Goal: Task Accomplishment & Management: Manage account settings

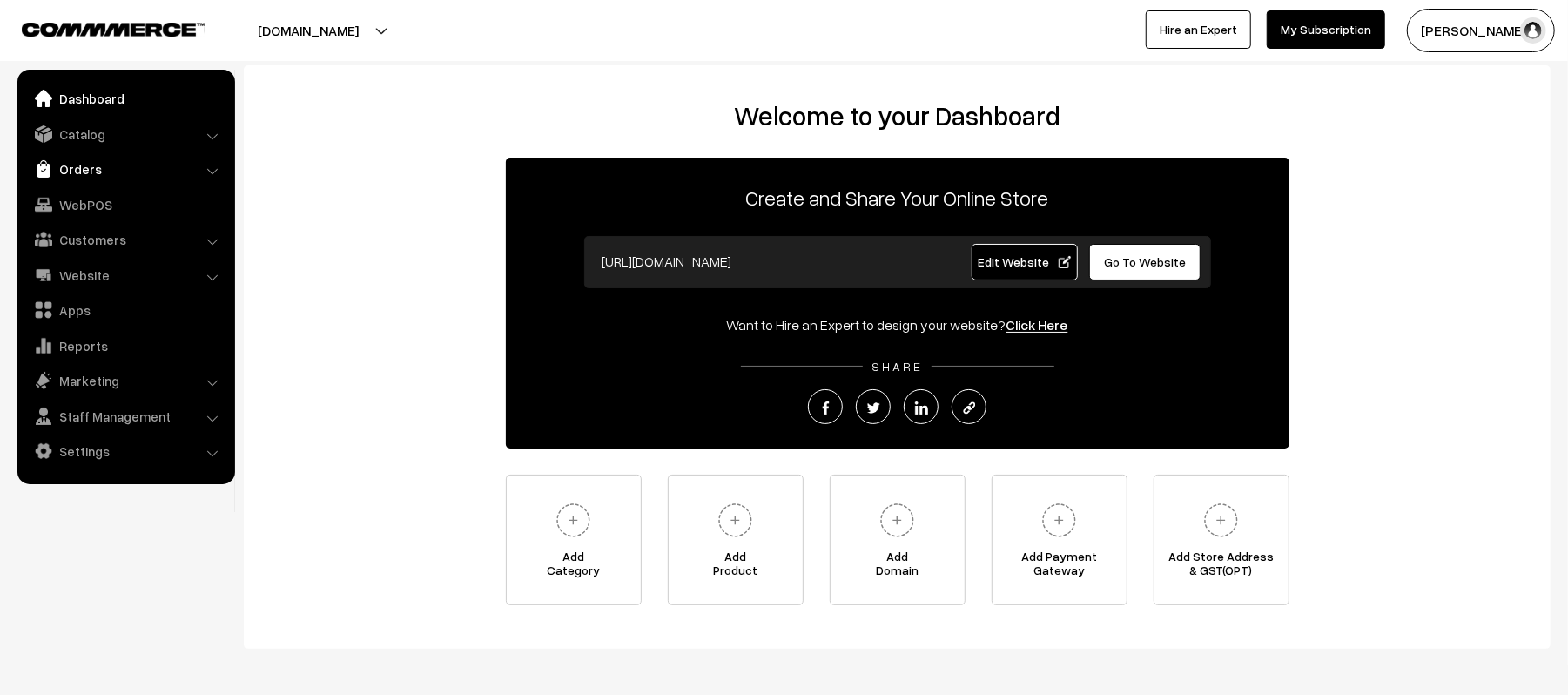
click at [122, 161] on link "Orders" at bounding box center [125, 169] width 208 height 32
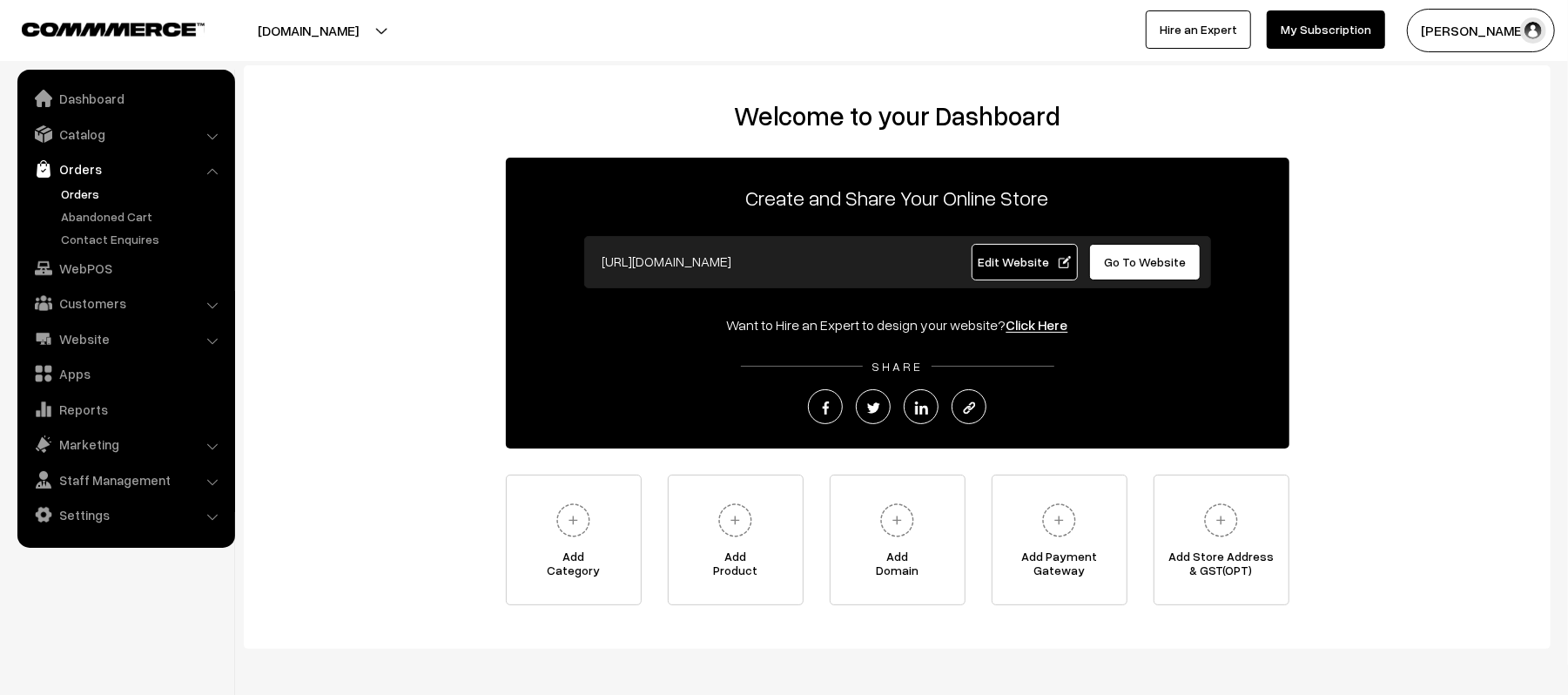
click at [60, 195] on link "Orders" at bounding box center [143, 194] width 172 height 19
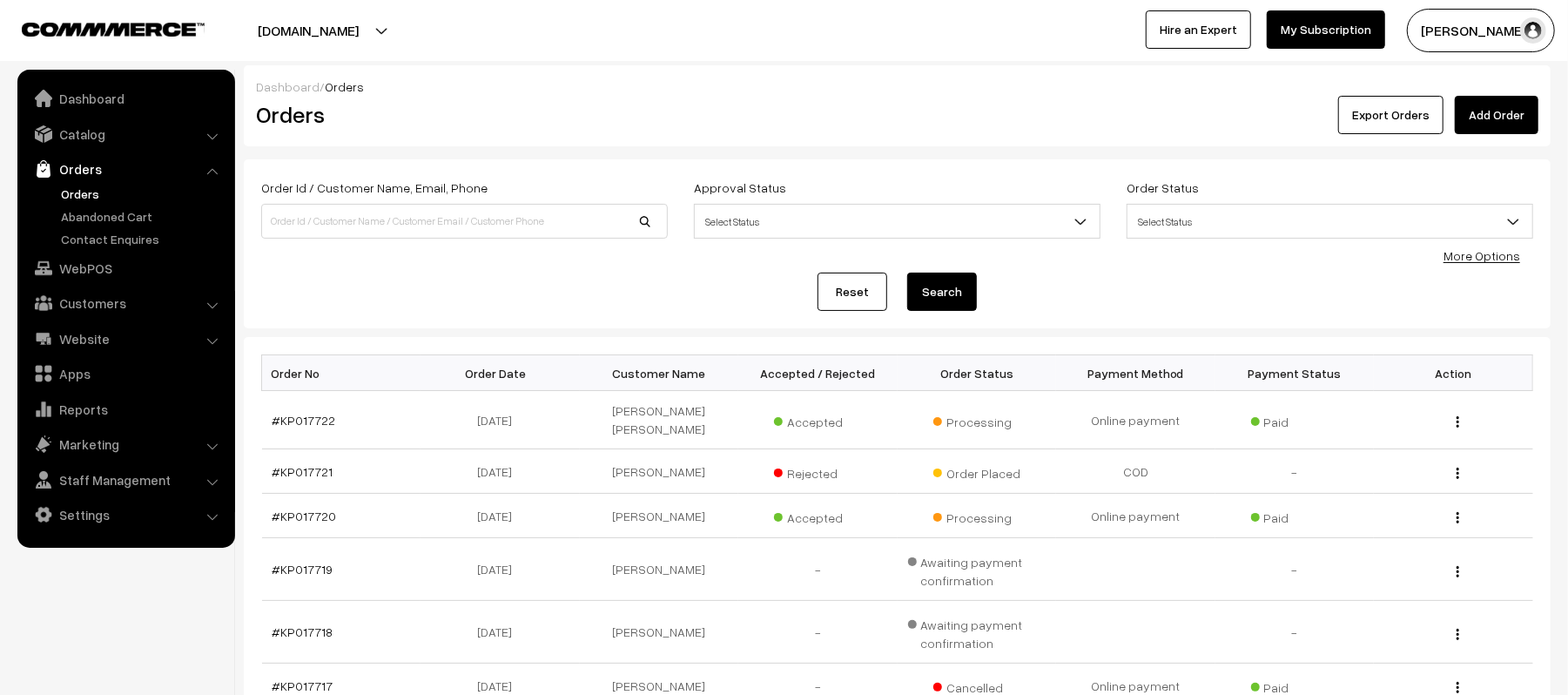
click at [717, 307] on div "Reset Search" at bounding box center [897, 291] width 1272 height 38
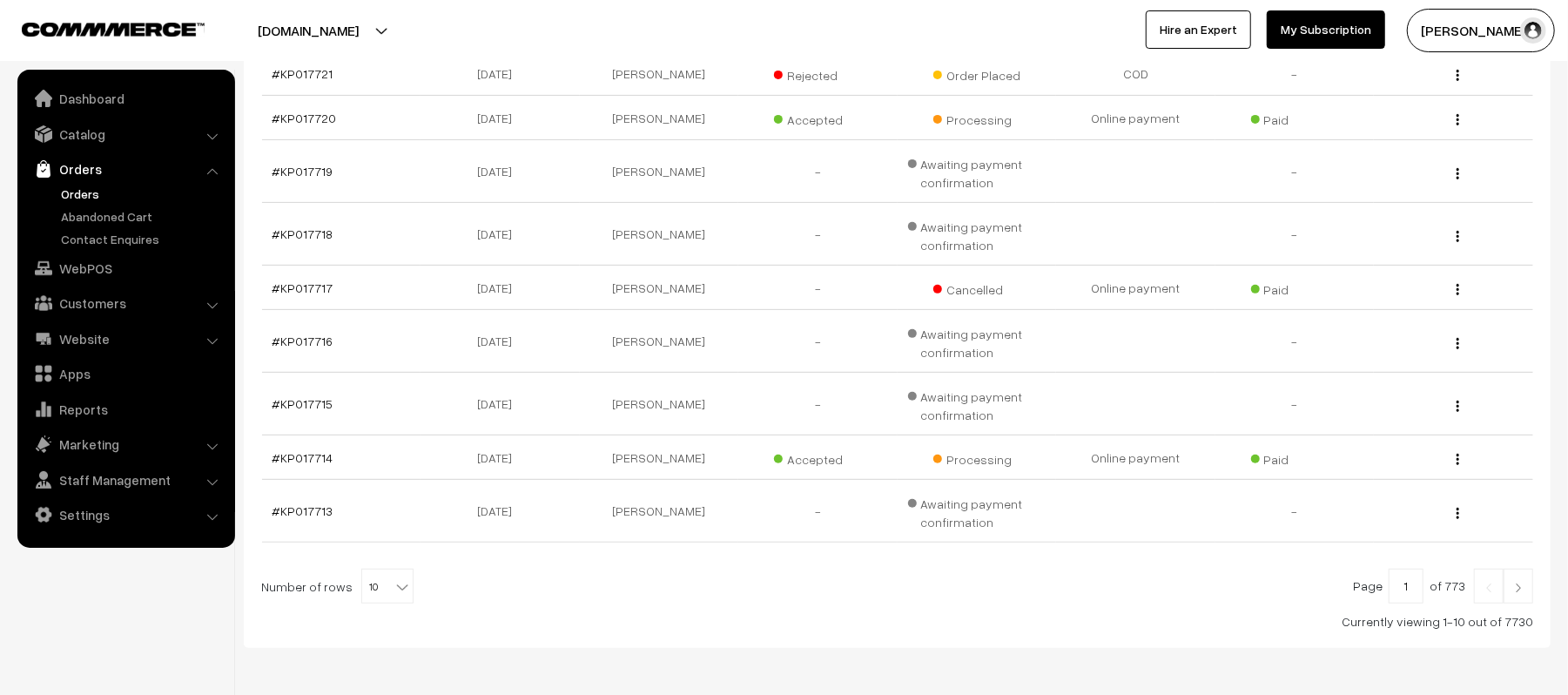
scroll to position [418, 0]
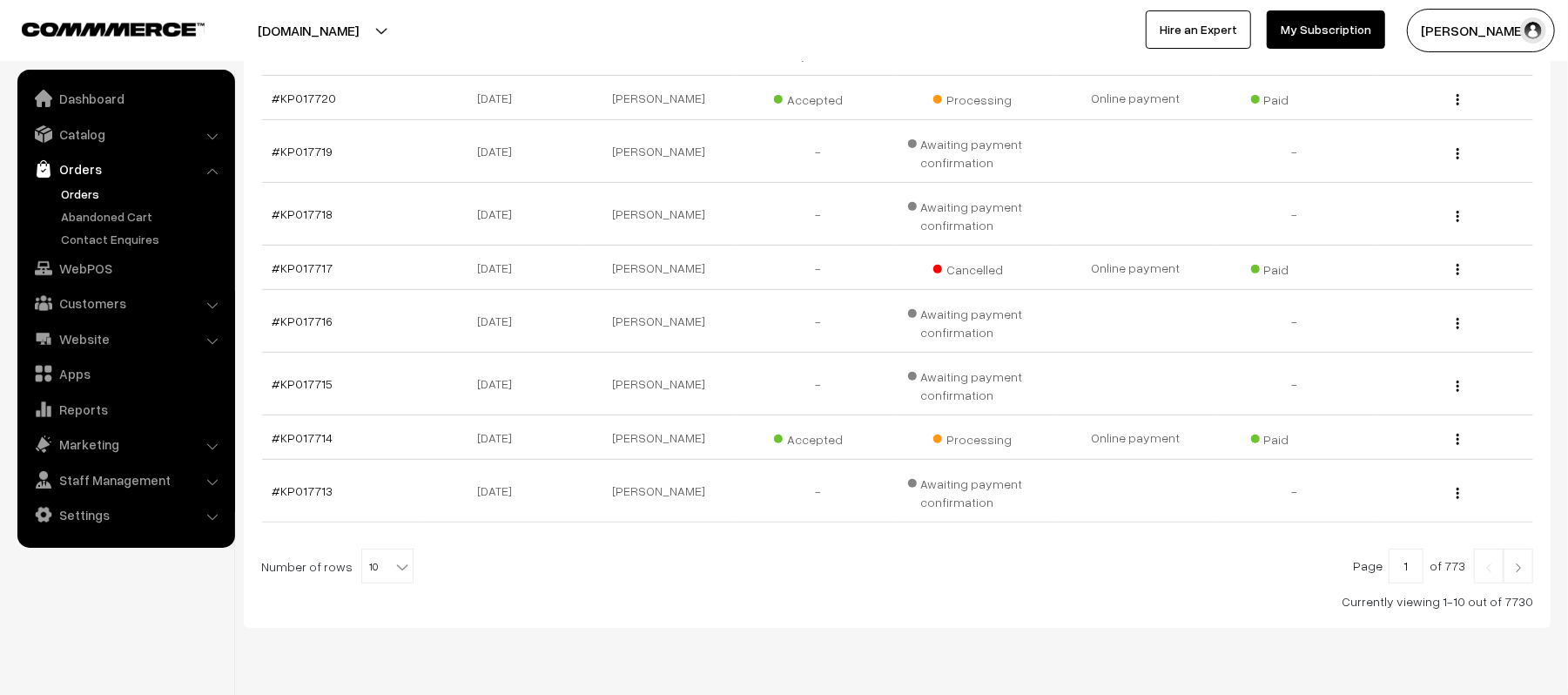
click at [1512, 562] on img at bounding box center [1518, 567] width 16 height 10
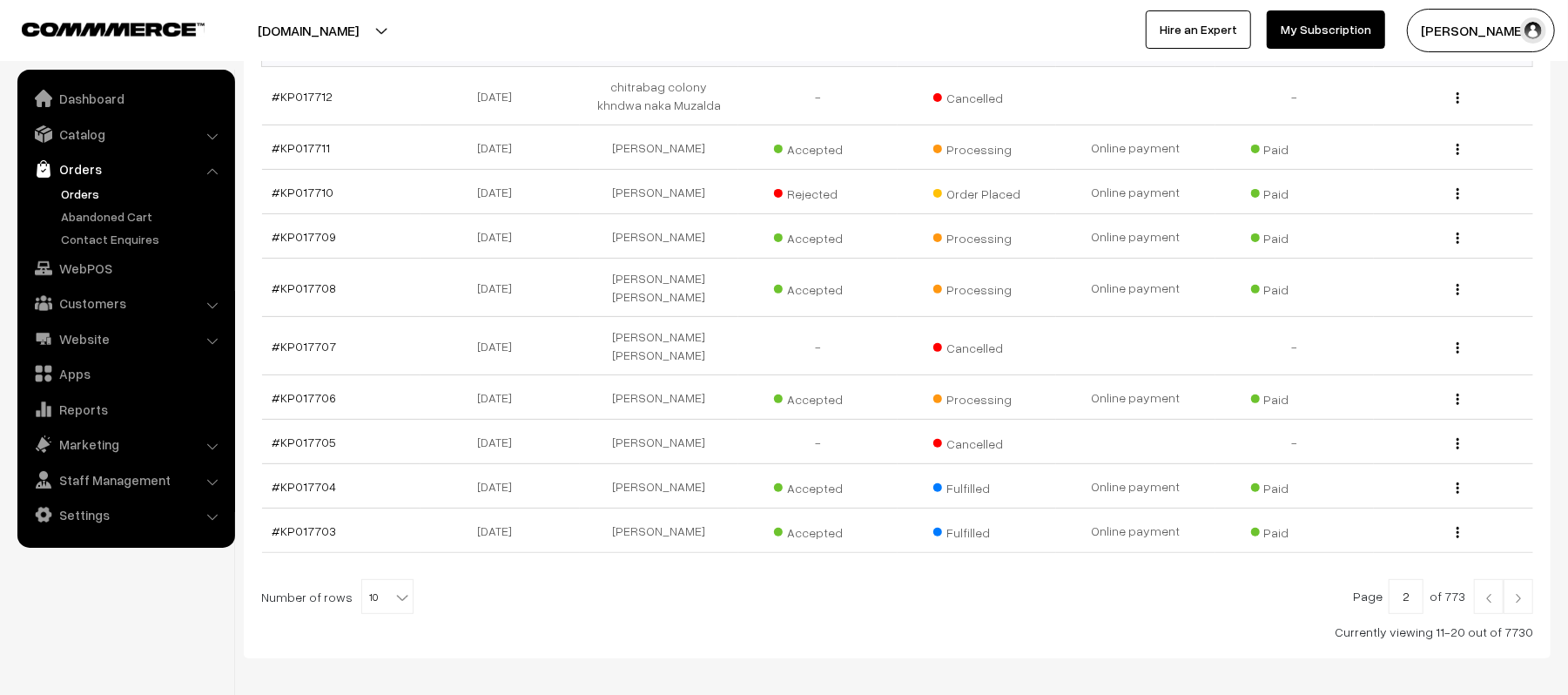
scroll to position [325, 0]
click at [293, 388] on link "#KP017706" at bounding box center [305, 396] width 65 height 15
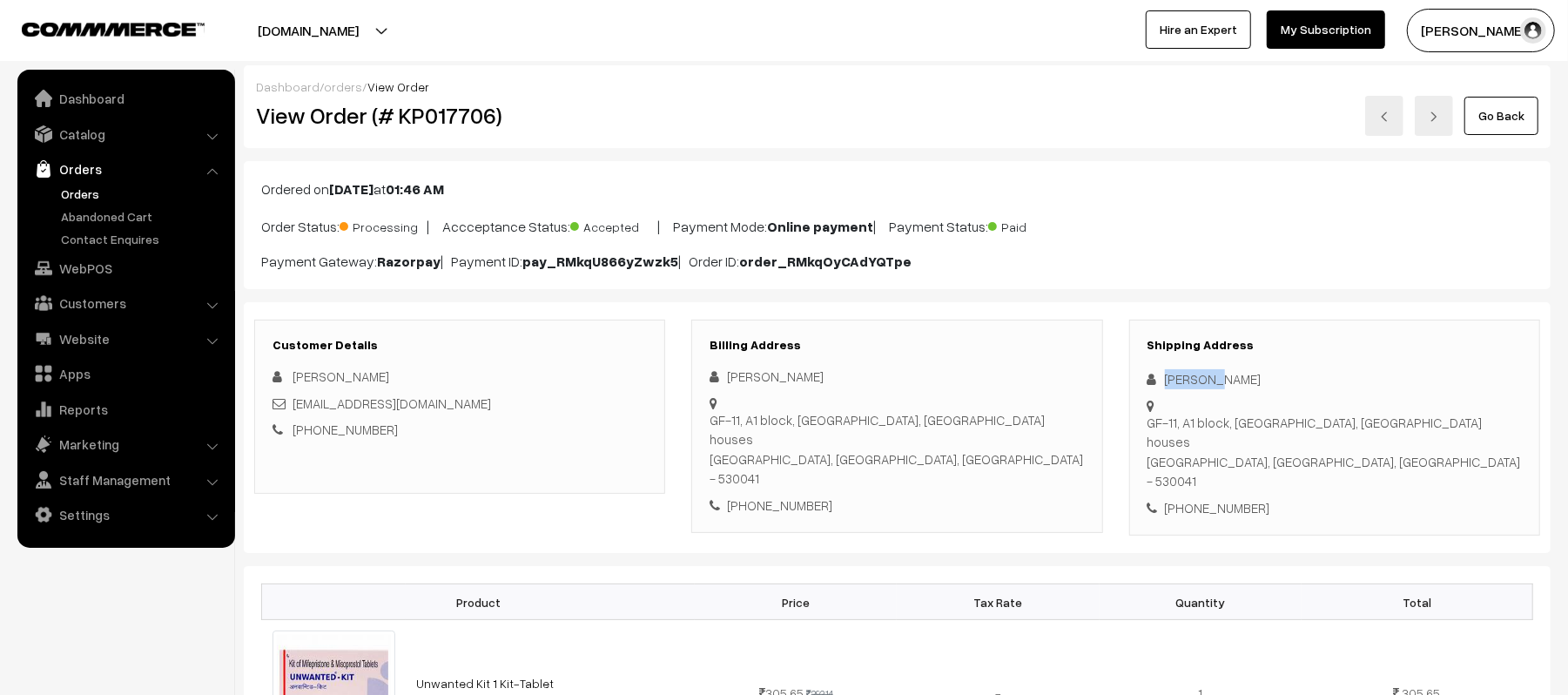
click at [1146, 374] on div "Shipping Address Kalyan K GF-11, A1 block, Wombay colony, jagannna houses Visak…" at bounding box center [1335, 428] width 411 height 217
click at [1209, 499] on div "+91 8125839643" at bounding box center [1335, 509] width 374 height 20
copy div "8125839643"
drag, startPoint x: 471, startPoint y: 409, endPoint x: 291, endPoint y: 414, distance: 180.1
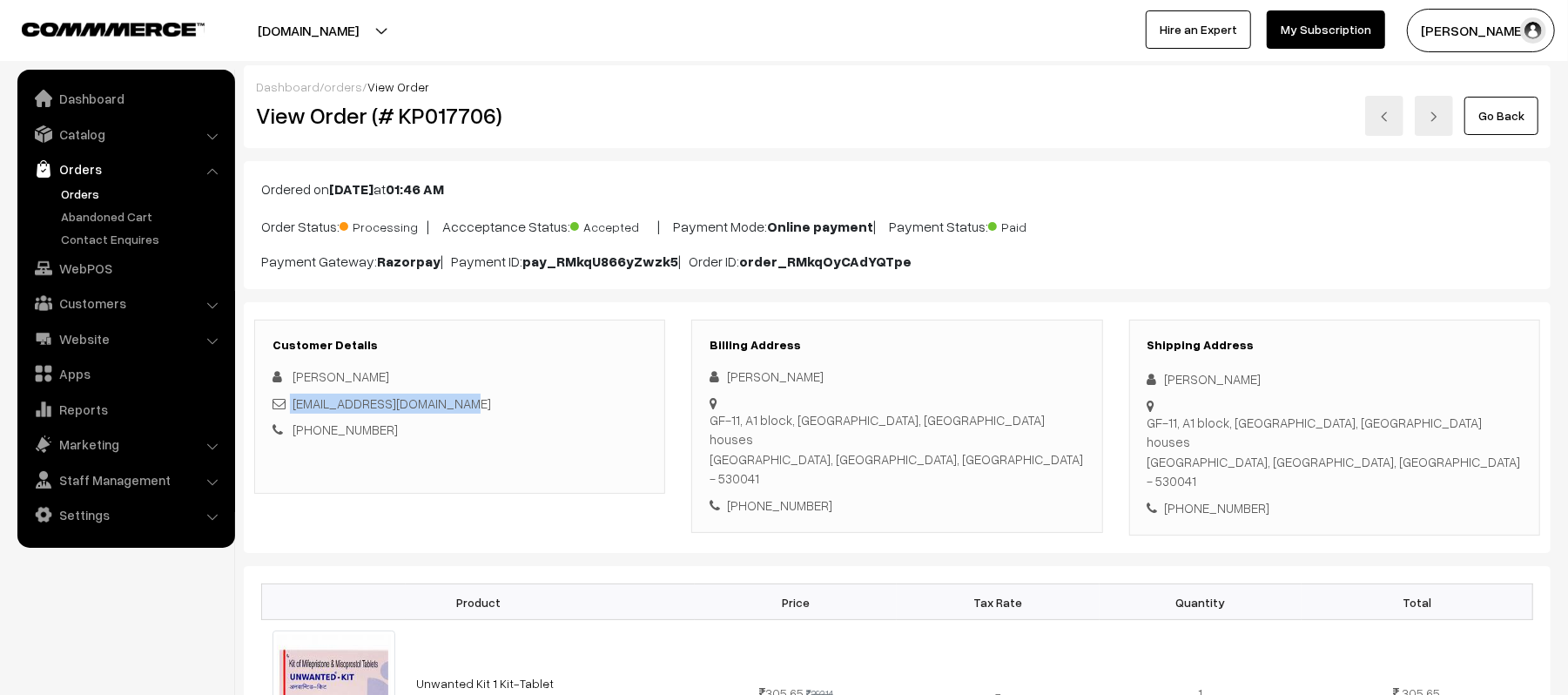
click at [291, 413] on div "praveenkintali66@gmail.com" at bounding box center [460, 404] width 374 height 20
copy link "[EMAIL_ADDRESS][DOMAIN_NAME]"
drag, startPoint x: 1165, startPoint y: 409, endPoint x: 1465, endPoint y: 423, distance: 300.3
click at [1465, 423] on div "Shipping Address Kalyan K GF-11, A1 block, Wombay colony, jagannna houses Visak…" at bounding box center [1335, 428] width 411 height 217
copy div "GF-11, A1 block, Wombay colony, jagannna houses Visakhapatnam, Andhra Pradesh, …"
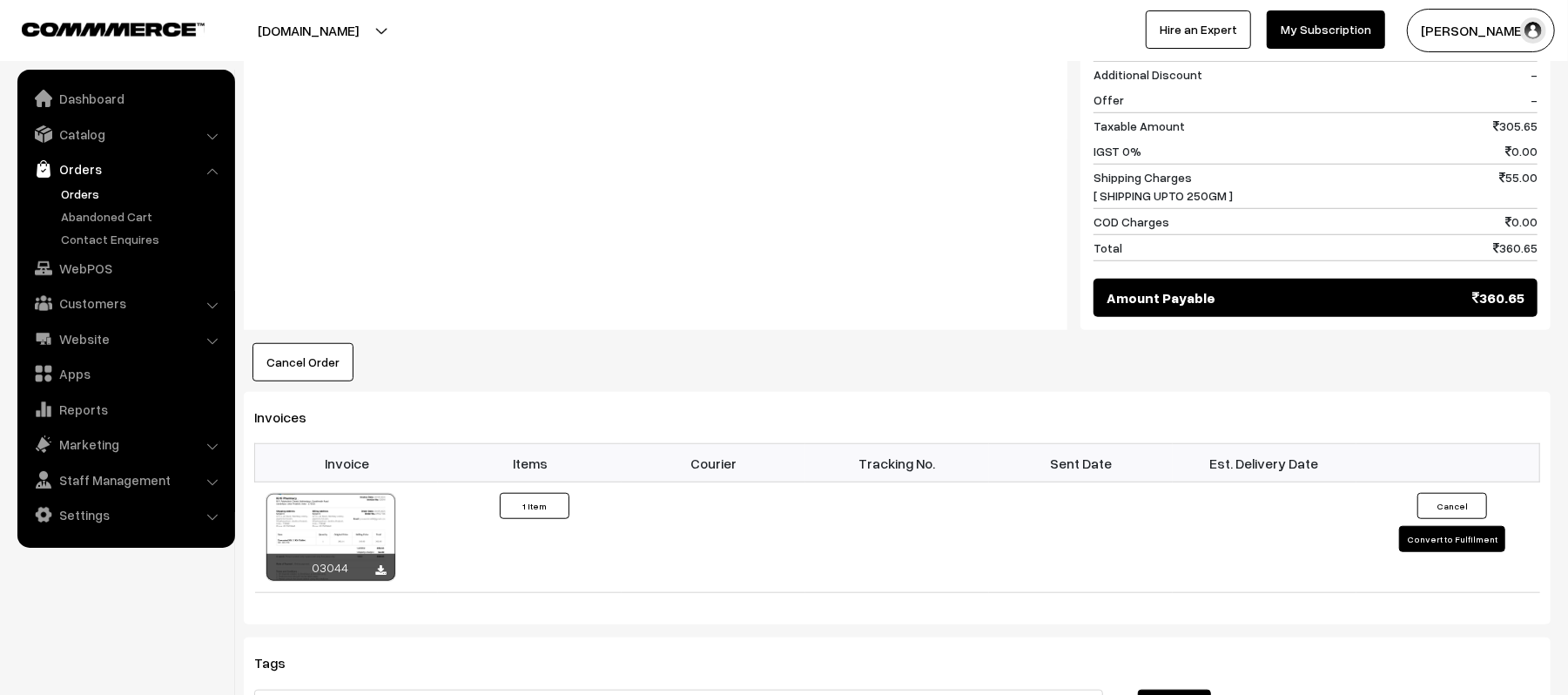
scroll to position [871, 0]
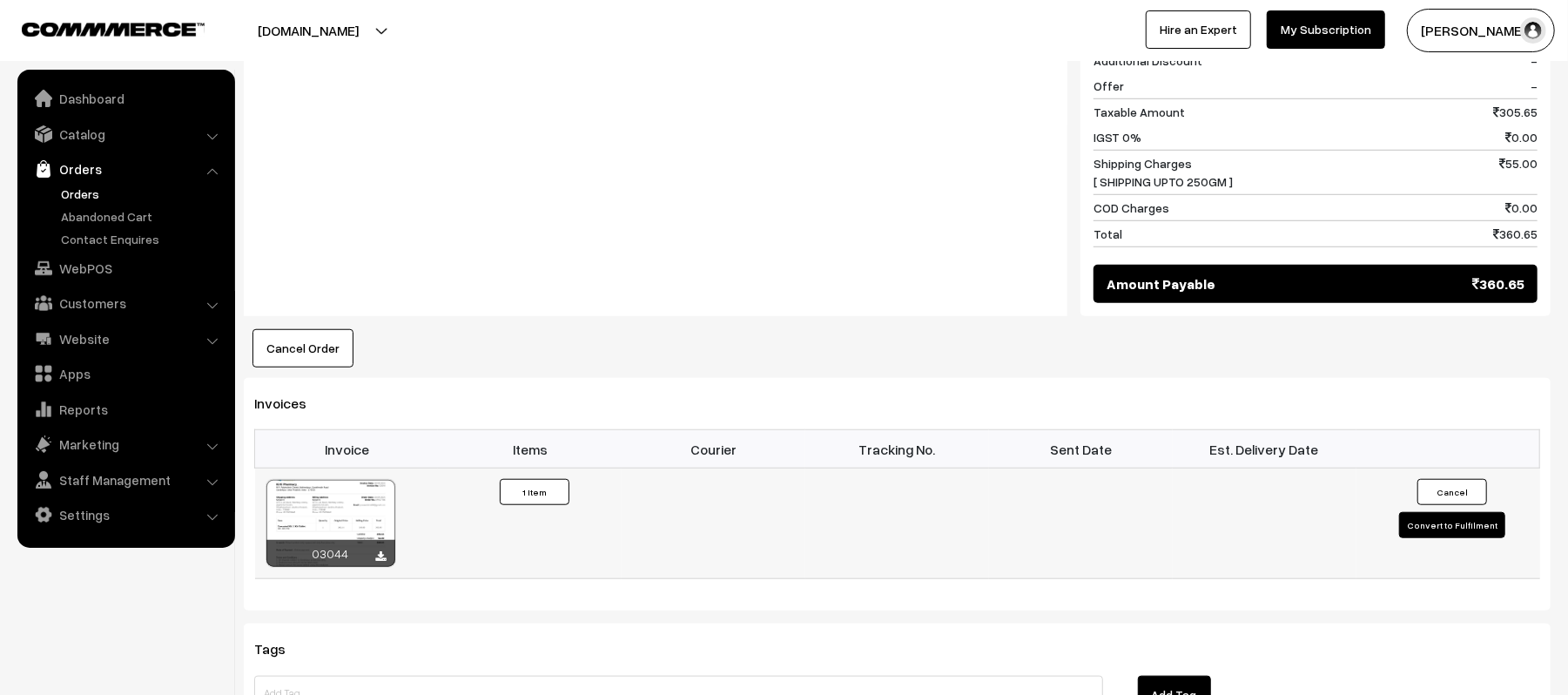
click at [1434, 512] on button "Convert to Fulfilment" at bounding box center [1452, 525] width 107 height 26
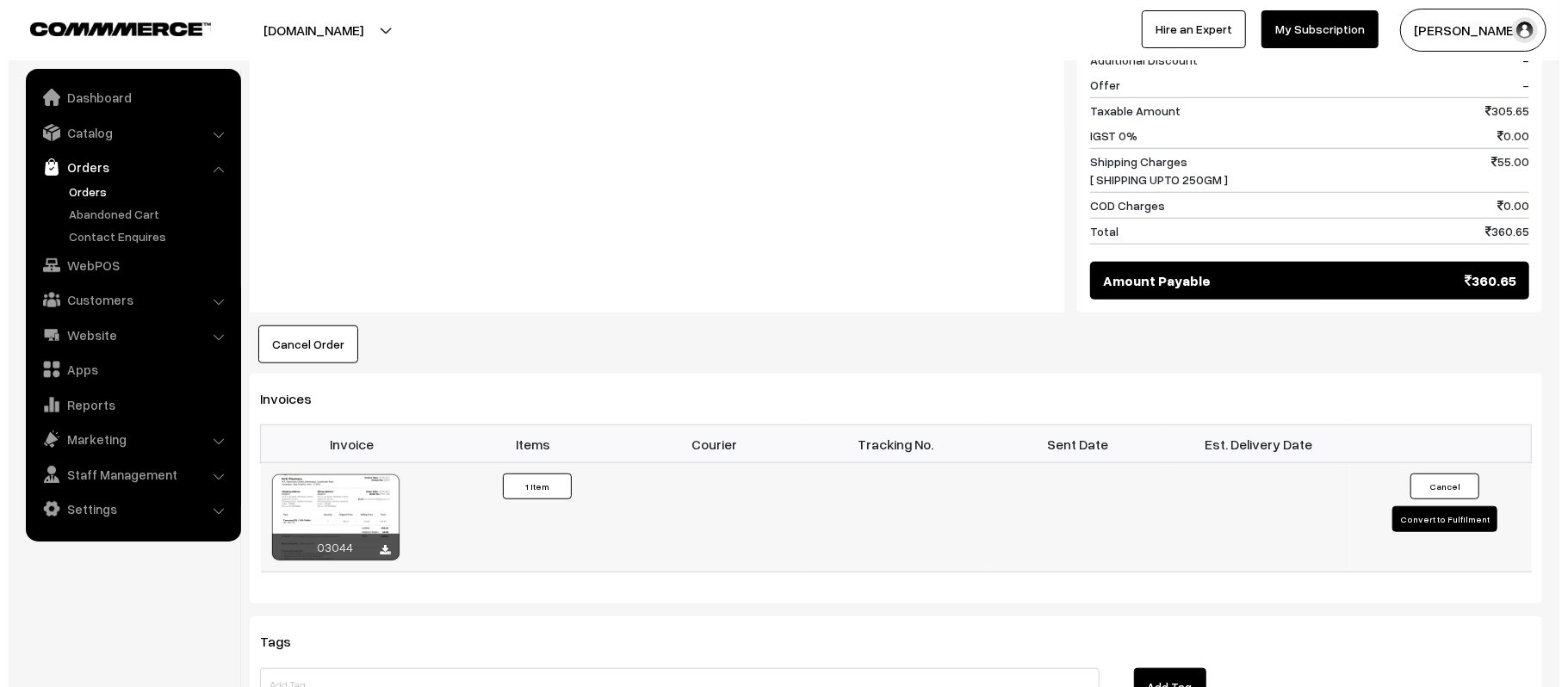
scroll to position [863, 0]
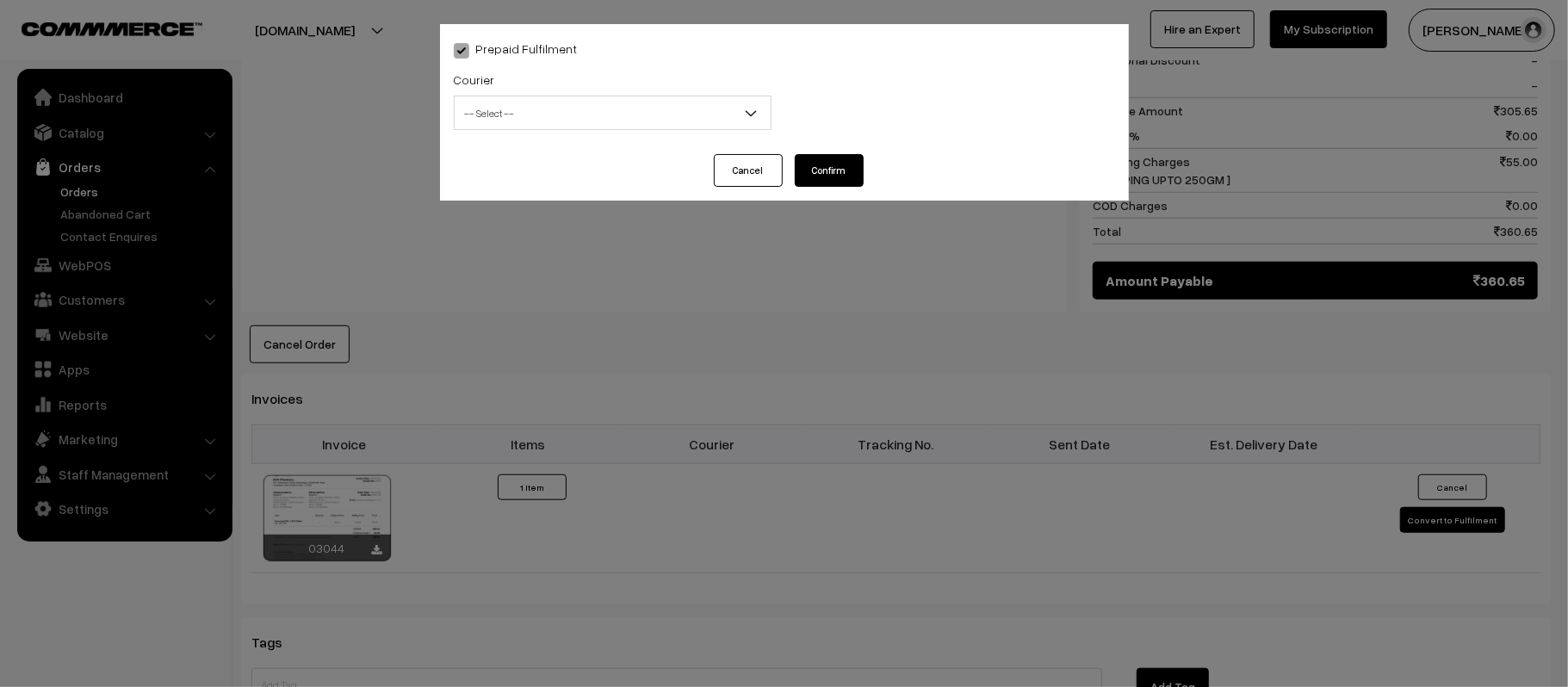
click at [546, 124] on span "-- Select --" at bounding box center [612, 113] width 316 height 30
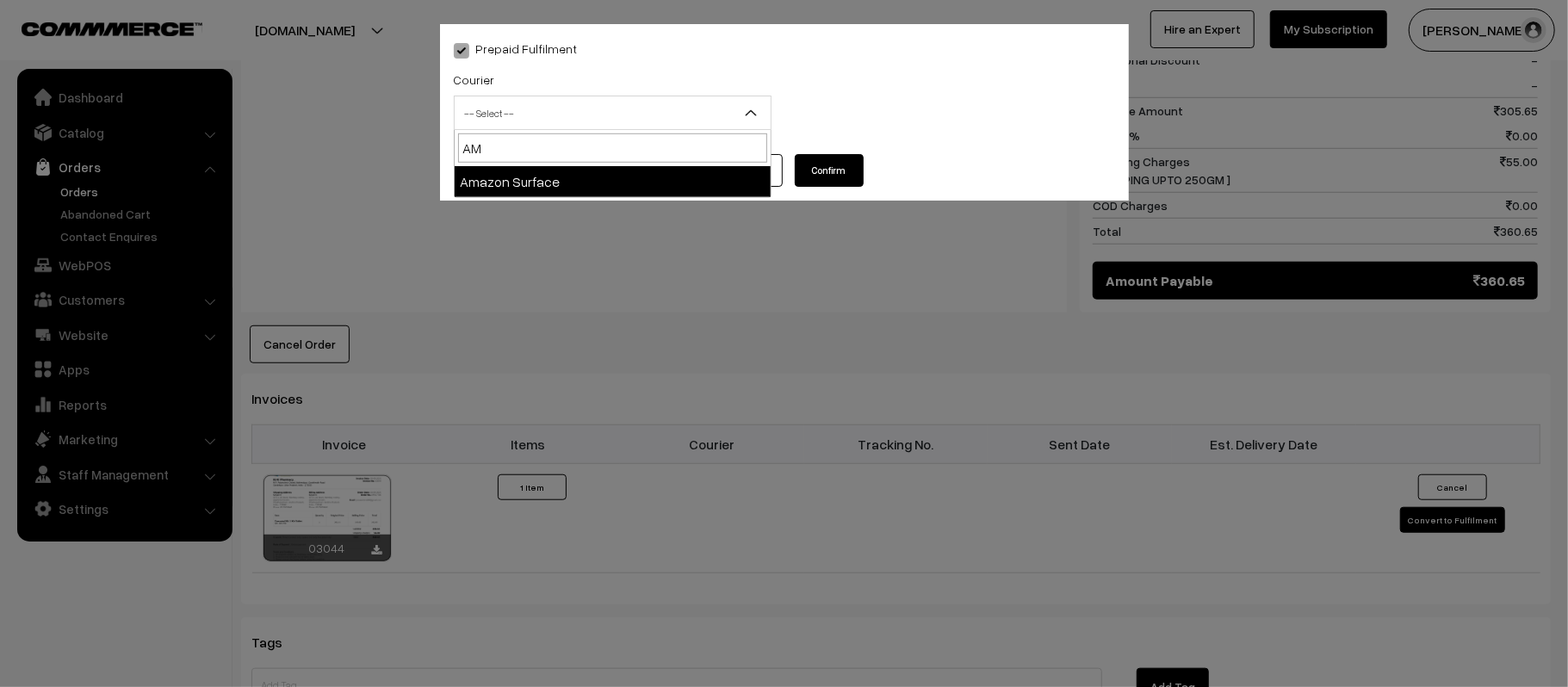
type input "AMA"
select select "5"
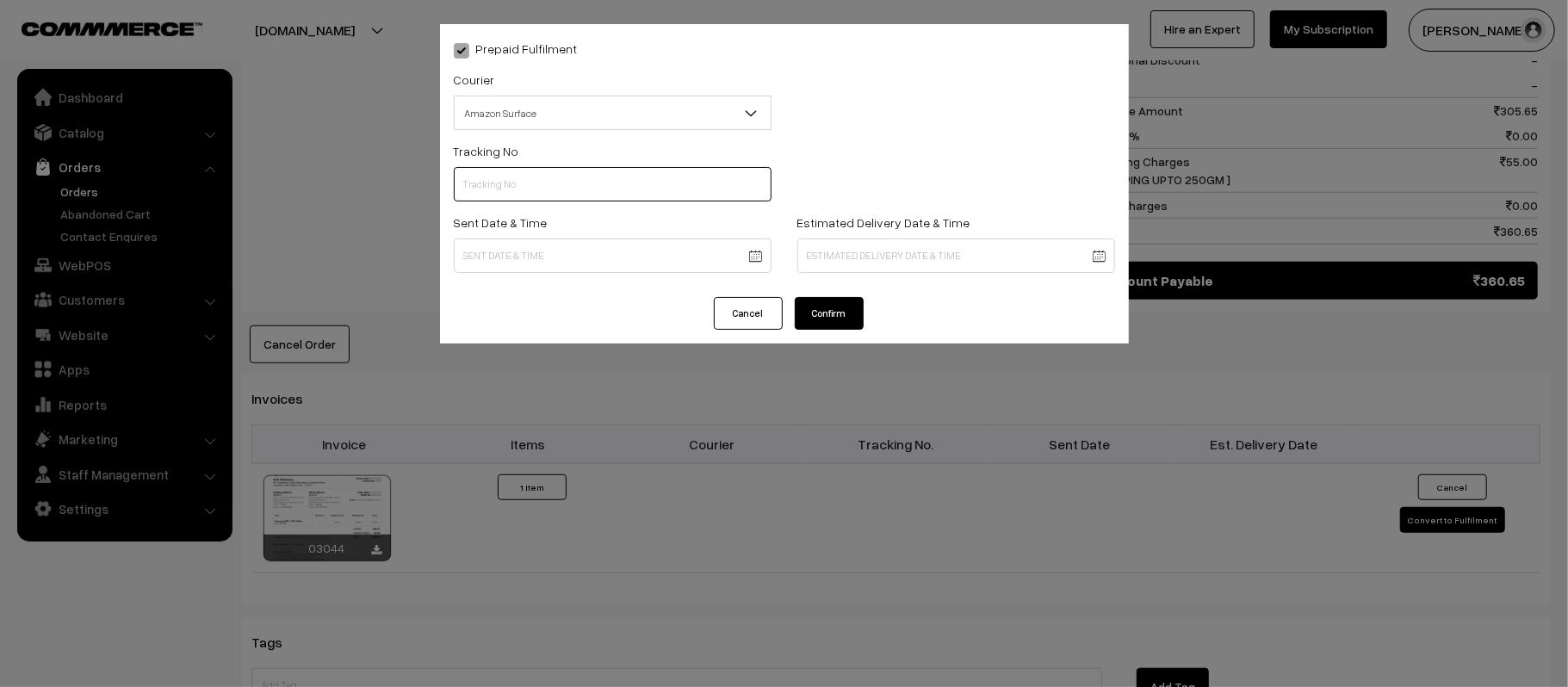
paste input "363887710951"
type input "363887710951"
click at [621, 265] on body "Thank you for showing interest. Our team will call you shortly. Close kirtiphar…" at bounding box center [784, 142] width 1568 height 2011
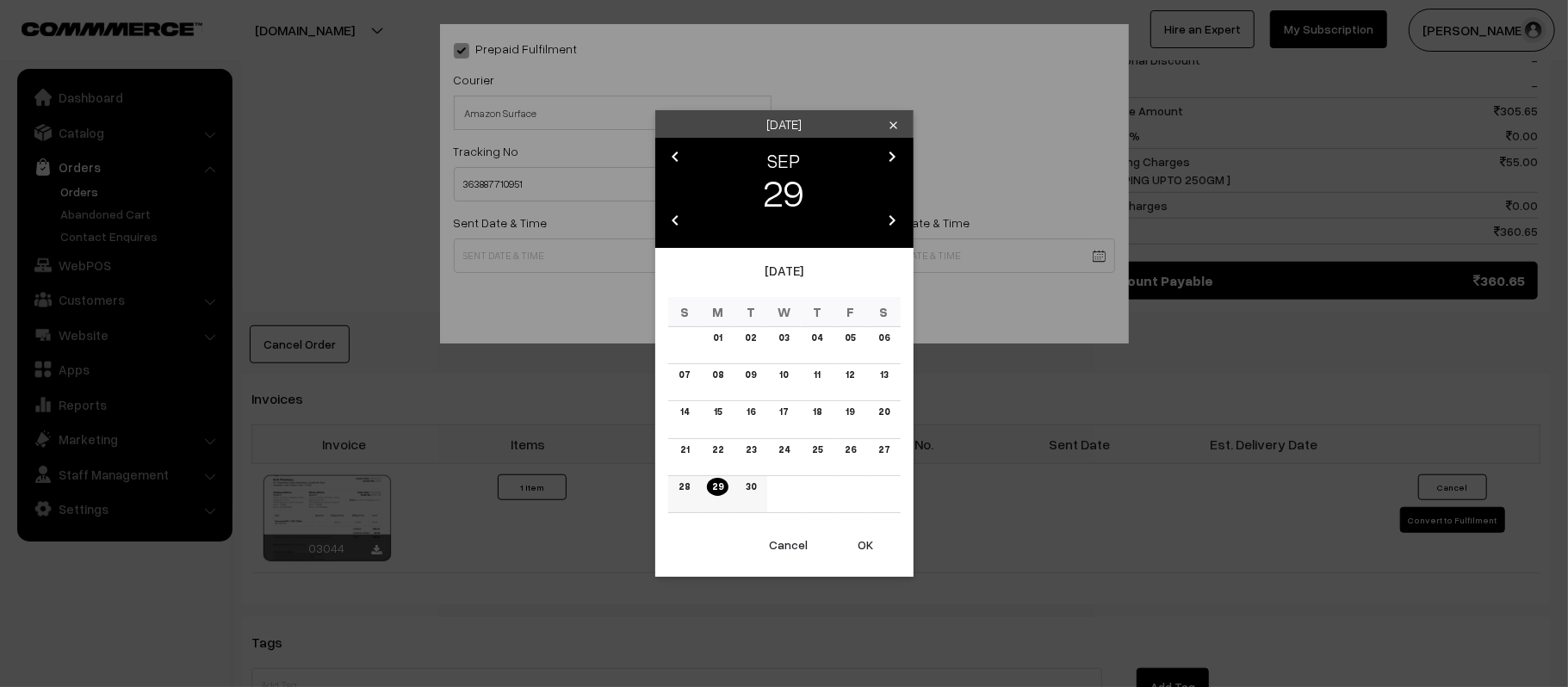
click at [746, 483] on link "30" at bounding box center [751, 487] width 21 height 18
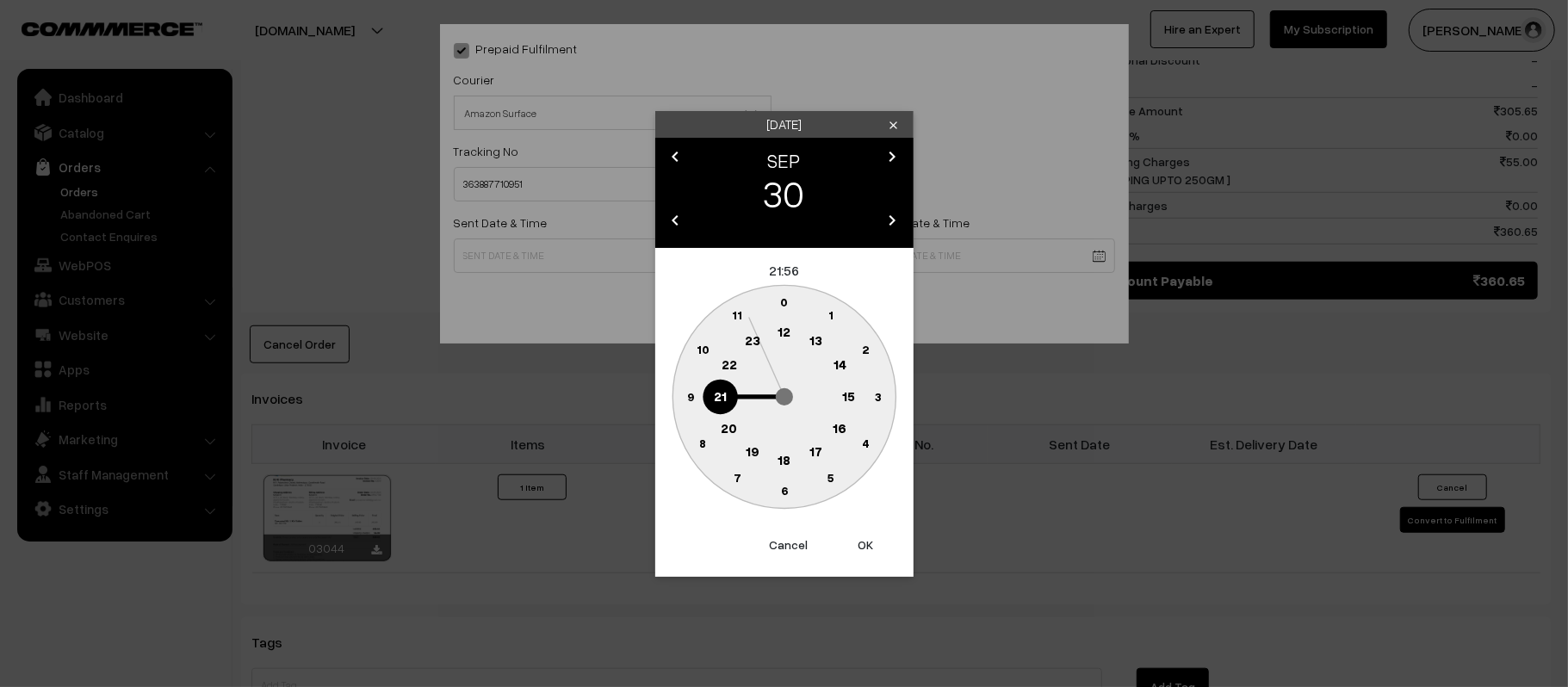
click at [785, 335] on text "12" at bounding box center [784, 331] width 13 height 16
click at [689, 397] on text "45" at bounding box center [690, 396] width 15 height 15
type input "30-09-2025 12:45"
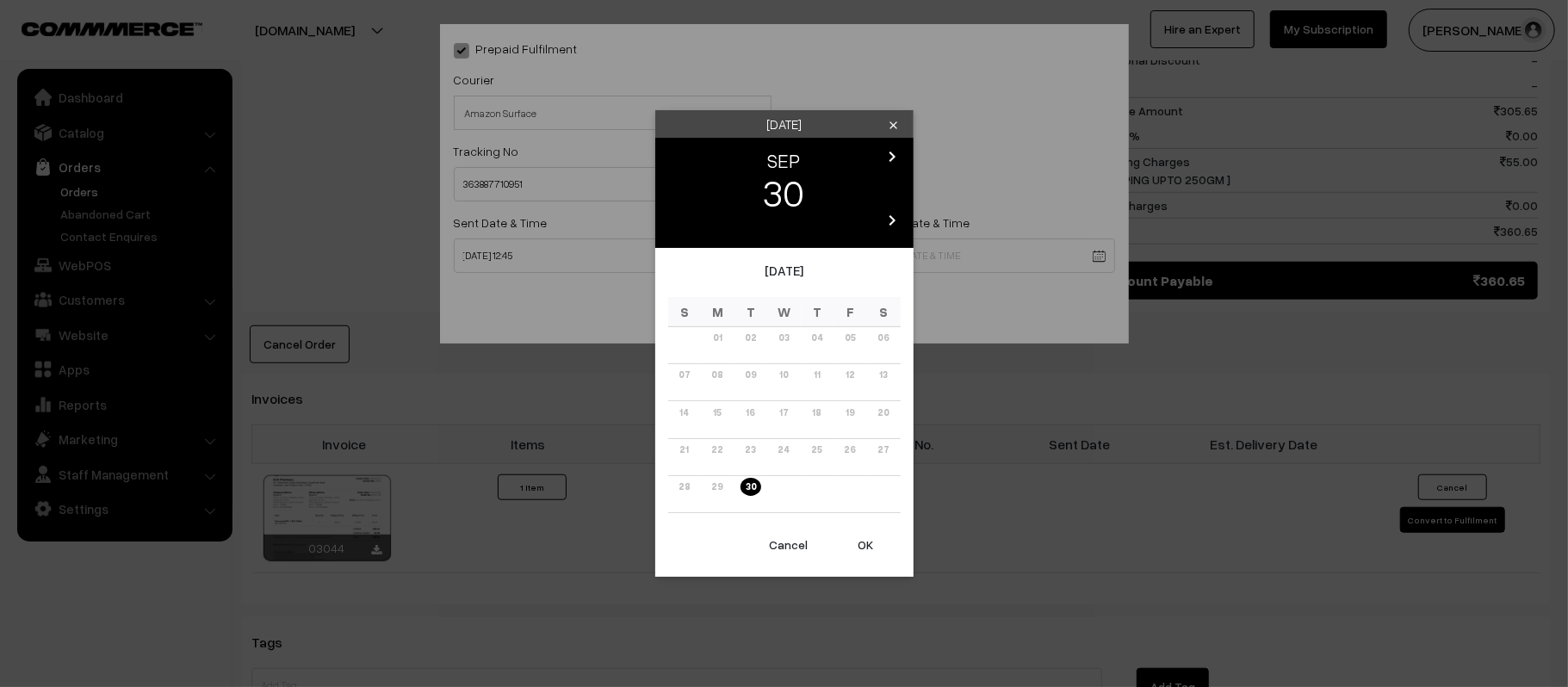
click at [932, 248] on body "Thank you for showing interest. Our team will call you shortly. Close kirtiphar…" at bounding box center [784, 142] width 1568 height 2011
click at [889, 159] on icon "chevron_right" at bounding box center [893, 157] width 21 height 21
click at [711, 379] on link "06" at bounding box center [717, 375] width 21 height 18
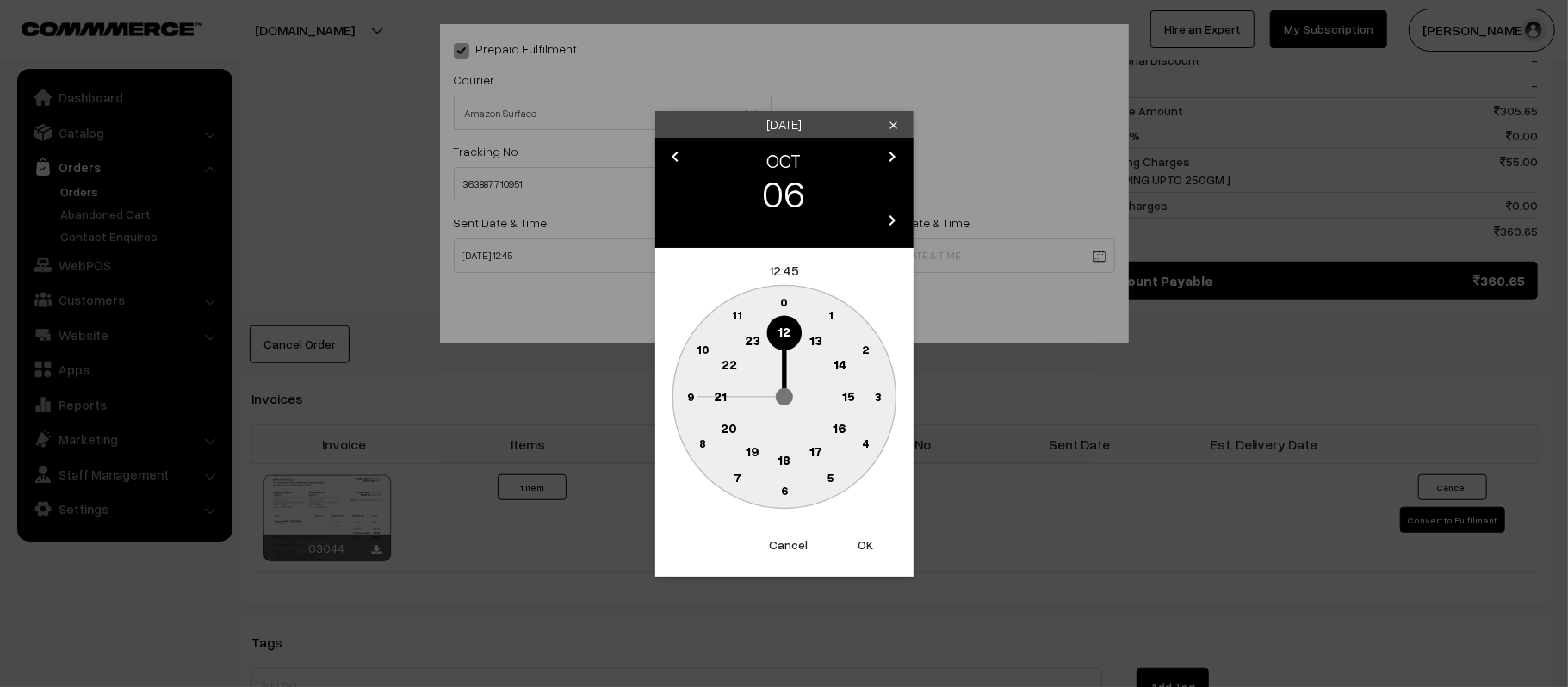
click at [713, 391] on circle at bounding box center [720, 396] width 36 height 36
click at [780, 496] on circle at bounding box center [774, 487] width 23 height 23
type input "06-10-2025 21:31"
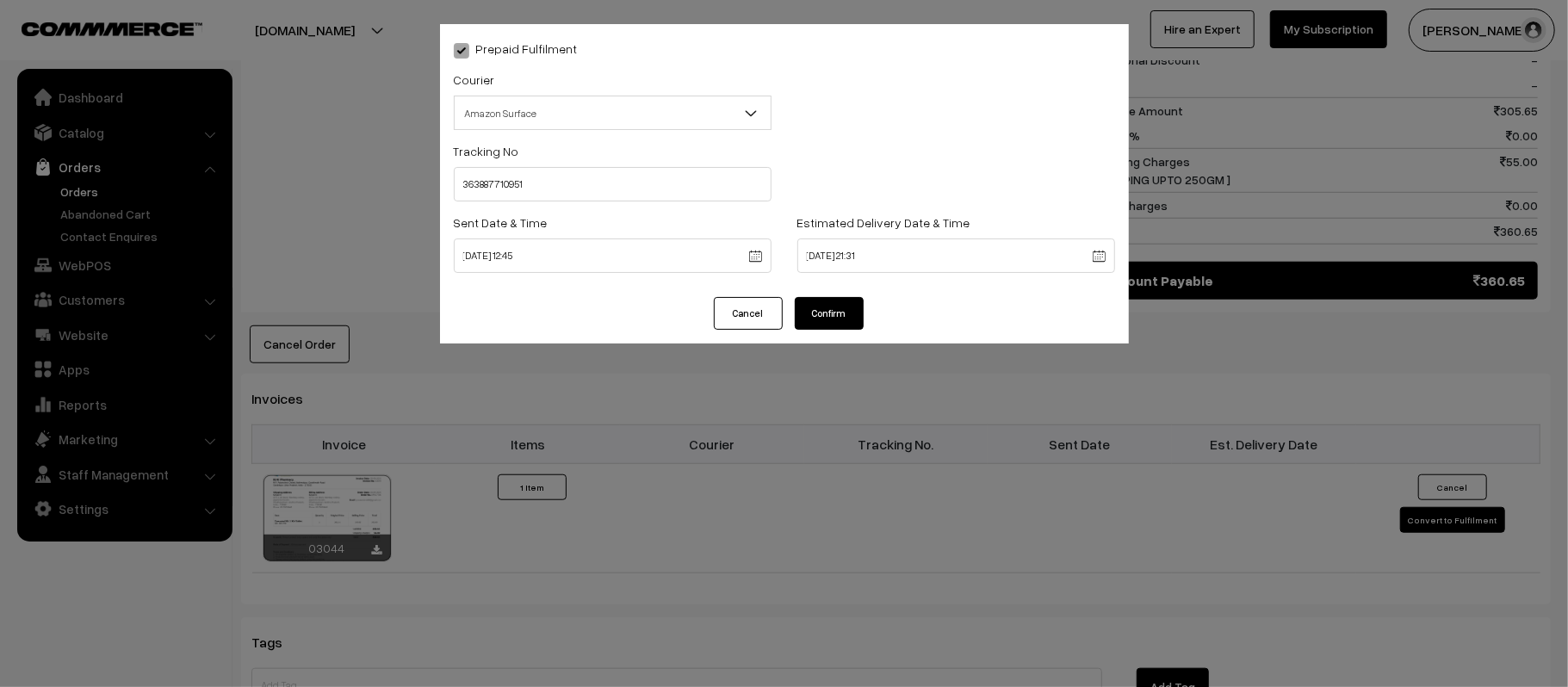
click at [825, 313] on button "Confirm" at bounding box center [828, 313] width 69 height 33
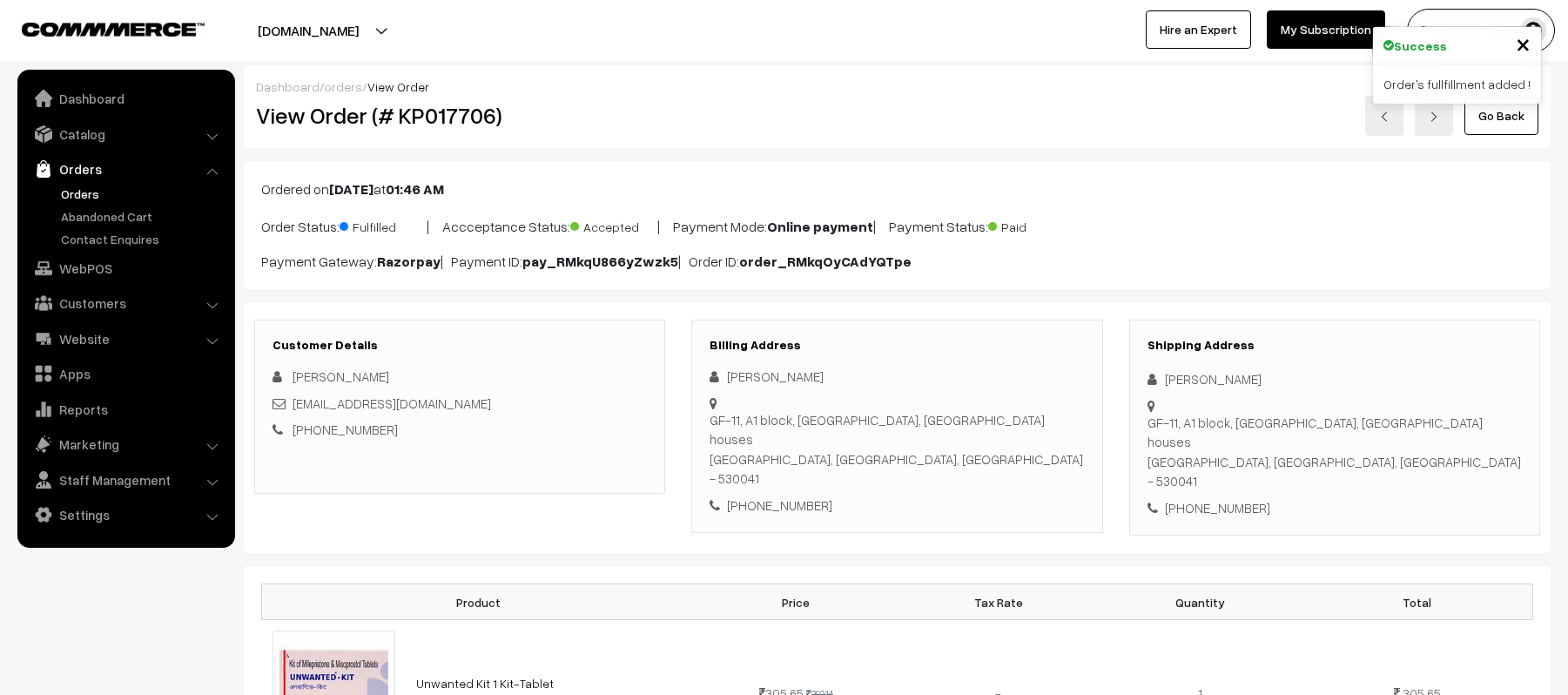
scroll to position [871, 0]
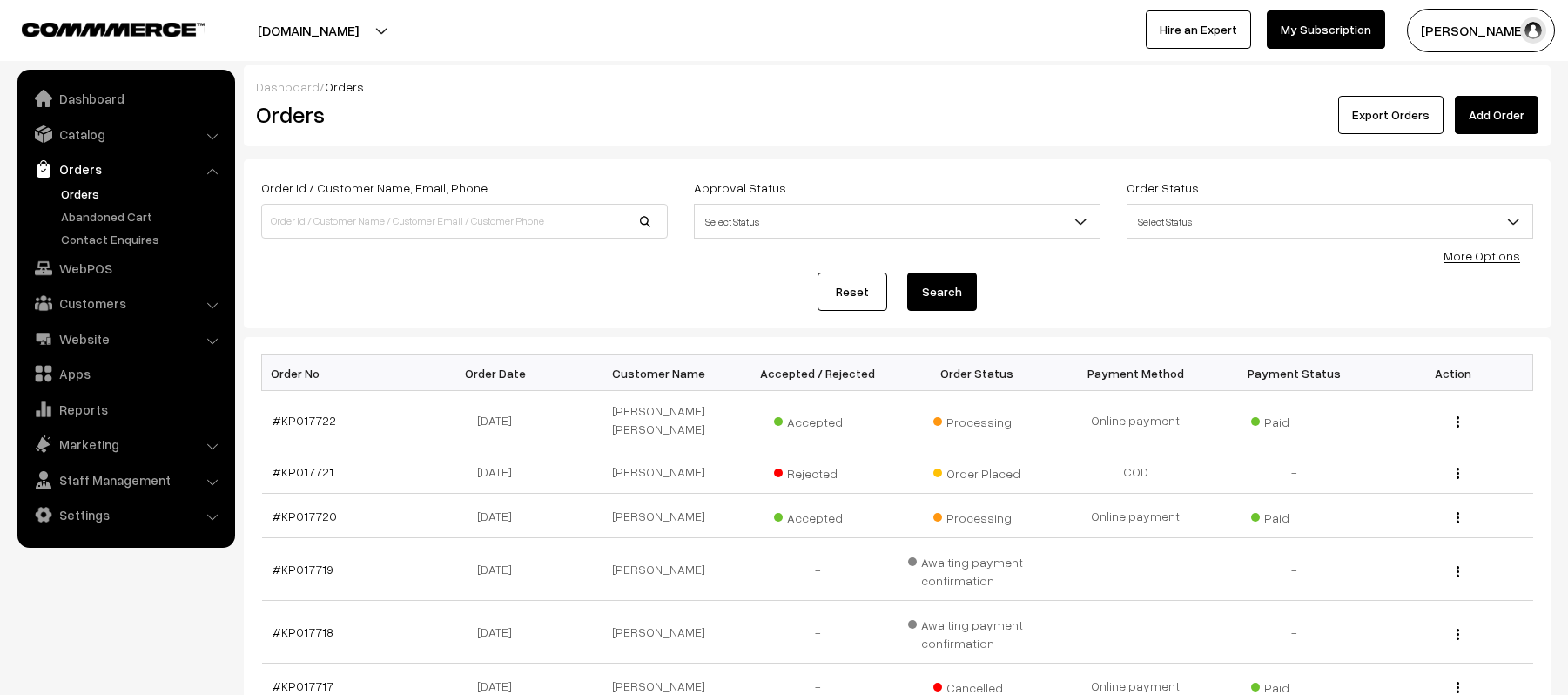
scroll to position [418, 0]
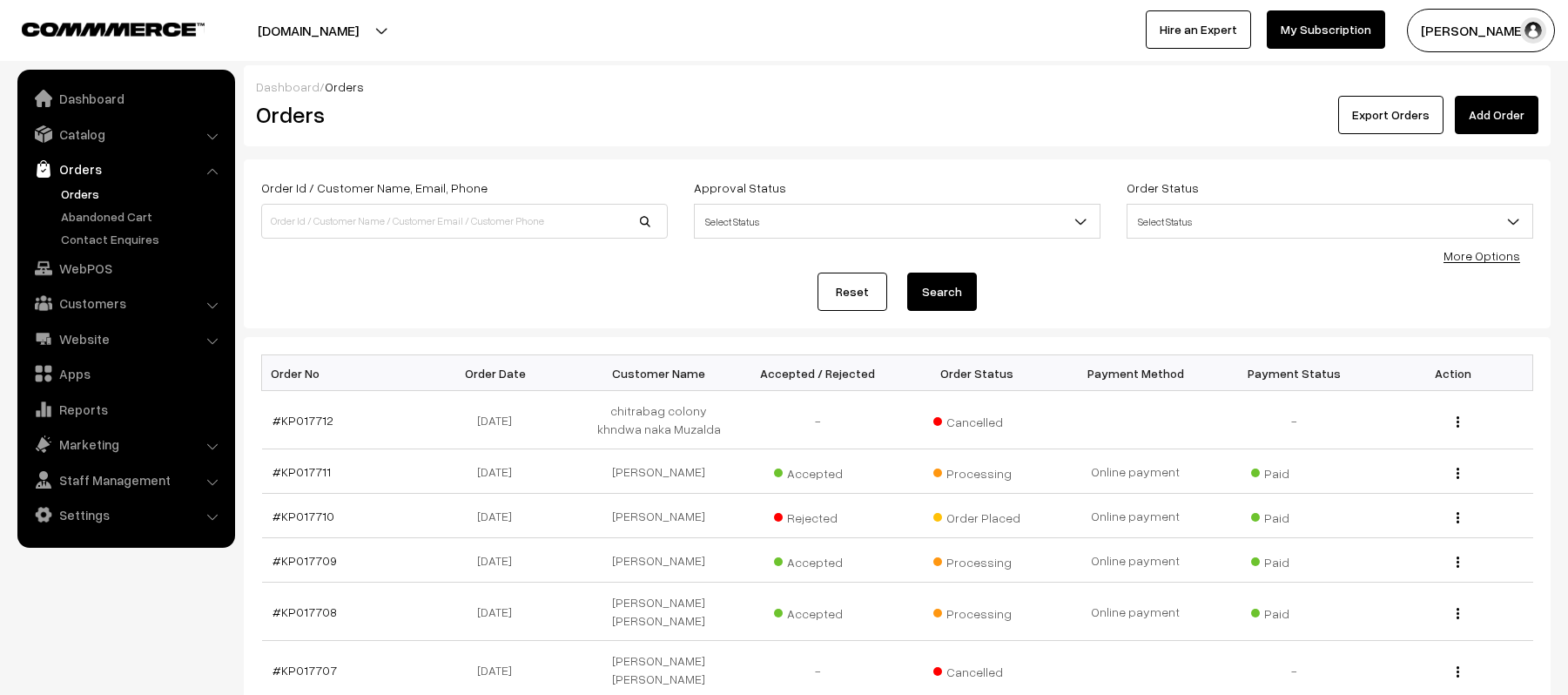
scroll to position [325, 0]
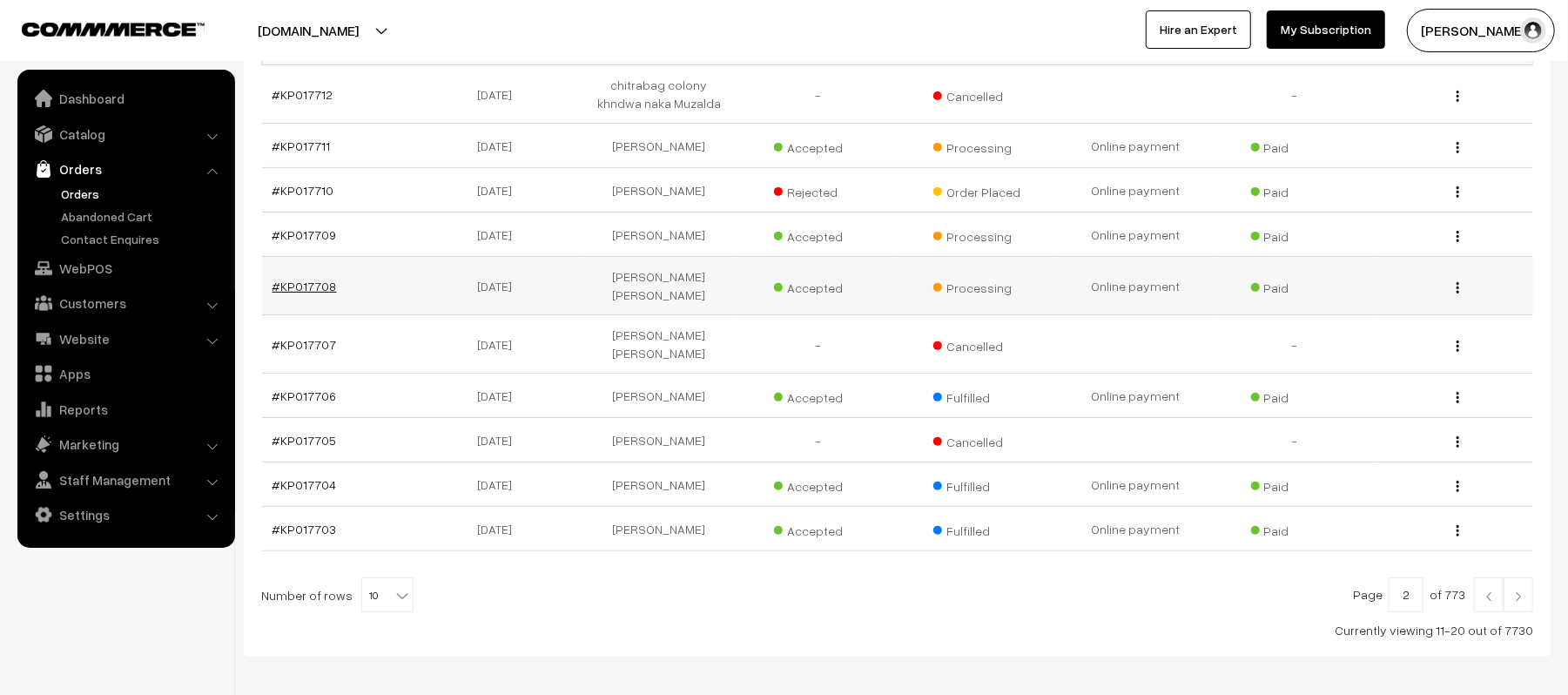
click at [307, 281] on link "#KP017708" at bounding box center [305, 286] width 65 height 15
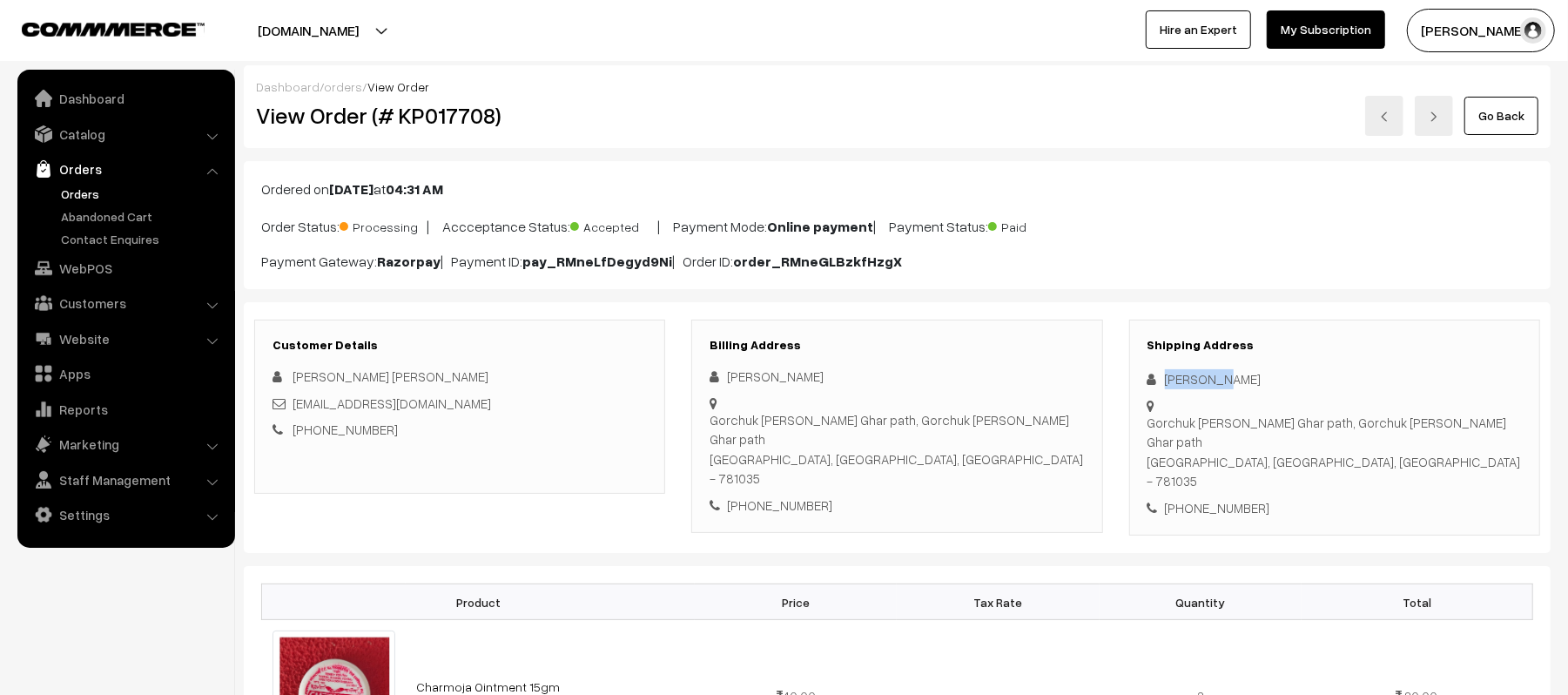
drag, startPoint x: 1223, startPoint y: 377, endPoint x: 1155, endPoint y: 373, distance: 68.1
click at [1155, 373] on div "[PERSON_NAME]" at bounding box center [1335, 379] width 374 height 20
copy div "Anwar Ali"
click at [1213, 499] on div "[PHONE_NUMBER]" at bounding box center [1335, 509] width 374 height 20
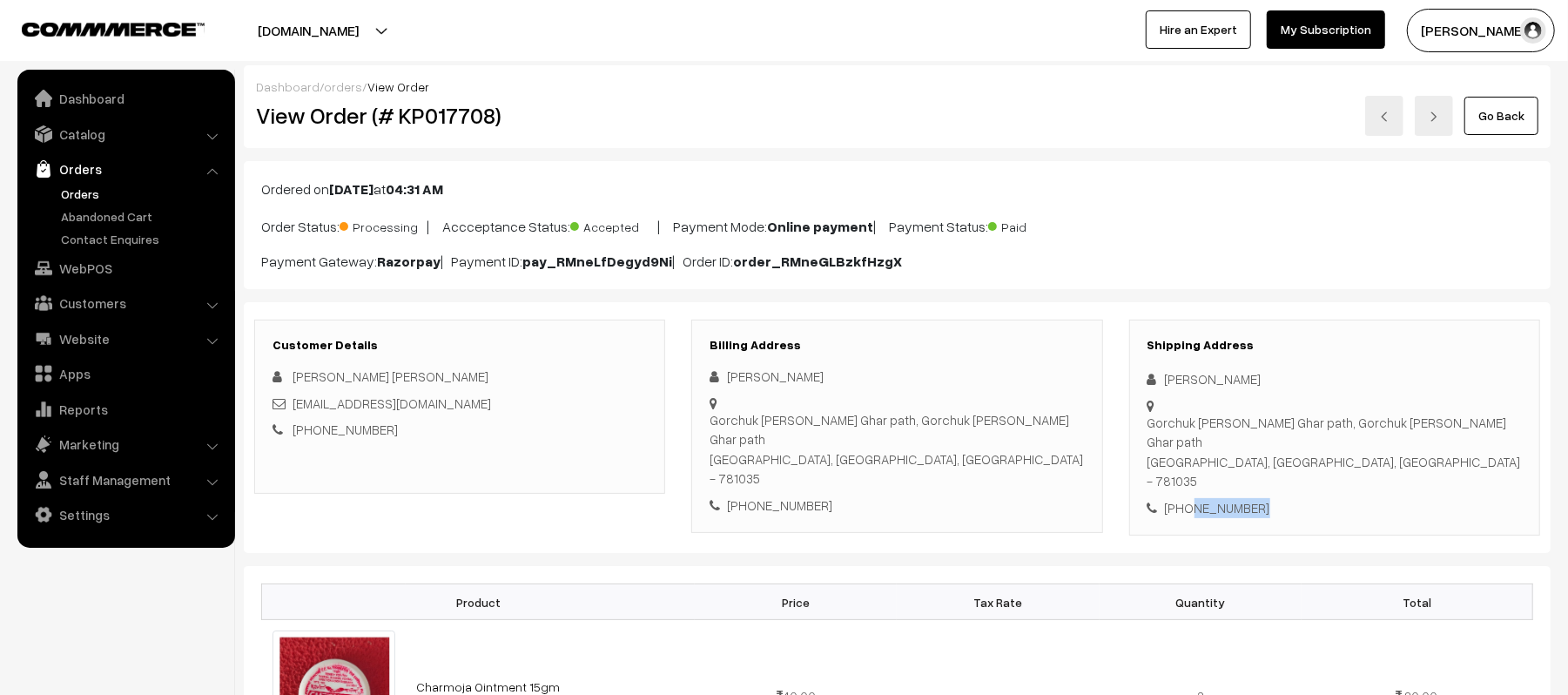
copy div "6354256642"
drag, startPoint x: 485, startPoint y: 405, endPoint x: 291, endPoint y: 409, distance: 194.0
click at [291, 409] on div "[EMAIL_ADDRESS][DOMAIN_NAME]" at bounding box center [460, 404] width 374 height 20
copy link "[EMAIL_ADDRESS][DOMAIN_NAME]"
click at [1170, 412] on div "Gorchuk Lachit Ghar path, Gorchuk Lachit Ghar path Guwahati, Assam, India - 781…" at bounding box center [1335, 451] width 374 height 79
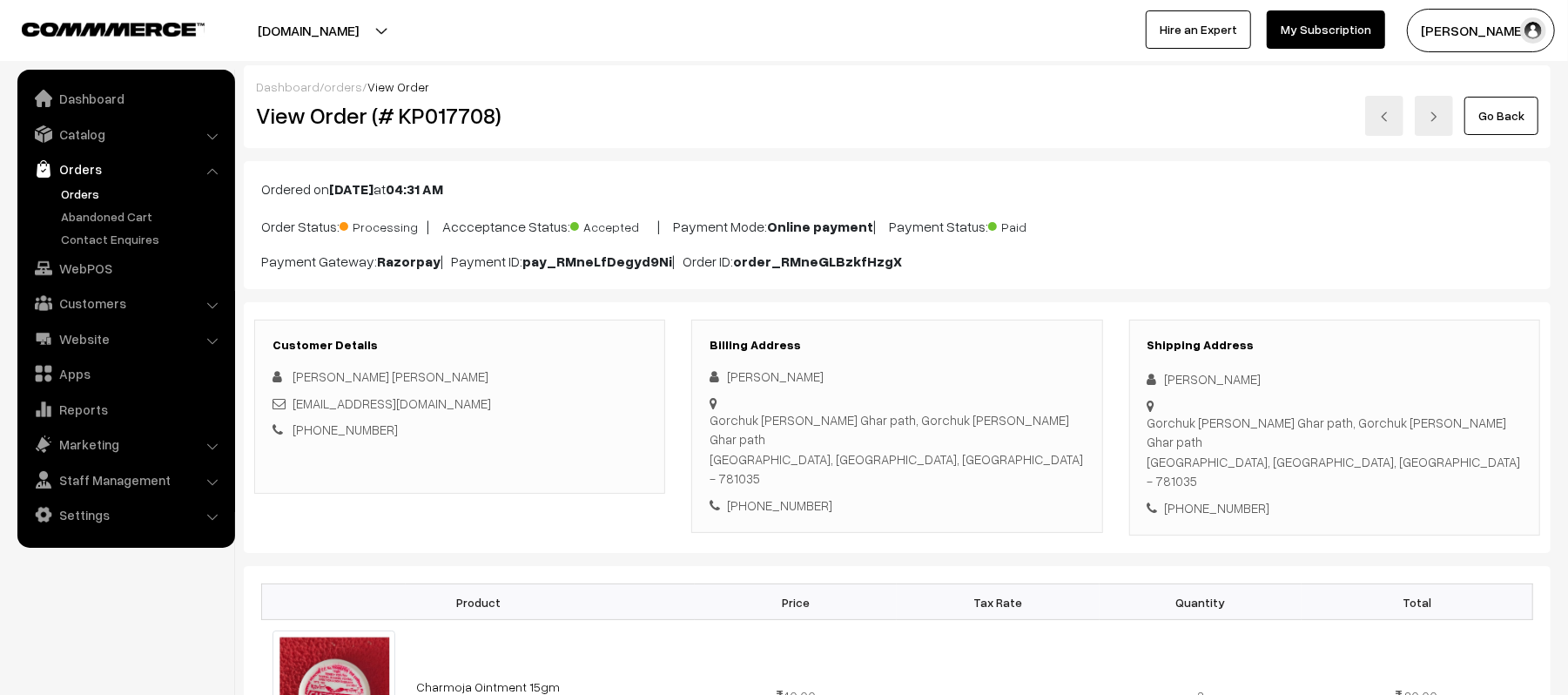
drag, startPoint x: 1165, startPoint y: 402, endPoint x: 1430, endPoint y: 419, distance: 265.5
click at [1430, 419] on div "Gorchuk Lachit Ghar path, Gorchuk Lachit Ghar path Guwahati, Assam, India - 781…" at bounding box center [1335, 451] width 374 height 79
copy div "Gorchuk Lachit Ghar path, Gorchuk Lachit Ghar path Guwahati, Assam, India - 781…"
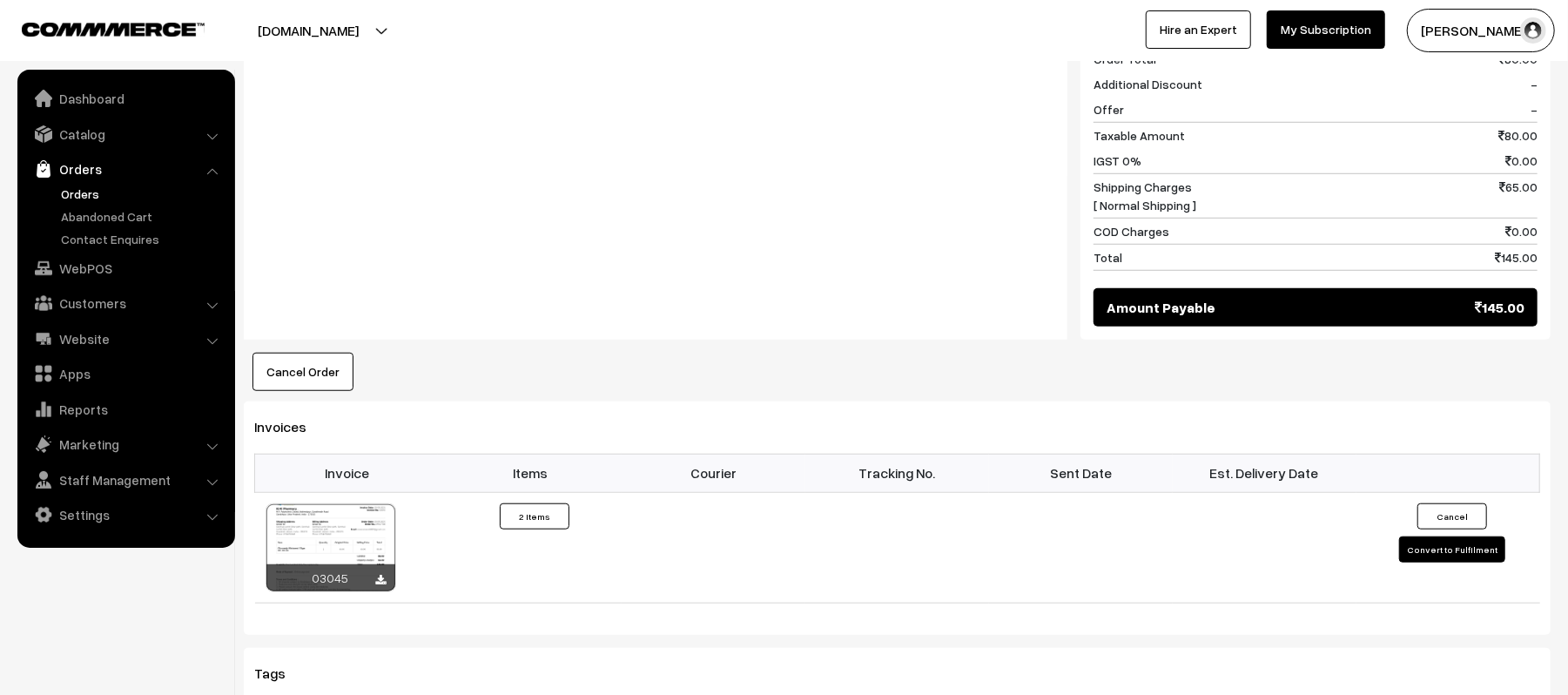
scroll to position [830, 0]
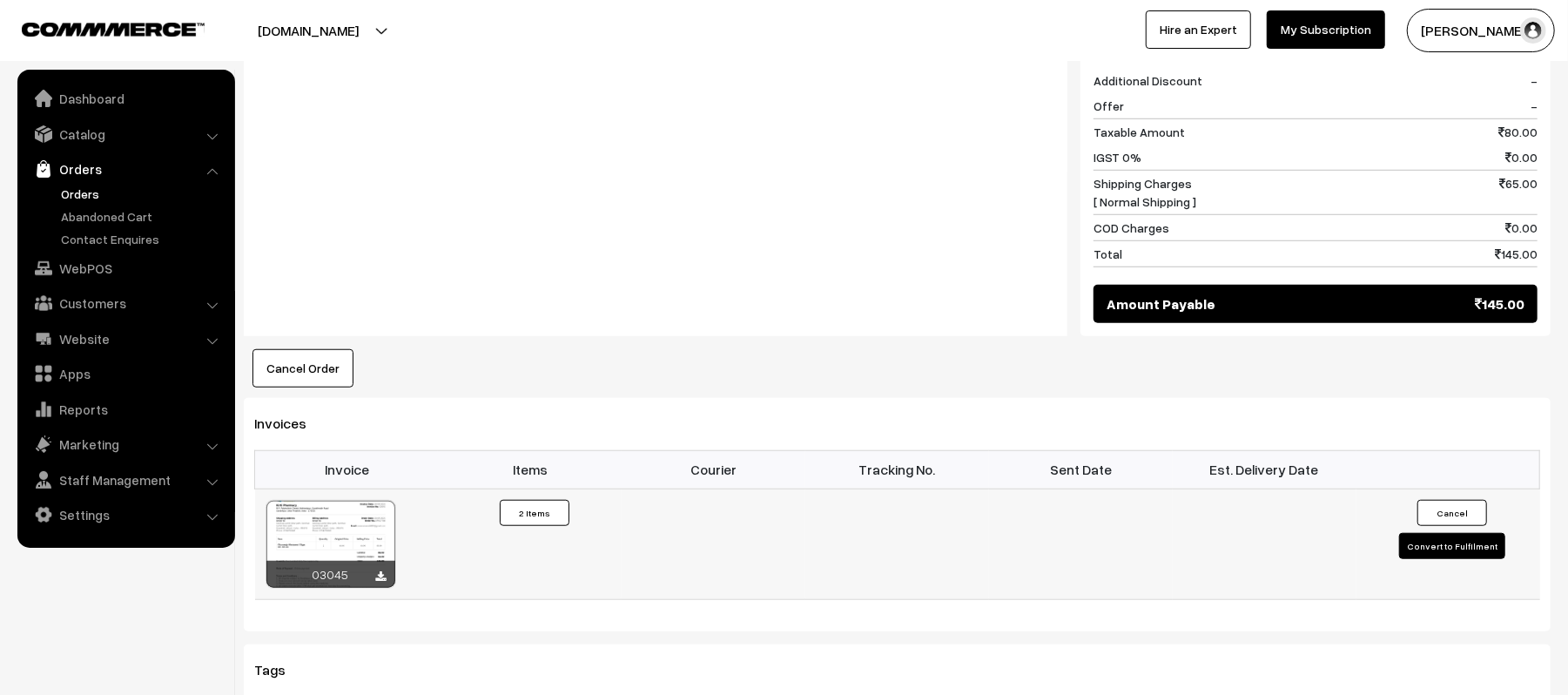
click at [1461, 533] on button "Convert to Fulfilment" at bounding box center [1452, 546] width 107 height 26
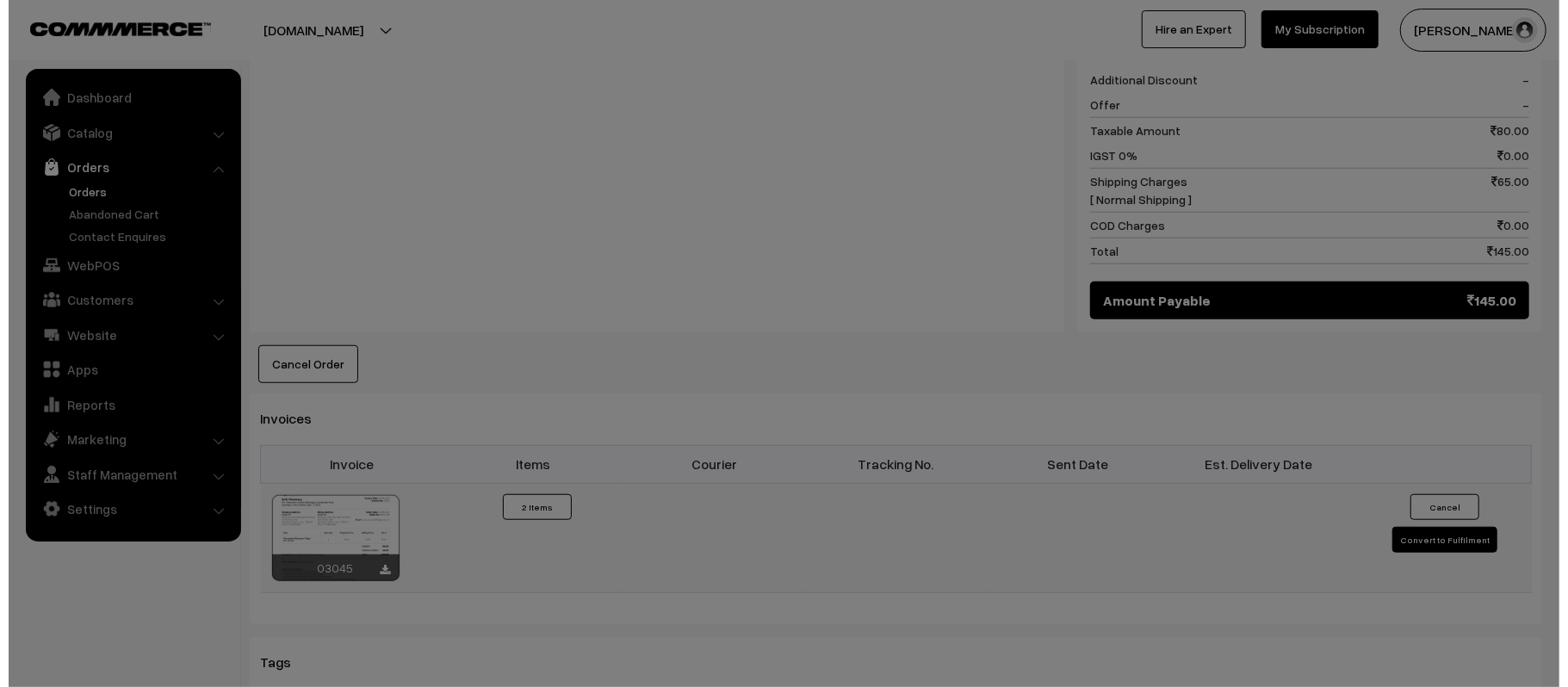
scroll to position [823, 0]
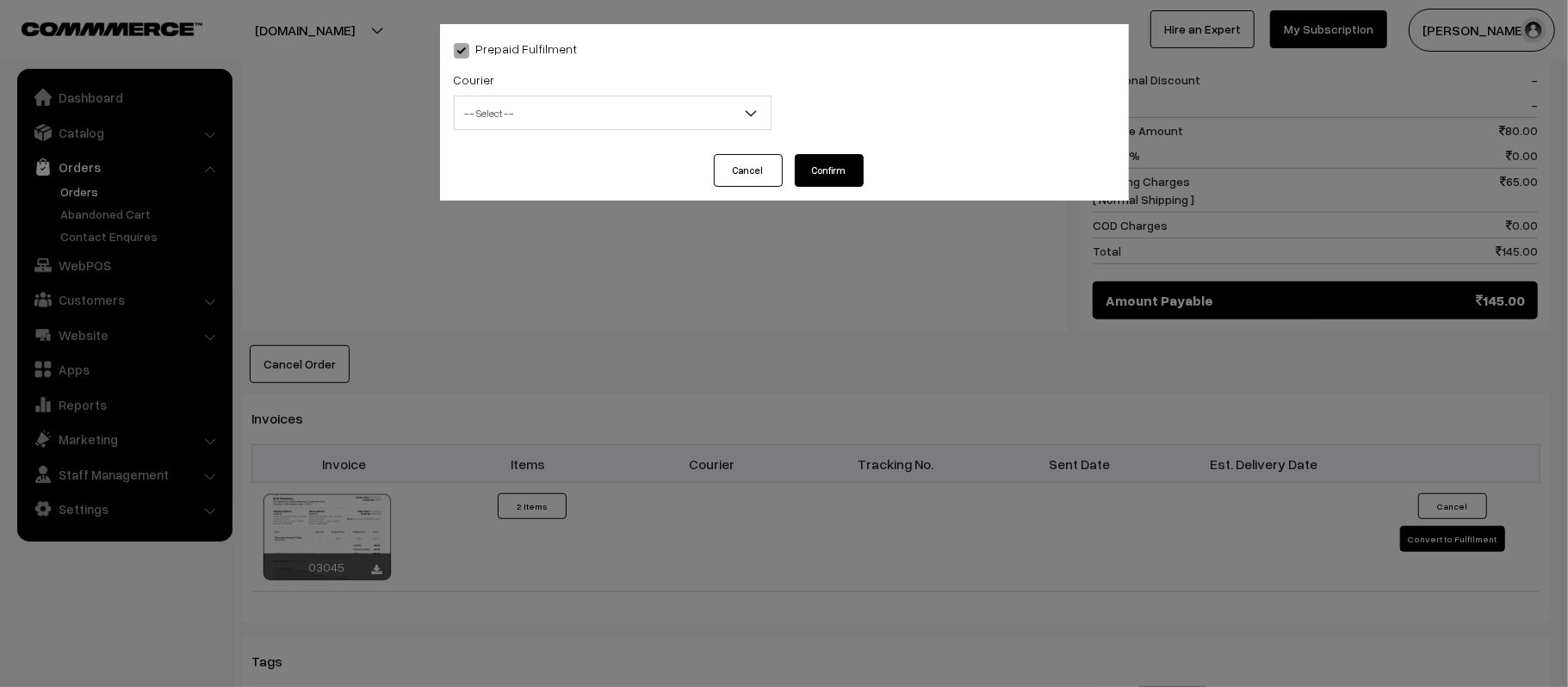
click at [587, 114] on span "-- Select --" at bounding box center [612, 113] width 316 height 30
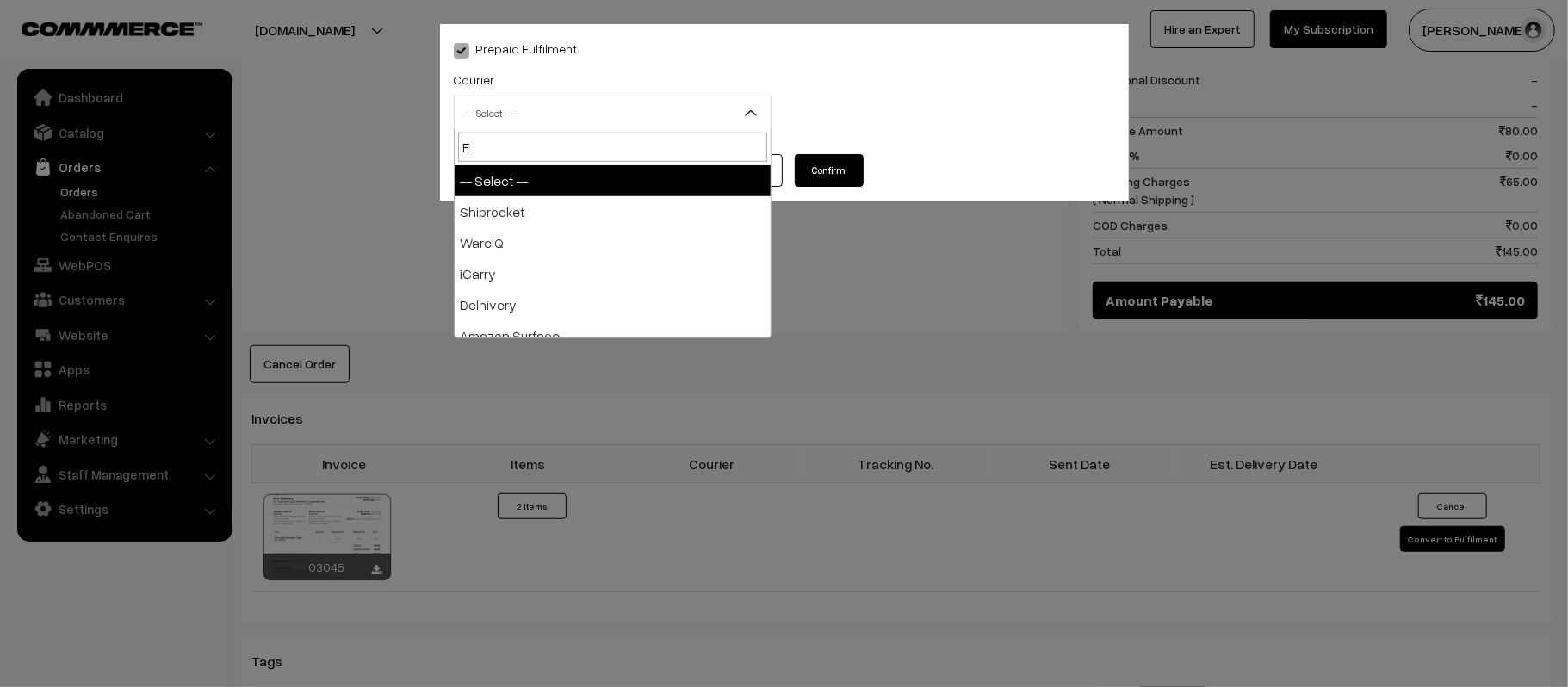
type input "E-"
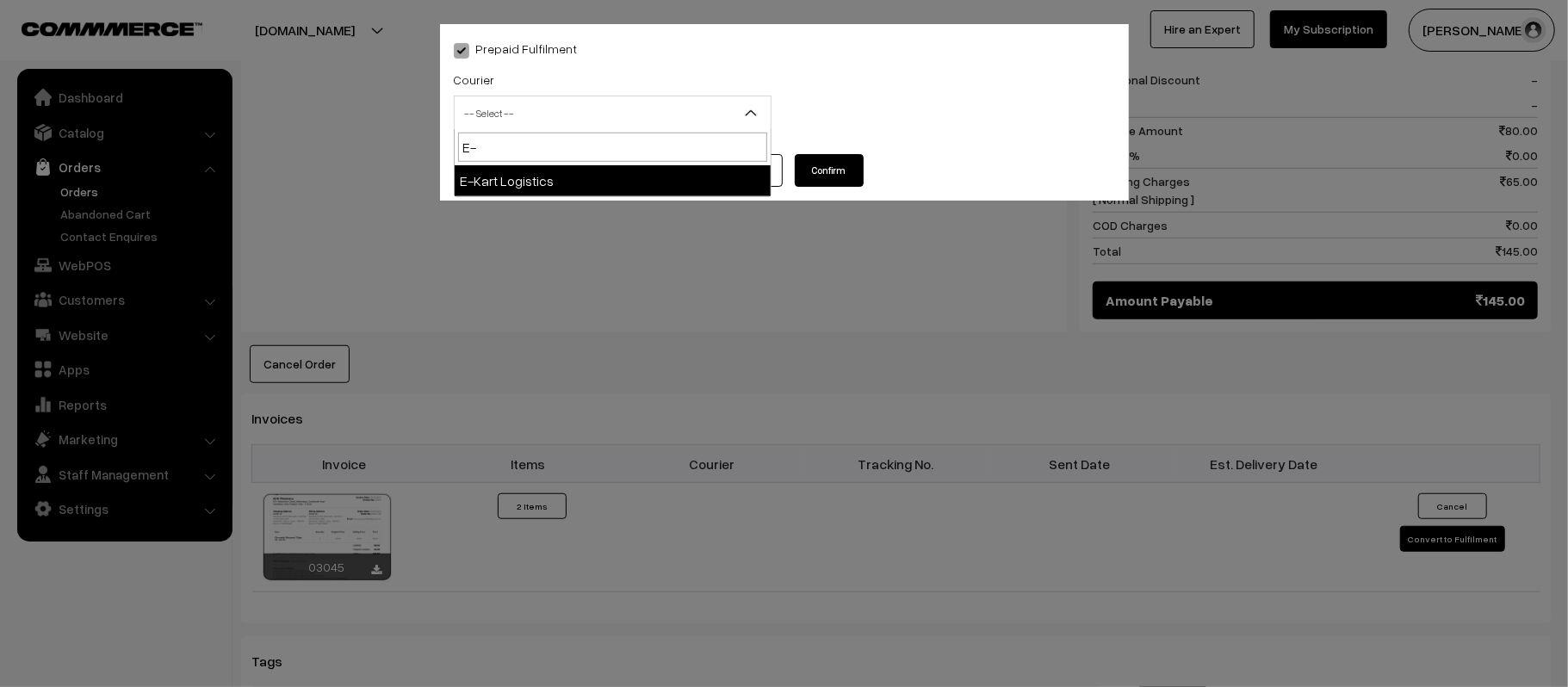
select select "6"
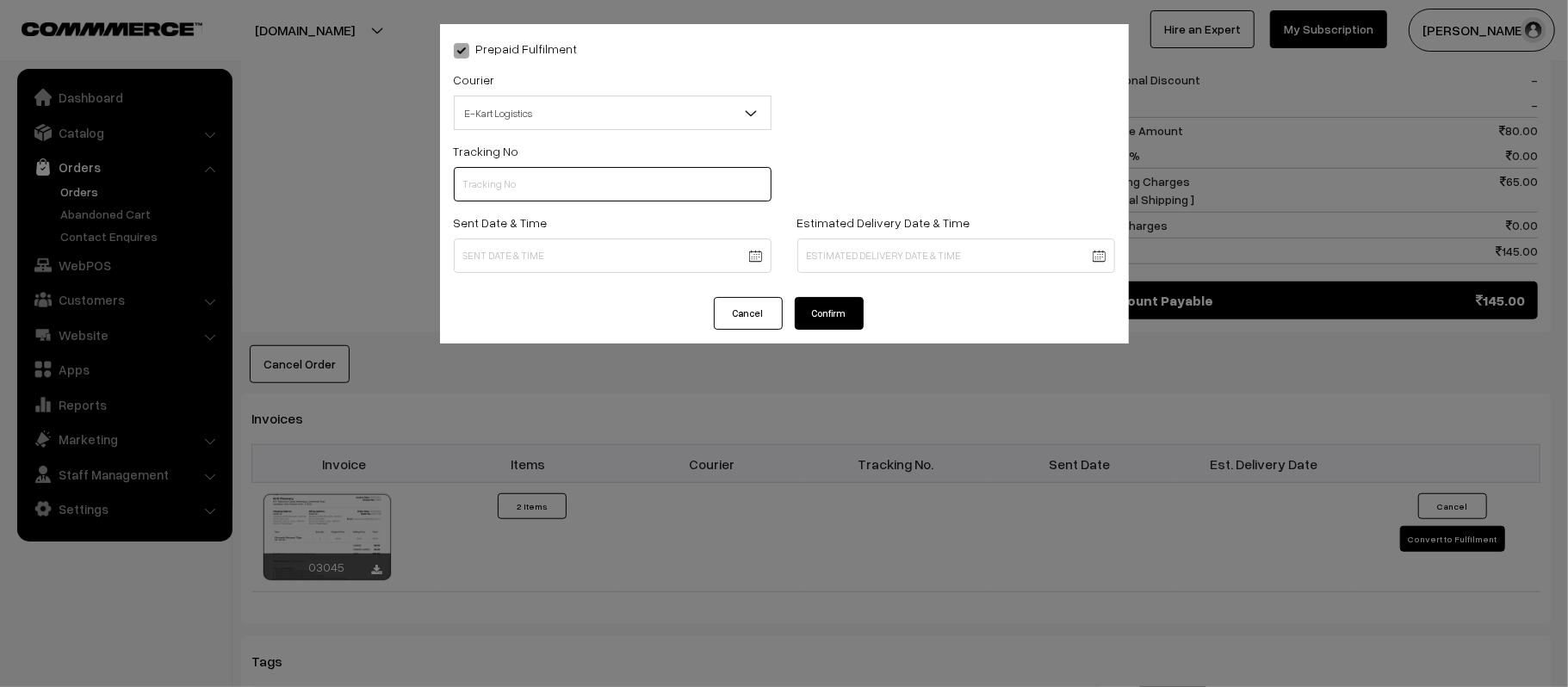
paste input "ICYP0004264514"
type input "ICYP0004264514"
click at [646, 245] on body "Thank you for showing interest. Our team will call you shortly. Close kirtiphar…" at bounding box center [784, 173] width 1568 height 1991
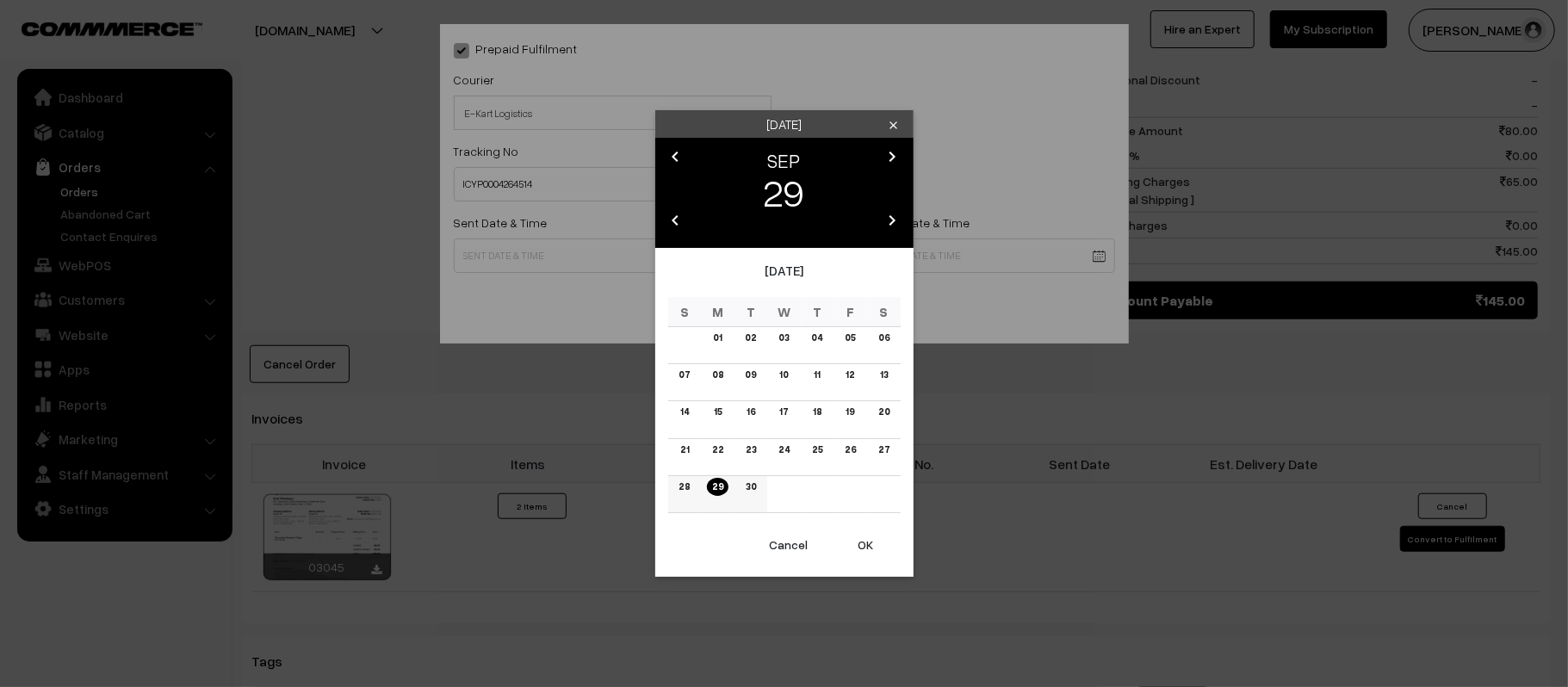
click at [752, 493] on link "30" at bounding box center [751, 487] width 21 height 18
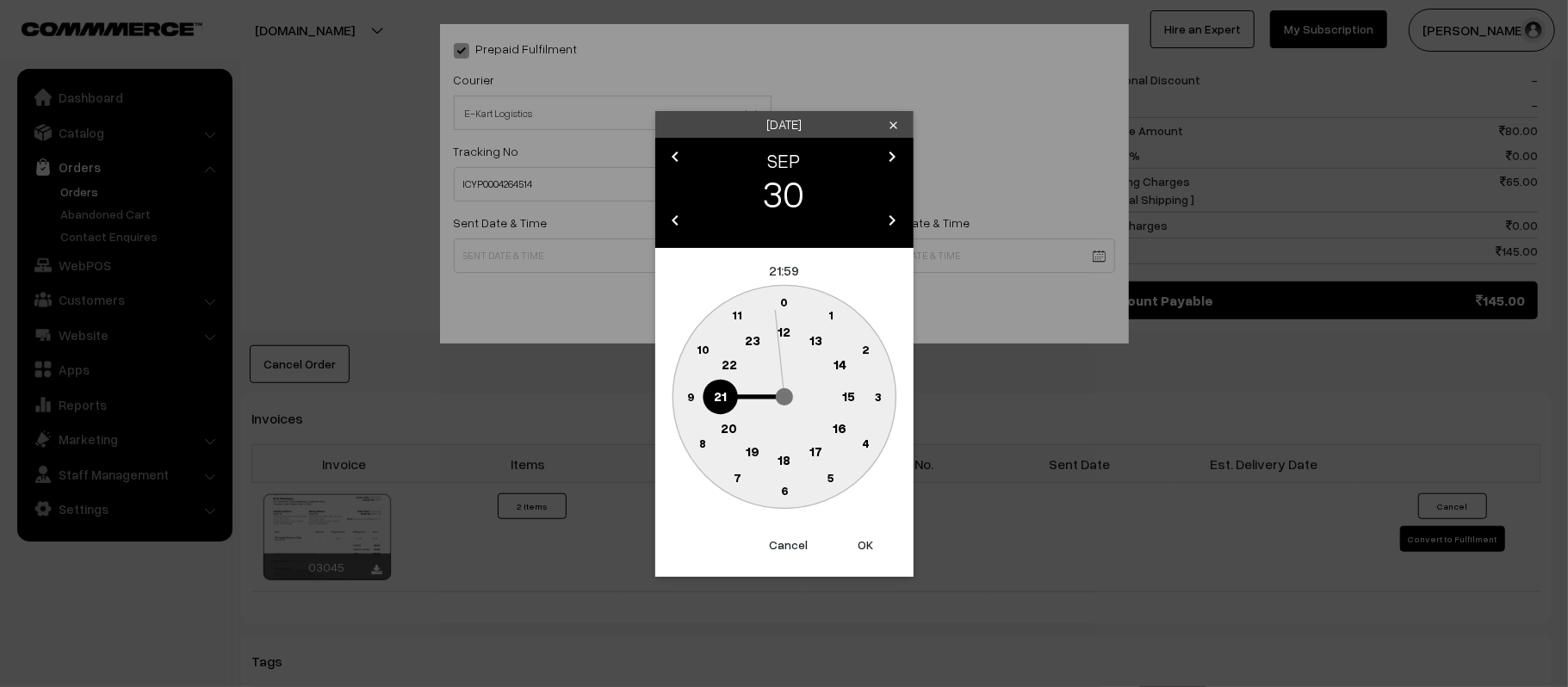
click at [787, 333] on text "12" at bounding box center [784, 331] width 13 height 16
click at [686, 404] on circle at bounding box center [690, 396] width 36 height 36
type input "30-09-2025 12:45"
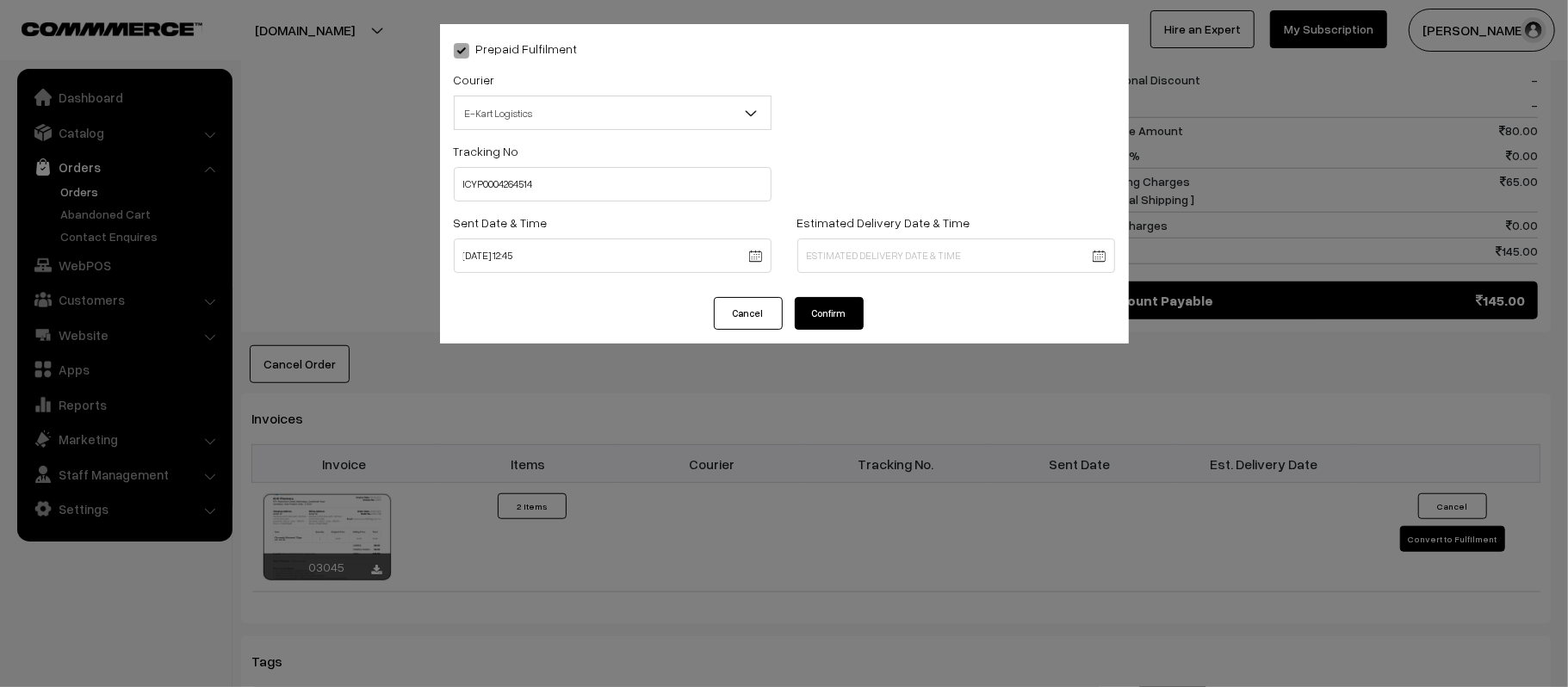
click at [907, 249] on body "Thank you for showing interest. Our team will call you shortly. Close kirtiphar…" at bounding box center [784, 173] width 1568 height 1991
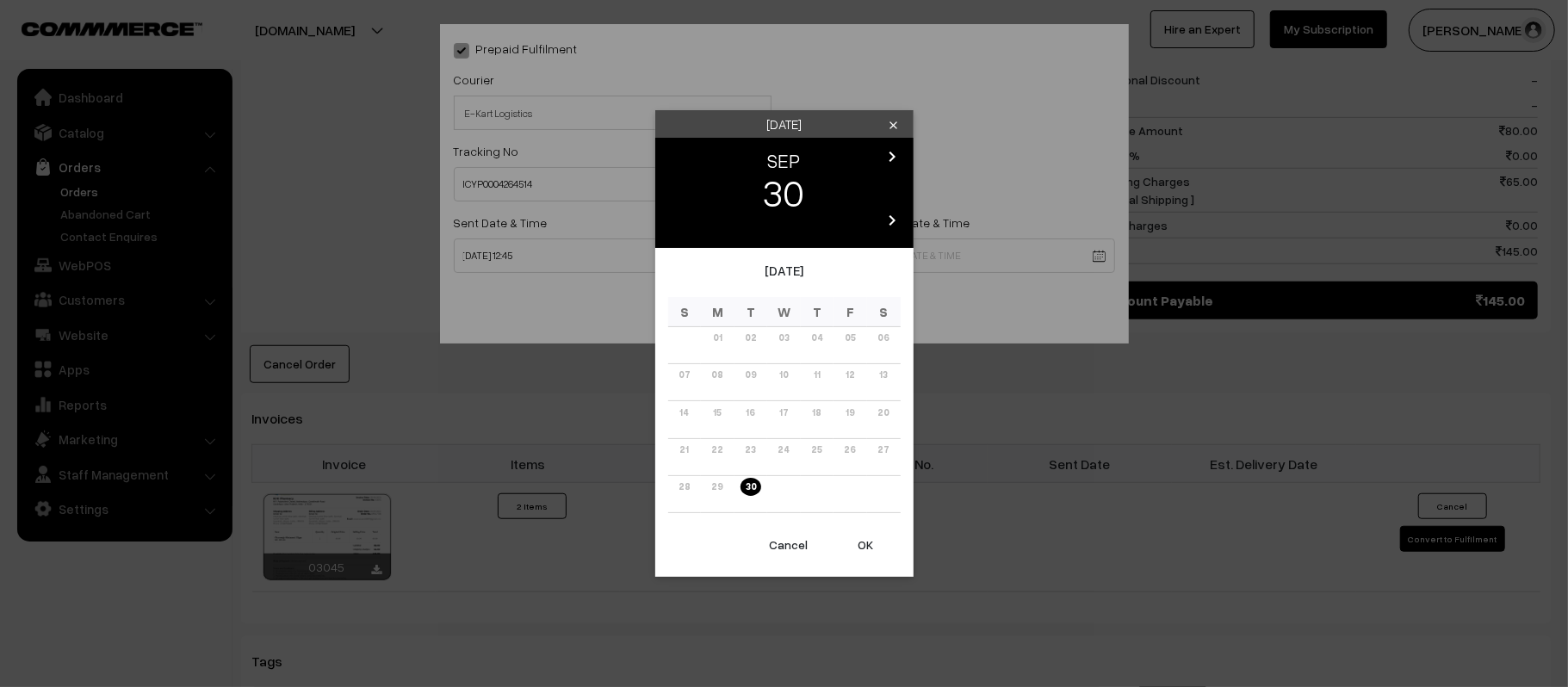
click at [899, 165] on icon "chevron_right" at bounding box center [893, 157] width 21 height 21
click at [714, 376] on link "06" at bounding box center [717, 375] width 21 height 18
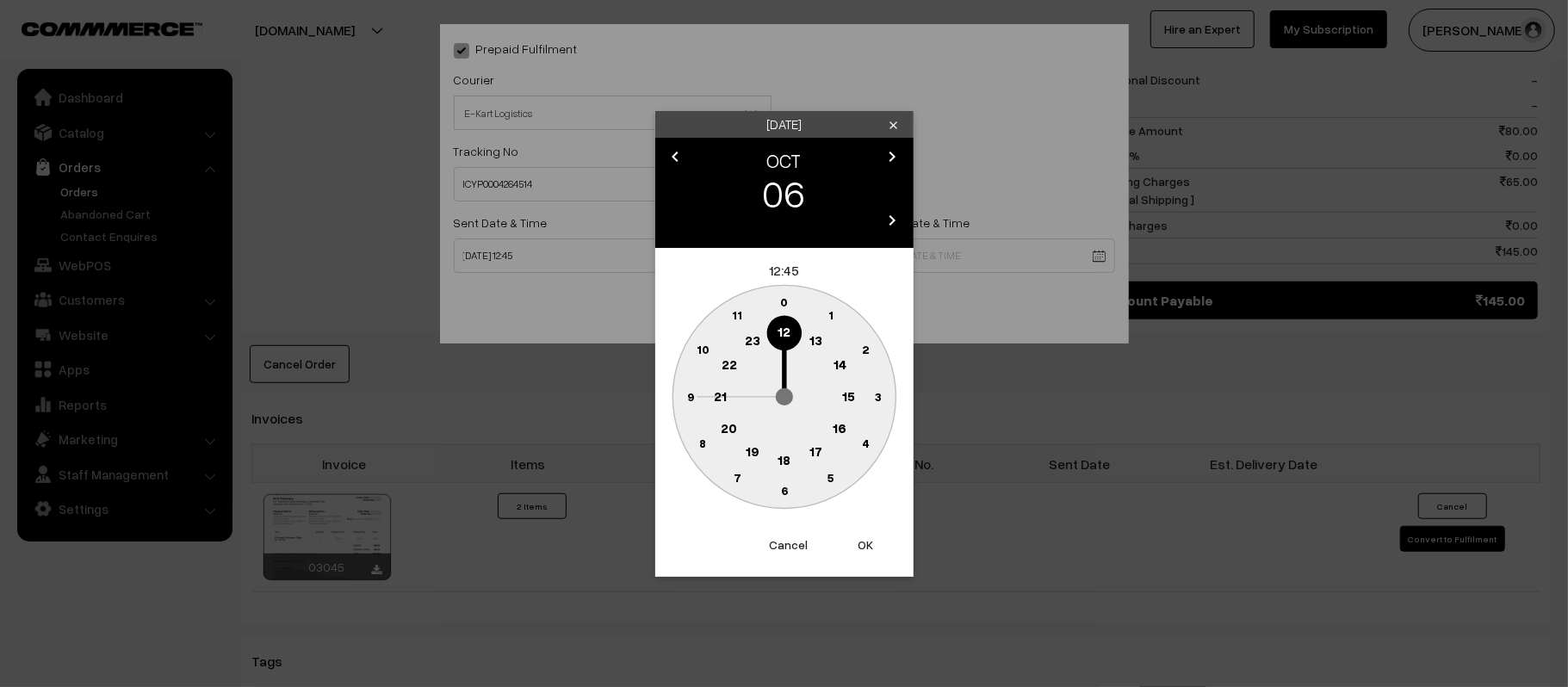
click at [718, 399] on text "21" at bounding box center [720, 395] width 13 height 16
click at [783, 499] on circle at bounding box center [784, 491] width 36 height 36
type input "06-10-2025 21:30"
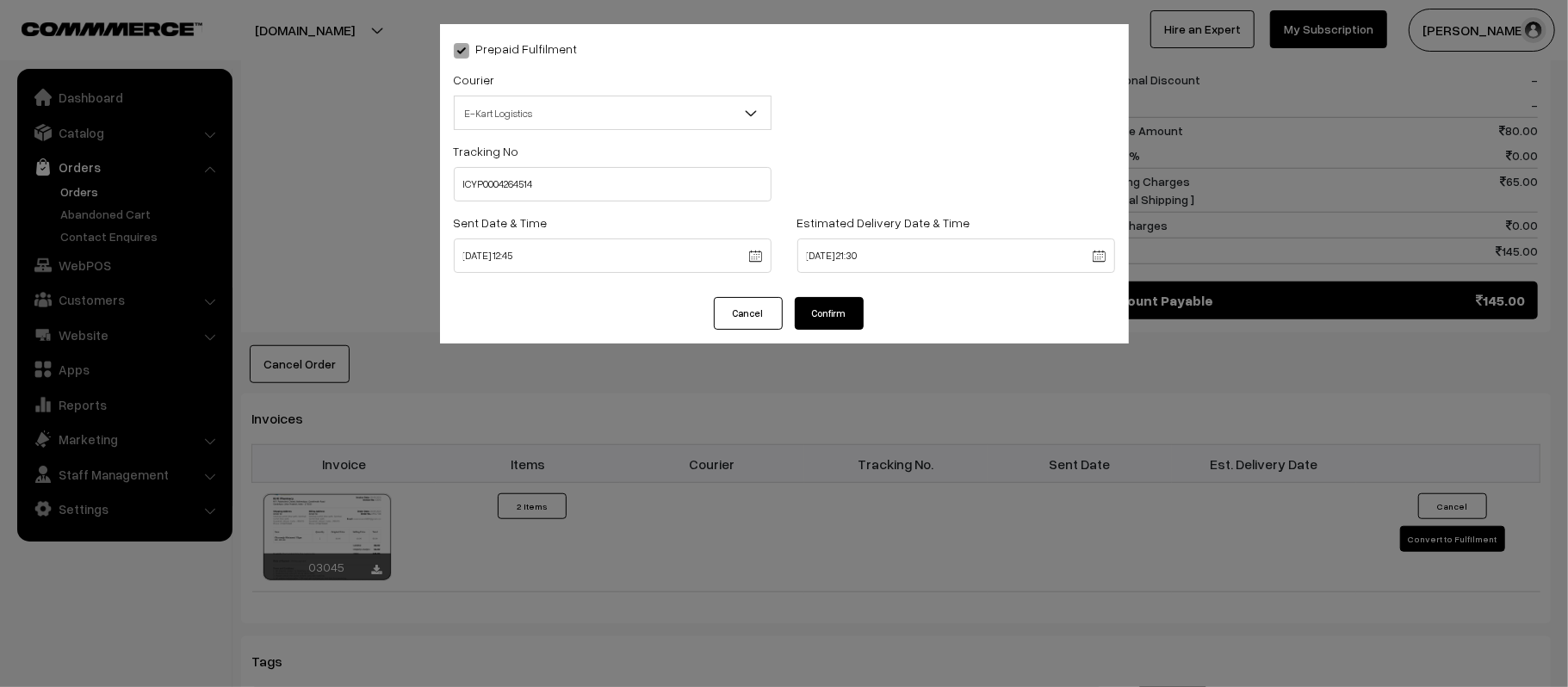
click at [855, 284] on div "Prepaid Fulfilment Courier -- Select -- Shiprocket WareIQ iCarry Delhivery Amaz…" at bounding box center [784, 160] width 689 height 273
click at [849, 305] on button "Confirm" at bounding box center [828, 313] width 69 height 33
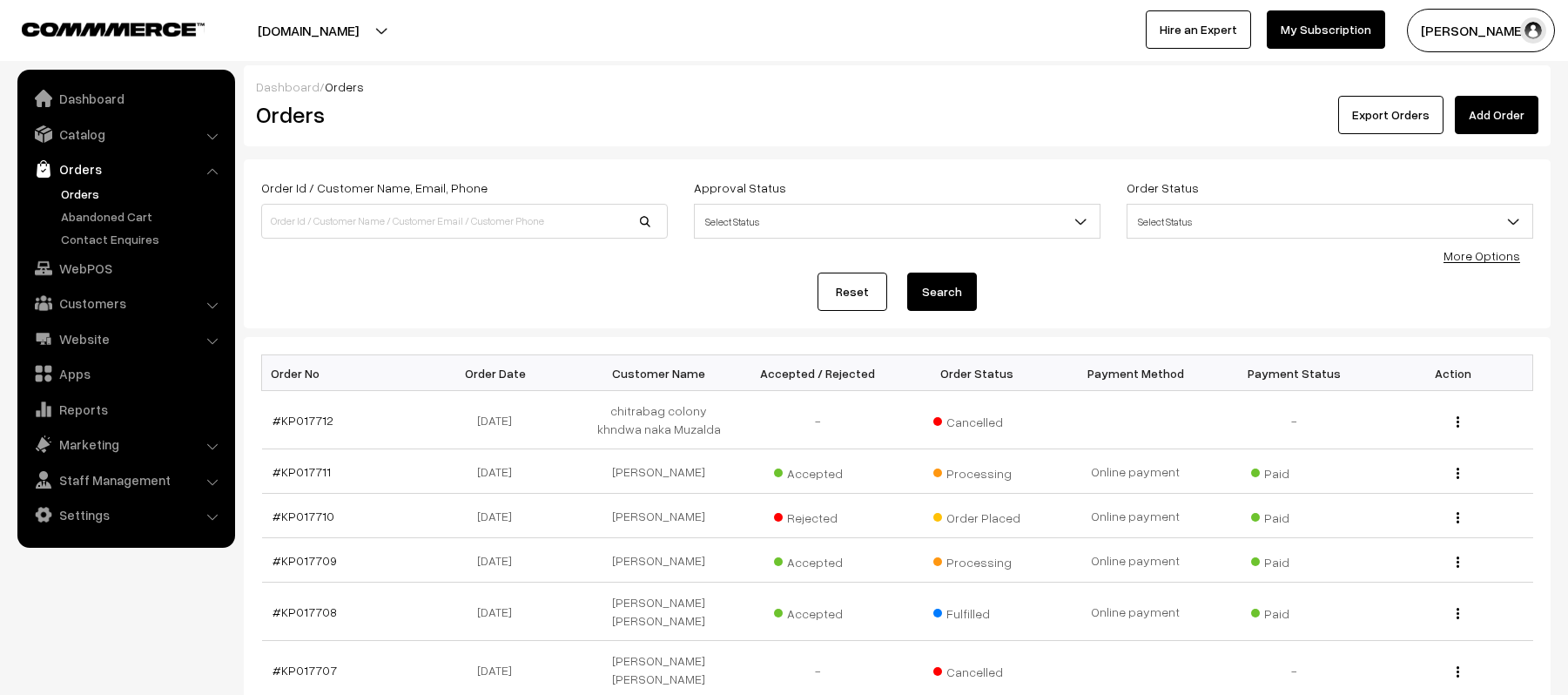
scroll to position [325, 0]
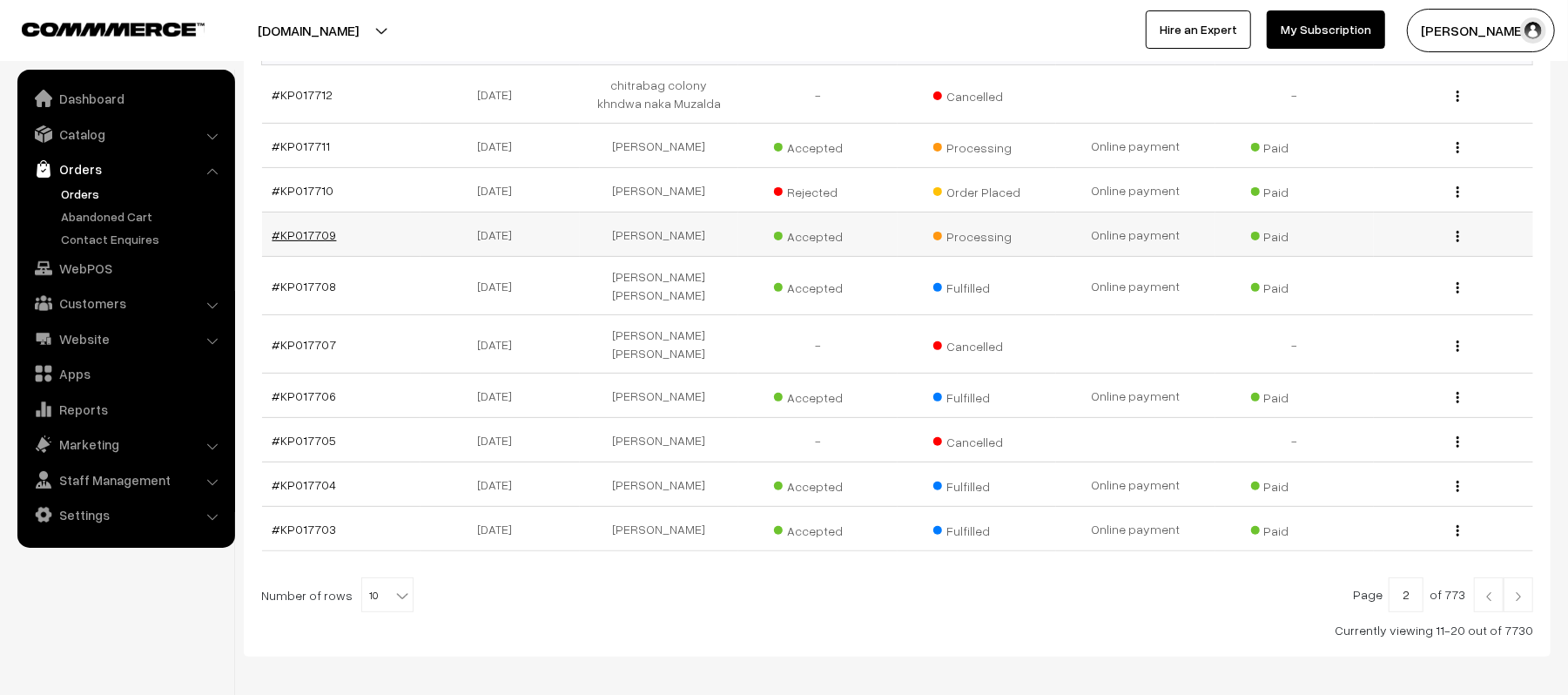
click at [297, 234] on link "#KP017709" at bounding box center [305, 234] width 65 height 15
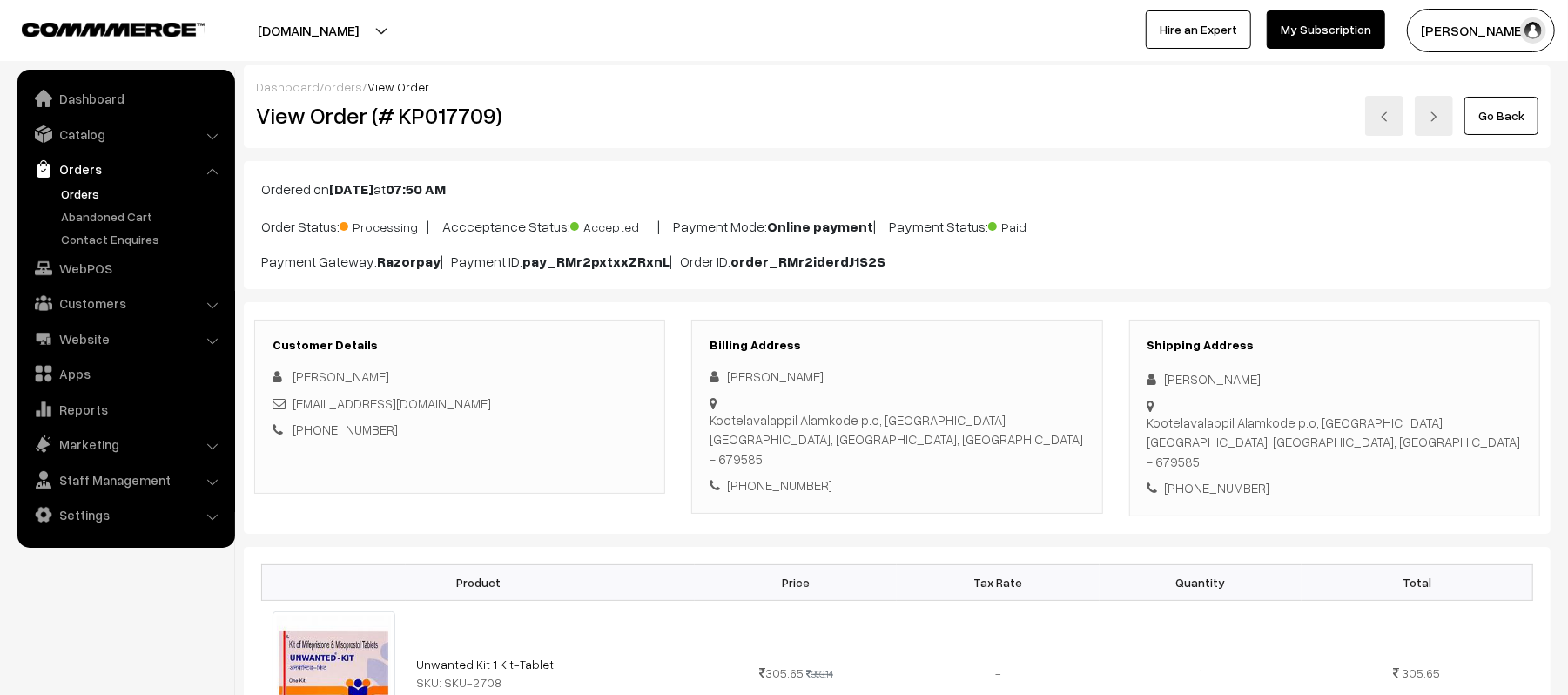
drag, startPoint x: 1300, startPoint y: 378, endPoint x: 1149, endPoint y: 380, distance: 151.0
click at [1149, 380] on div "Shameem Hussain" at bounding box center [1335, 379] width 374 height 20
copy div "Shameem Hussain"
click at [1220, 478] on div "+91 7012192013" at bounding box center [1335, 488] width 374 height 20
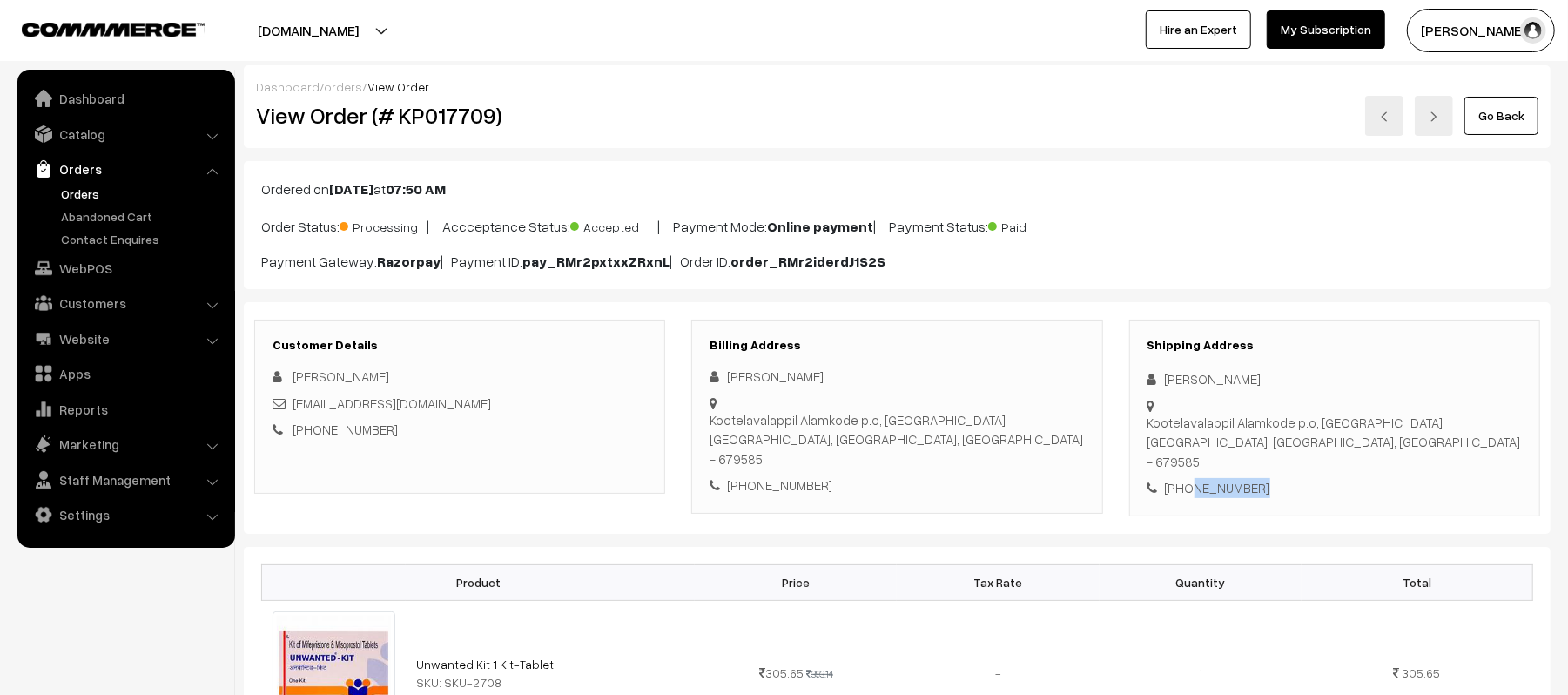
click at [1220, 478] on div "+91 7012192013" at bounding box center [1335, 488] width 374 height 20
copy div "7012192013"
drag, startPoint x: 439, startPoint y: 398, endPoint x: 293, endPoint y: 411, distance: 146.6
click at [293, 411] on div "jawhar4202@gmail.com" at bounding box center [460, 404] width 374 height 20
copy link "jawhar4202@gmail.com"
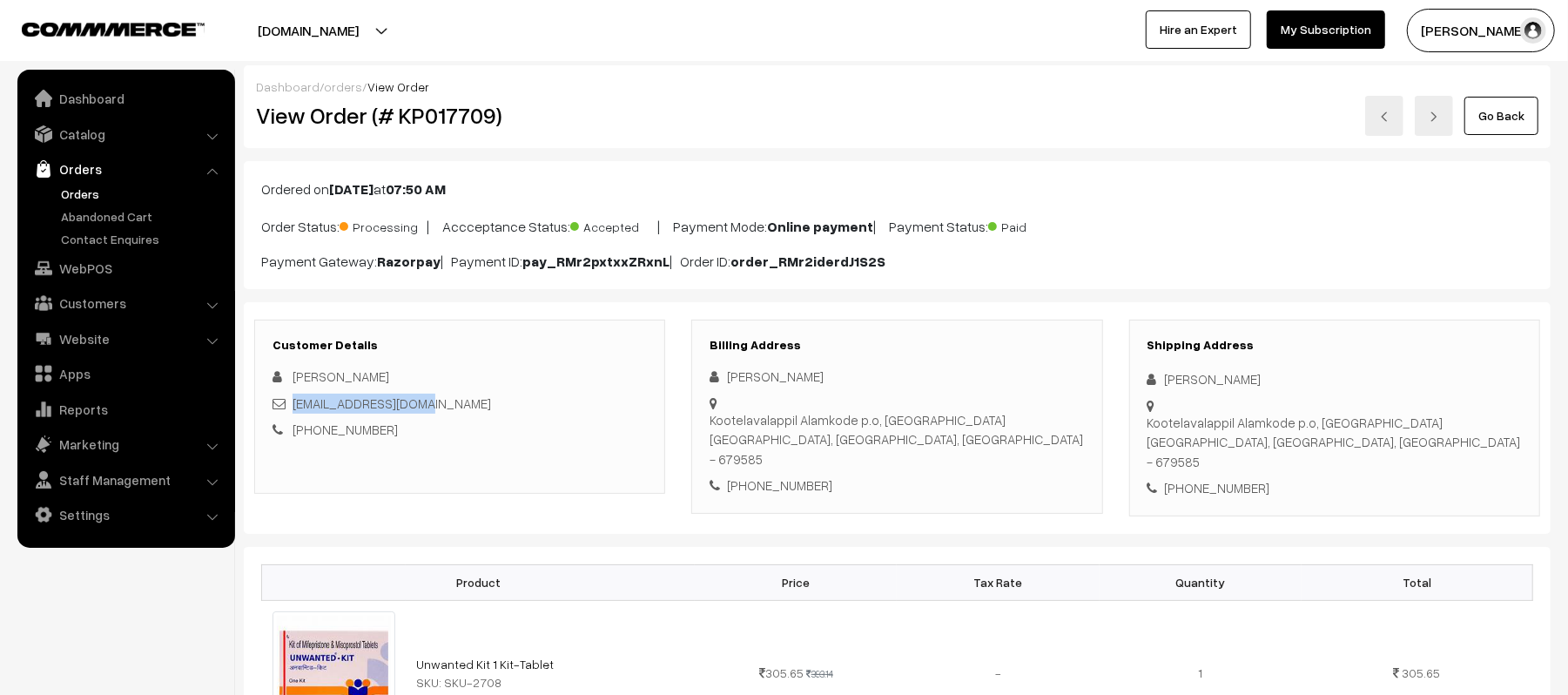
drag, startPoint x: 1167, startPoint y: 409, endPoint x: 1416, endPoint y: 423, distance: 249.4
click at [1416, 423] on div "Kootelavalappil Alamkode p.o, Changaramkulam Changaramkulam, Kerala, India - 67…" at bounding box center [1335, 442] width 374 height 59
copy div "Kootelavalappil Alamkode p.o, Changaramkulam Changaramkulam, Kerala, India - 67…"
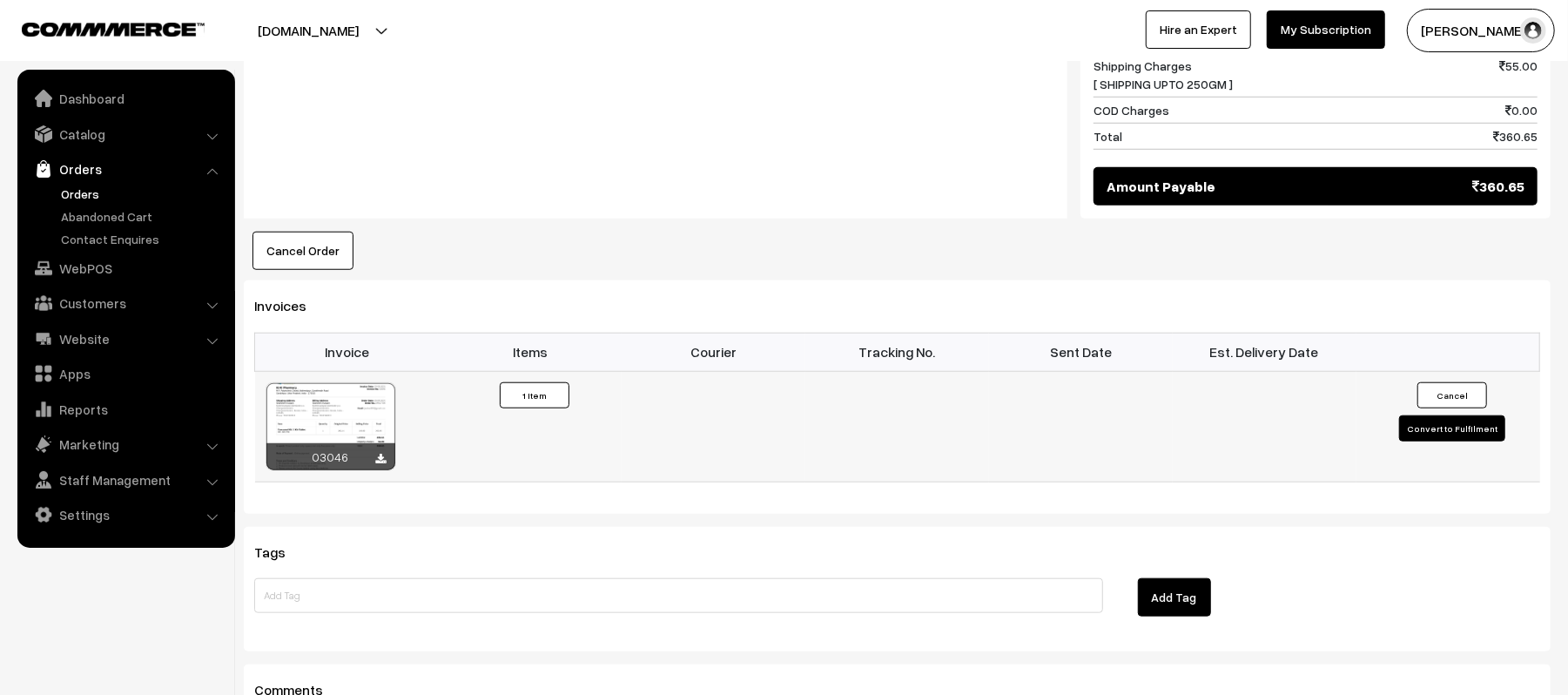
click at [1418, 415] on button "Convert to Fulfilment" at bounding box center [1452, 428] width 107 height 26
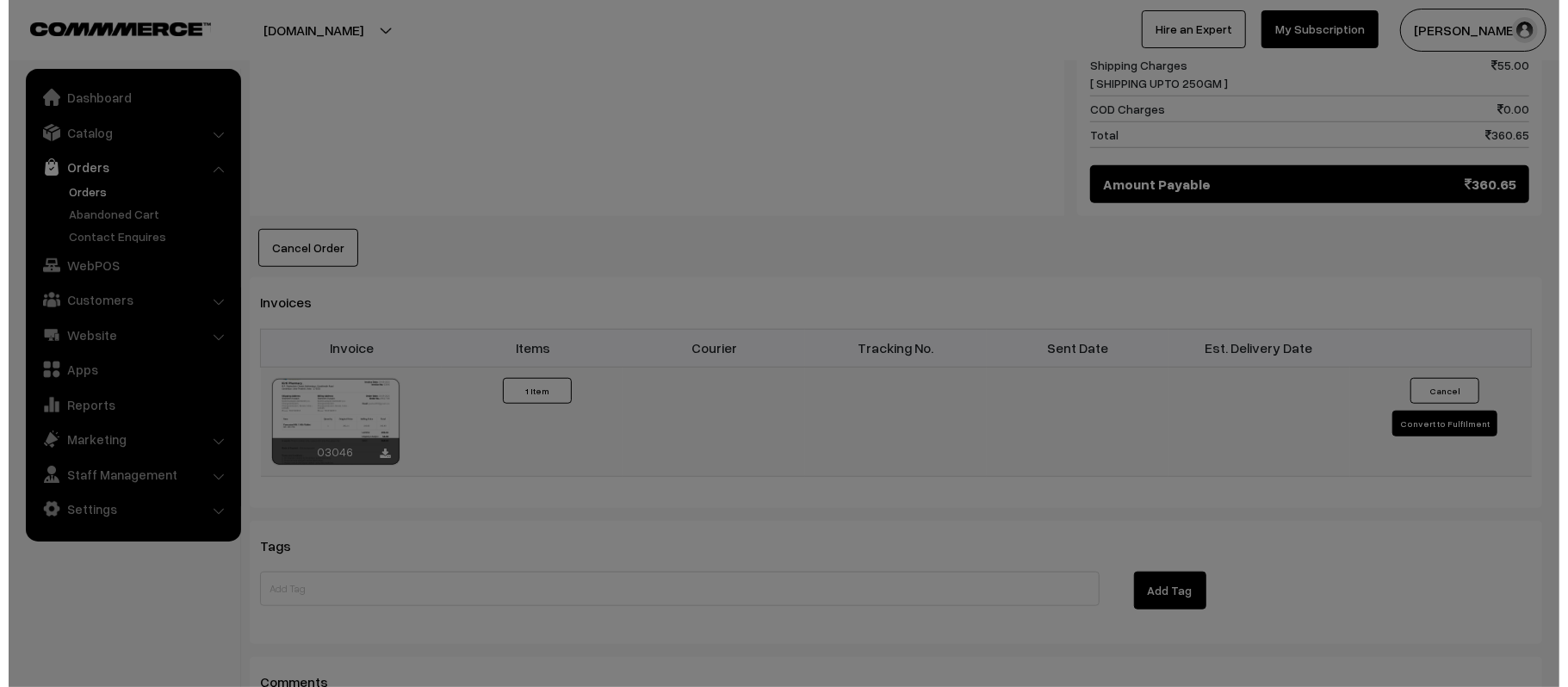
scroll to position [940, 0]
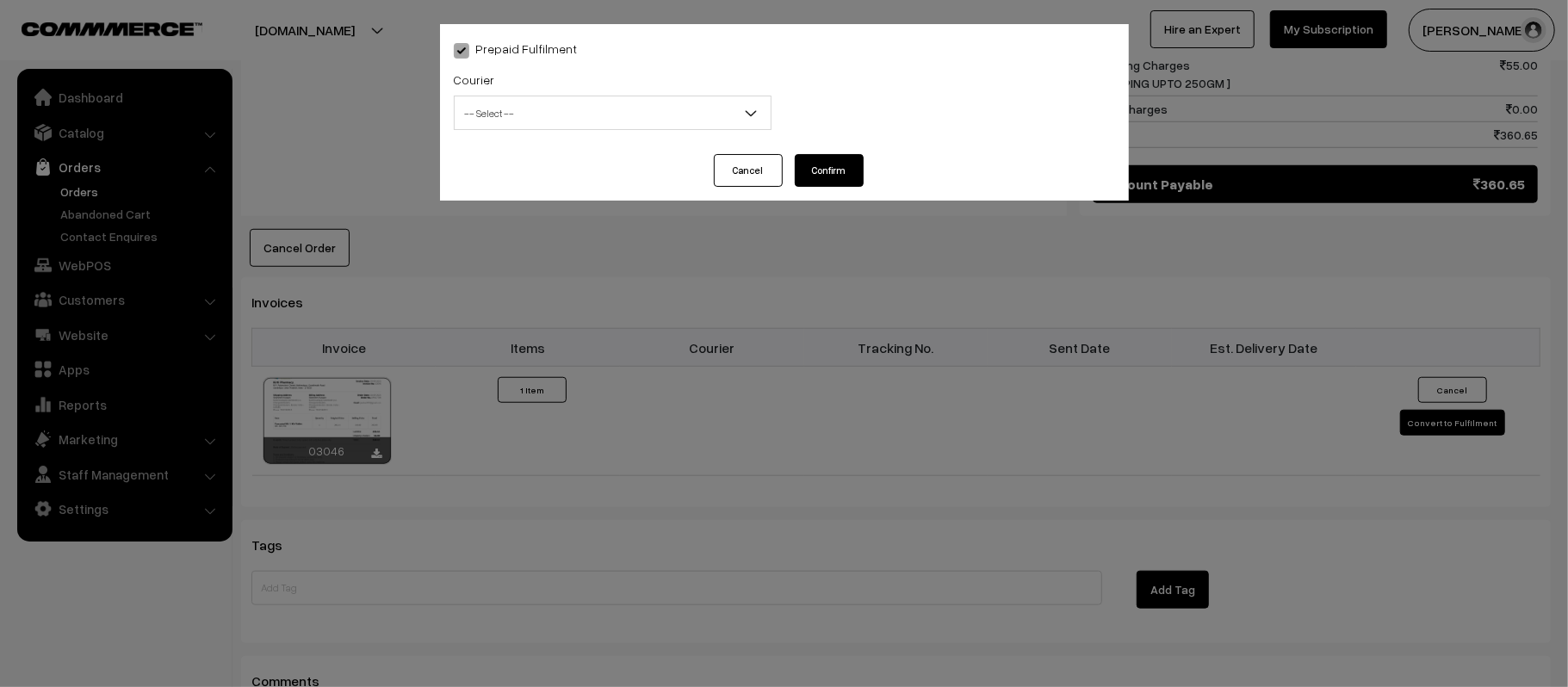
click at [605, 129] on div "Courier -- Select -- Shiprocket WareIQ iCarry Delhivery Amazon Surface E-Kart L…" at bounding box center [612, 104] width 344 height 71
click at [558, 119] on span "-- Select --" at bounding box center [612, 113] width 316 height 30
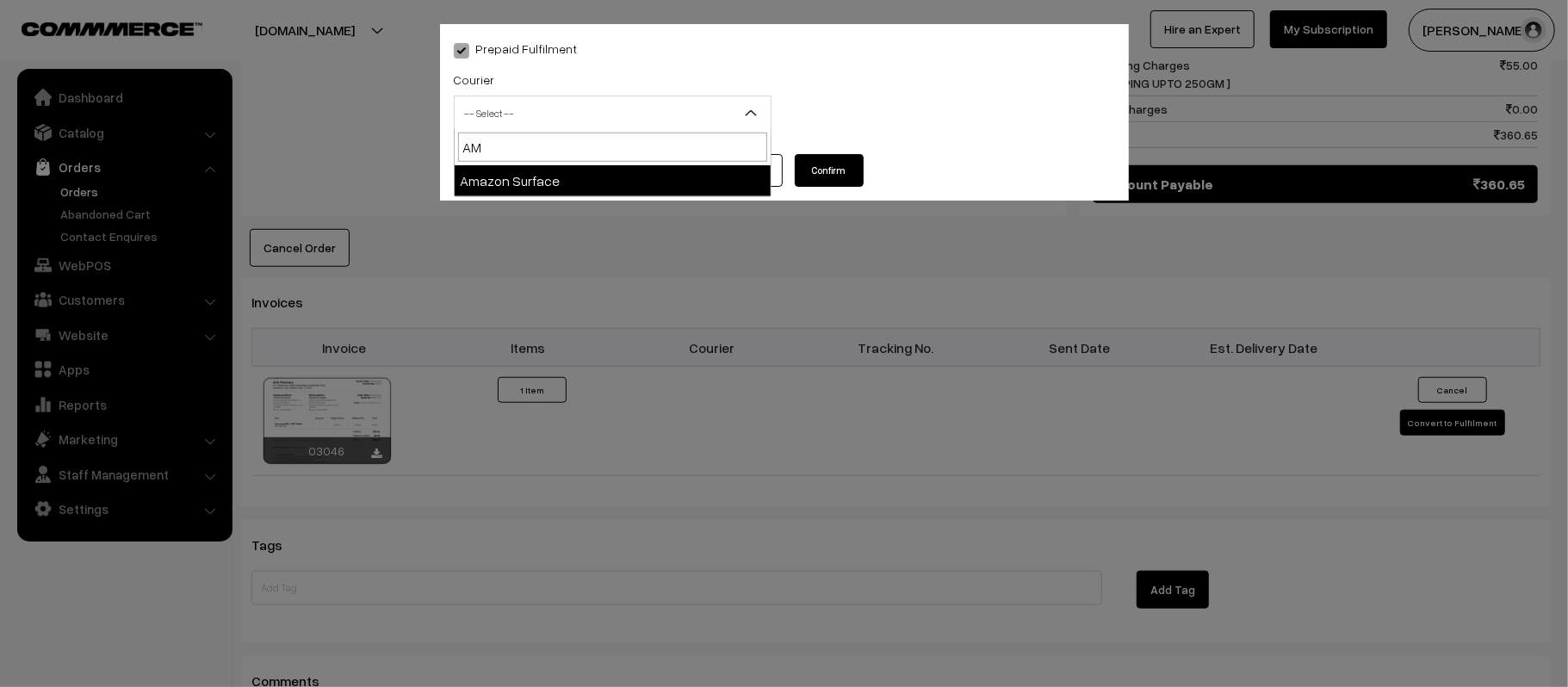
type input "AMA"
select select "5"
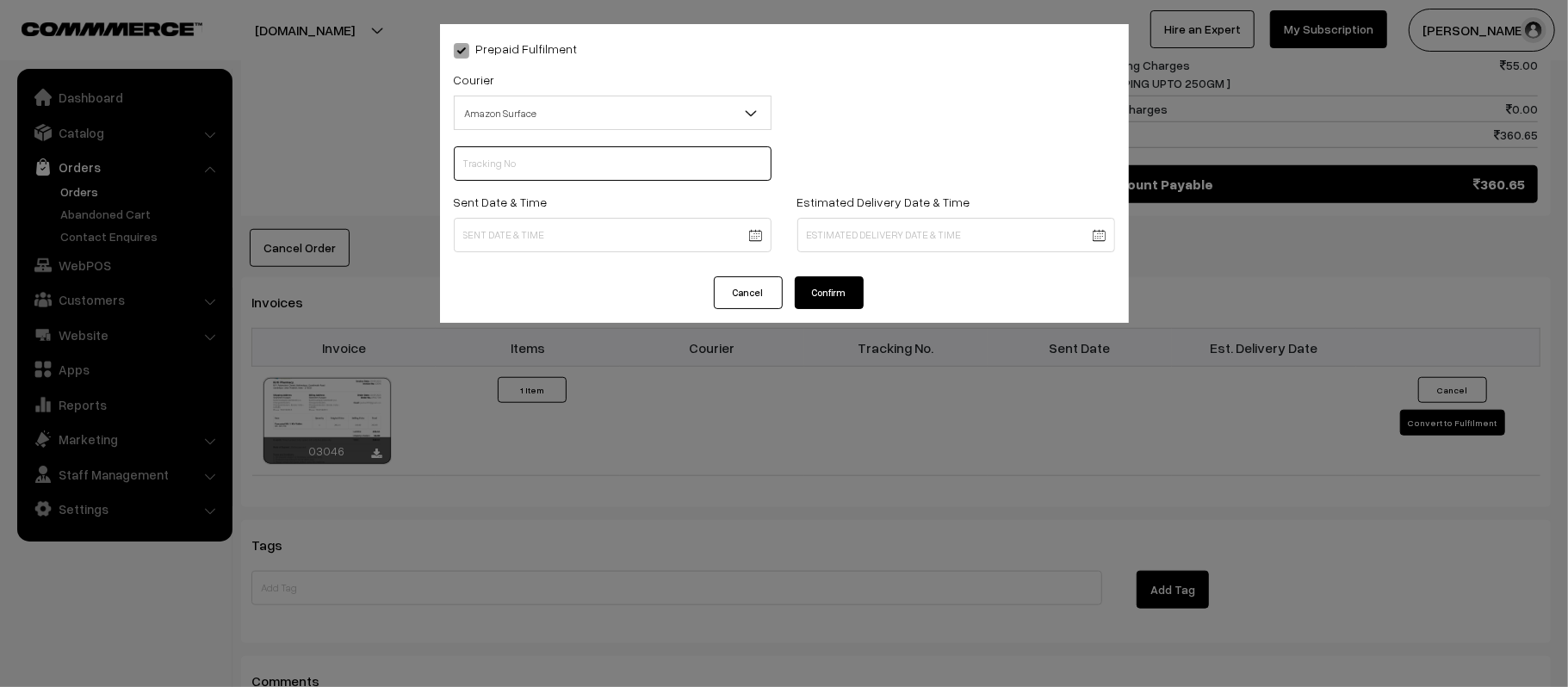
scroll to position [0, 0]
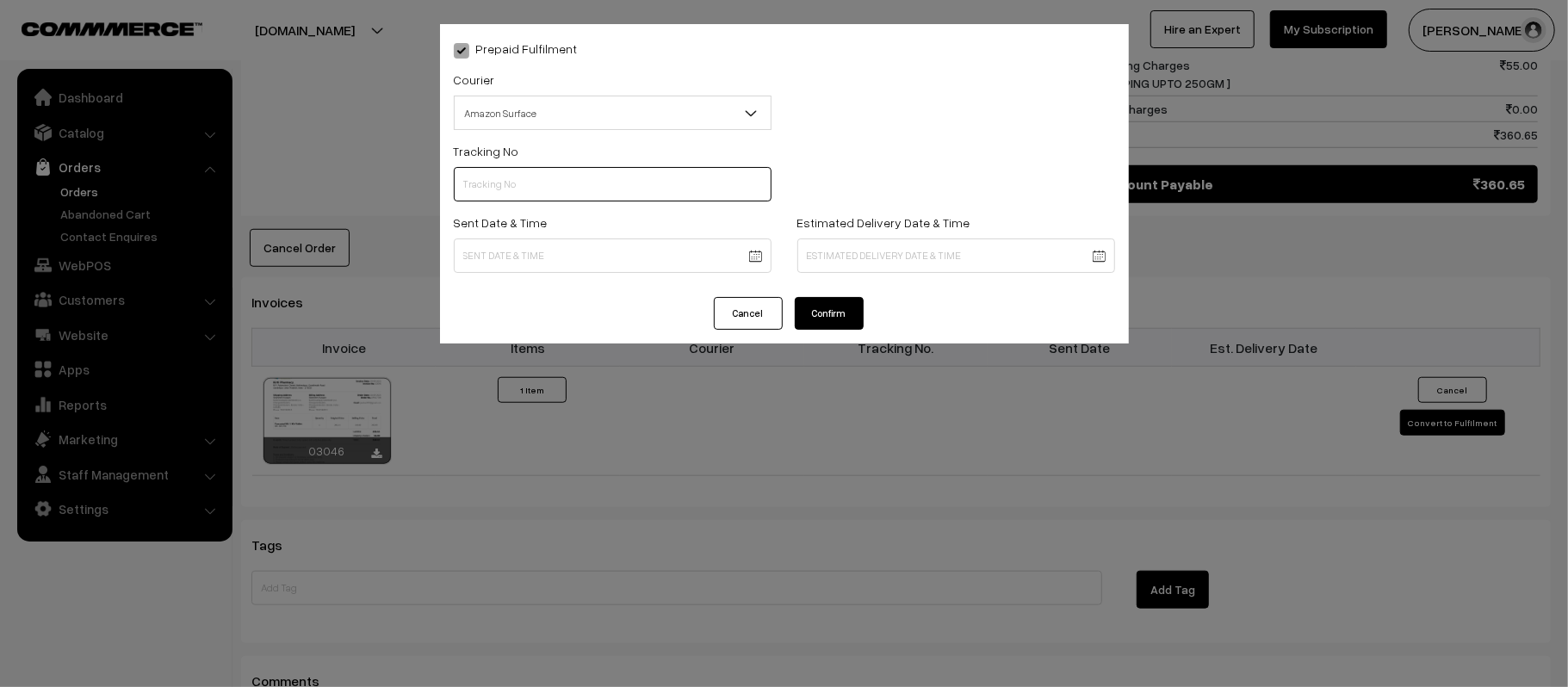
paste input "363887902837"
type input "363887902837"
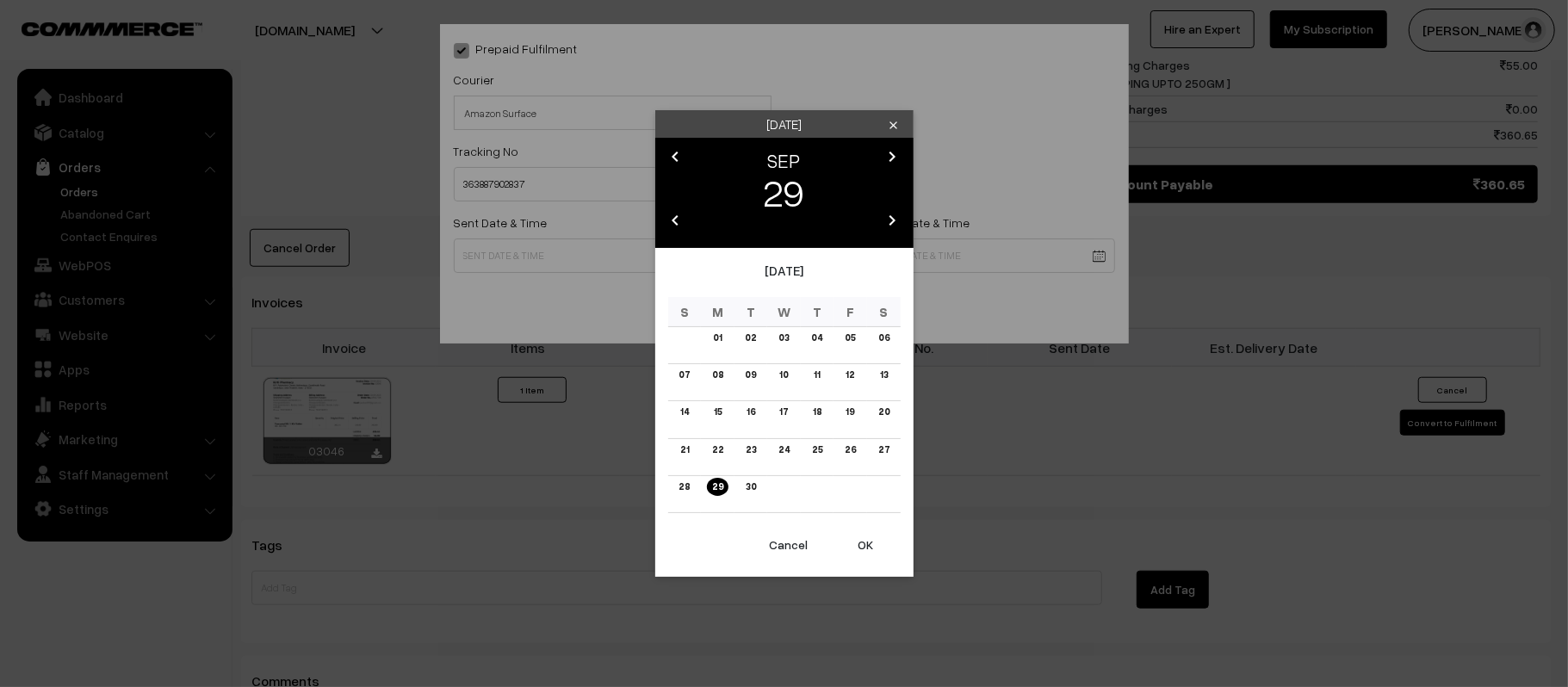
click at [566, 256] on body "Thank you for showing interest. Our team will call you shortly. Close kirtiphar…" at bounding box center [784, 56] width 1568 height 1991
click at [755, 483] on link "30" at bounding box center [751, 487] width 21 height 18
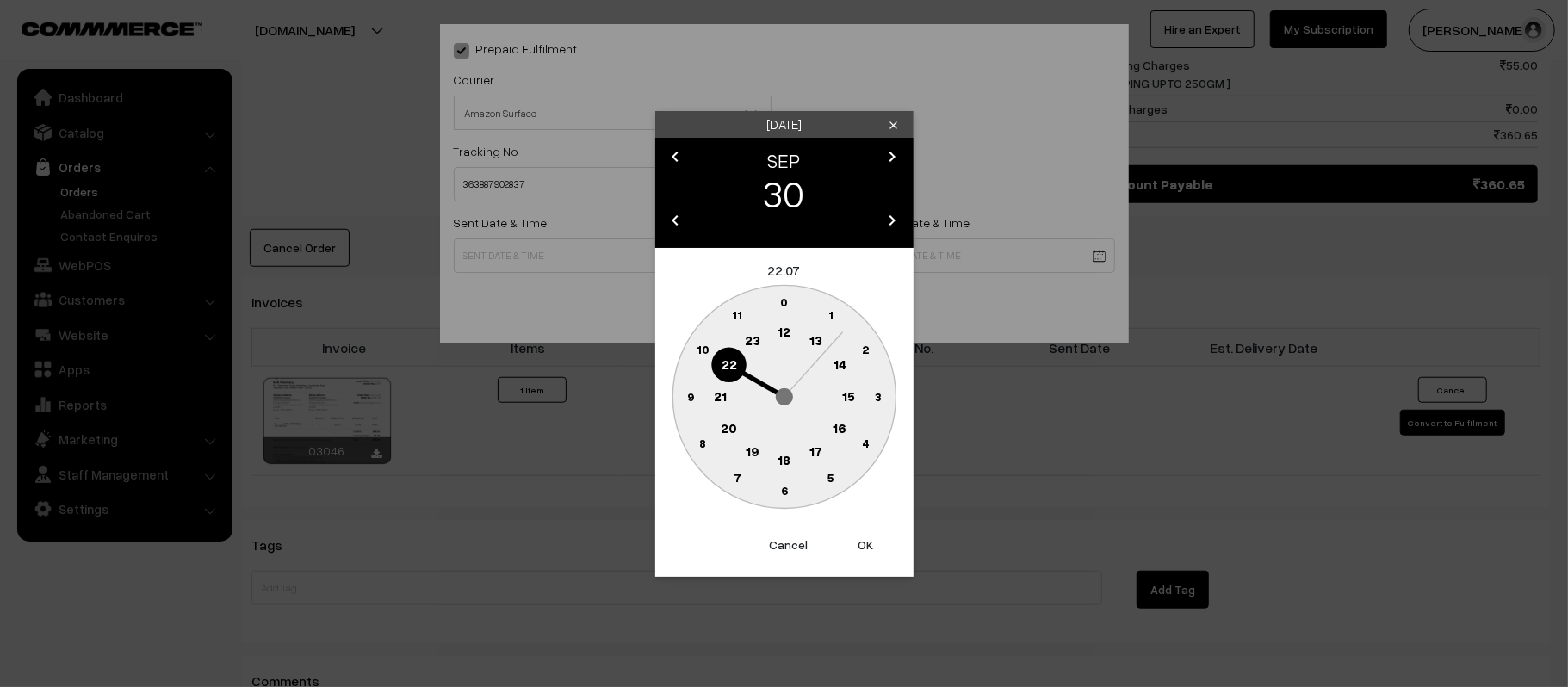
click at [782, 335] on text "12" at bounding box center [784, 331] width 13 height 16
click at [689, 394] on text "45" at bounding box center [690, 396] width 15 height 15
type input "30-09-2025 12:45"
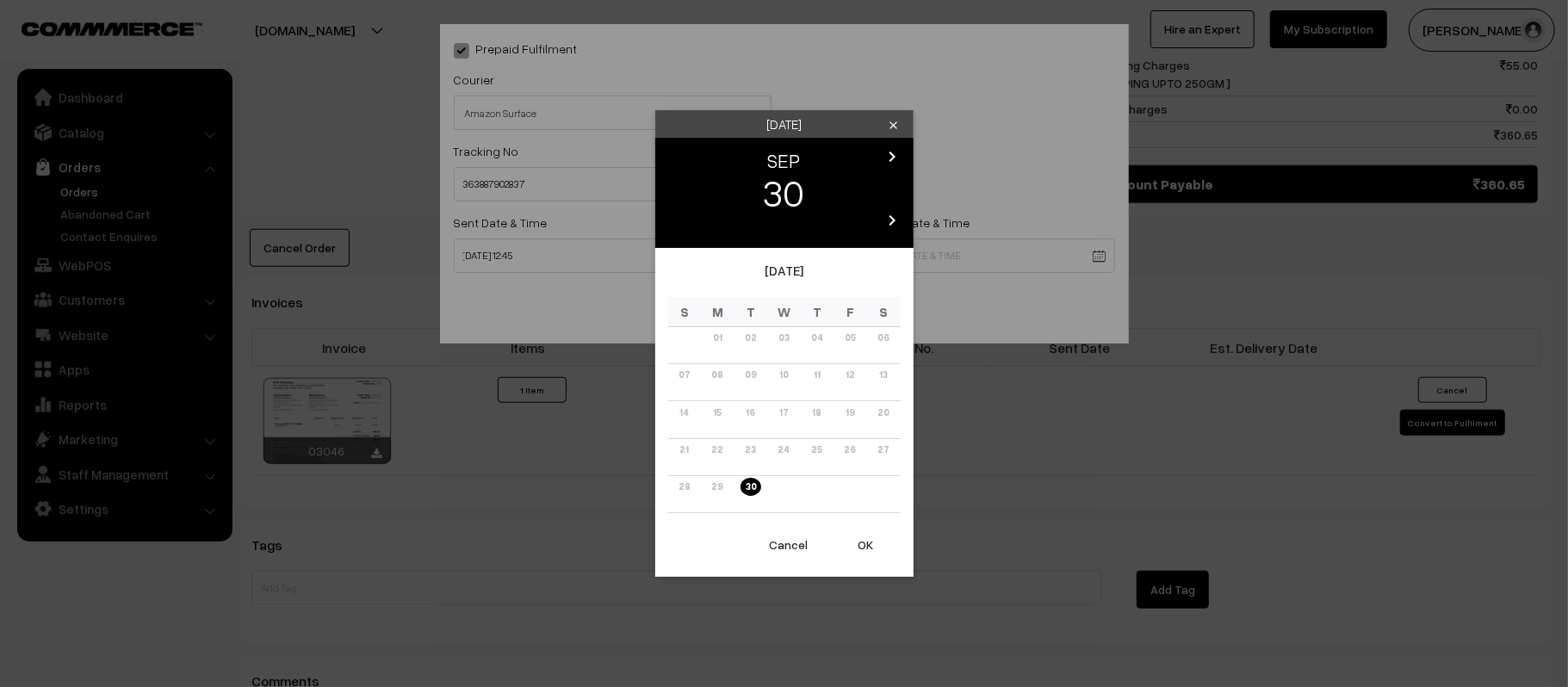
click at [868, 250] on body "Thank you for showing interest. Our team will call you shortly. Close kirtiphar…" at bounding box center [784, 56] width 1568 height 1991
click at [897, 152] on icon "chevron_right" at bounding box center [893, 157] width 21 height 21
click at [710, 380] on link "06" at bounding box center [717, 375] width 21 height 18
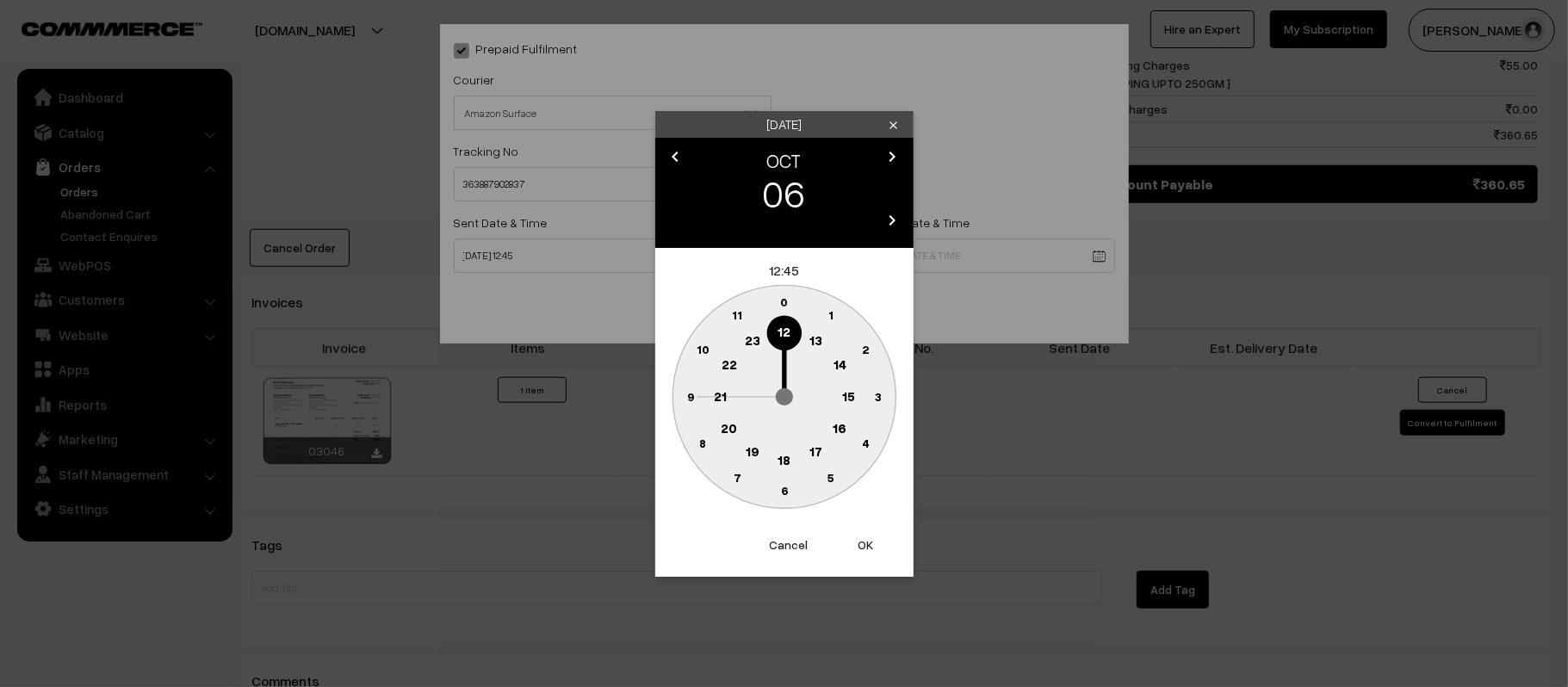
click at [718, 393] on text "21" at bounding box center [720, 395] width 13 height 16
click at [786, 484] on text "30" at bounding box center [784, 490] width 15 height 15
type input "06-10-2025 21:30"
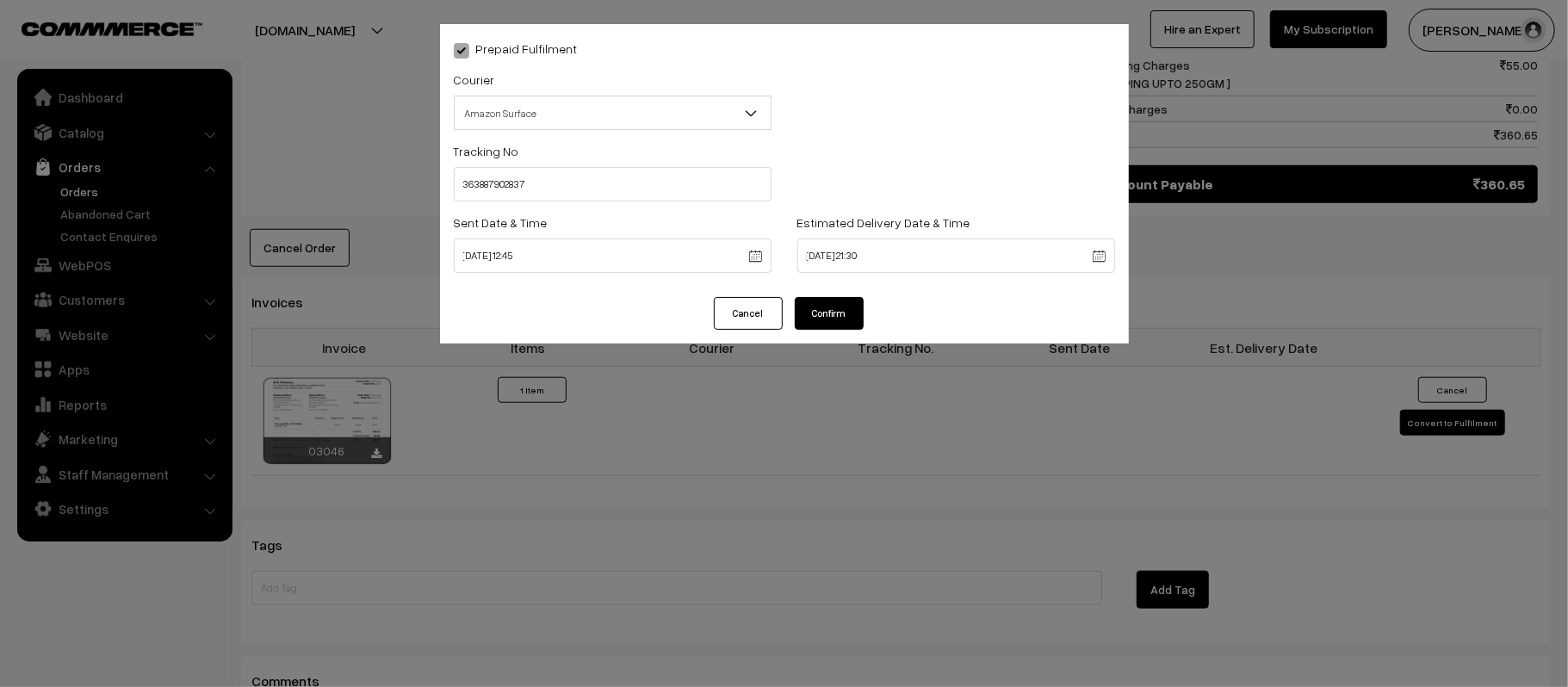
click at [836, 307] on button "Confirm" at bounding box center [828, 313] width 69 height 33
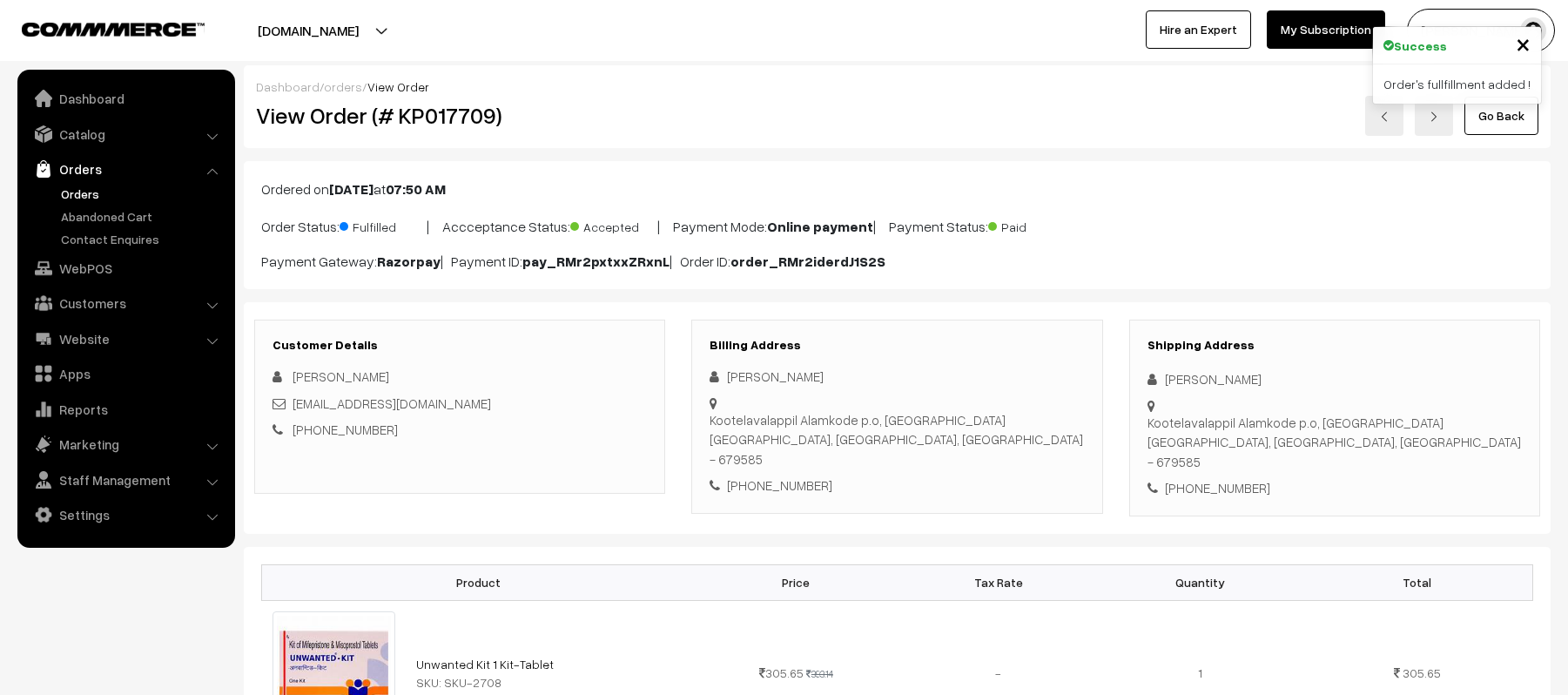
scroll to position [948, 0]
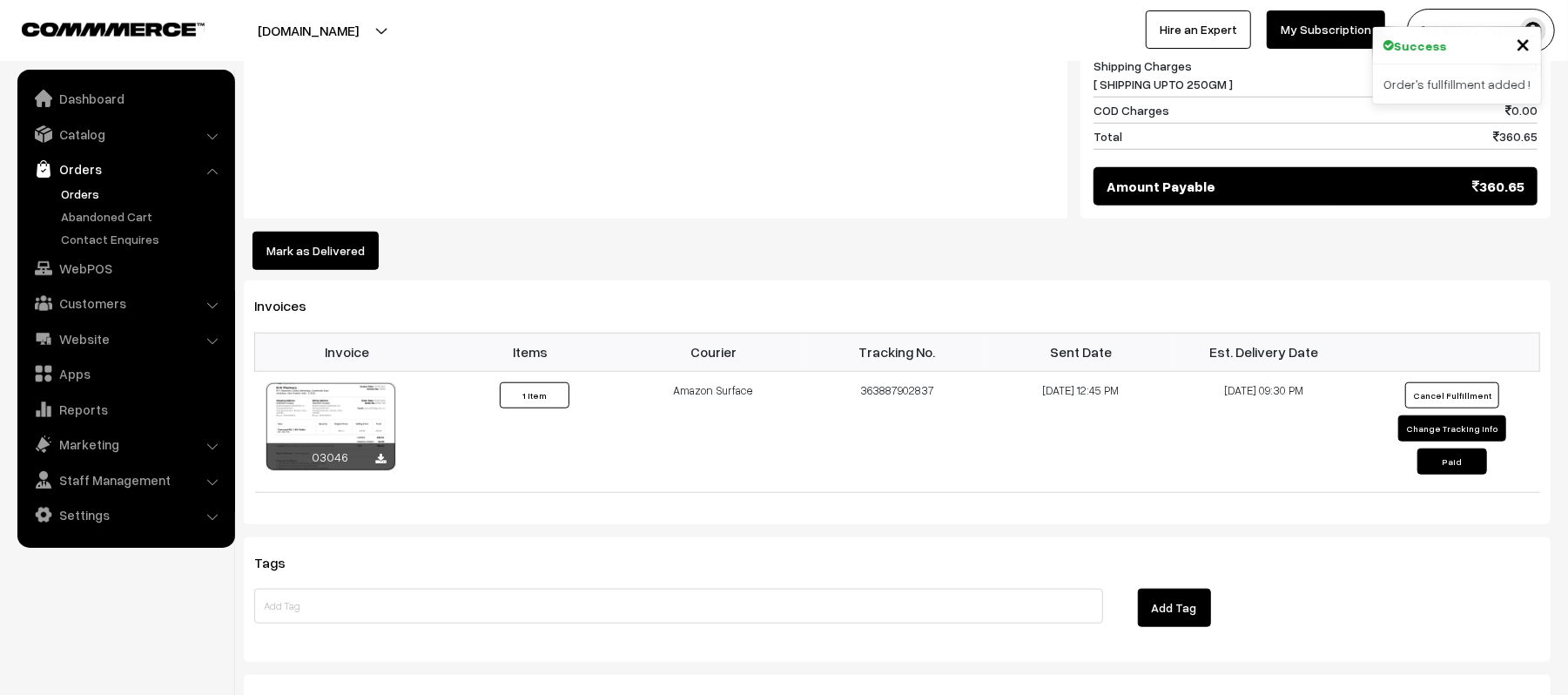
click at [512, 115] on div "Notes -" at bounding box center [655, 37] width 824 height 365
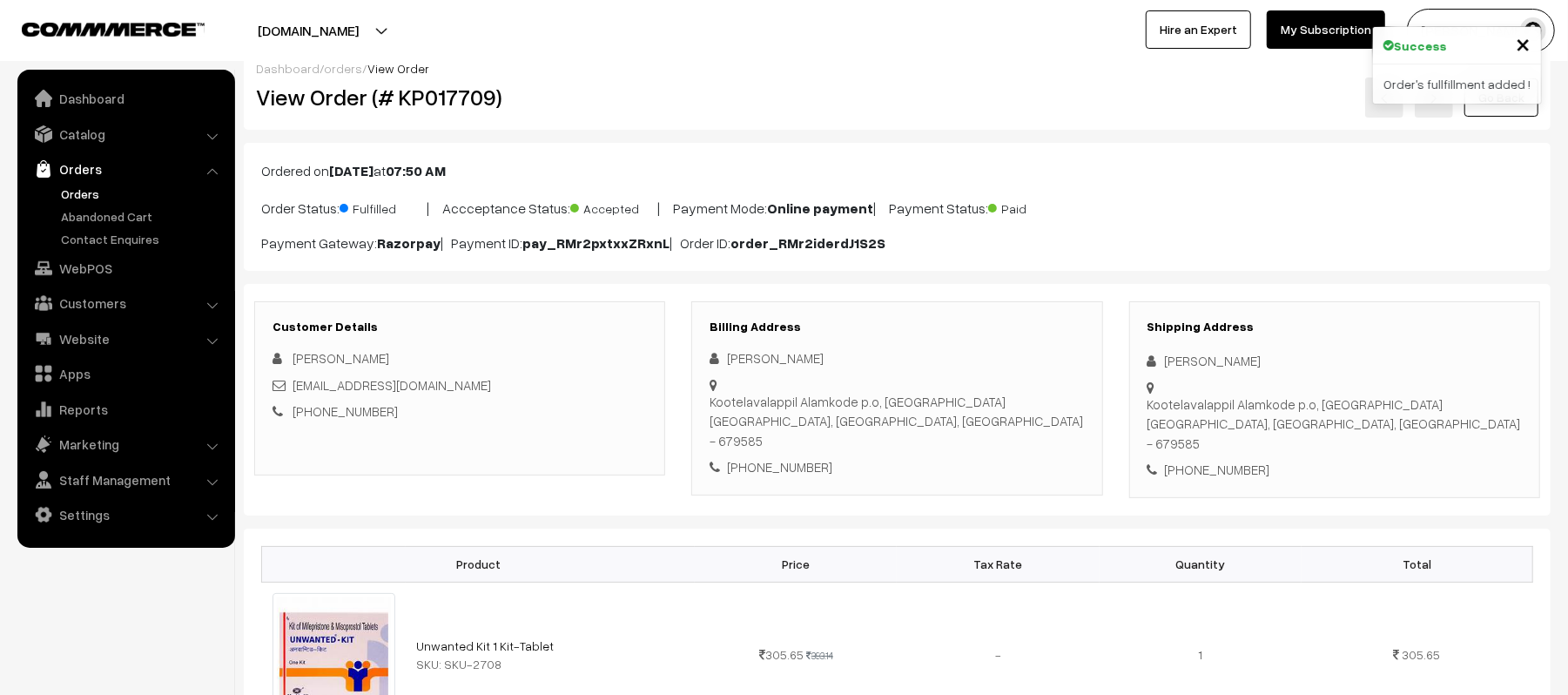
scroll to position [0, 0]
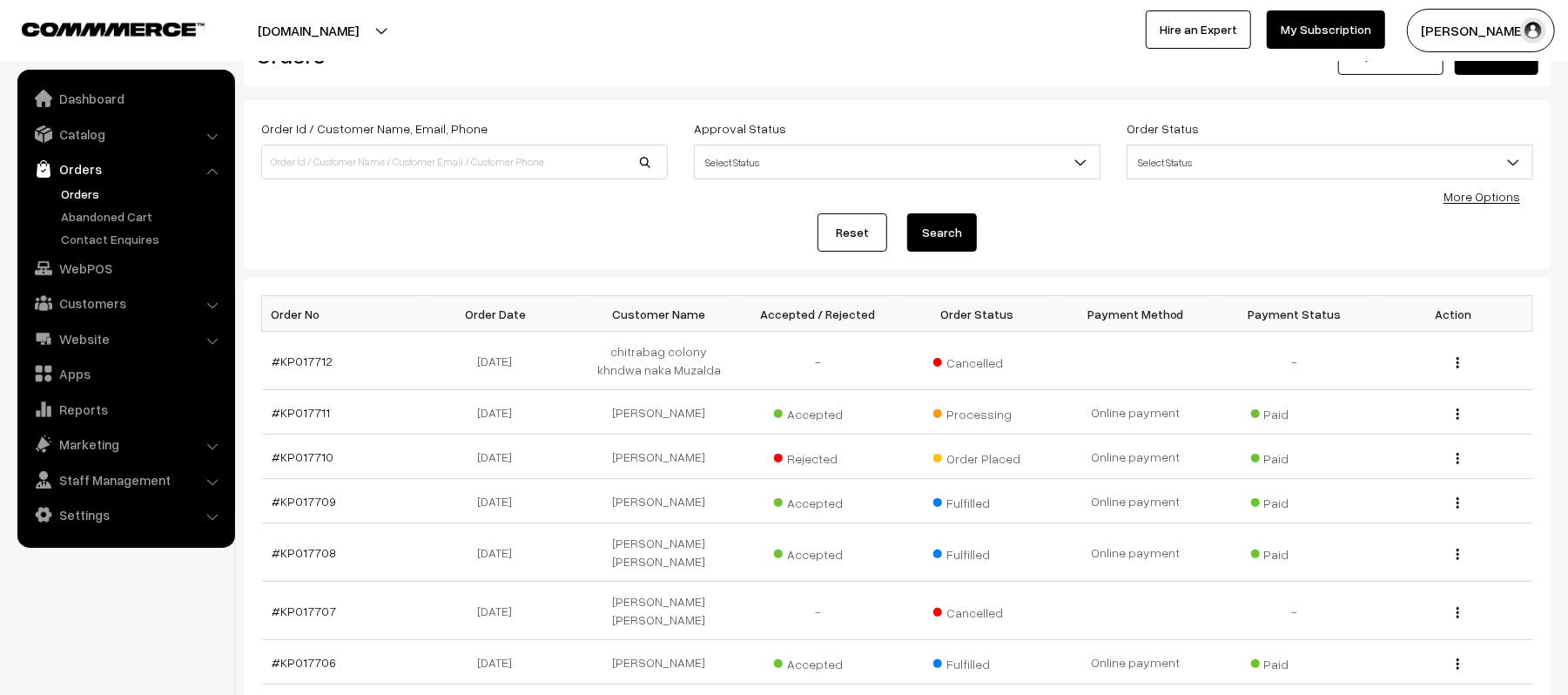
scroll to position [57, 0]
click at [282, 416] on link "#KP017711" at bounding box center [301, 414] width 58 height 15
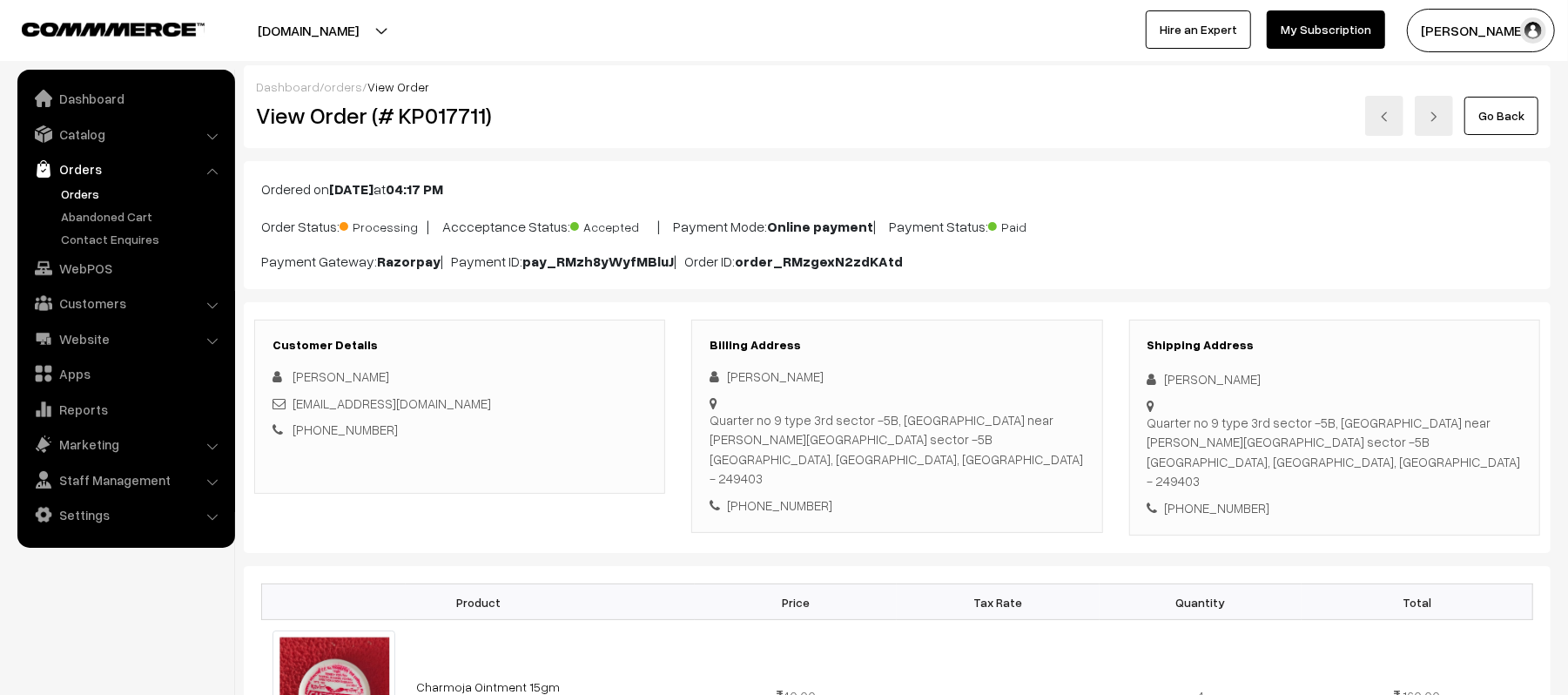
click at [1214, 499] on div "[PHONE_NUMBER]" at bounding box center [1335, 509] width 374 height 20
click at [1214, 499] on div "+91 7906636500" at bounding box center [1335, 509] width 374 height 20
copy div "7906636500"
drag, startPoint x: 474, startPoint y: 406, endPoint x: 296, endPoint y: 406, distance: 178.0
click at [296, 406] on div "deepakminda3810@gmail.com" at bounding box center [460, 404] width 374 height 20
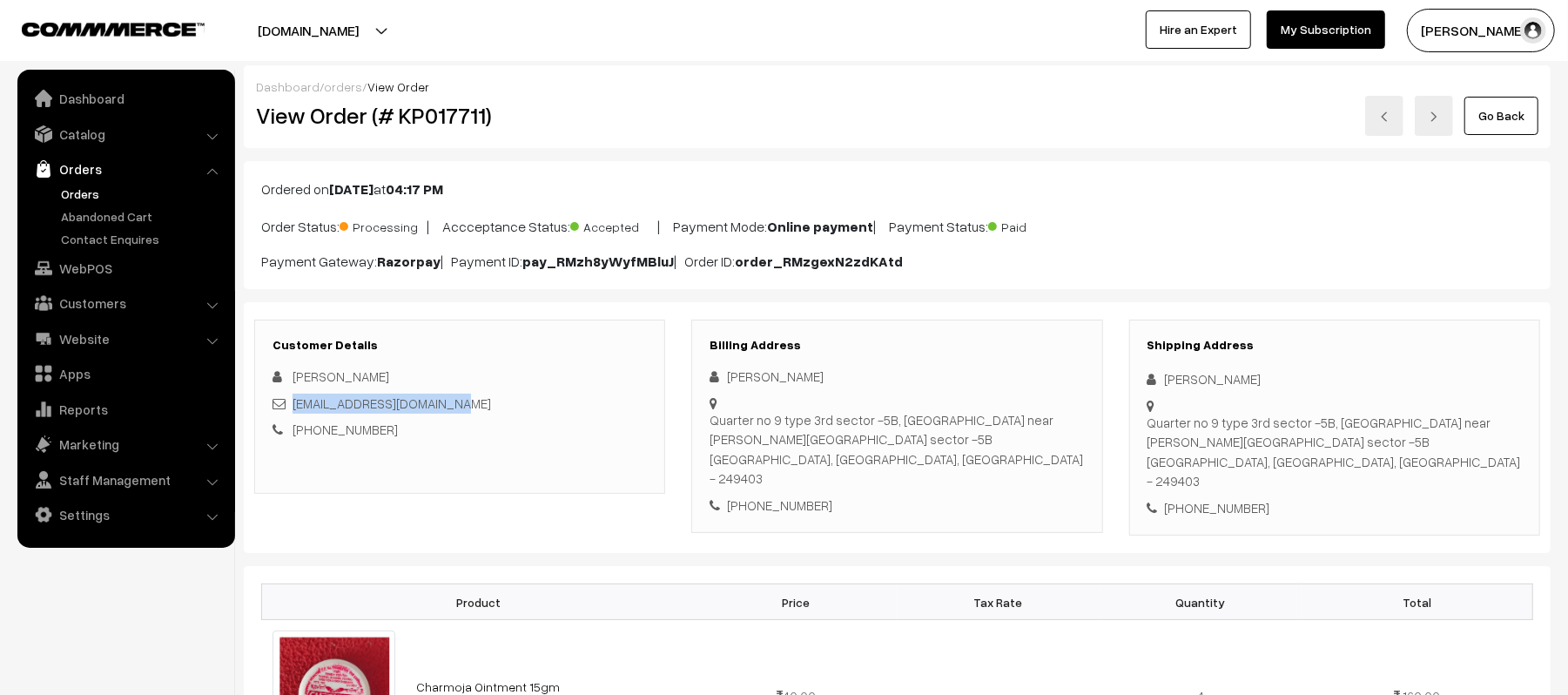
copy link "deepakminda3810@gmail.com"
drag, startPoint x: 1148, startPoint y: 426, endPoint x: 1416, endPoint y: 463, distance: 270.5
click at [1416, 463] on div "Quarter no 9 type 3rd sector -5B, BHEL colony near vidhya Mandir sector -5B Har…" at bounding box center [1335, 451] width 374 height 79
copy div "Quarter no 9 type 3rd sector -5B, BHEL colony near vidhya Mandir sector -5B Har…"
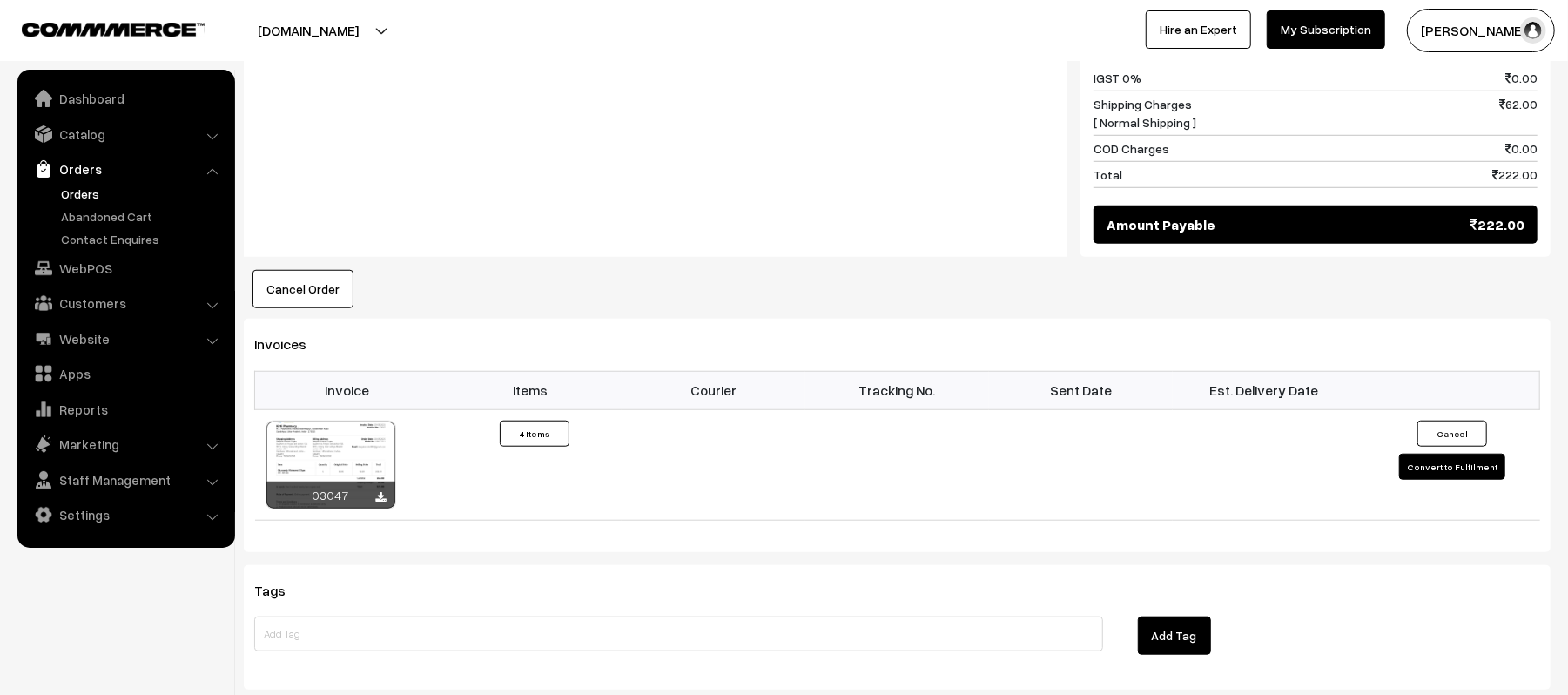
scroll to position [990, 0]
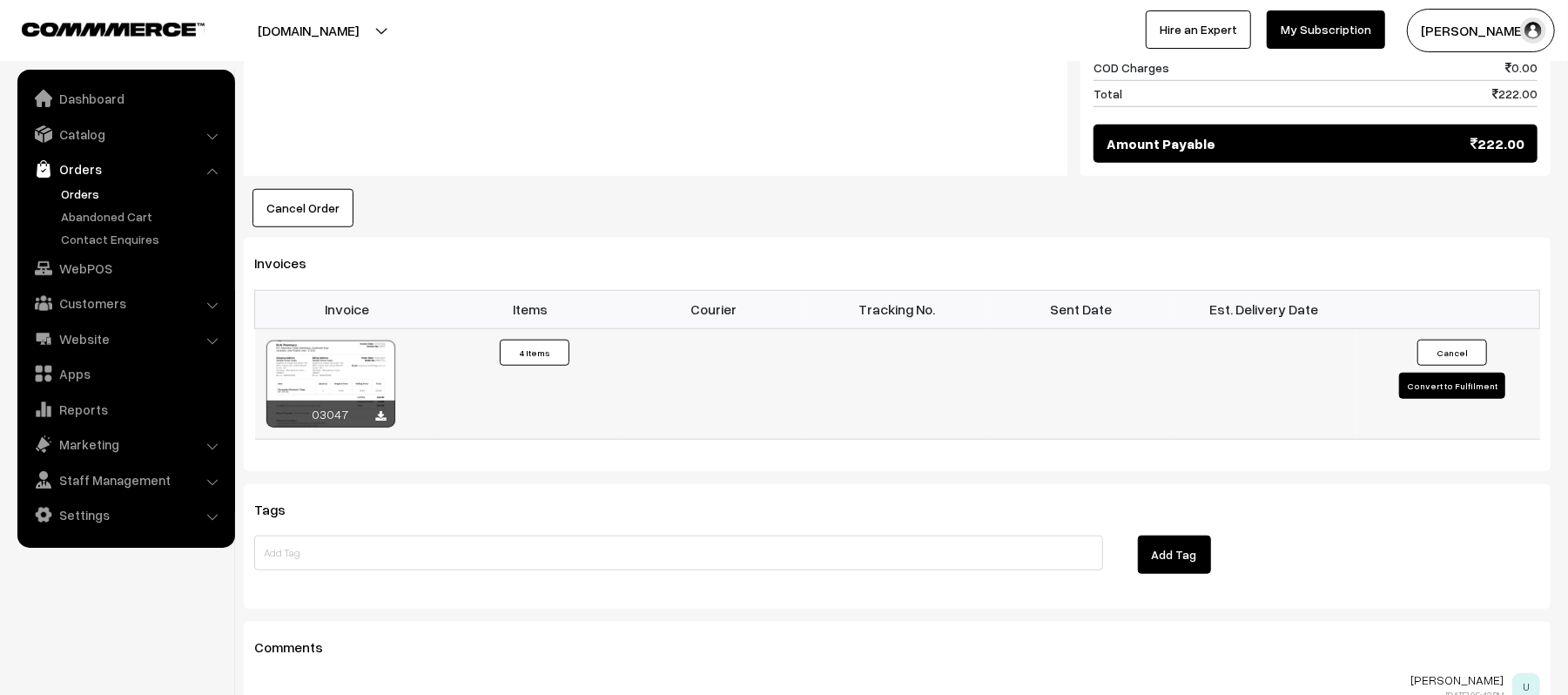
click at [1473, 373] on button "Convert to Fulfilment" at bounding box center [1452, 385] width 107 height 26
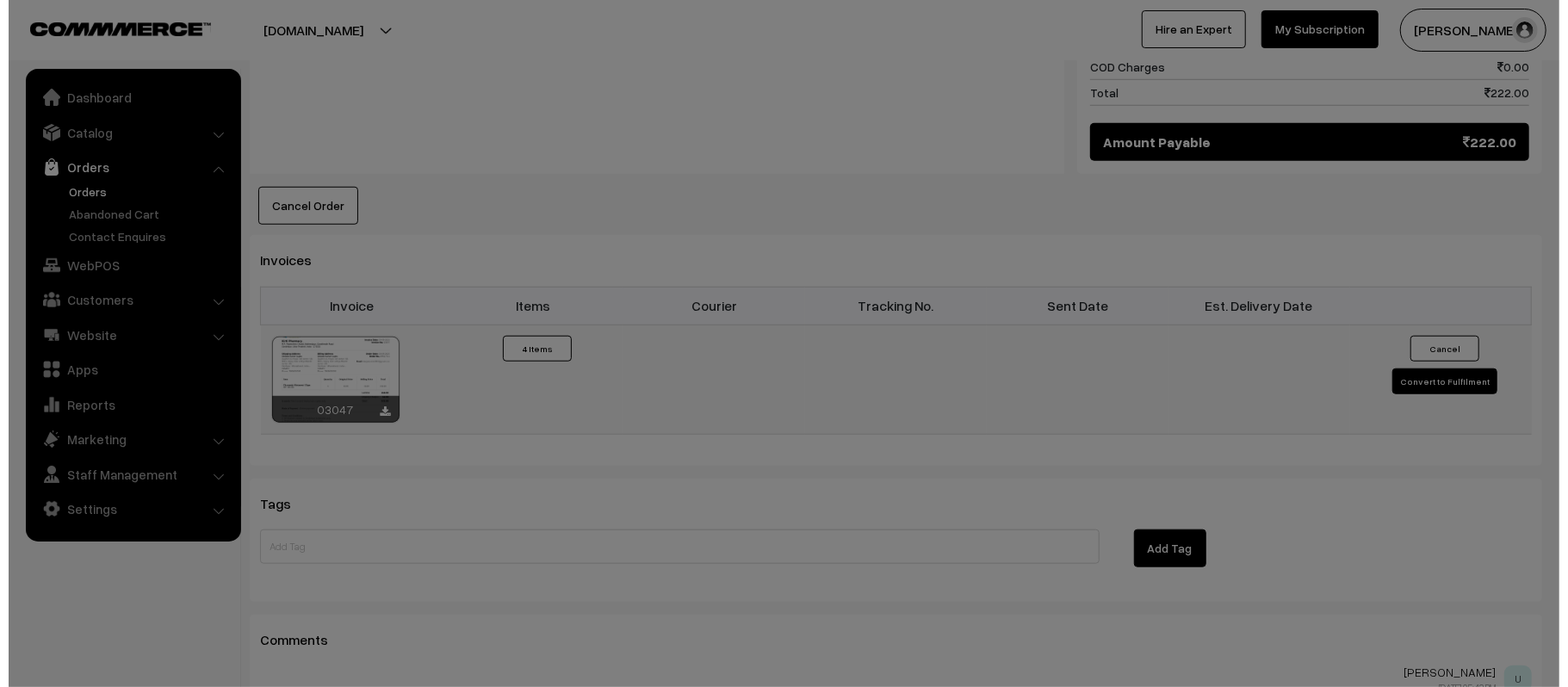
scroll to position [981, 0]
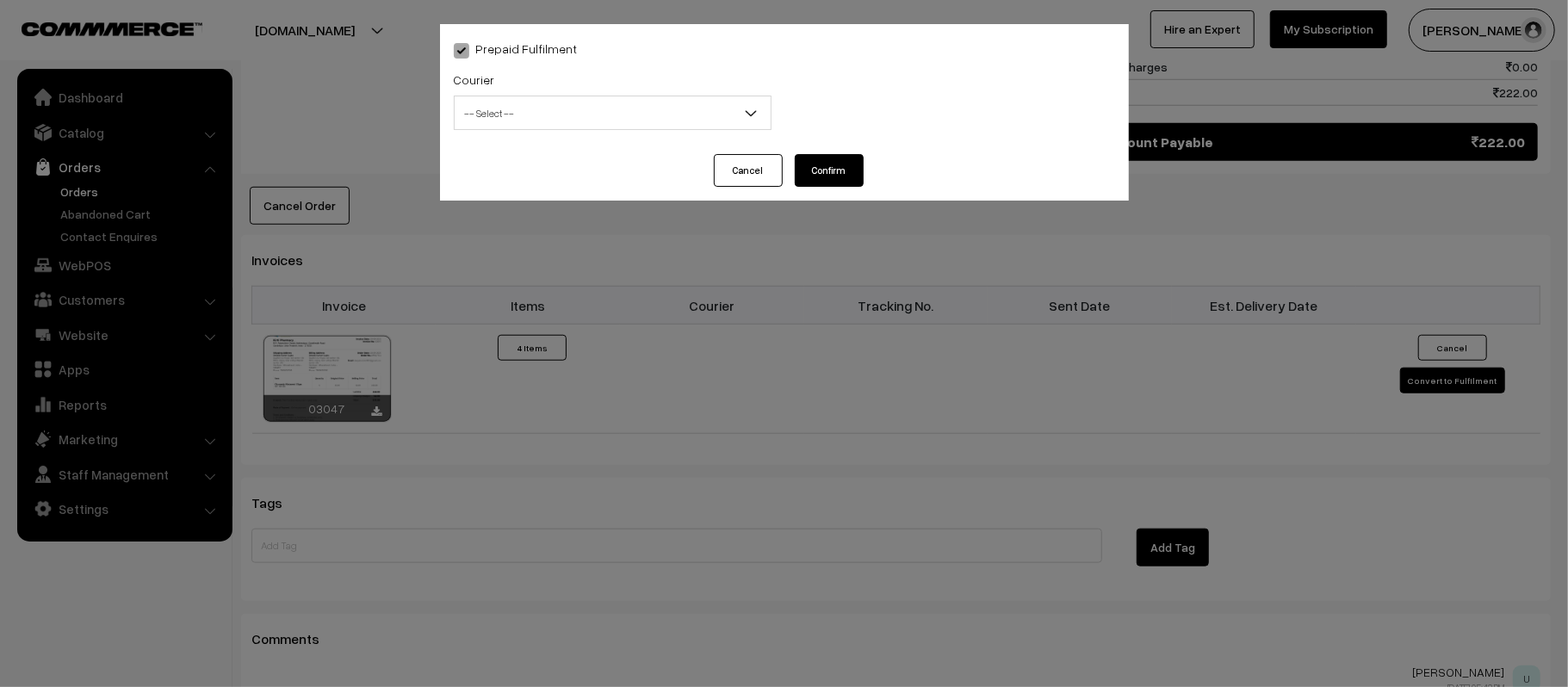
click at [625, 117] on span "-- Select --" at bounding box center [612, 113] width 316 height 30
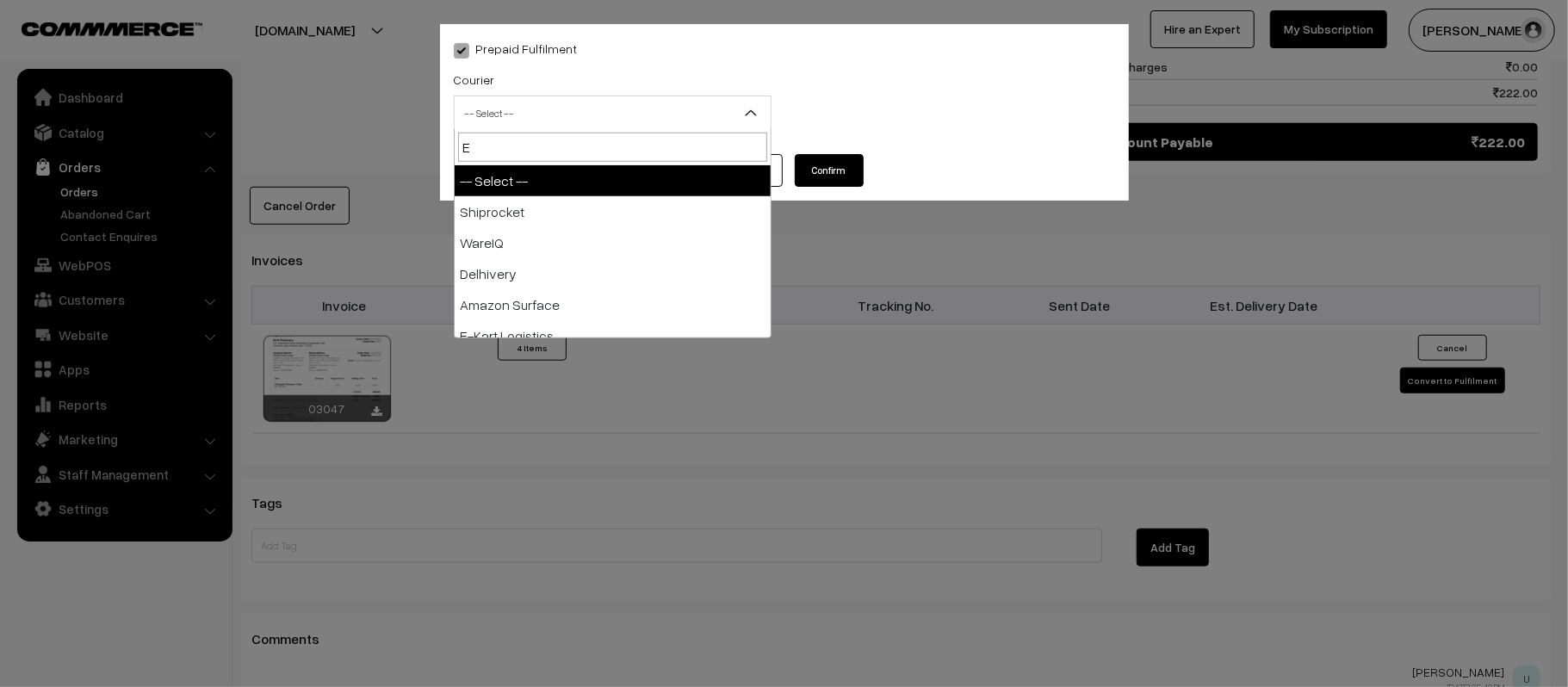
type input "E-"
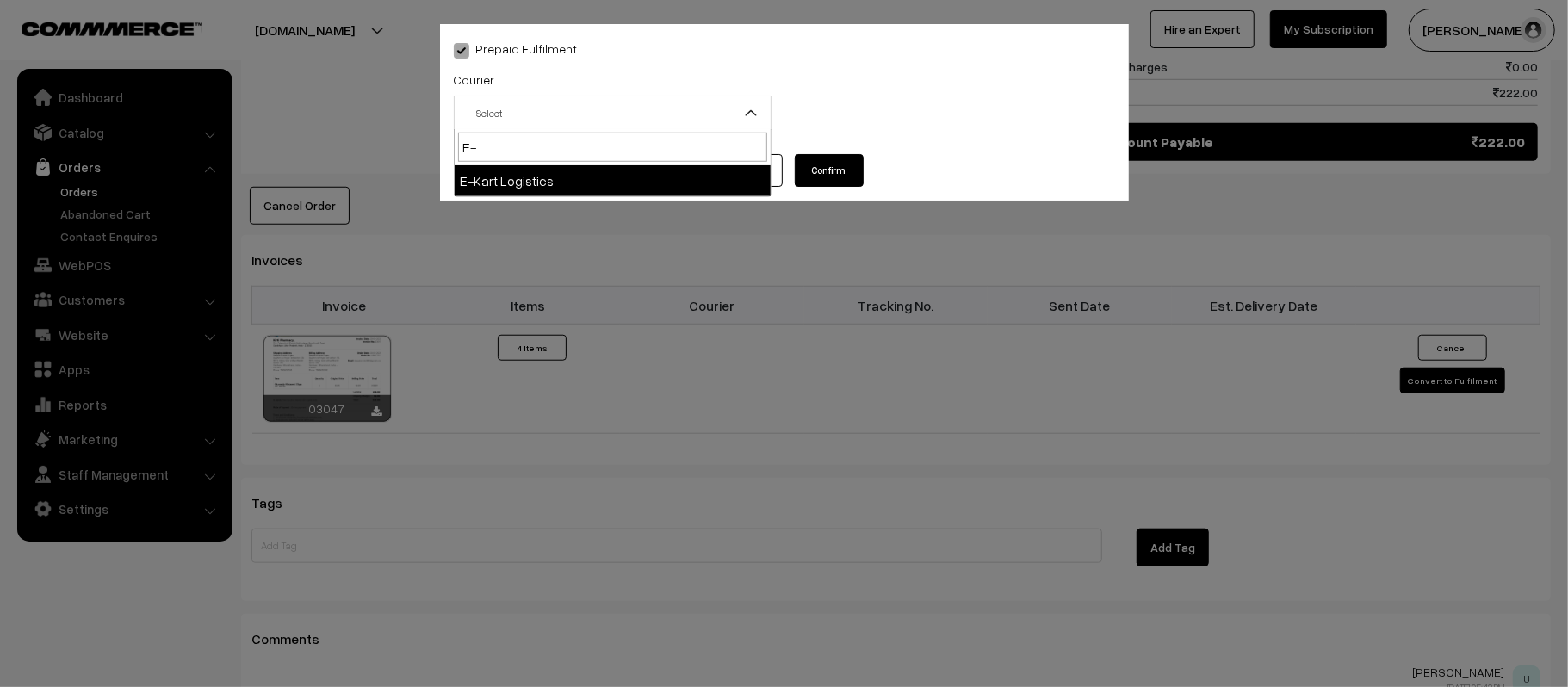
select select "6"
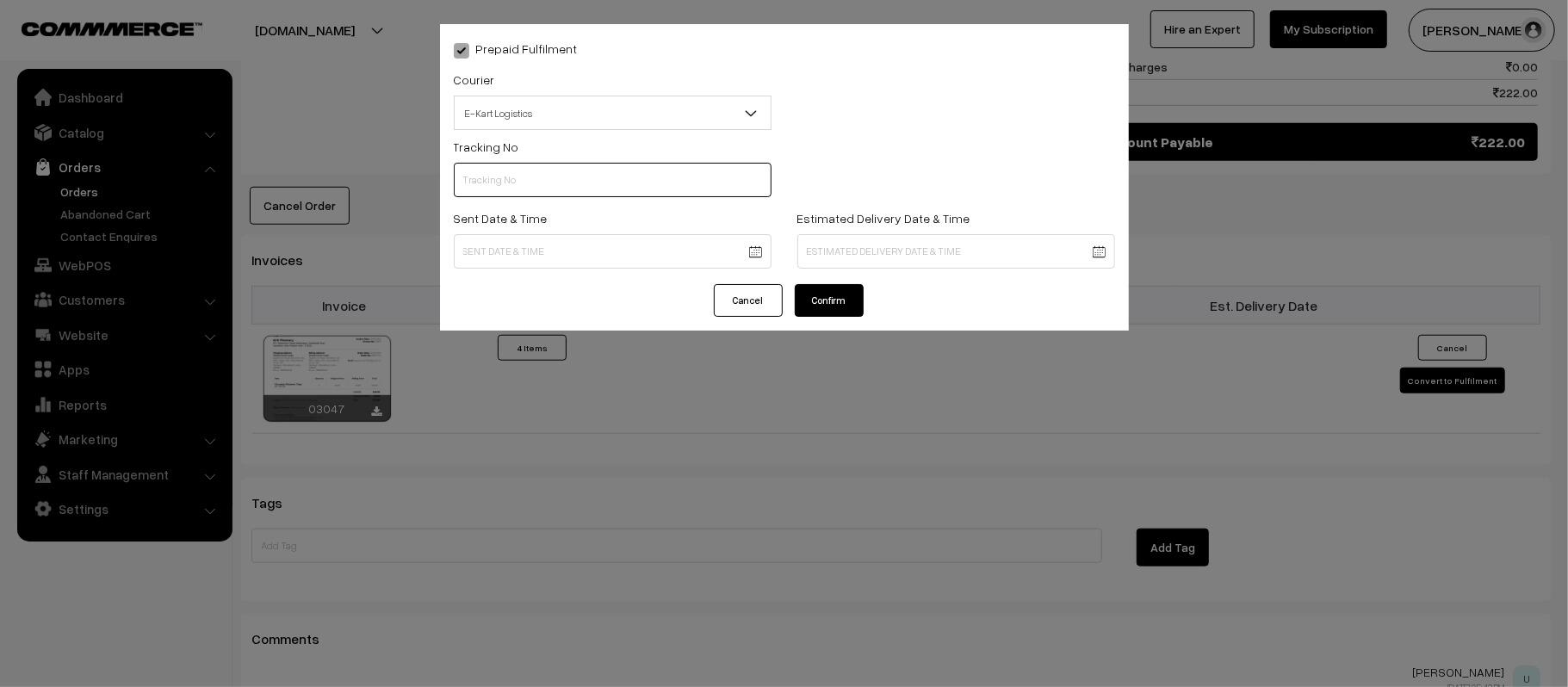
scroll to position [0, 0]
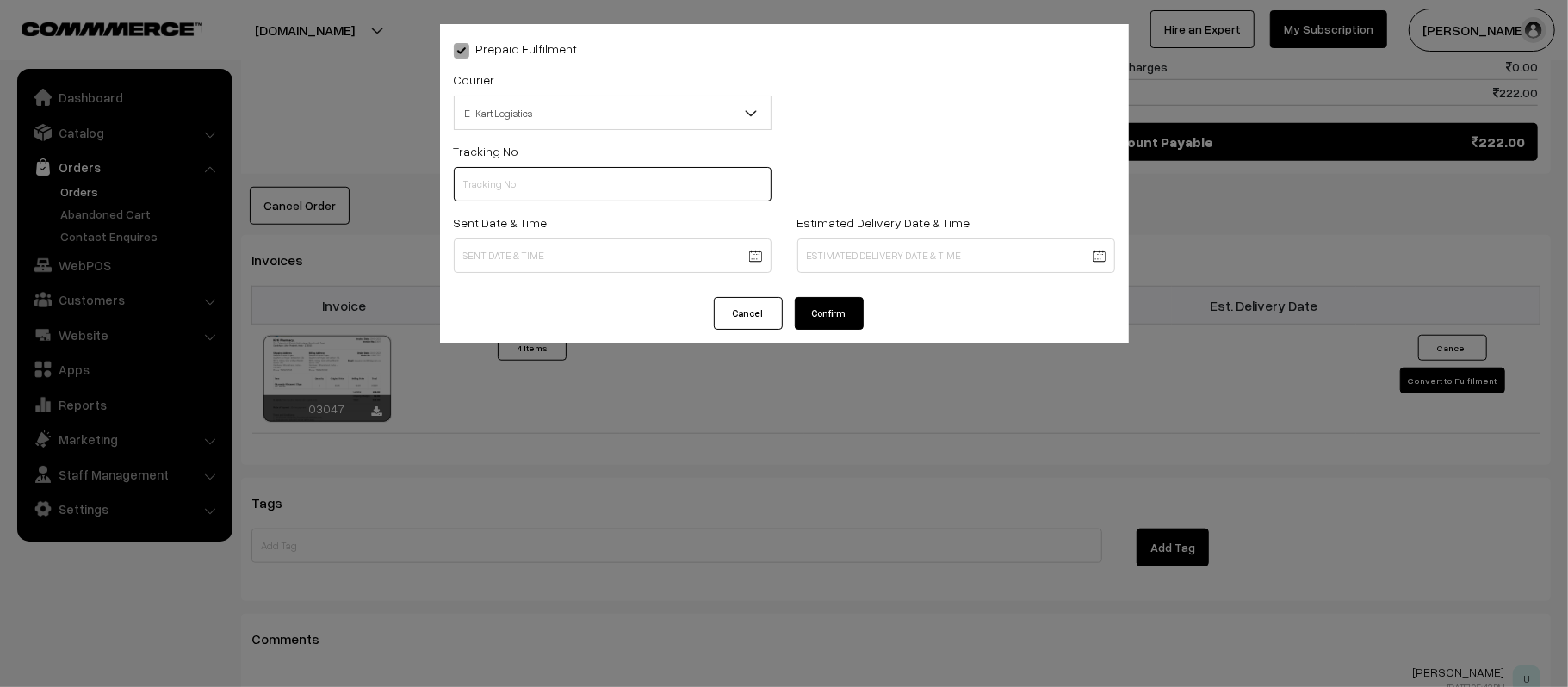
paste input "ICYP0004264572"
type input "ICYP0004264572"
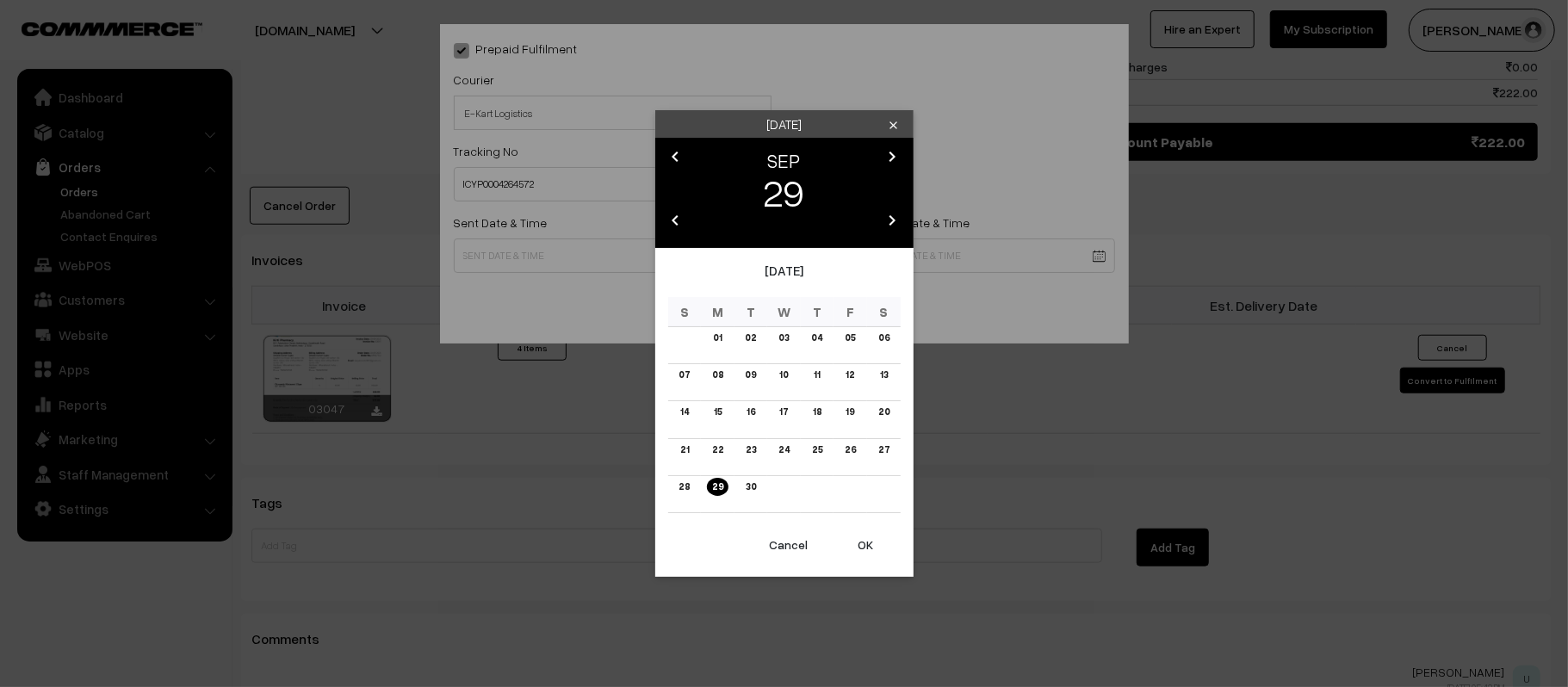
click at [664, 259] on body "Thank you for showing interest. Our team will call you shortly. Close [DOMAIN_N…" at bounding box center [784, 15] width 1568 height 1991
click at [755, 485] on link "30" at bounding box center [751, 487] width 21 height 18
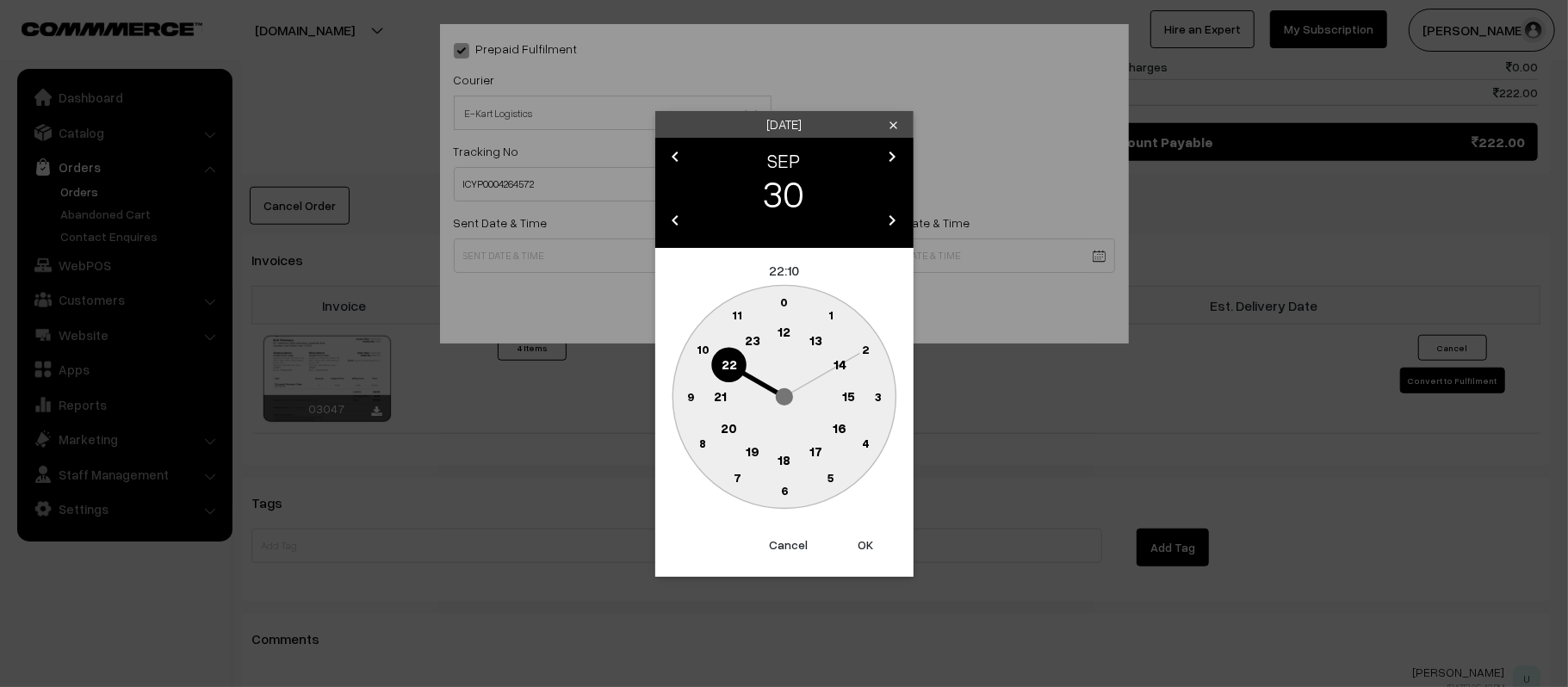
click at [779, 341] on circle at bounding box center [784, 333] width 36 height 36
click at [687, 396] on text "45" at bounding box center [690, 396] width 15 height 15
type input "30-09-2025 12:45"
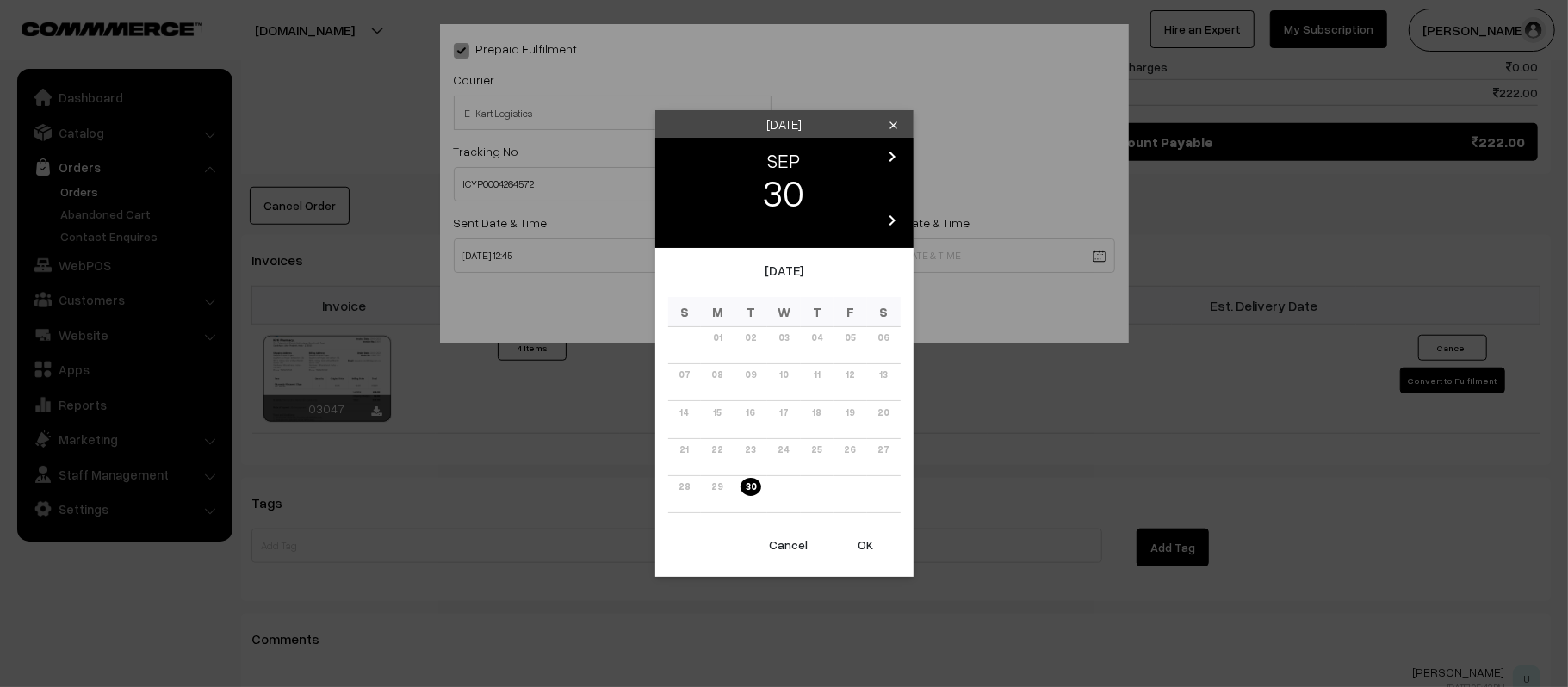
click at [948, 263] on body "Thank you for showing interest. Our team will call you shortly. Close [DOMAIN_N…" at bounding box center [784, 15] width 1568 height 1991
click at [894, 152] on icon "chevron_right" at bounding box center [893, 157] width 21 height 21
click at [718, 377] on link "06" at bounding box center [717, 375] width 21 height 18
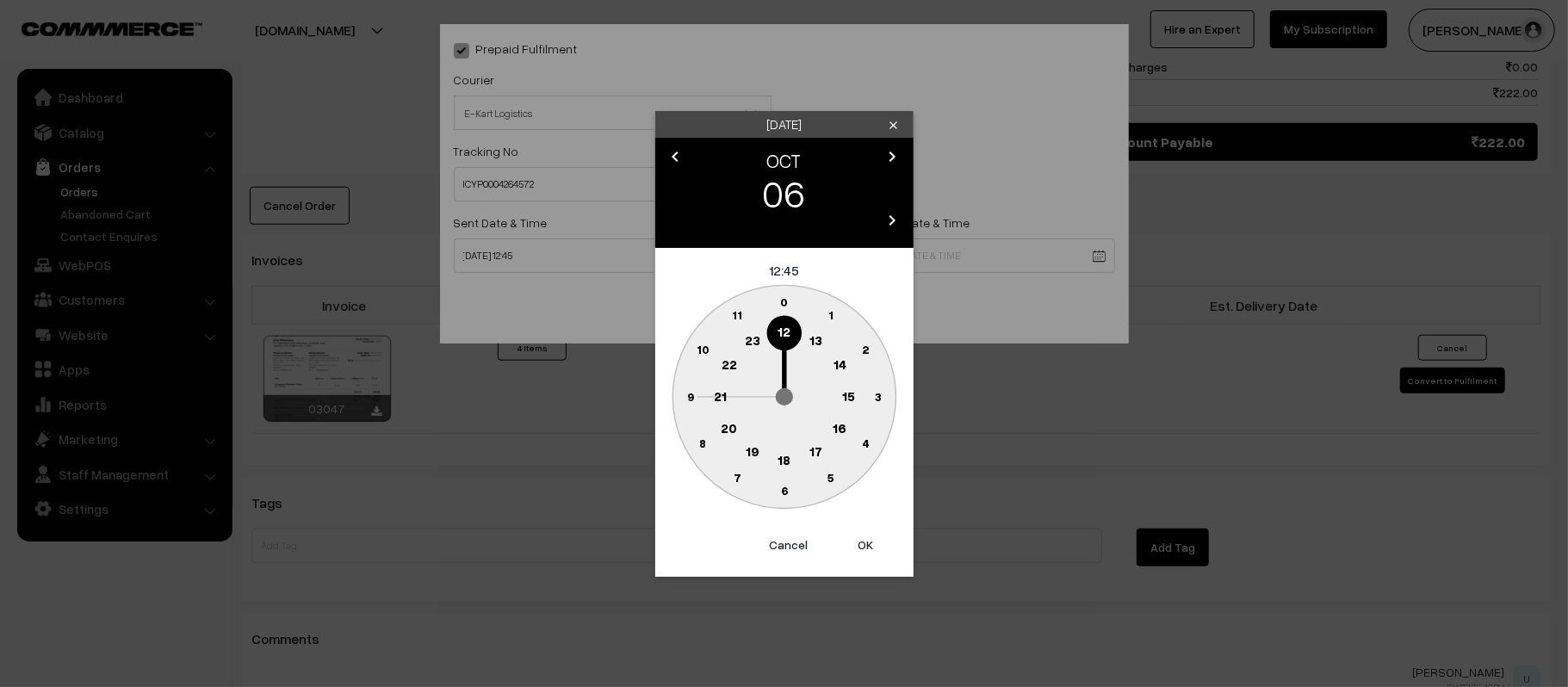
click at [720, 403] on circle at bounding box center [720, 396] width 36 height 36
click at [783, 496] on circle at bounding box center [784, 491] width 36 height 36
type input "06-10-2025 21:30"
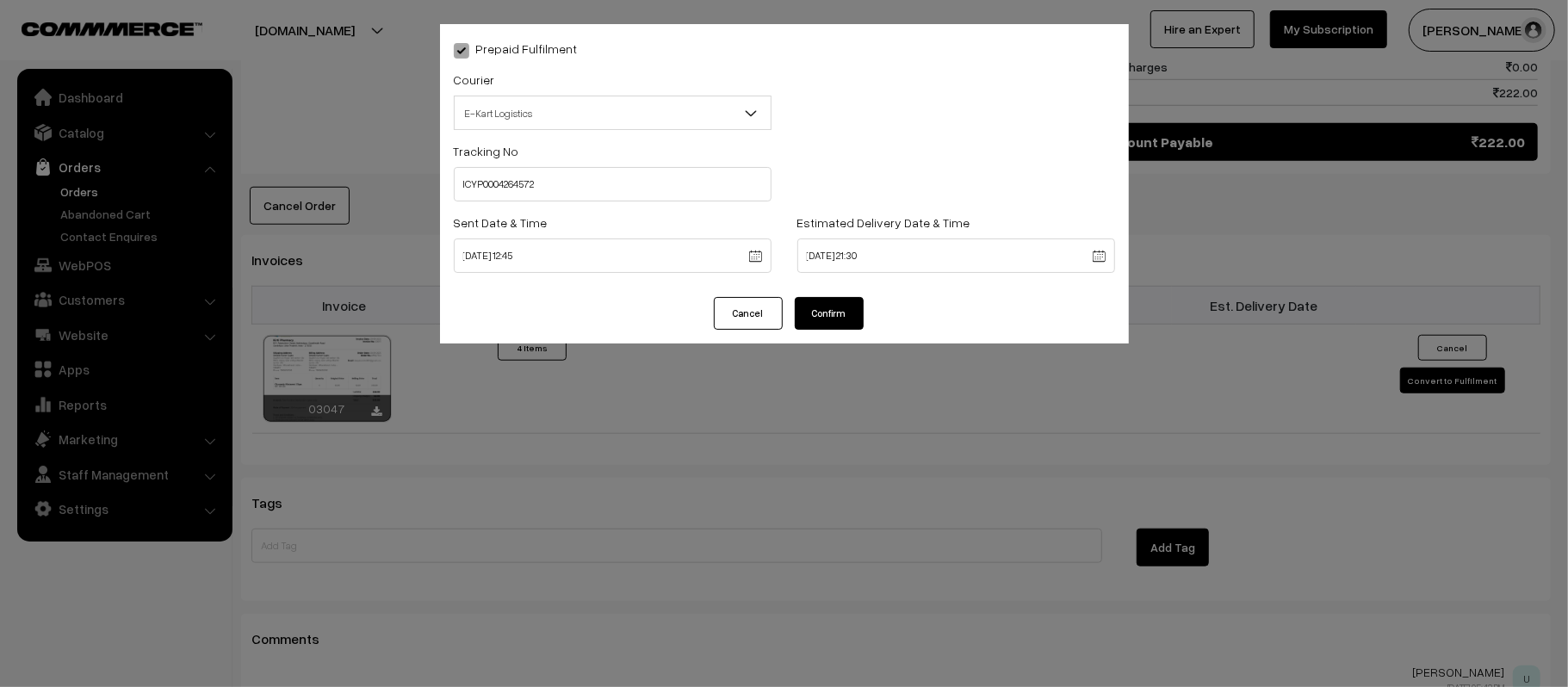
click at [817, 303] on button "Confirm" at bounding box center [828, 313] width 69 height 33
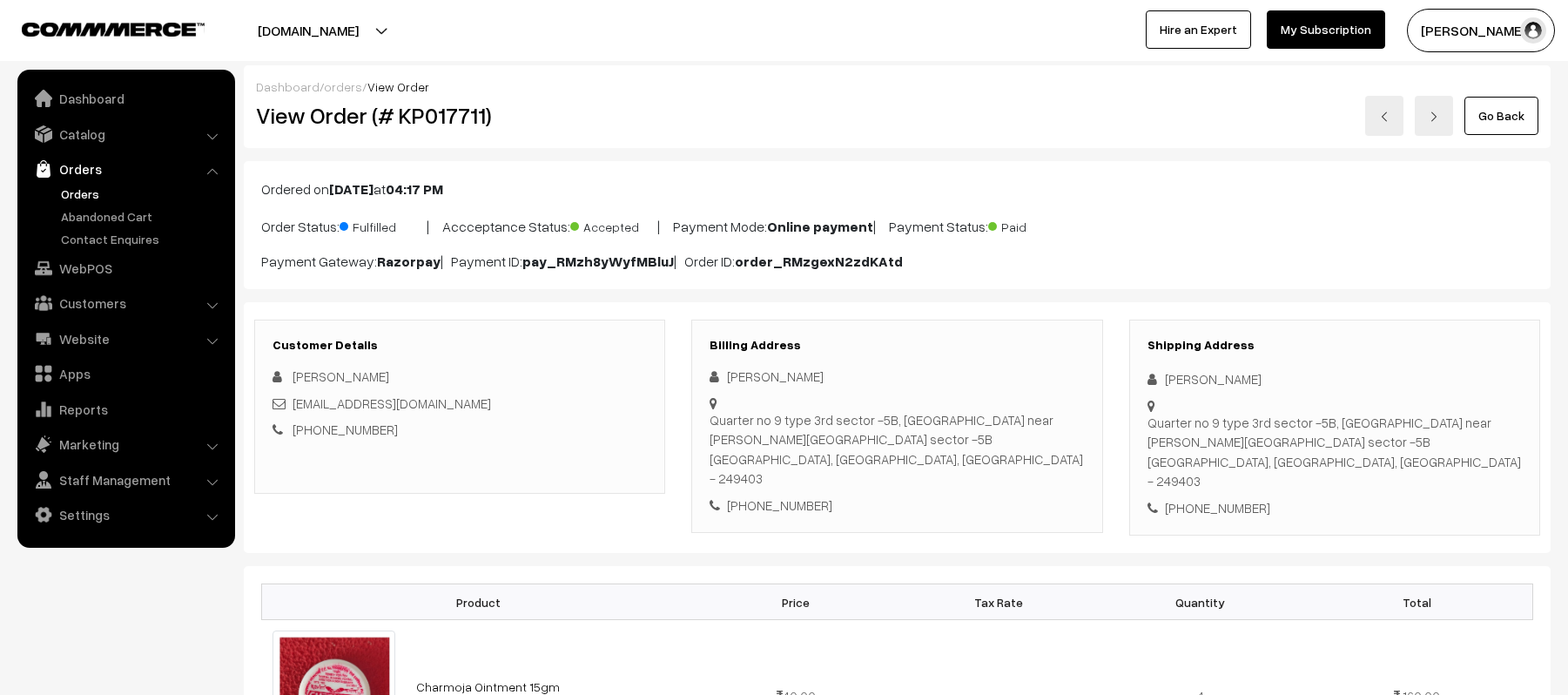
scroll to position [990, 0]
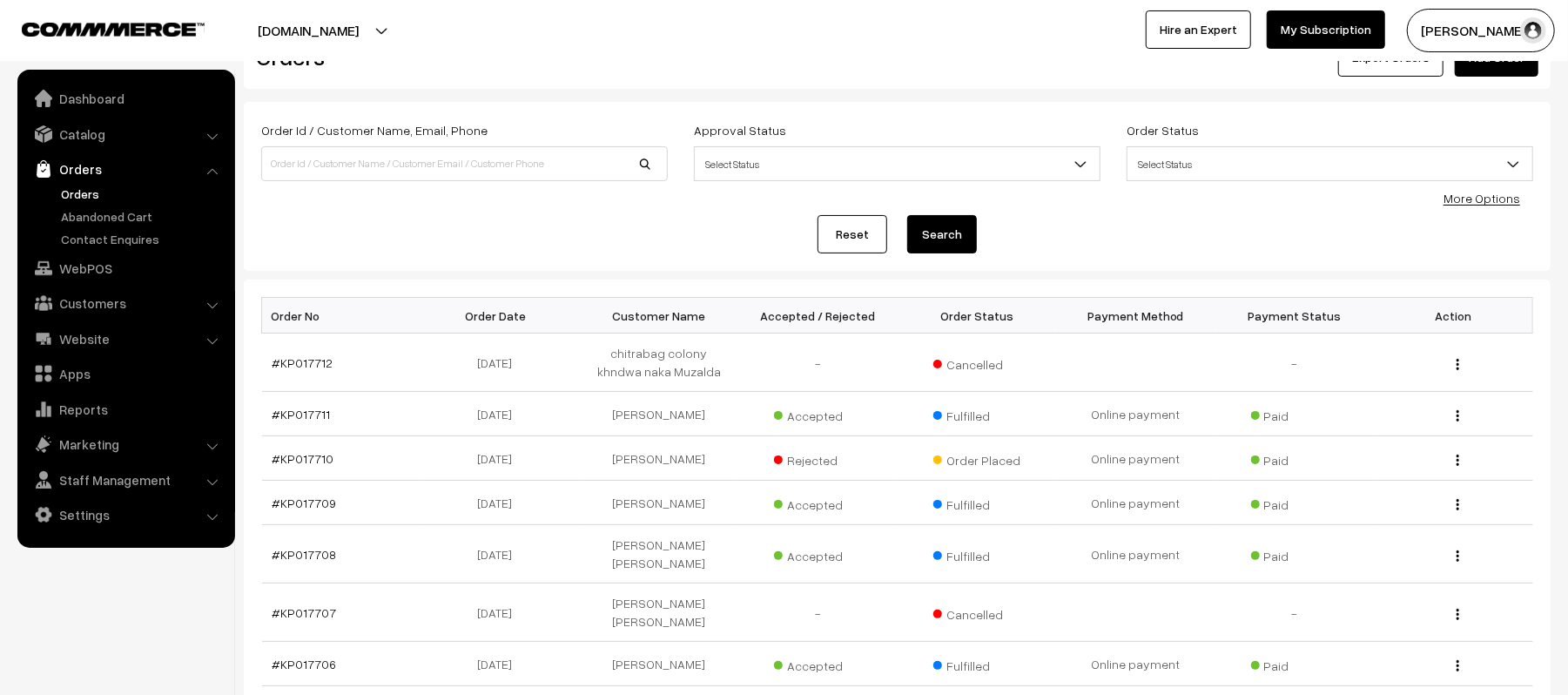
scroll to position [377, 0]
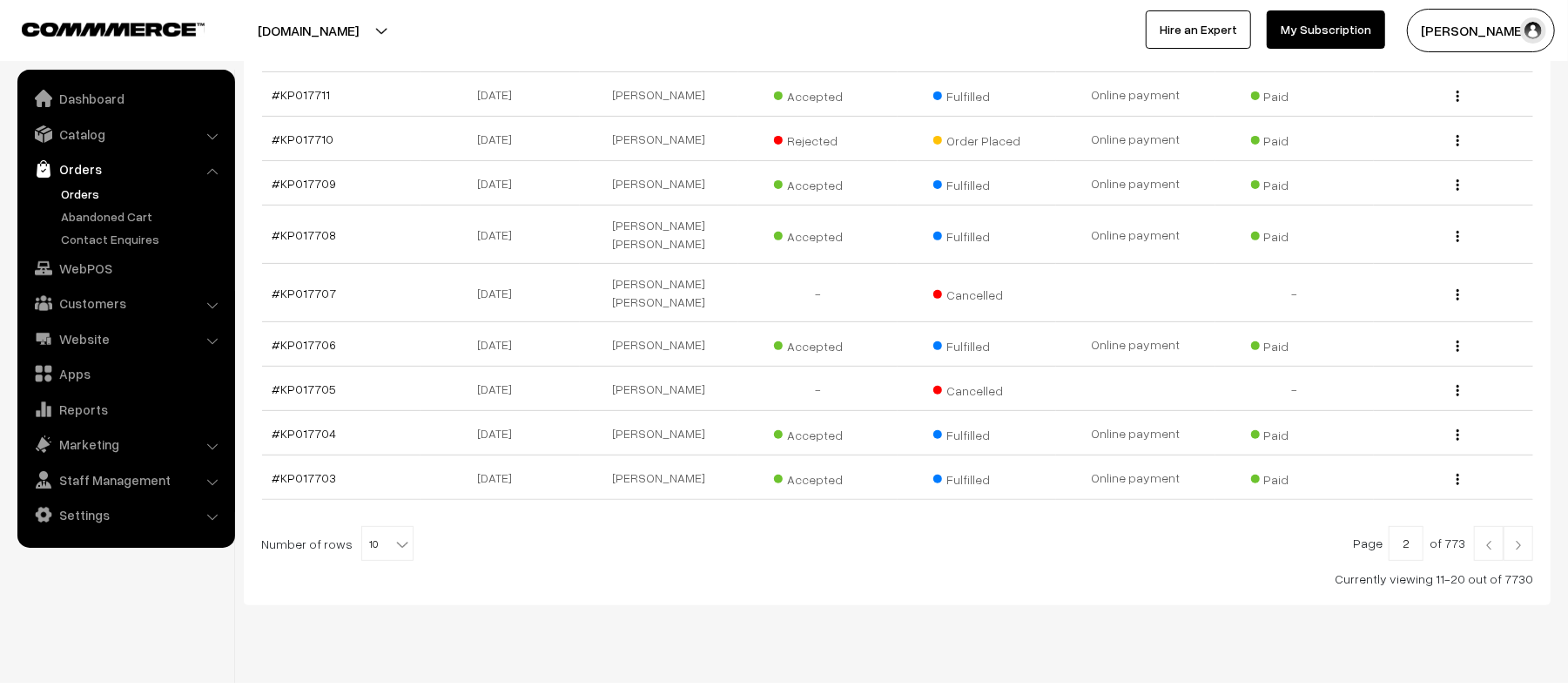
click at [1479, 526] on link at bounding box center [1489, 544] width 30 height 35
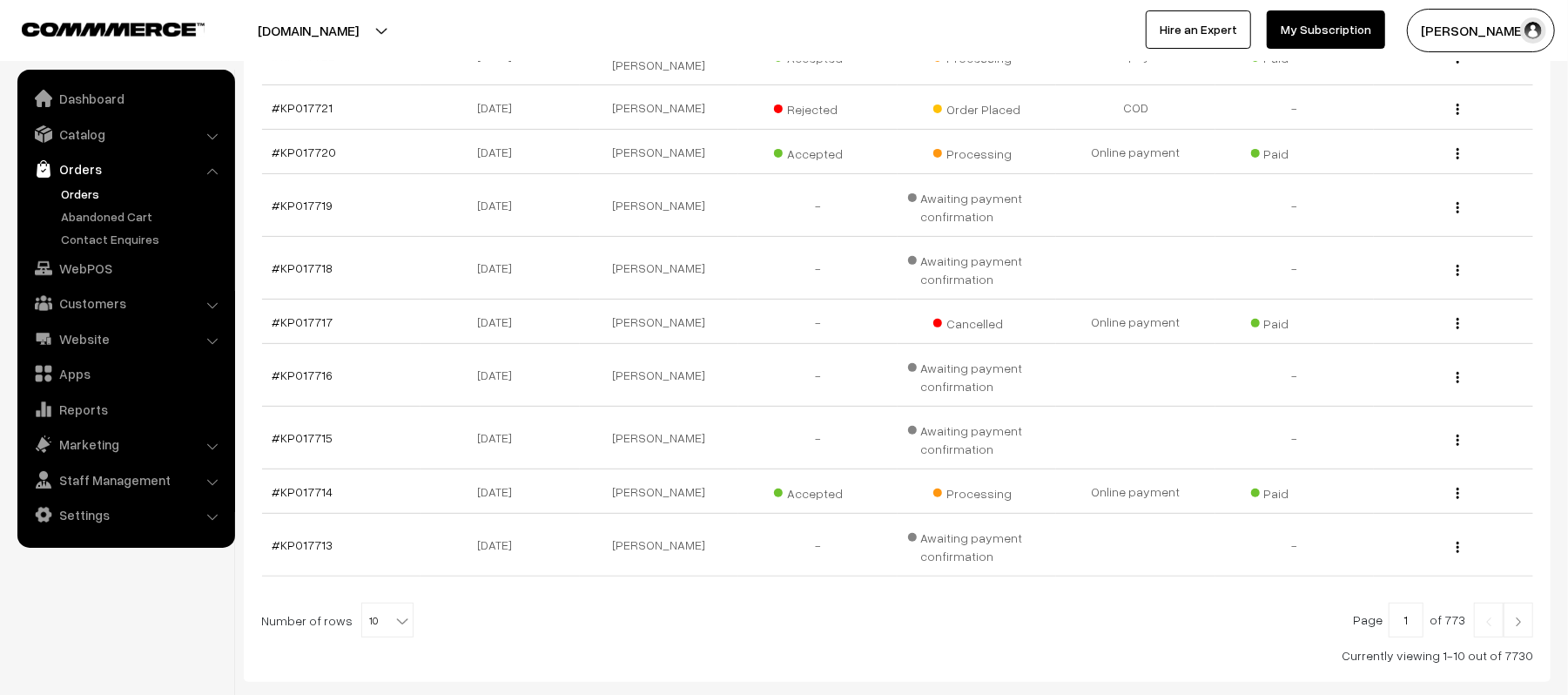
scroll to position [368, 0]
click at [287, 481] on link "#KP017714" at bounding box center [303, 488] width 61 height 15
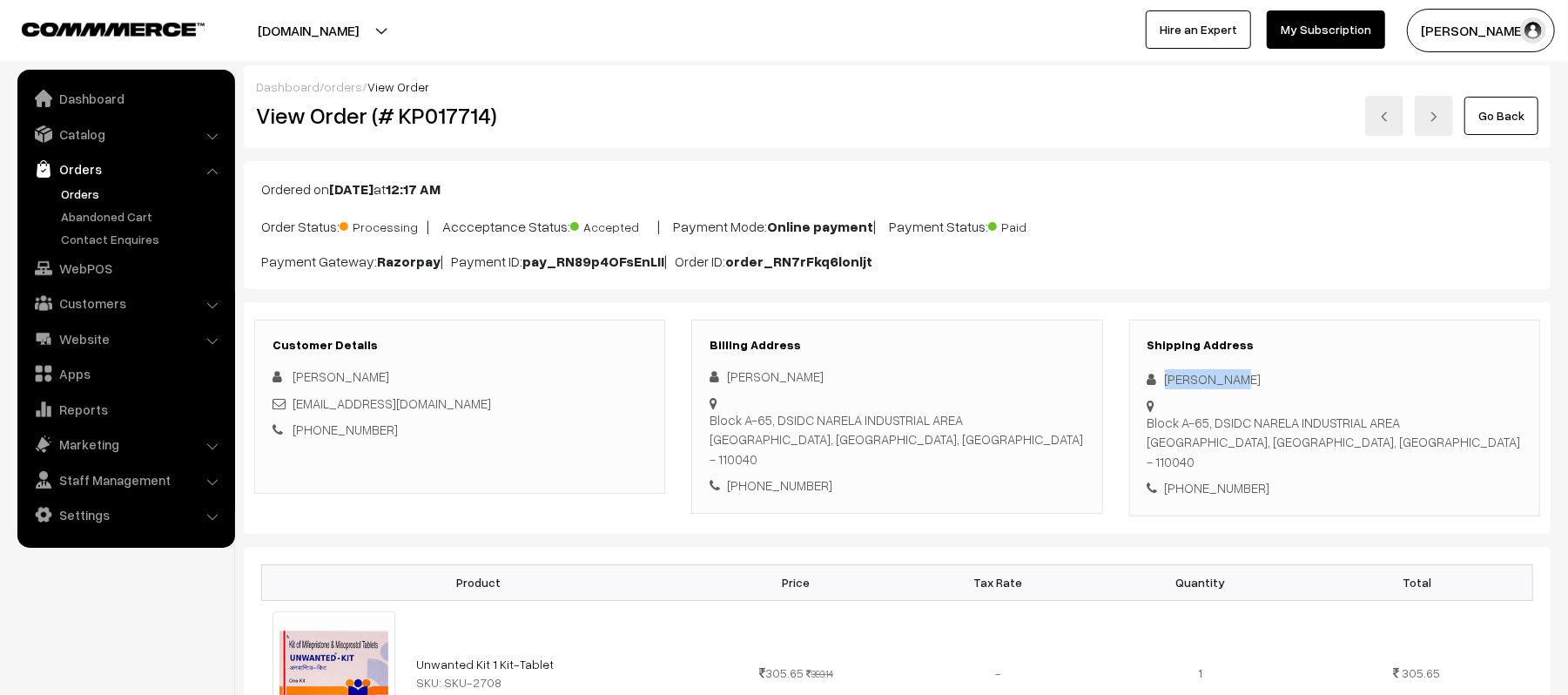
drag, startPoint x: 1244, startPoint y: 380, endPoint x: 1157, endPoint y: 376, distance: 87.1
click at [1157, 376] on div "[PERSON_NAME]" at bounding box center [1335, 379] width 374 height 20
copy div "[PERSON_NAME]"
click at [1212, 478] on div "+91 8708832447" at bounding box center [1335, 488] width 374 height 20
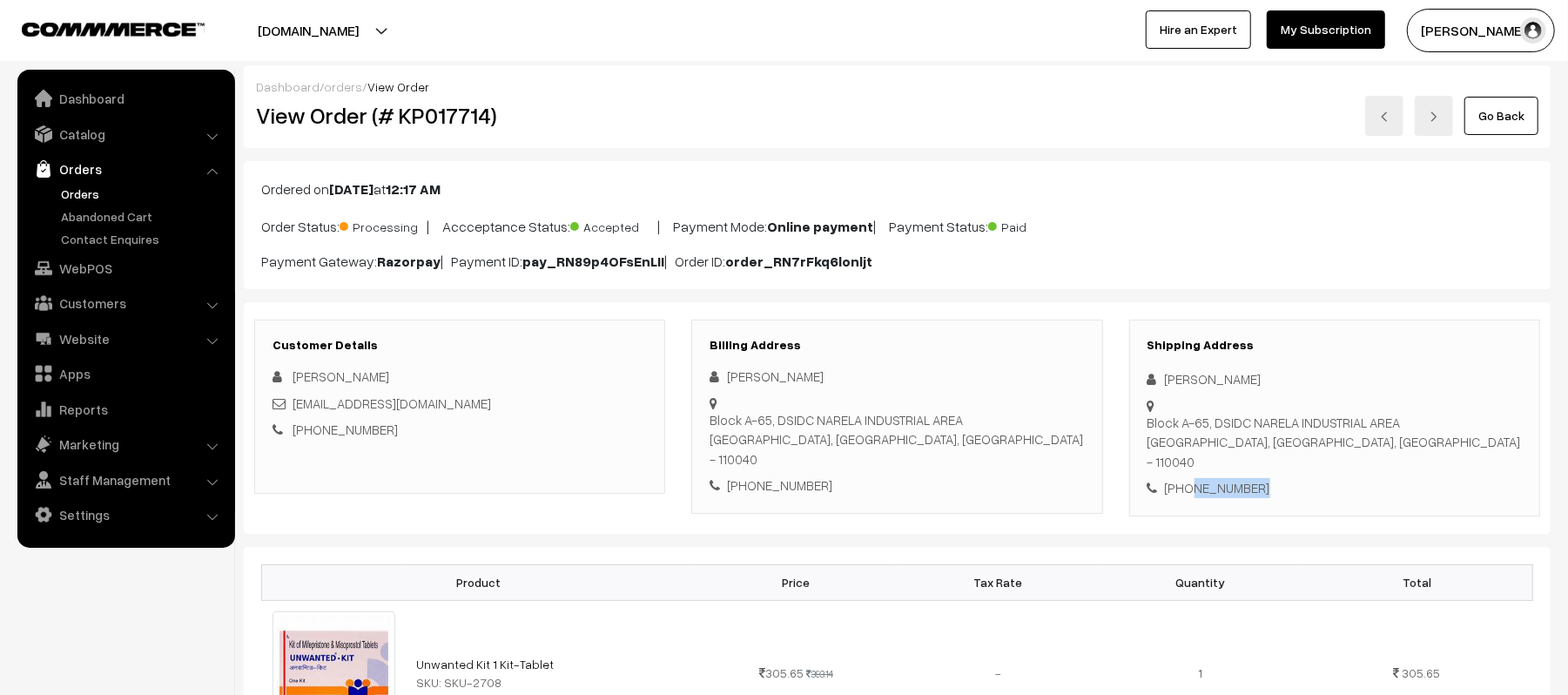
copy div "8708832447"
drag, startPoint x: 433, startPoint y: 401, endPoint x: 294, endPoint y: 412, distance: 139.4
click at [294, 412] on div "ss9444884@gmail.com" at bounding box center [460, 404] width 374 height 20
copy link "ss9444884@gmail.com"
drag, startPoint x: 1168, startPoint y: 410, endPoint x: 1357, endPoint y: 423, distance: 189.4
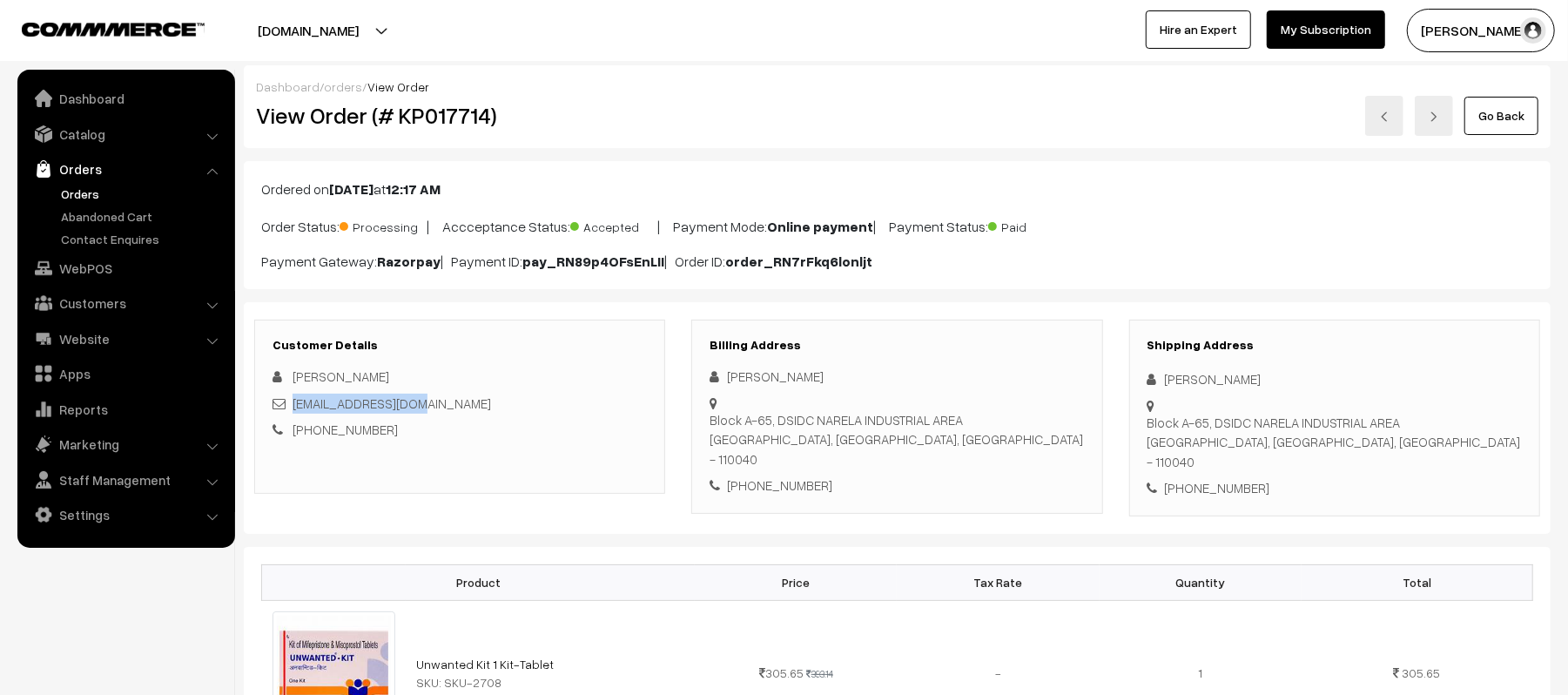
click at [1357, 423] on div "Block A-65, DSIDC NARELA INDUSTRIAL AREA New Delhi, Delhi, India - 110040" at bounding box center [1335, 442] width 374 height 59
copy div "Block A-65, DSIDC NARELA INDUSTRIAL AREA New Delhi, Delhi, India - 110040"
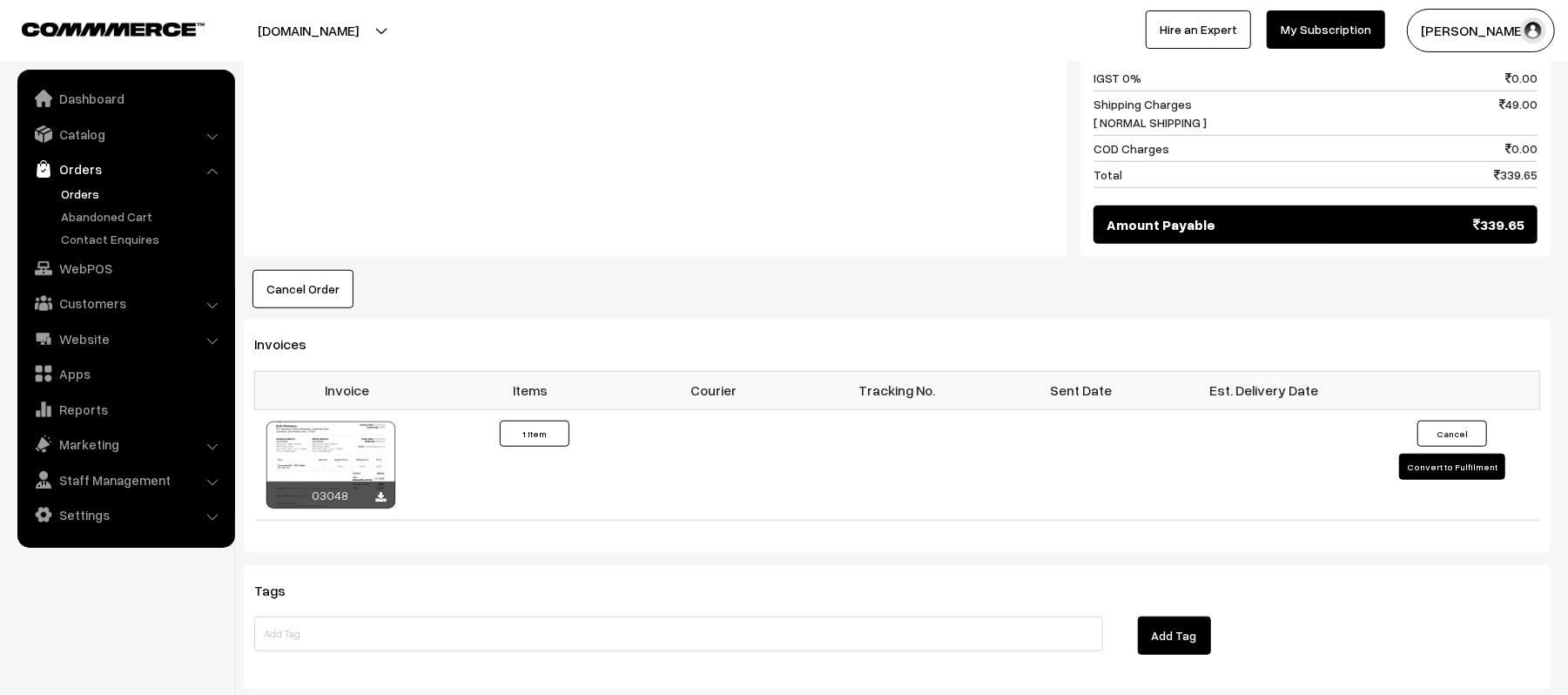
scroll to position [996, 0]
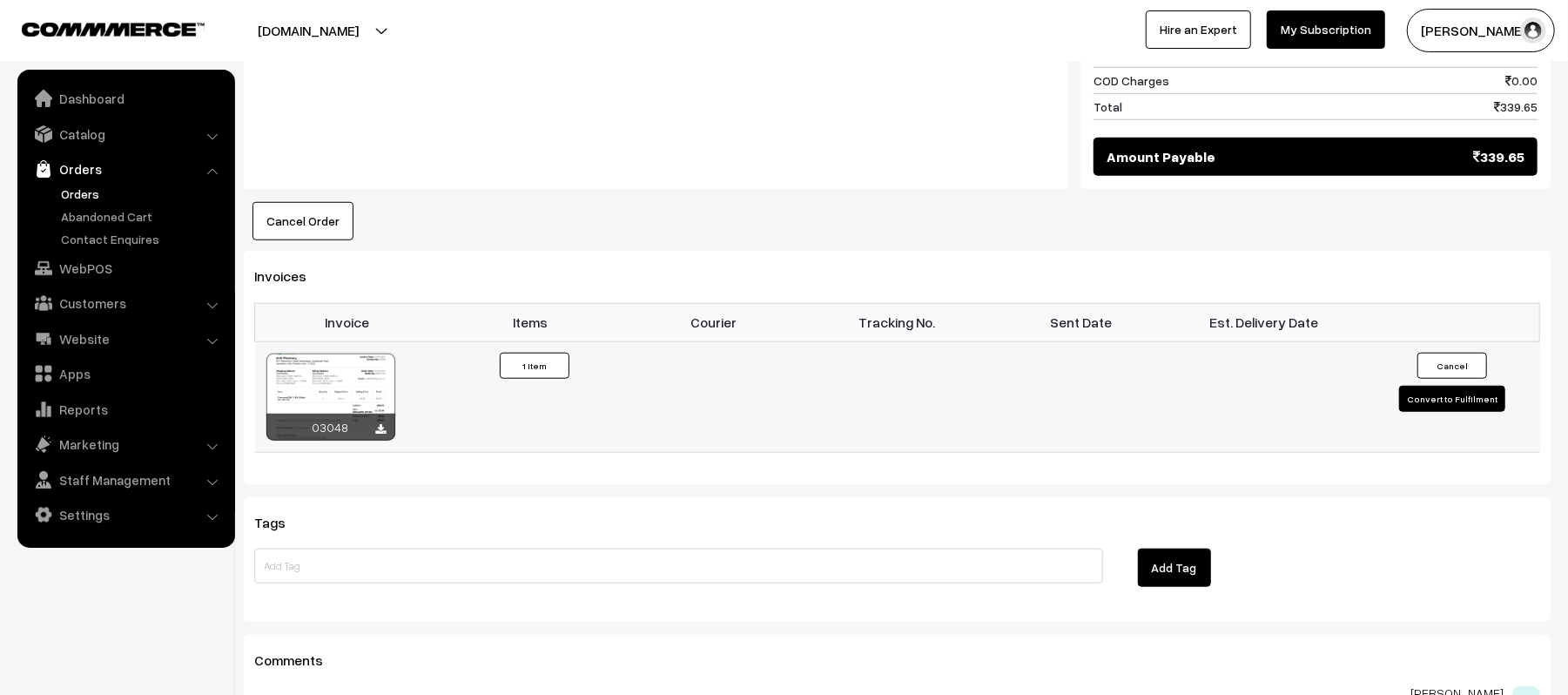
click at [1420, 390] on button "Convert to Fulfilment" at bounding box center [1452, 398] width 107 height 26
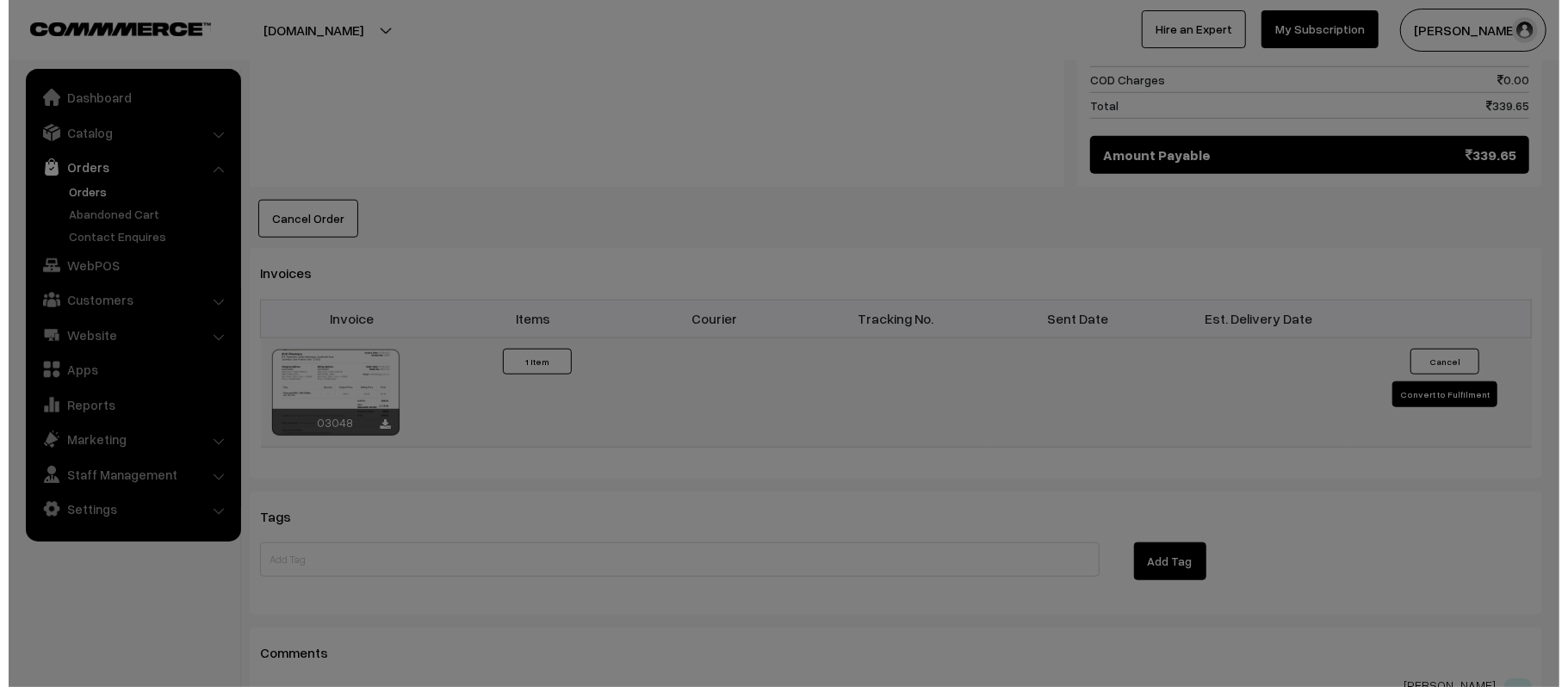
scroll to position [987, 0]
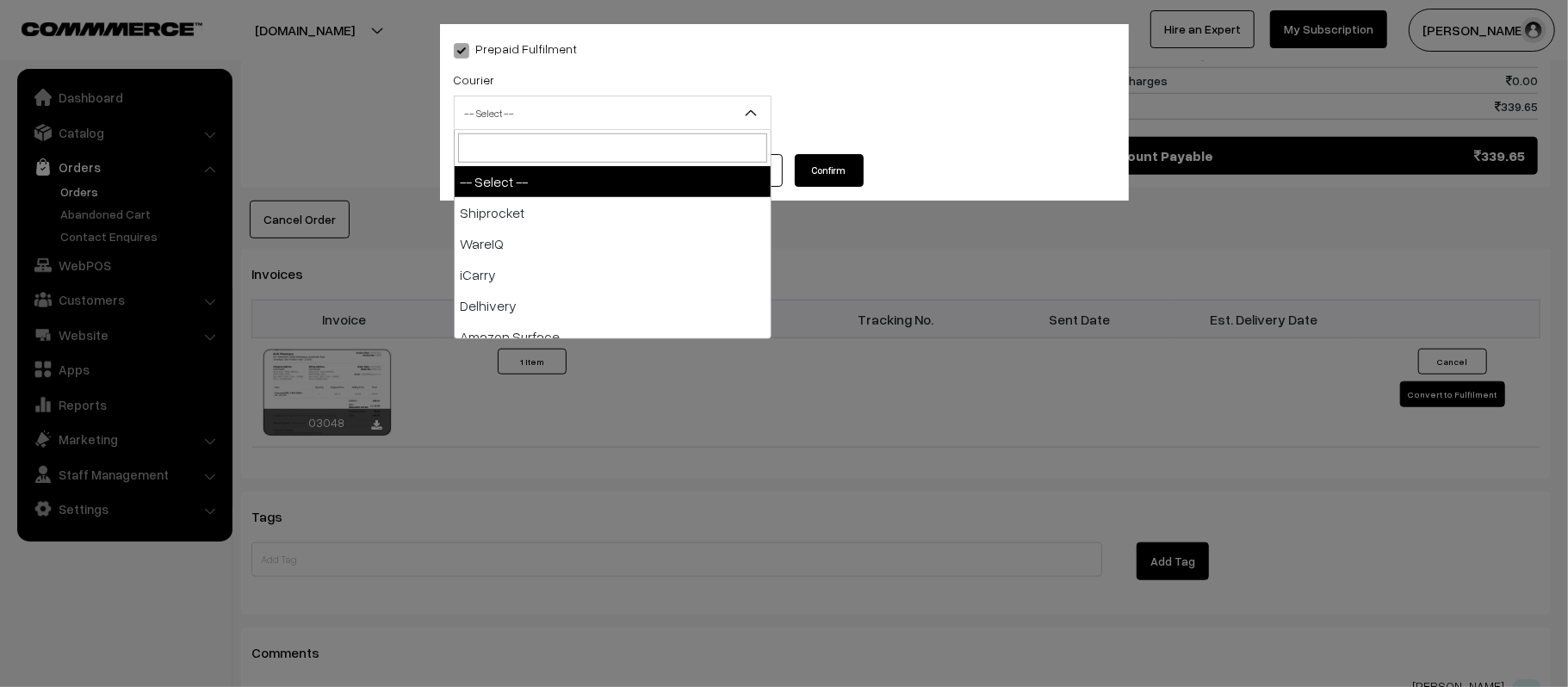
click at [569, 102] on span "-- Select --" at bounding box center [612, 113] width 316 height 30
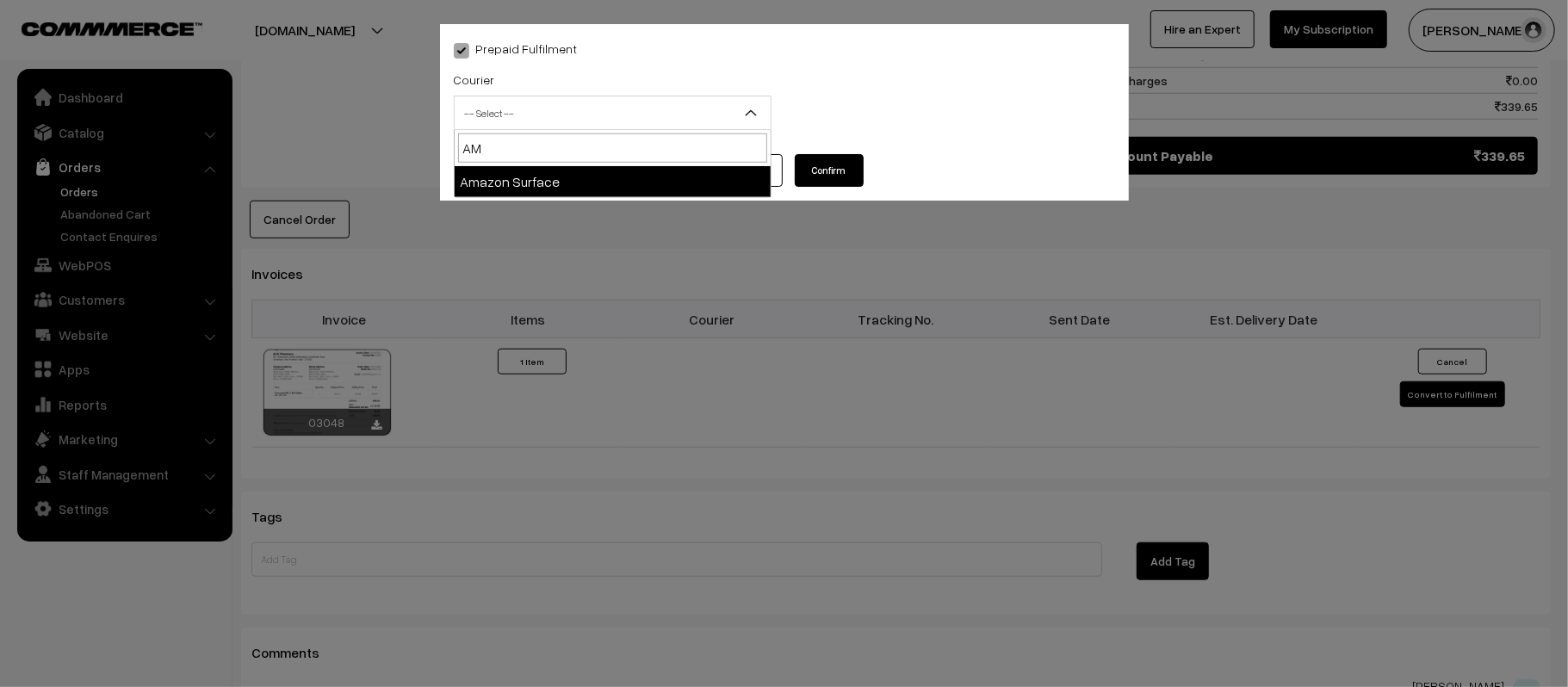
type input "AMA"
select select "5"
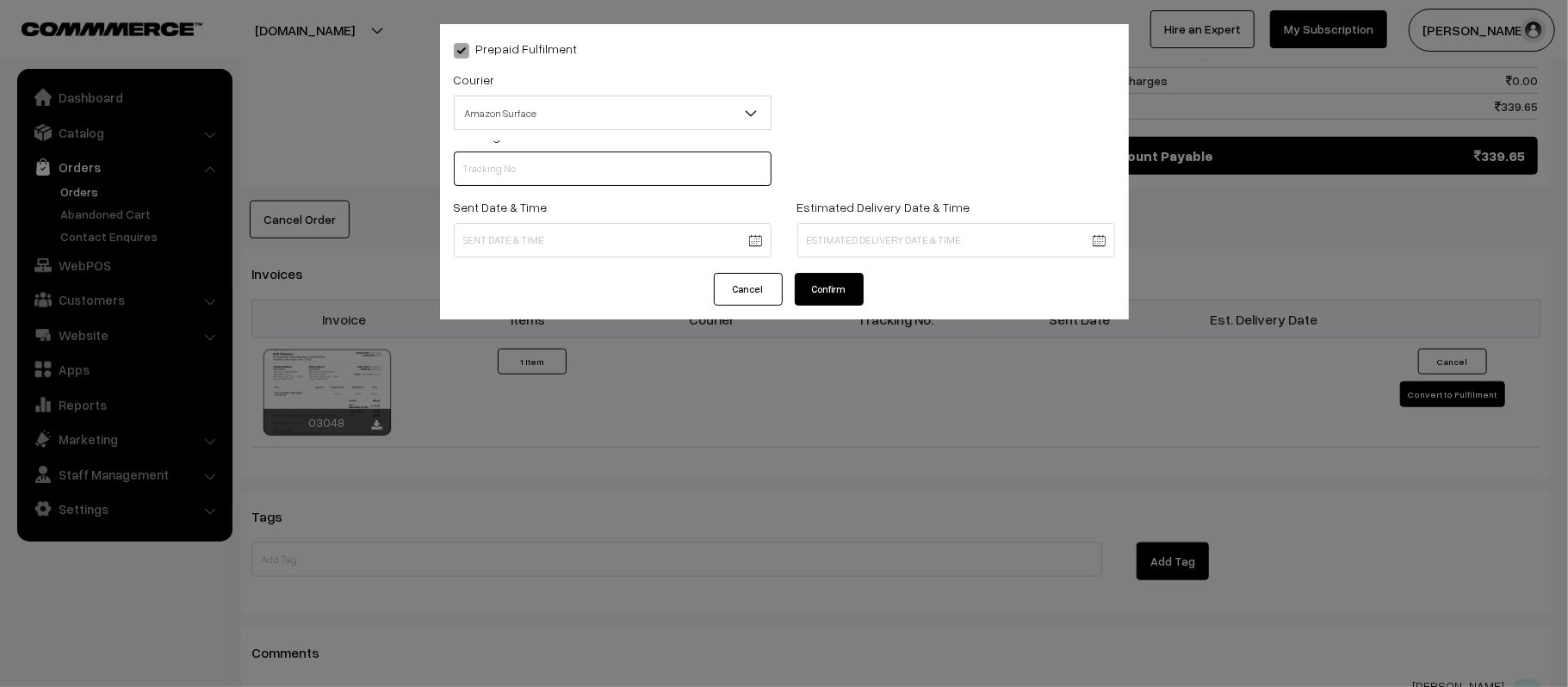
scroll to position [0, 0]
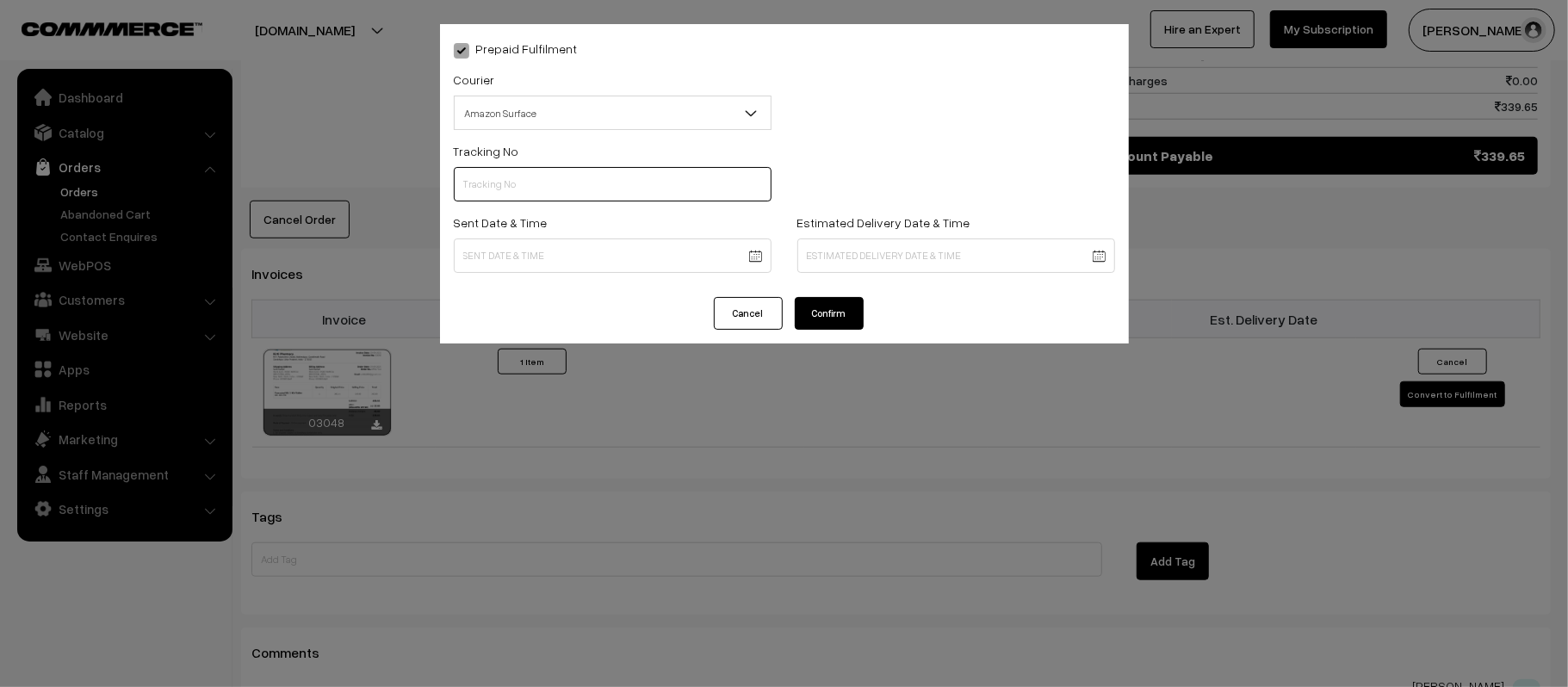
paste input "363887968352"
type input "363887968352"
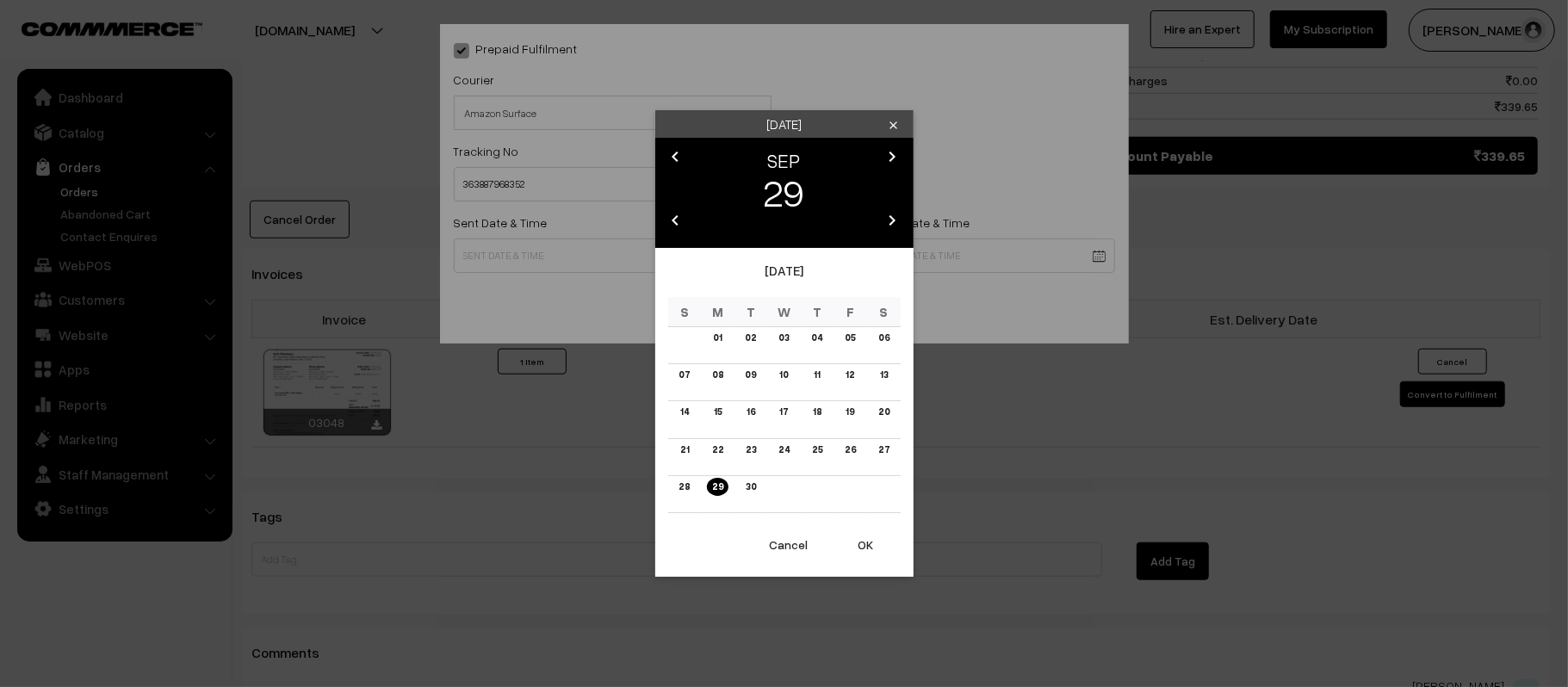
click at [577, 259] on body "Thank you for showing interest. Our team will call you shortly. Close kirtiphar…" at bounding box center [784, 18] width 1568 height 2010
click at [751, 475] on td "30" at bounding box center [751, 494] width 34 height 37
click at [751, 484] on link "30" at bounding box center [751, 487] width 21 height 18
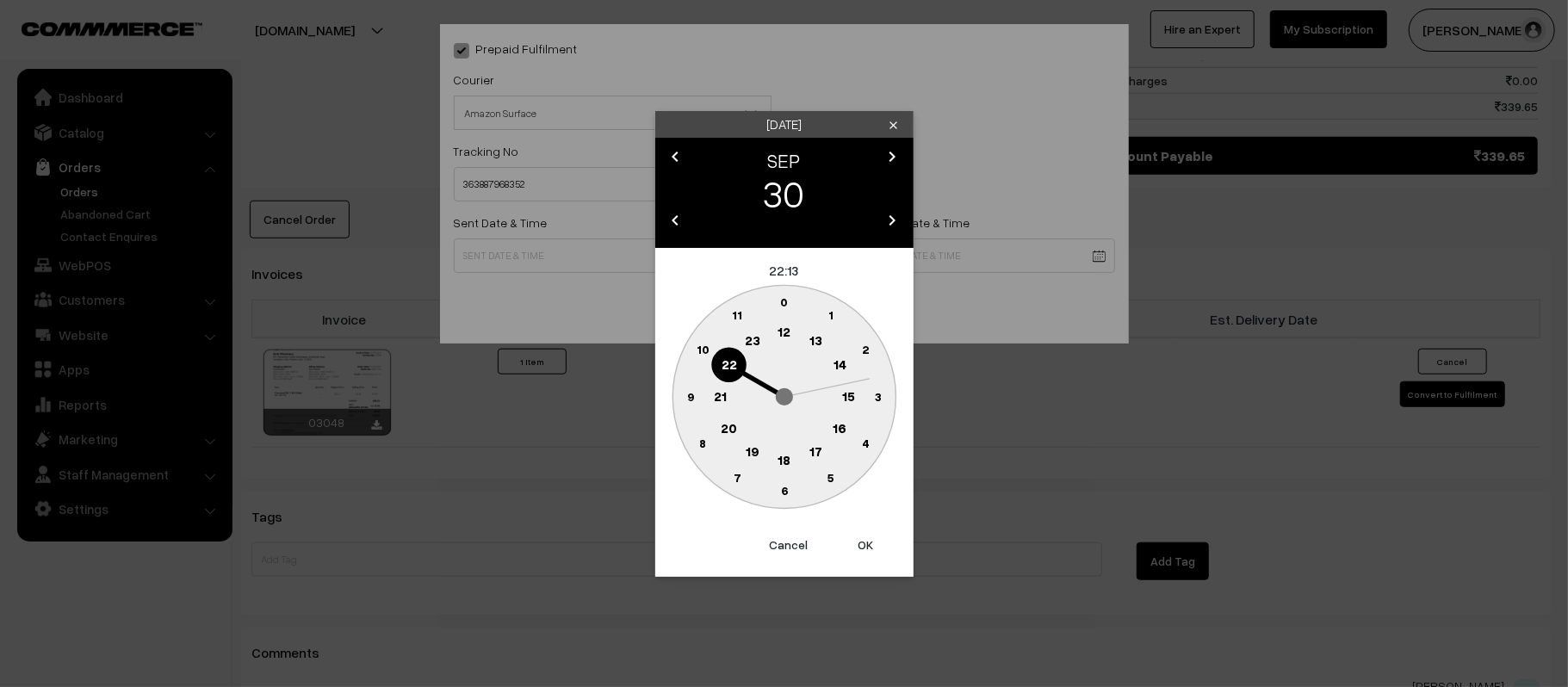
click at [786, 335] on text "12" at bounding box center [784, 331] width 13 height 16
click at [683, 400] on text "45" at bounding box center [690, 396] width 15 height 15
type input "[DATE] 12:45"
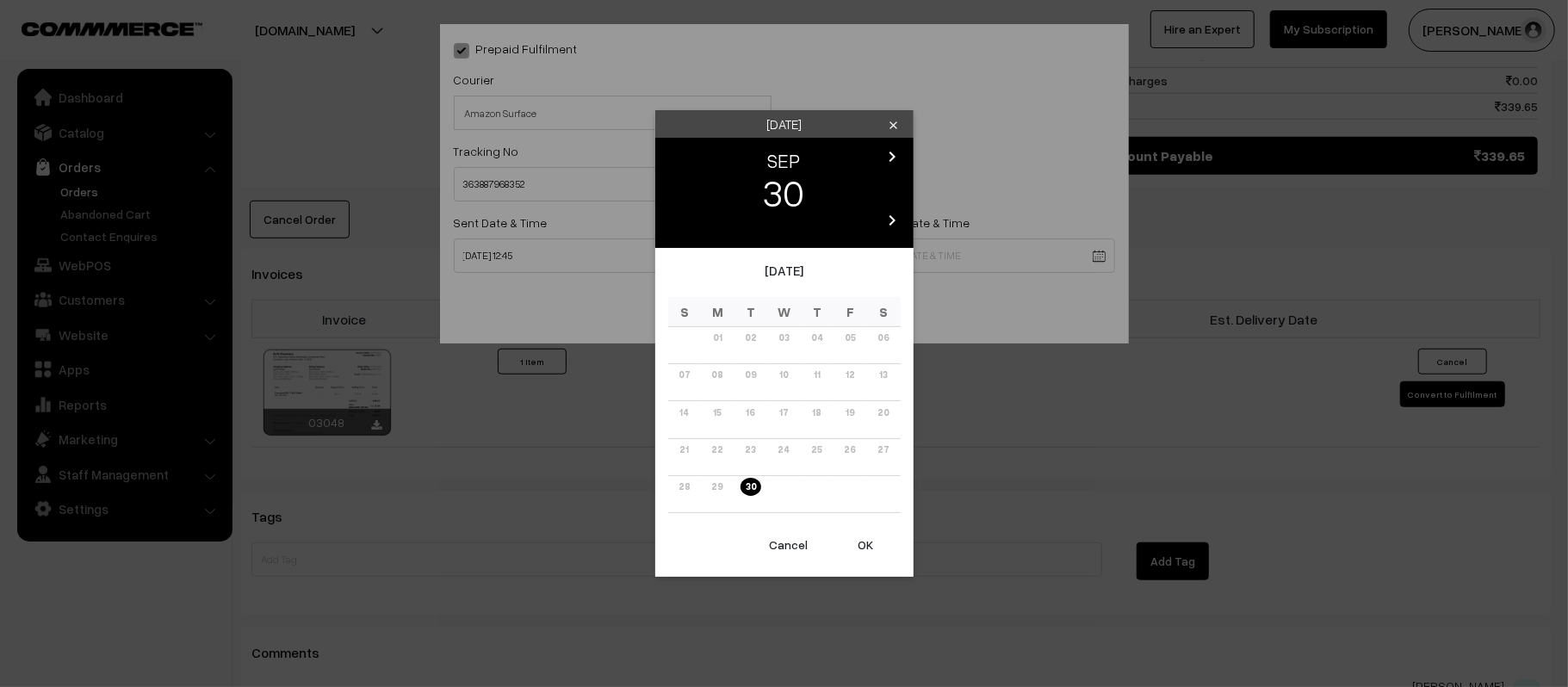
click at [886, 258] on body "Thank you for showing interest. Our team will call you shortly. Close [DOMAIN_N…" at bounding box center [784, 18] width 1568 height 2010
click at [893, 151] on icon "chevron_right" at bounding box center [893, 157] width 21 height 21
click at [710, 370] on link "06" at bounding box center [717, 375] width 21 height 18
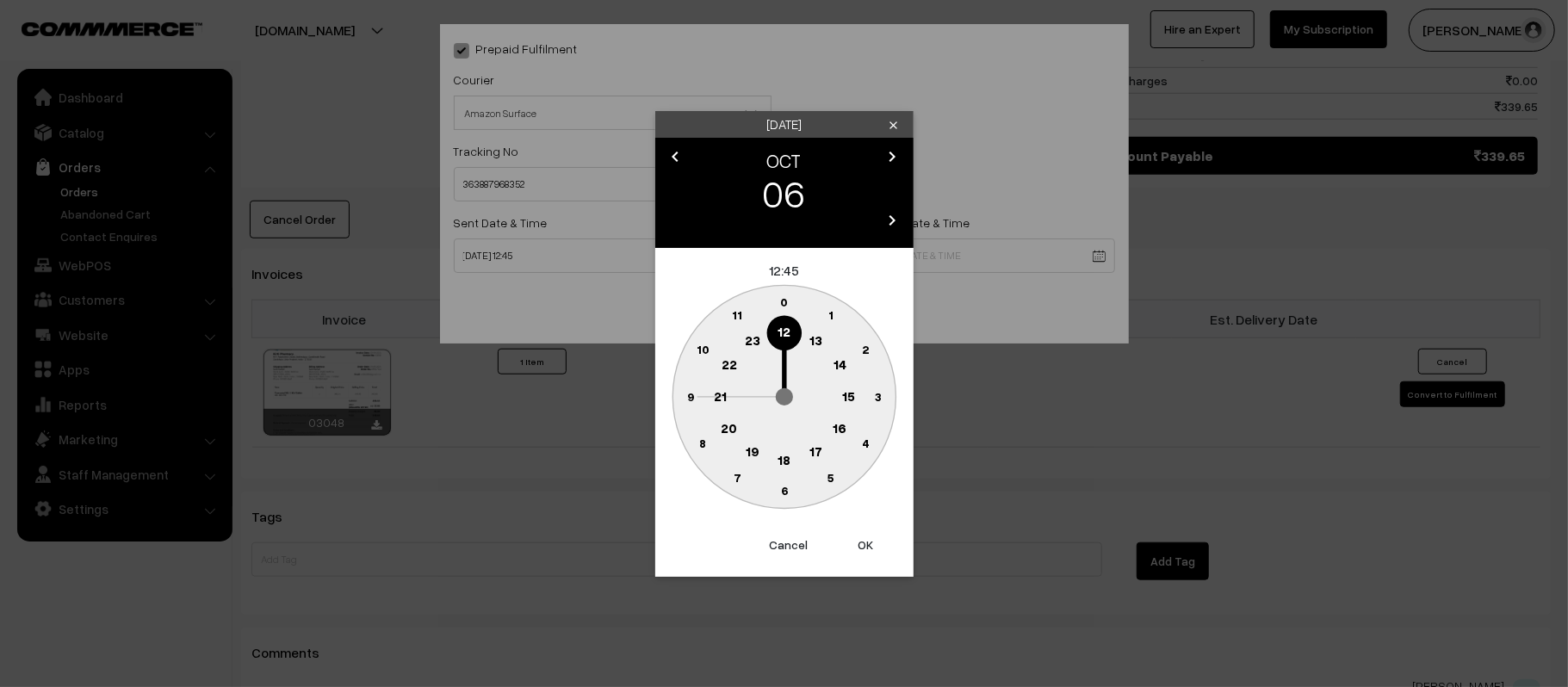
click at [717, 387] on text "21" at bounding box center [720, 395] width 13 height 16
click at [786, 494] on text "30" at bounding box center [784, 490] width 15 height 15
type input "06-10-2025 21:30"
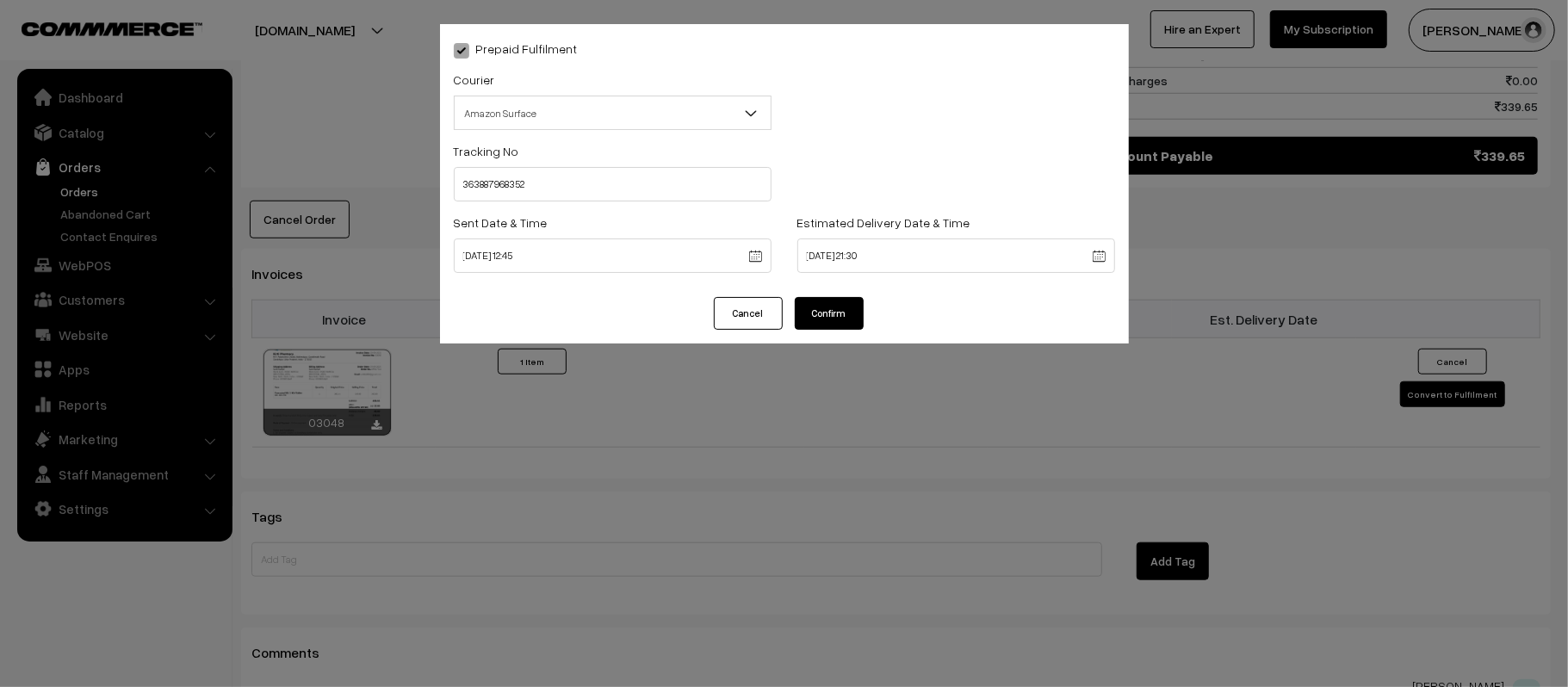
click at [828, 307] on button "Confirm" at bounding box center [828, 313] width 69 height 33
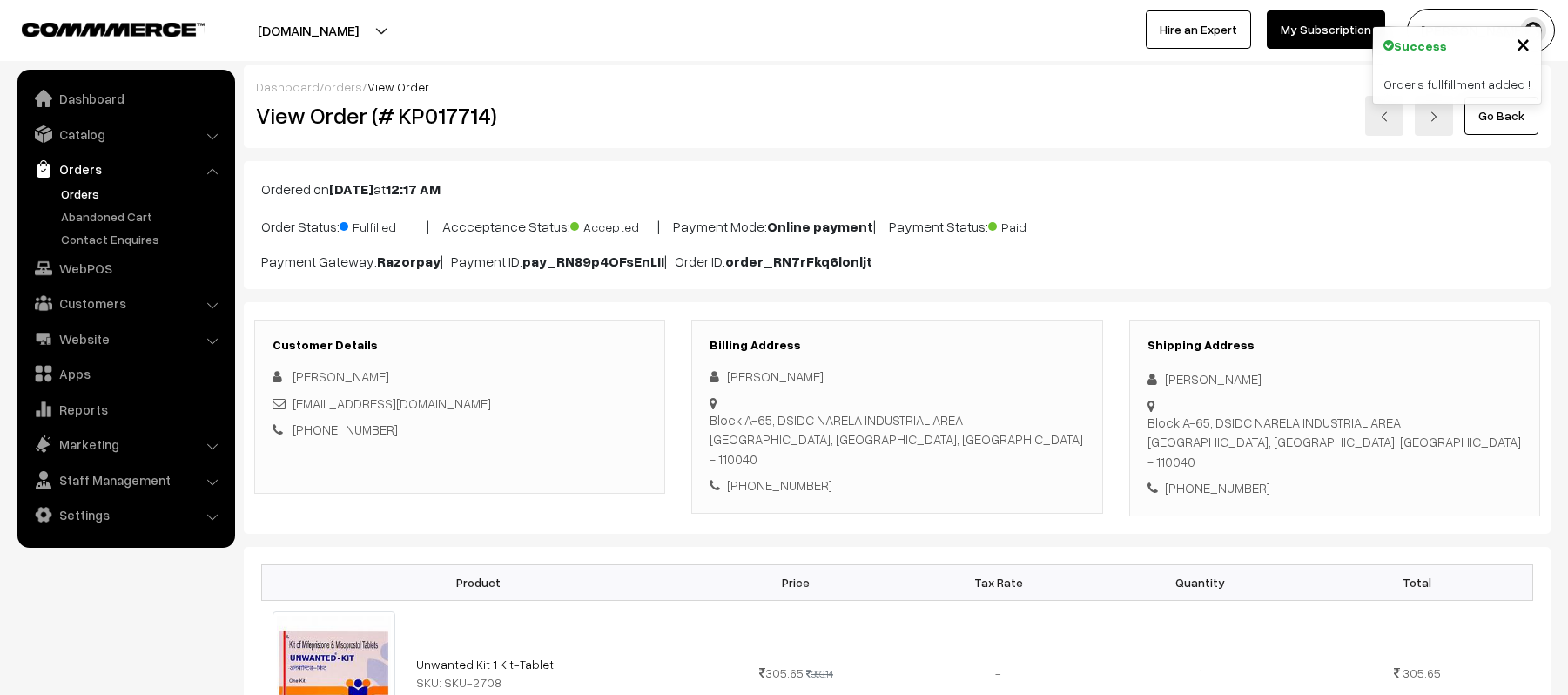
scroll to position [996, 0]
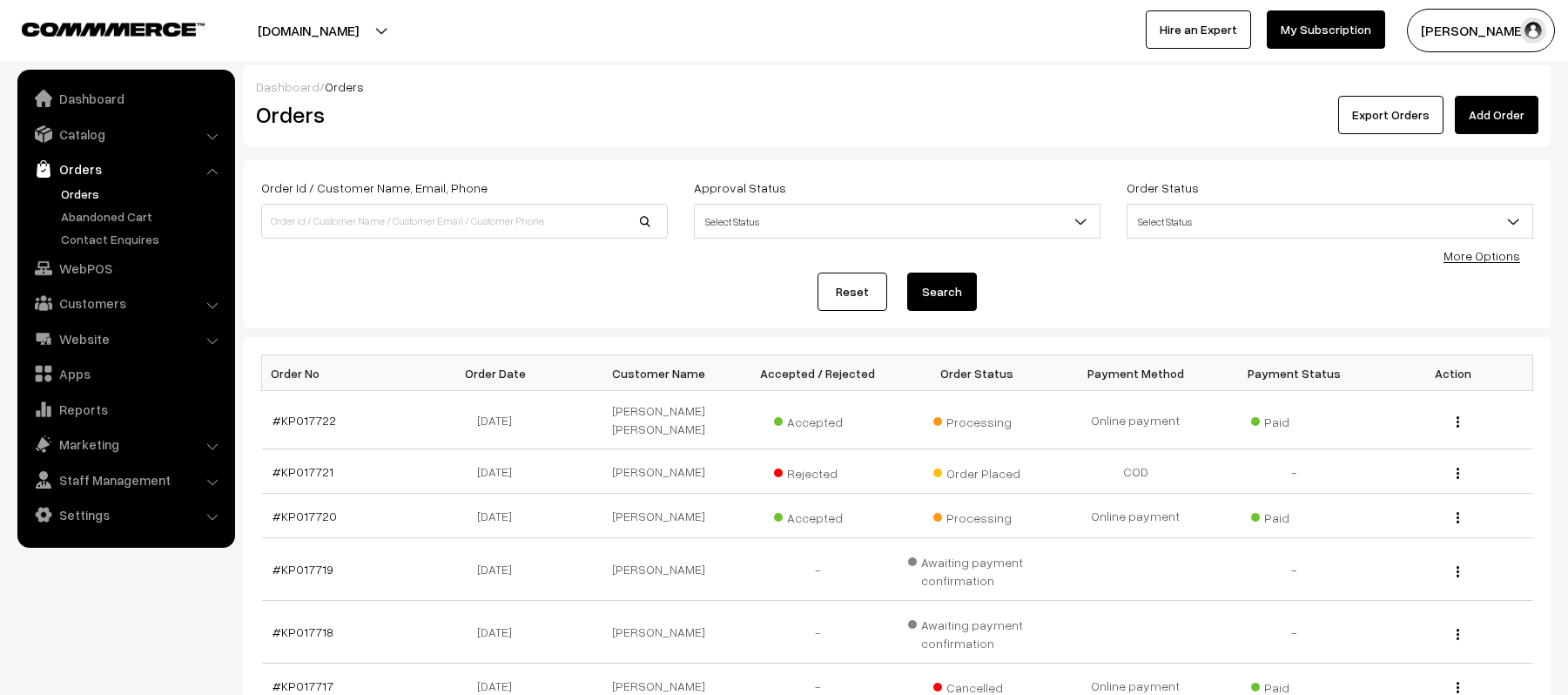
scroll to position [368, 0]
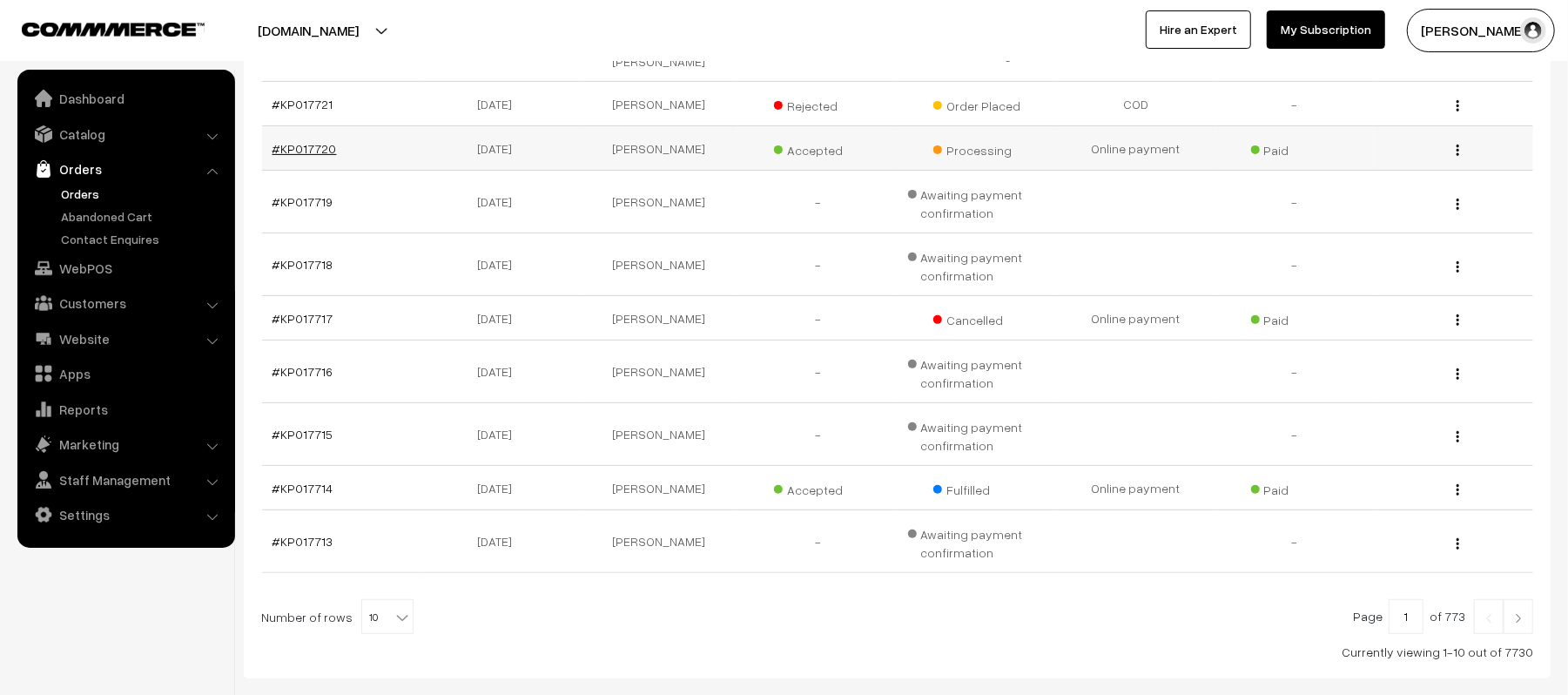
click at [295, 141] on link "#KP017720" at bounding box center [305, 148] width 65 height 15
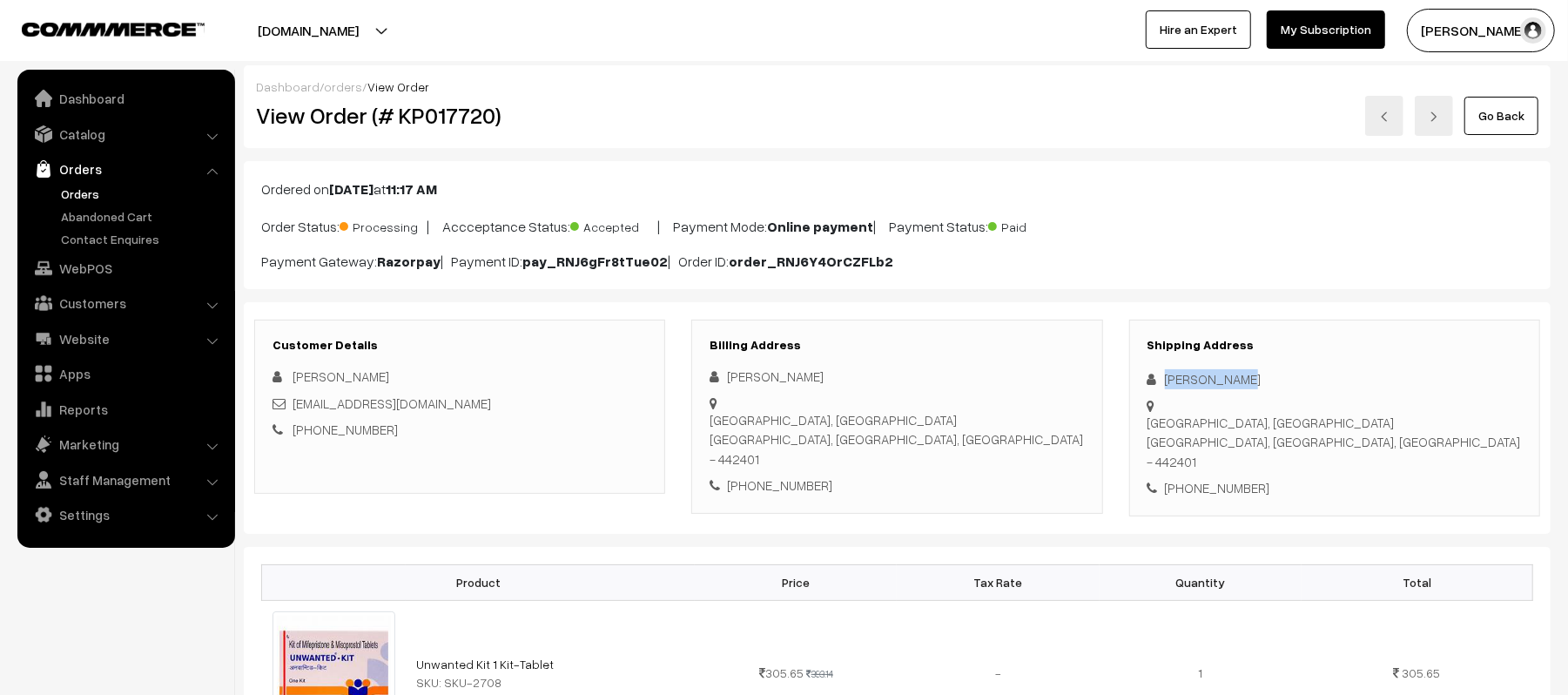
drag, startPoint x: 1278, startPoint y: 391, endPoint x: 1144, endPoint y: 378, distance: 134.6
click at [1144, 378] on div "Shipping Address [PERSON_NAME] [GEOGRAPHIC_DATA], [GEOGRAPHIC_DATA], [GEOGRAPHI…" at bounding box center [1335, 418] width 411 height 196
copy div "[PERSON_NAME]"
click at [1223, 478] on div "[PHONE_NUMBER]" at bounding box center [1335, 488] width 374 height 20
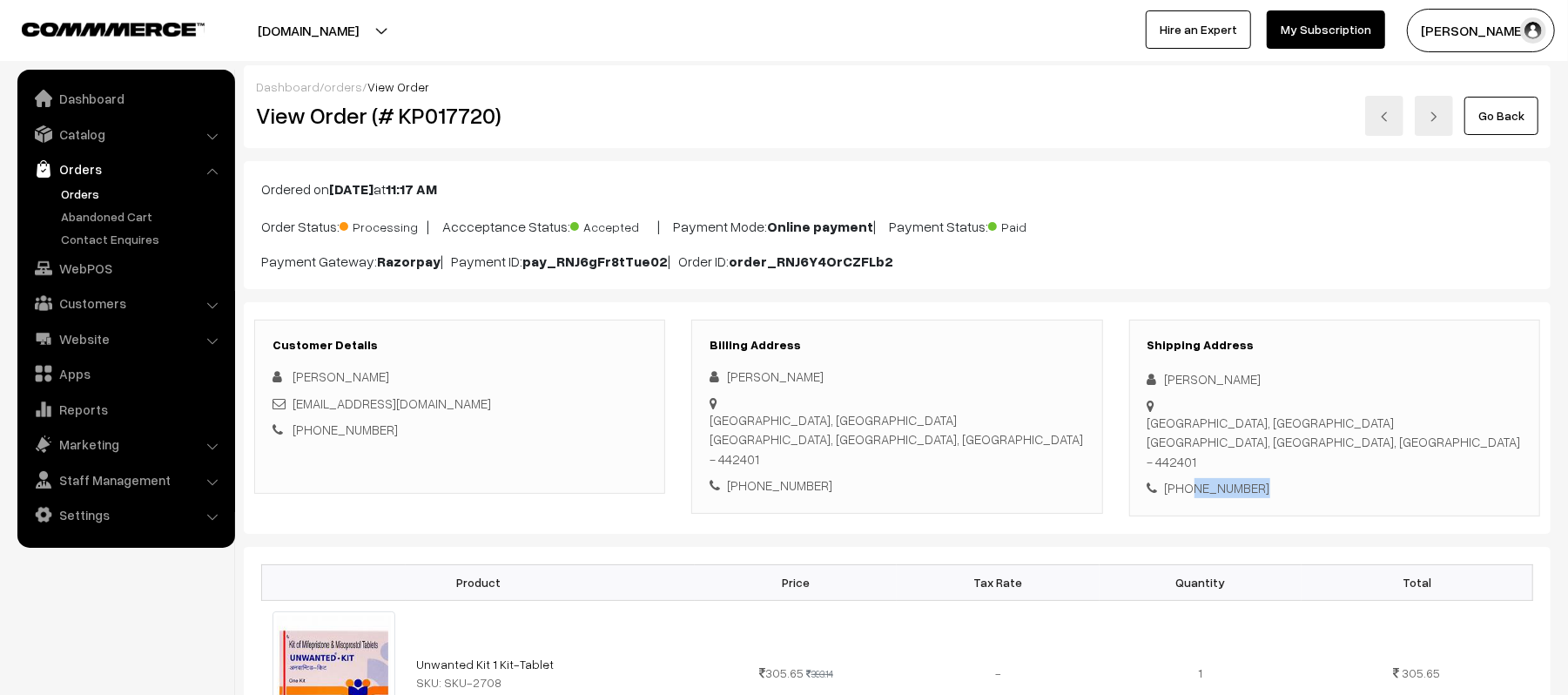
copy div "7498175519"
drag, startPoint x: 458, startPoint y: 411, endPoint x: 293, endPoint y: 409, distance: 165.0
click at [293, 409] on div "[EMAIL_ADDRESS][DOMAIN_NAME]" at bounding box center [460, 404] width 374 height 20
copy link "[EMAIL_ADDRESS][DOMAIN_NAME]"
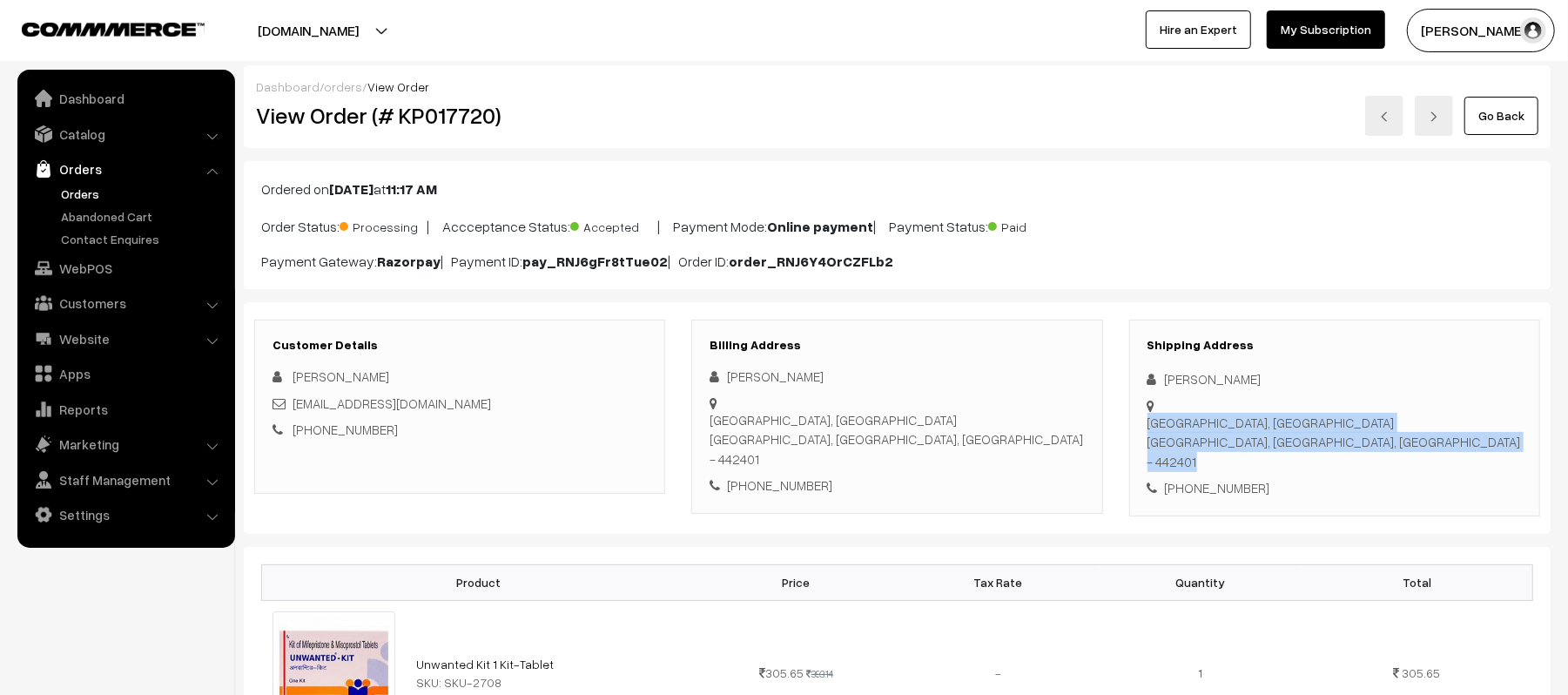
drag, startPoint x: 1162, startPoint y: 406, endPoint x: 1438, endPoint y: 418, distance: 276.3
click at [1438, 418] on div "Shipping Address [PERSON_NAME] [GEOGRAPHIC_DATA], [GEOGRAPHIC_DATA], [GEOGRAPHI…" at bounding box center [1335, 418] width 411 height 196
copy div "[GEOGRAPHIC_DATA], [GEOGRAPHIC_DATA], [GEOGRAPHIC_DATA], [GEOGRAPHIC_DATA] - 44…"
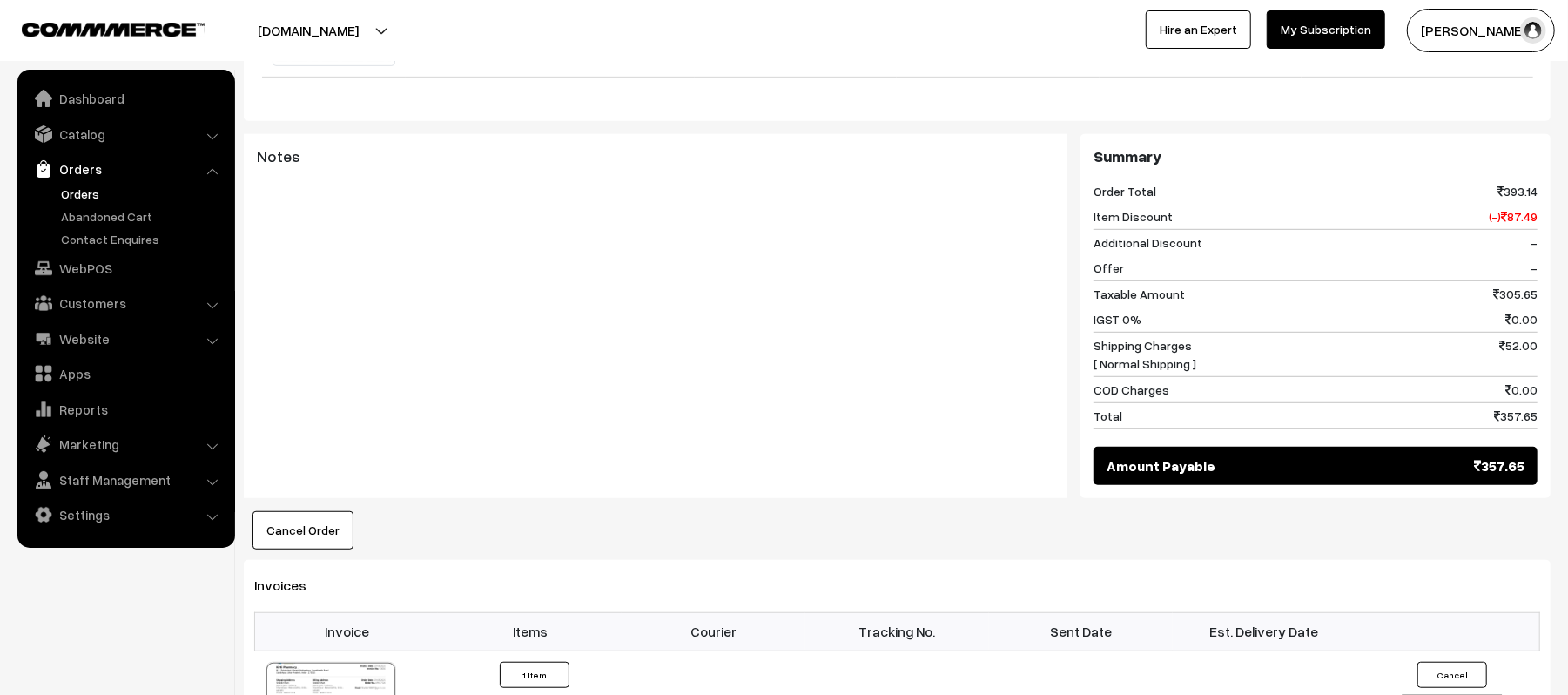
scroll to position [914, 0]
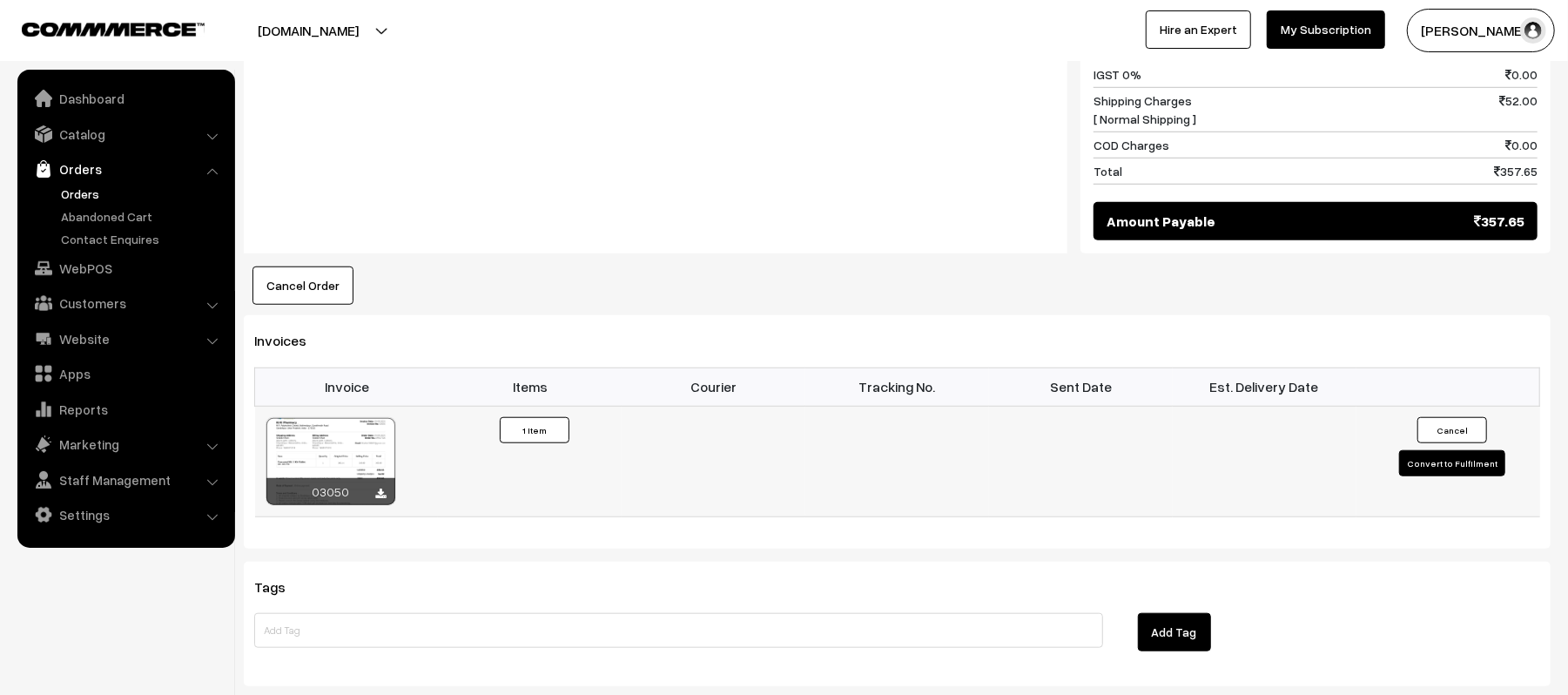
click at [1418, 450] on button "Convert to Fulfilment" at bounding box center [1452, 463] width 107 height 26
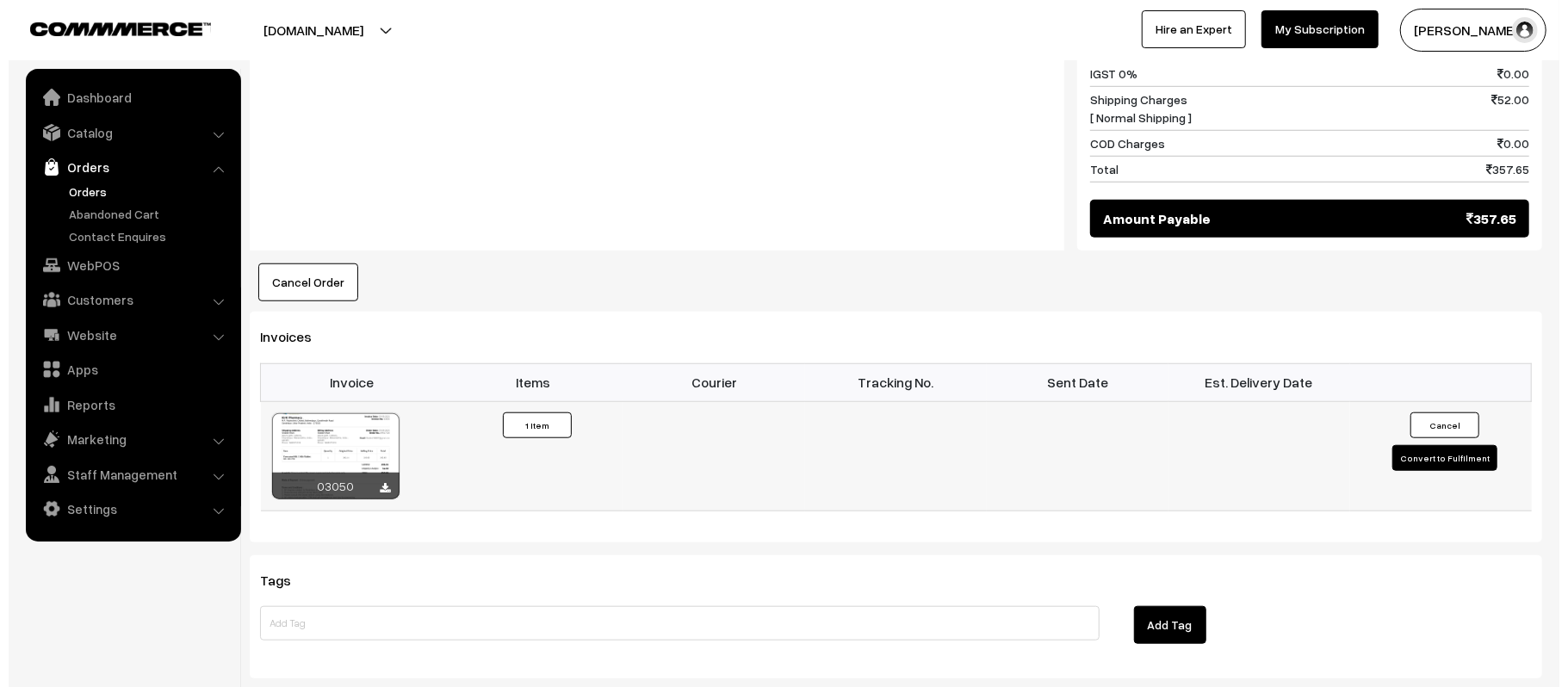
scroll to position [906, 0]
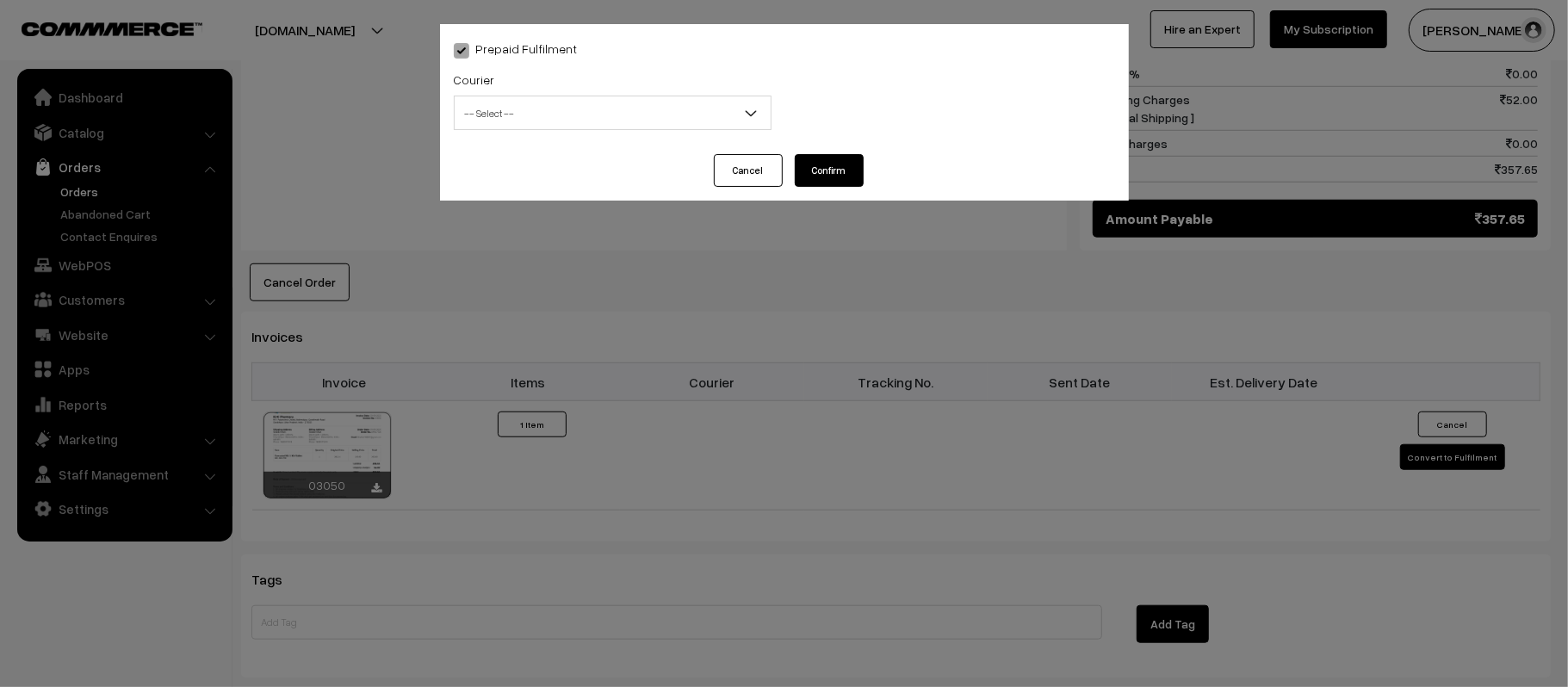
click at [507, 121] on span "-- Select --" at bounding box center [612, 113] width 316 height 30
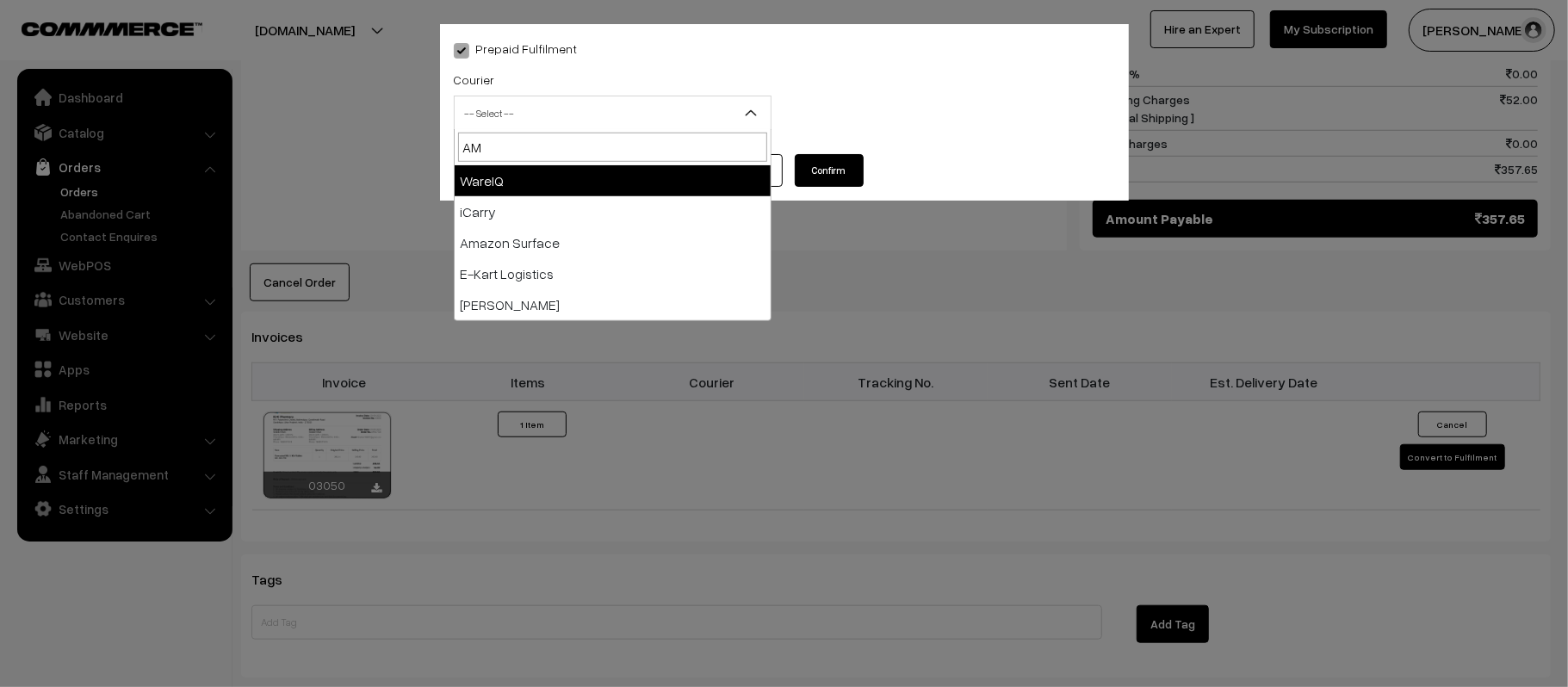
type input "AMA"
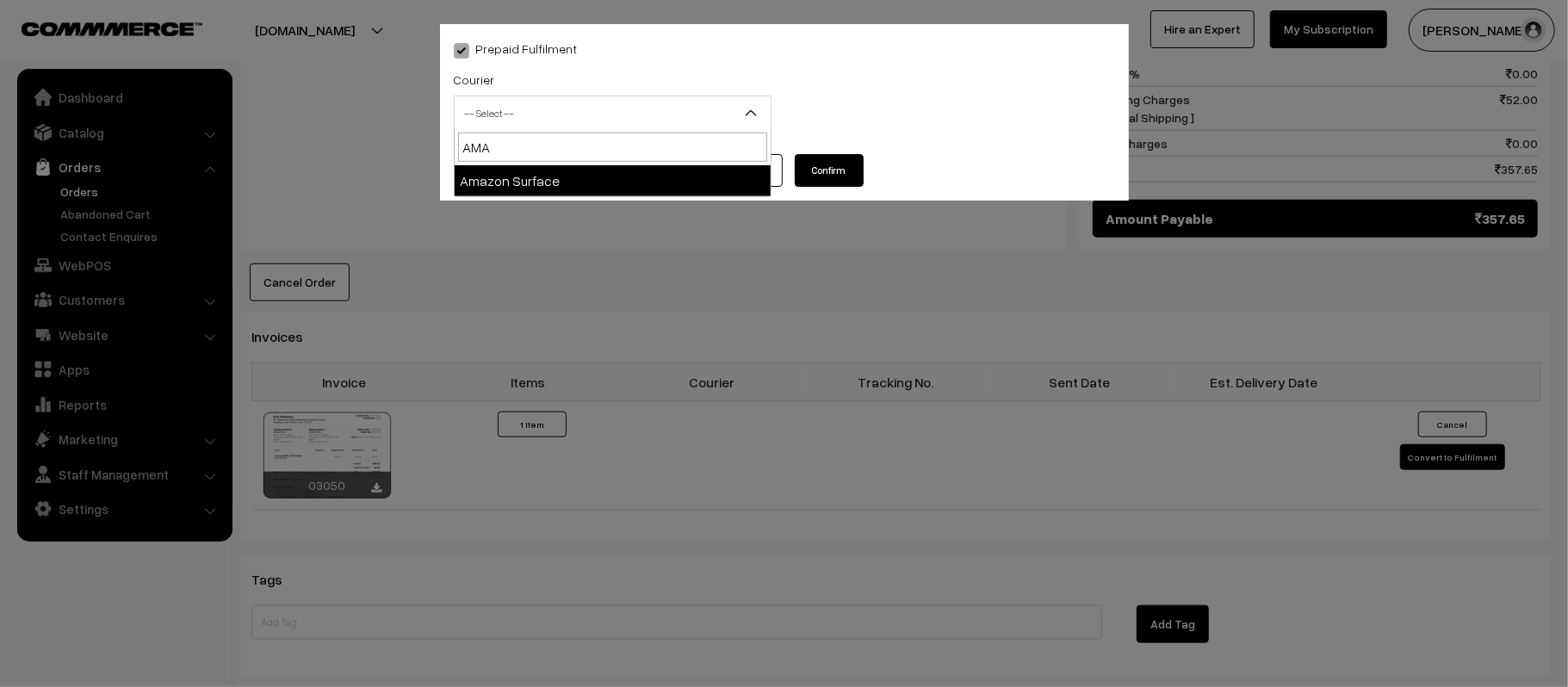
select select "5"
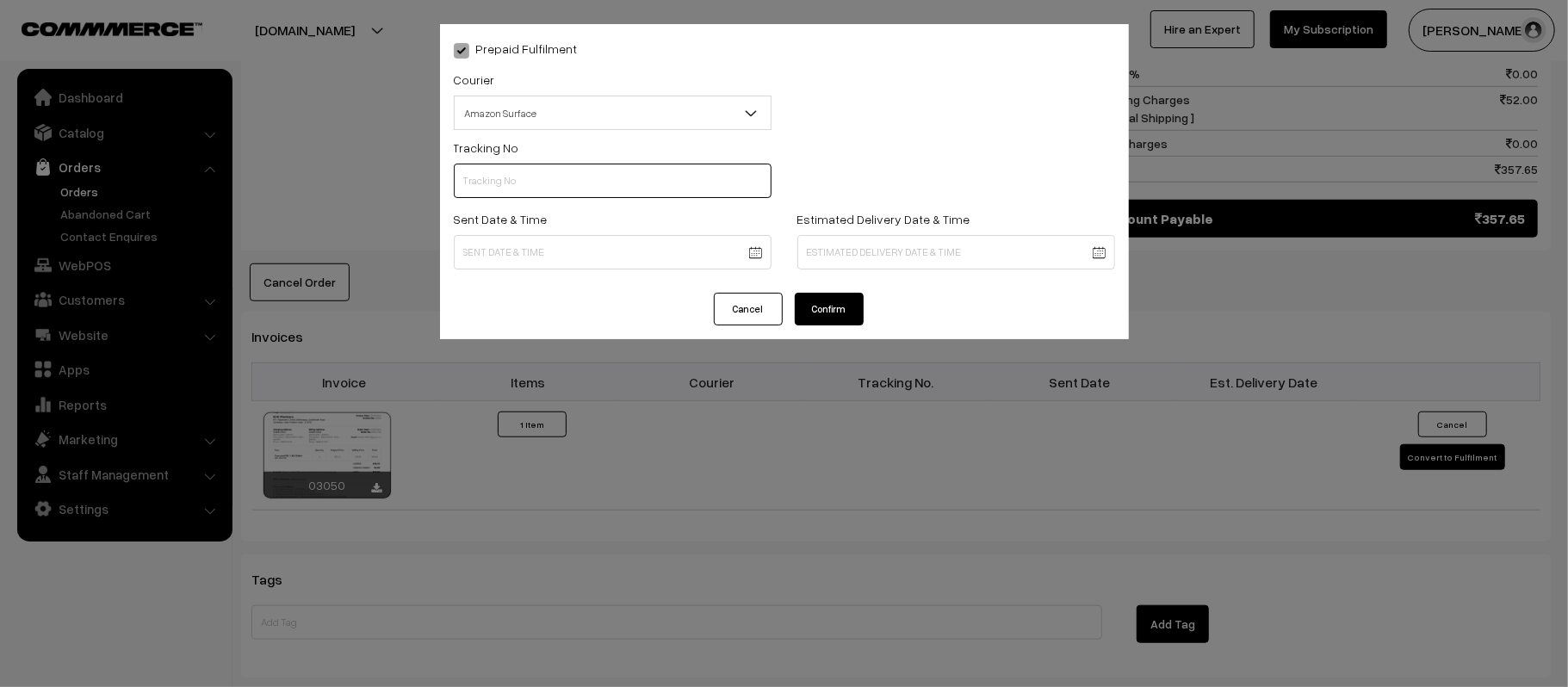
scroll to position [0, 0]
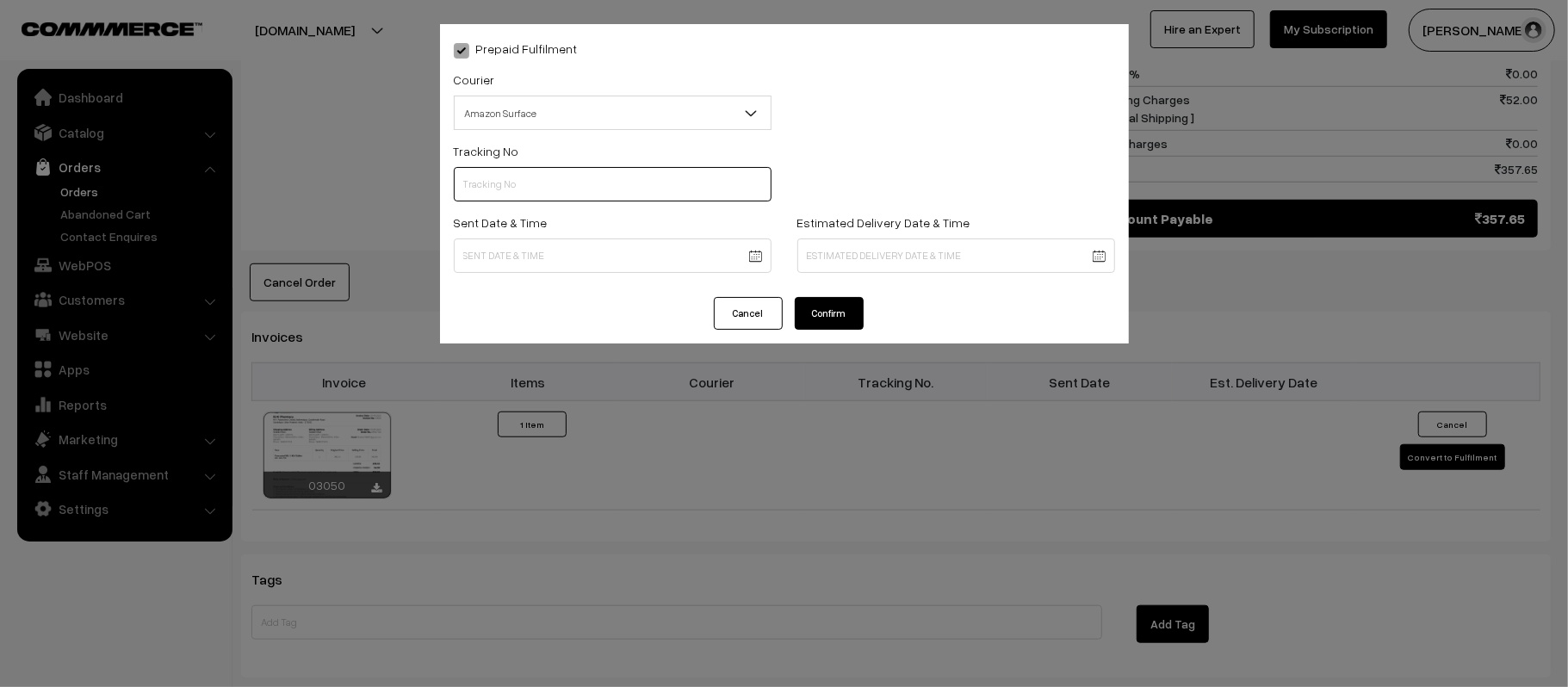
paste input "363888038016"
type input "363888038016"
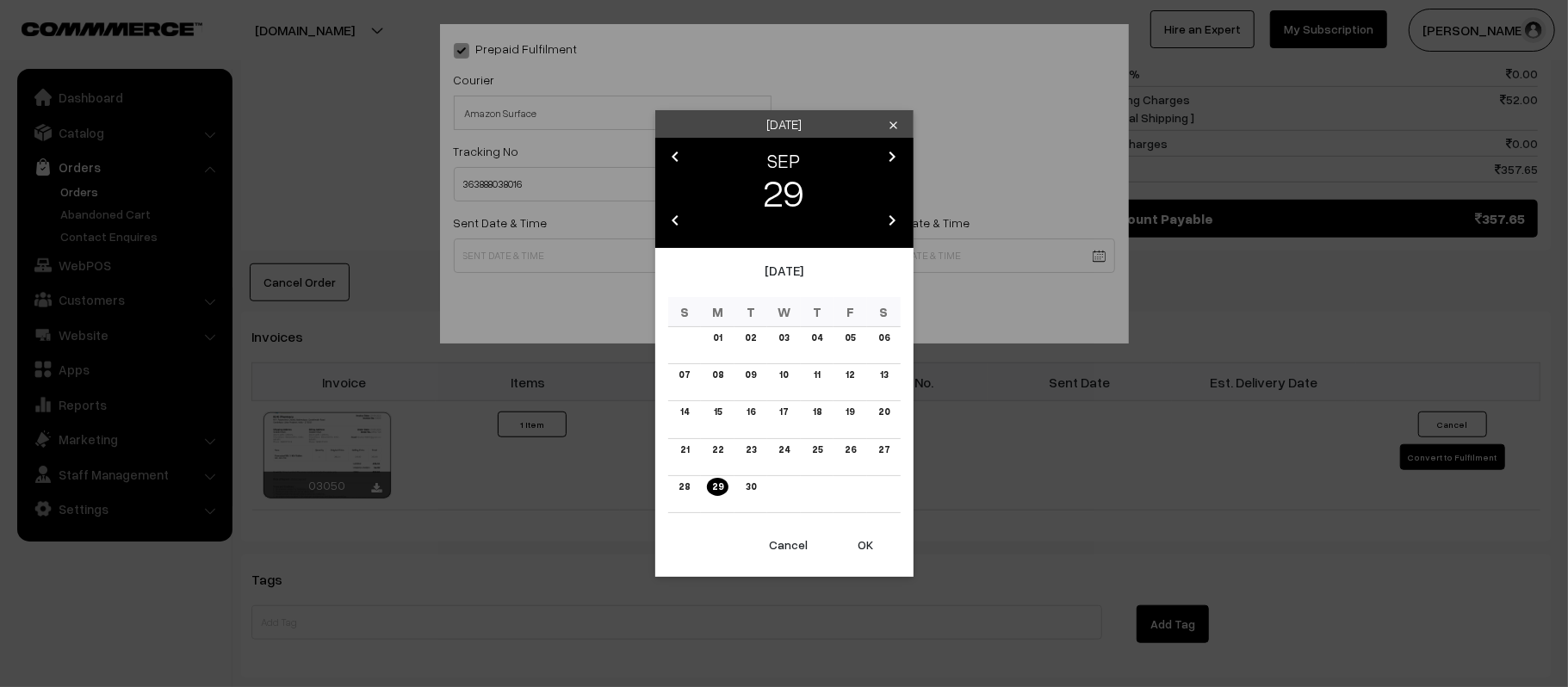
click at [632, 265] on body "Thank you for showing interest. Our team will call you shortly. Close [DOMAIN_N…" at bounding box center [784, 90] width 1568 height 1991
click at [751, 483] on link "30" at bounding box center [751, 487] width 21 height 18
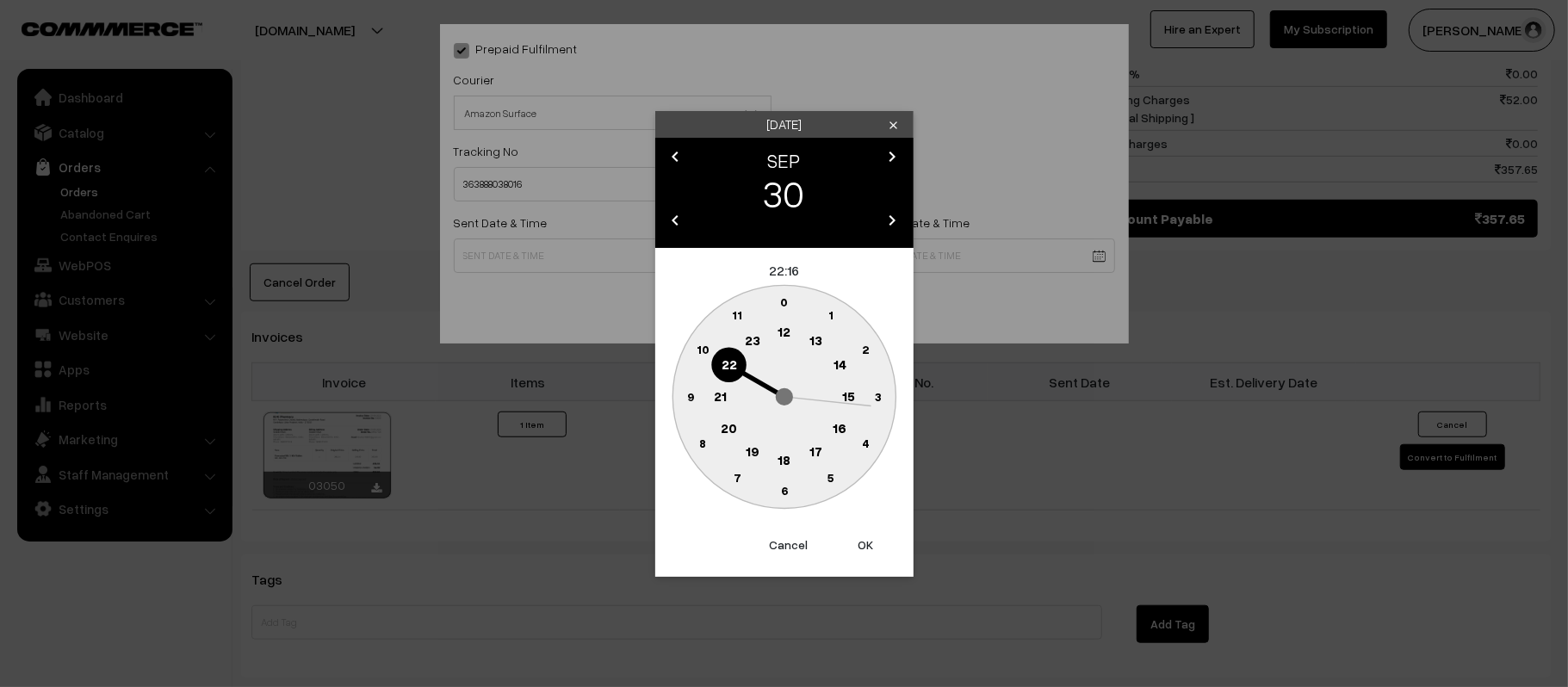
click at [790, 331] on text "12" at bounding box center [784, 331] width 13 height 16
click at [682, 399] on circle at bounding box center [690, 396] width 36 height 36
type input "[DATE] 12:45"
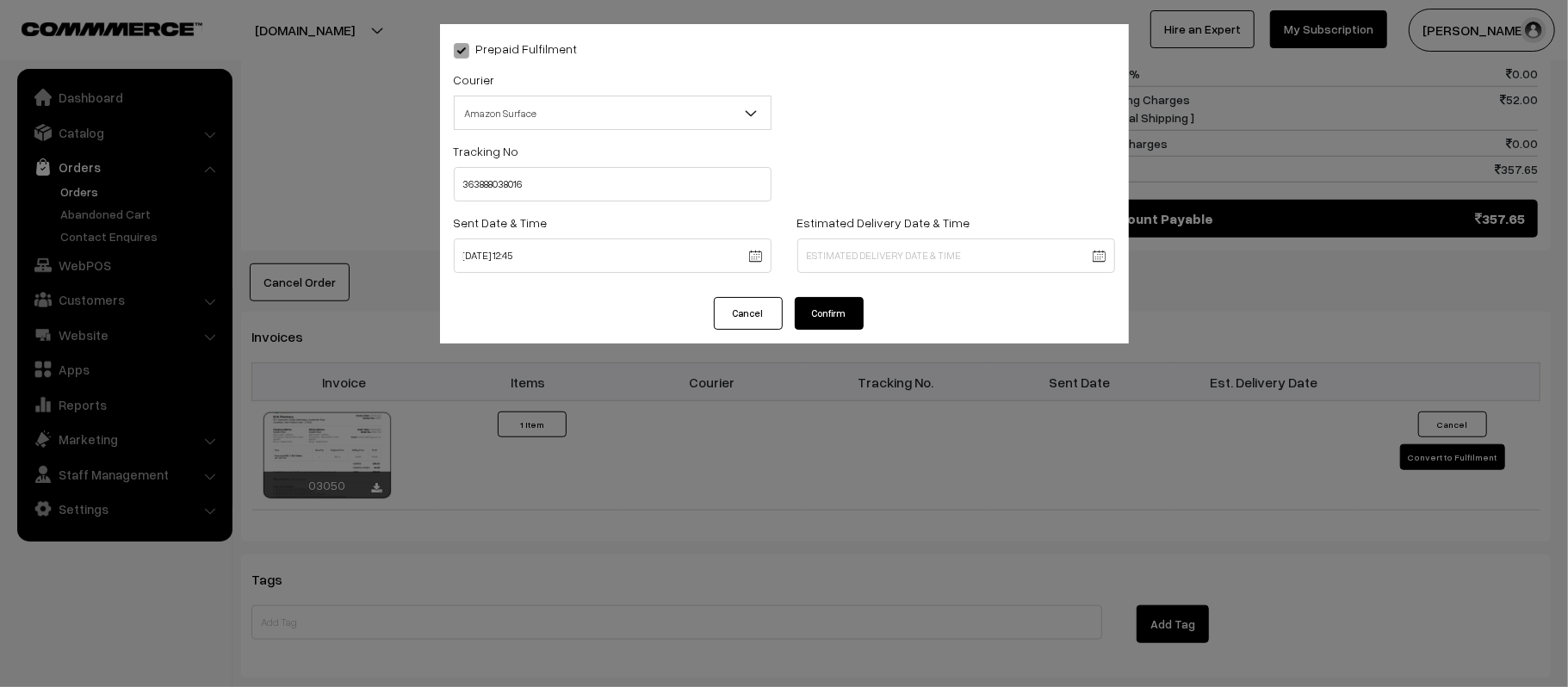
click at [901, 264] on body "Thank you for showing interest. Our team will call you shortly. Close [DOMAIN_N…" at bounding box center [784, 90] width 1568 height 1991
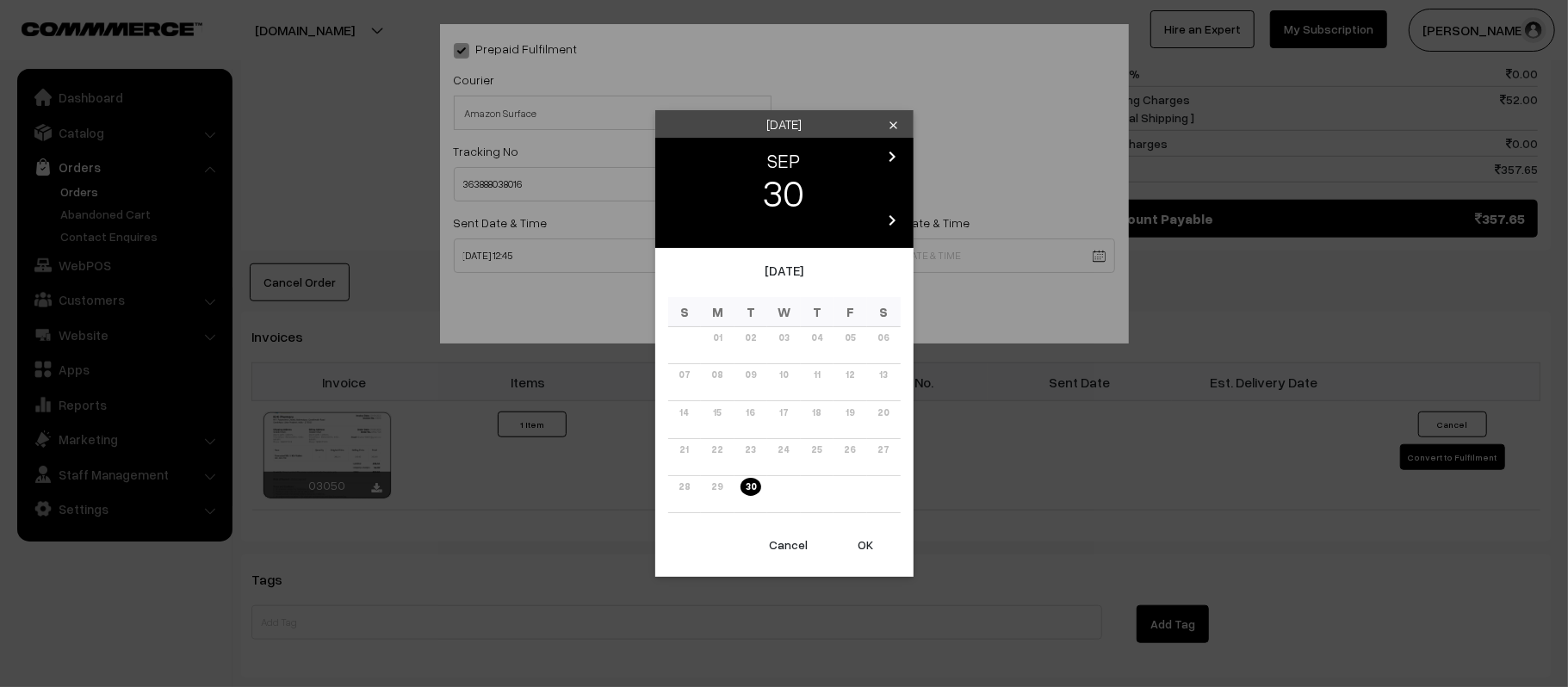
click at [886, 150] on icon "chevron_right" at bounding box center [893, 157] width 21 height 21
click at [725, 373] on link "06" at bounding box center [717, 375] width 21 height 18
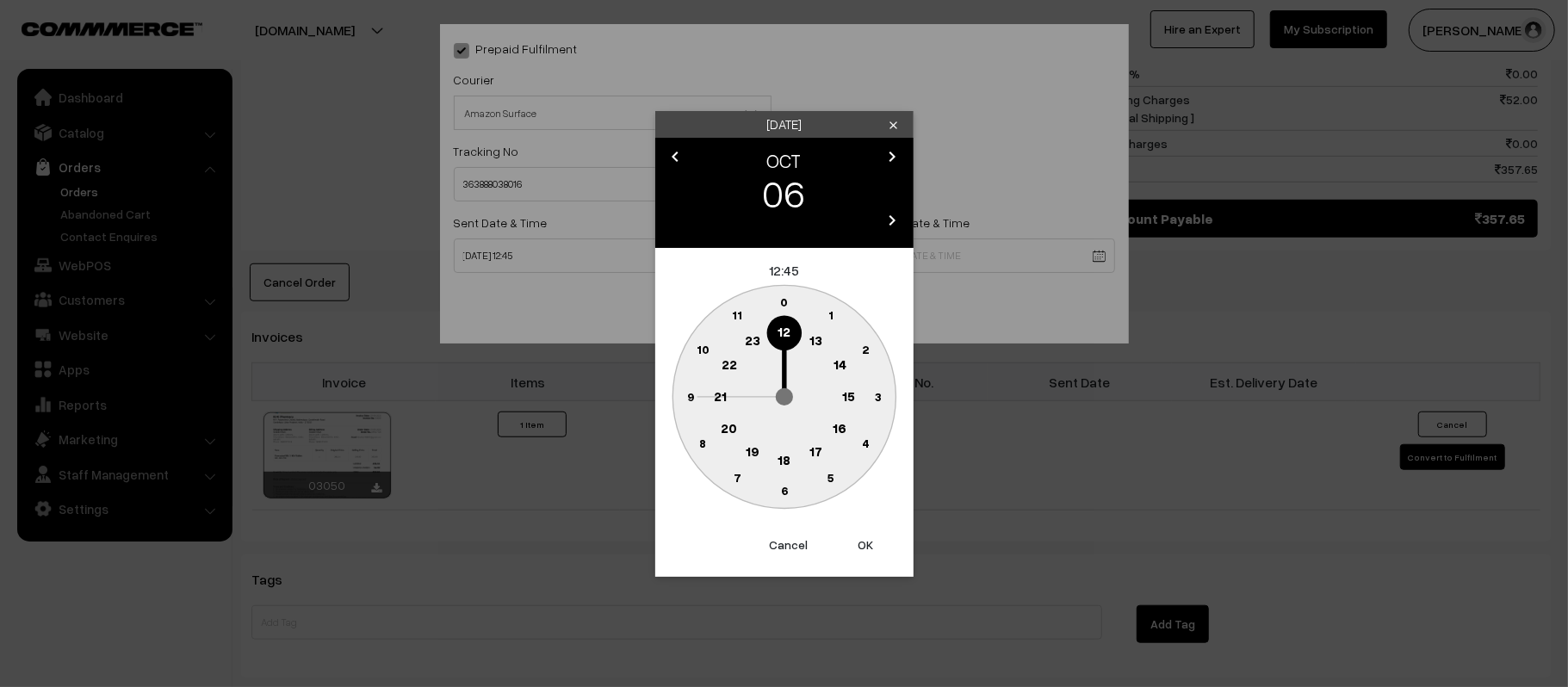
click at [715, 393] on text "21" at bounding box center [720, 395] width 13 height 16
click at [784, 491] on text "30" at bounding box center [784, 490] width 15 height 15
type input "[DATE] 21:30"
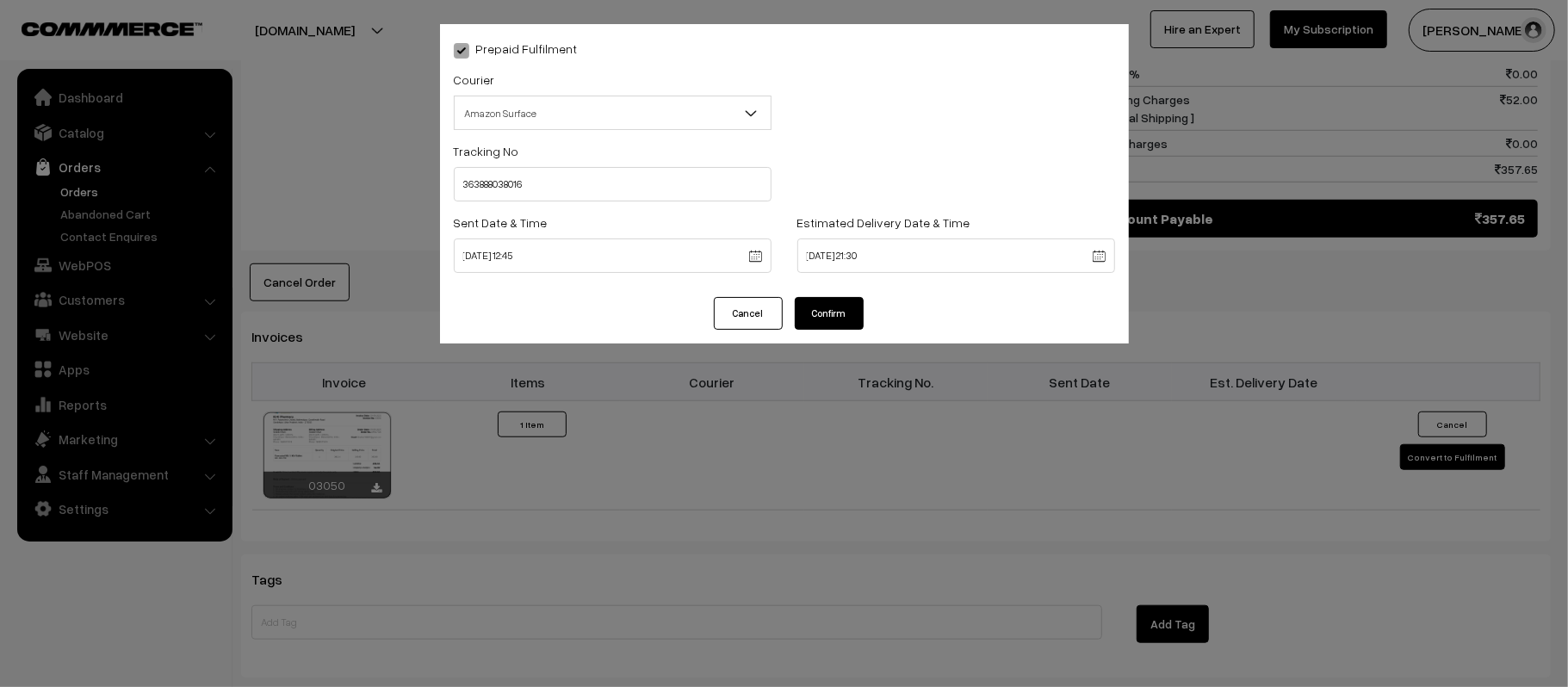
click at [841, 290] on div "Prepaid Fulfilment Courier -- Select -- Shiprocket WareIQ iCarry Delhivery Amaz…" at bounding box center [784, 160] width 689 height 273
click at [846, 307] on button "Confirm" at bounding box center [828, 313] width 69 height 33
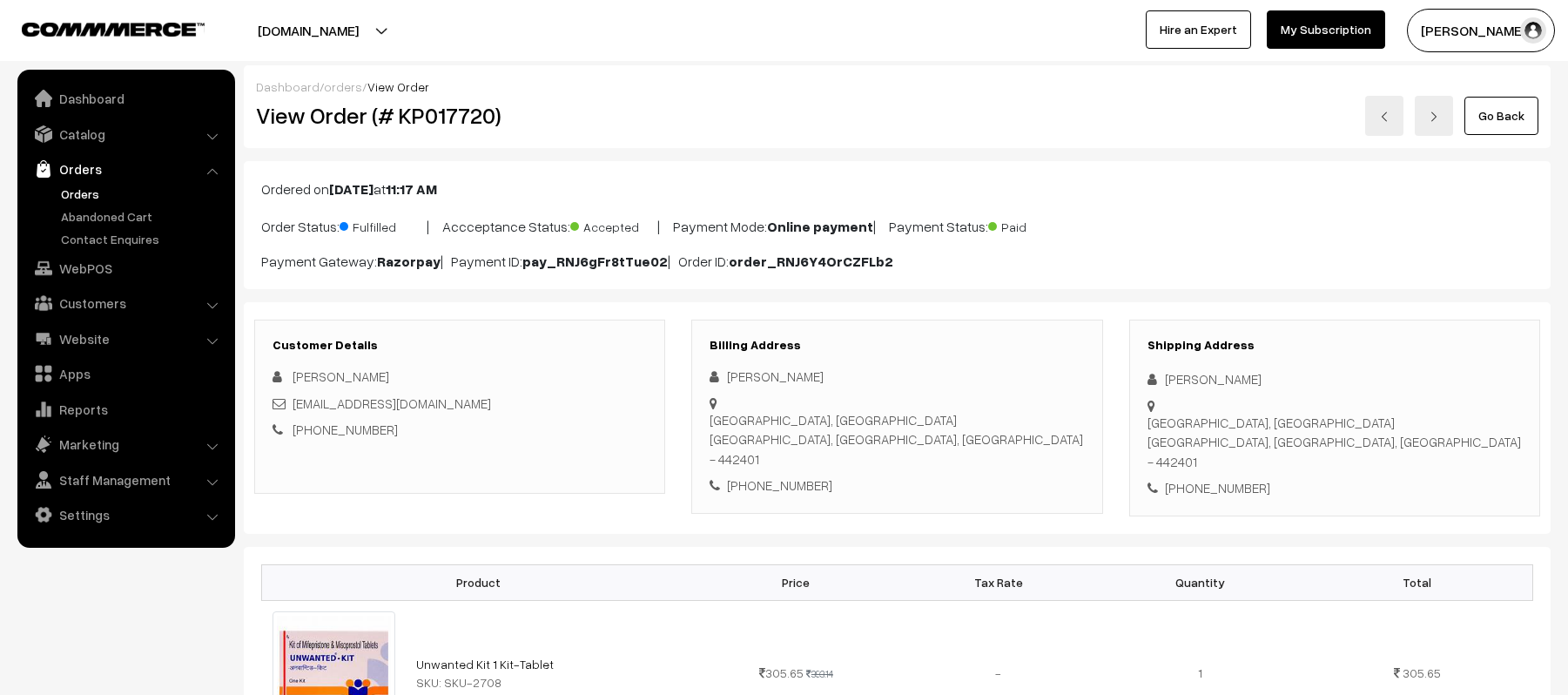
scroll to position [914, 0]
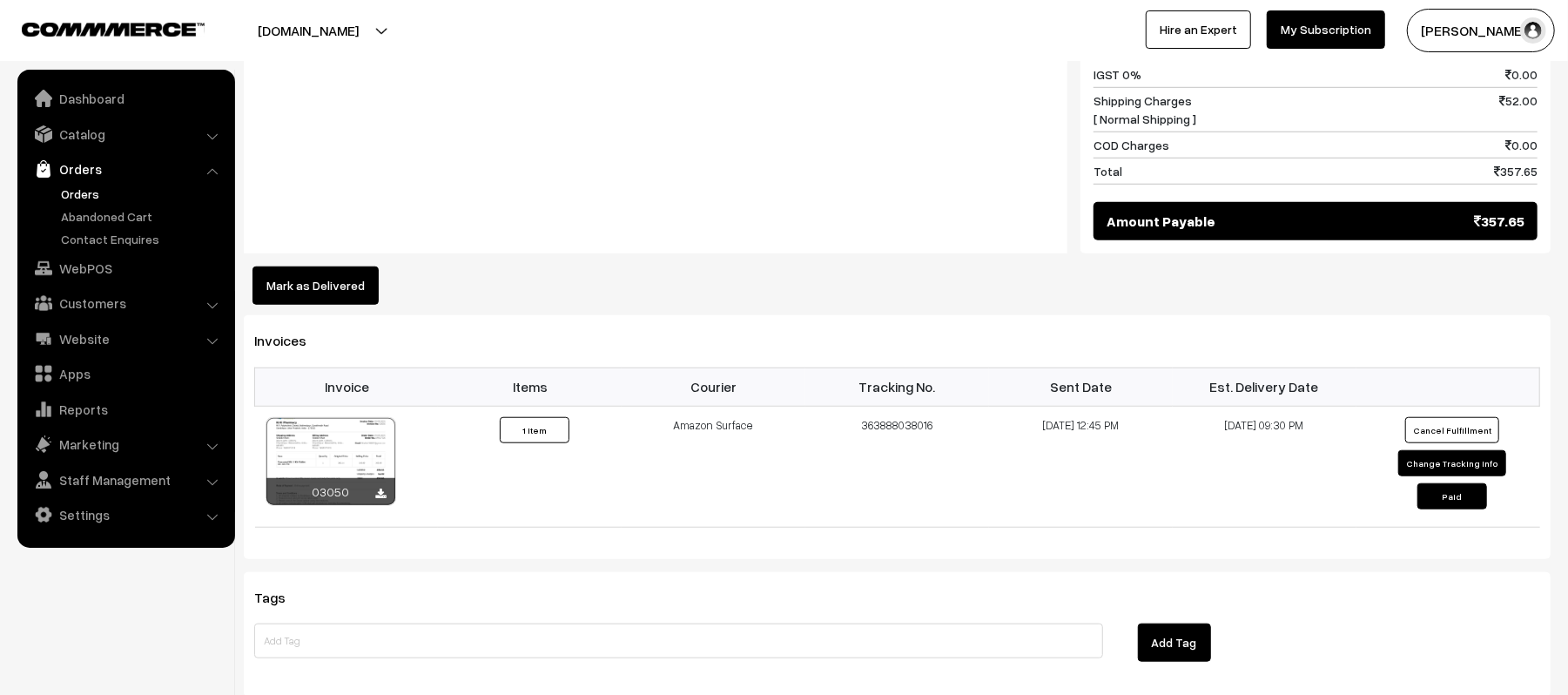
click at [74, 190] on link "Orders" at bounding box center [143, 194] width 172 height 19
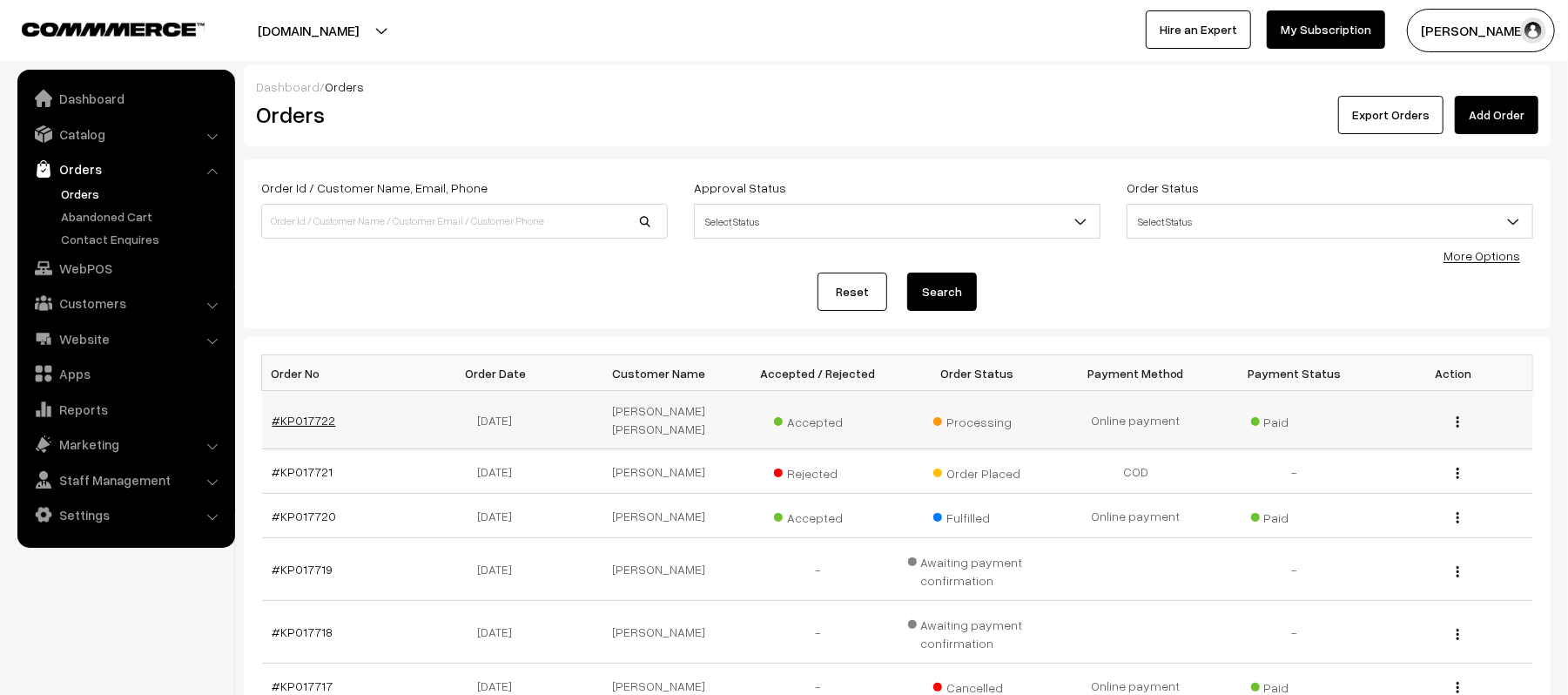
click at [280, 412] on link "#KP017722" at bounding box center [304, 420] width 64 height 15
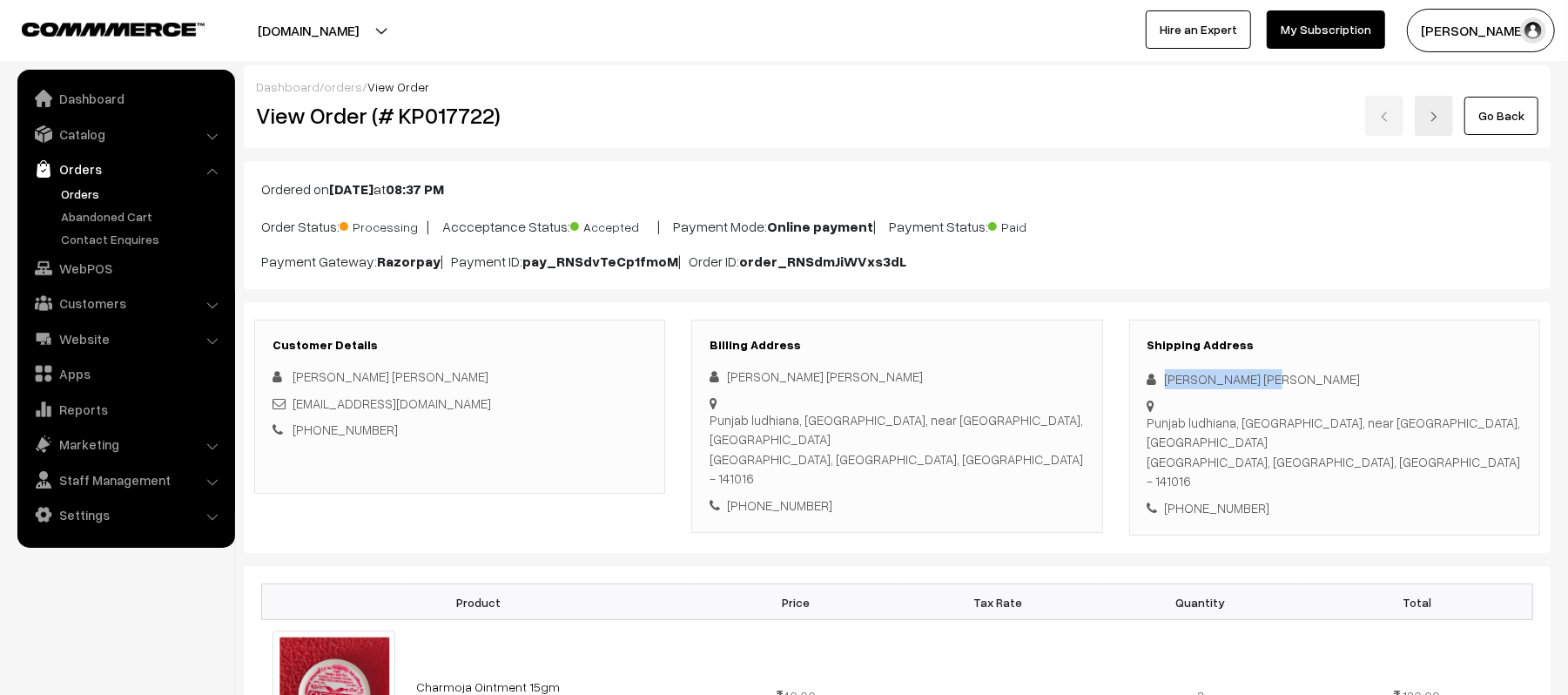
drag, startPoint x: 1279, startPoint y: 376, endPoint x: 1151, endPoint y: 381, distance: 128.1
click at [1151, 381] on div "[PERSON_NAME] [PERSON_NAME]" at bounding box center [1335, 379] width 374 height 20
copy div "[PERSON_NAME] [PERSON_NAME]"
click at [1234, 499] on div "[PHONE_NUMBER]" at bounding box center [1335, 509] width 374 height 20
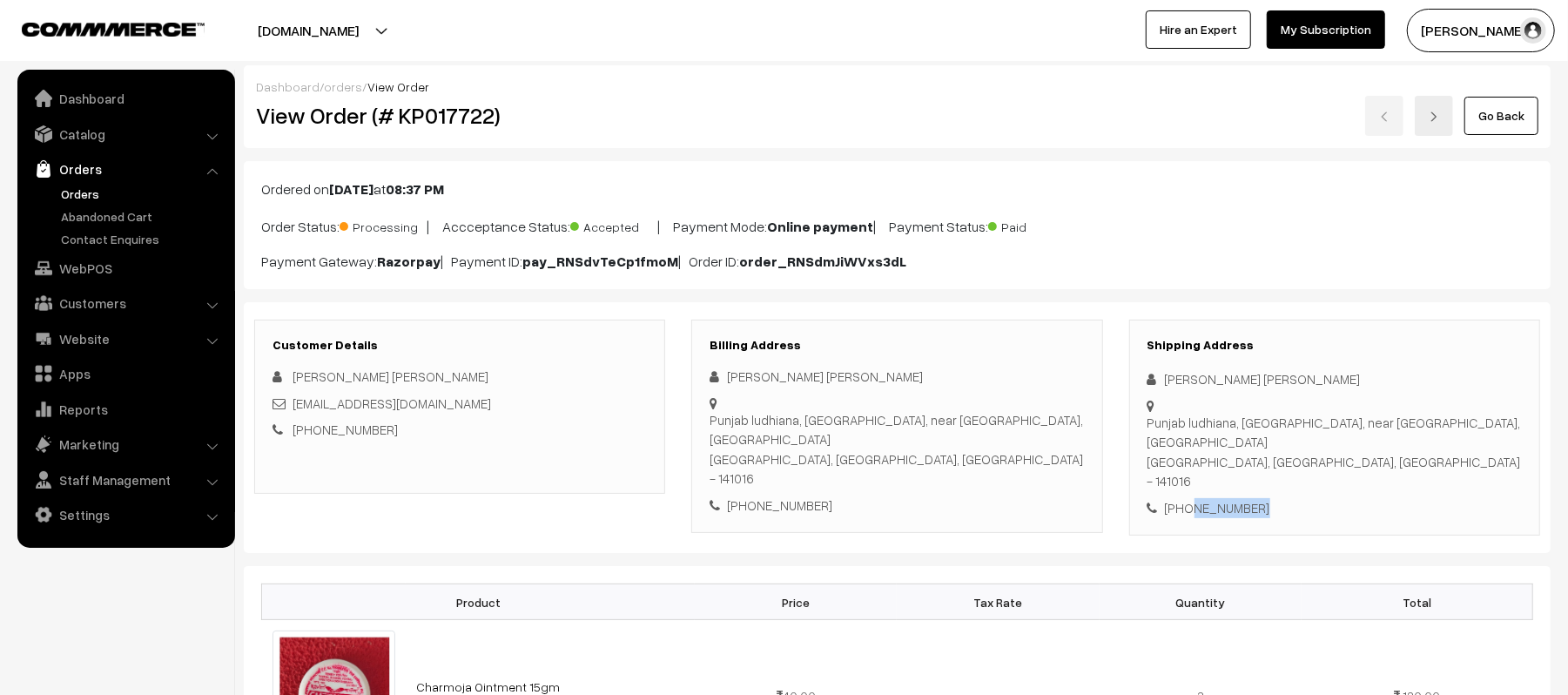
copy div "9501346178"
drag, startPoint x: 497, startPoint y: 404, endPoint x: 293, endPoint y: 414, distance: 204.2
click at [293, 413] on div "[EMAIL_ADDRESS][DOMAIN_NAME]" at bounding box center [460, 404] width 374 height 20
copy link "[EMAIL_ADDRESS][DOMAIN_NAME]"
click at [1176, 412] on div "Punjab ludhiana, [GEOGRAPHIC_DATA], near [GEOGRAPHIC_DATA], [GEOGRAPHIC_DATA] […" at bounding box center [1335, 451] width 374 height 79
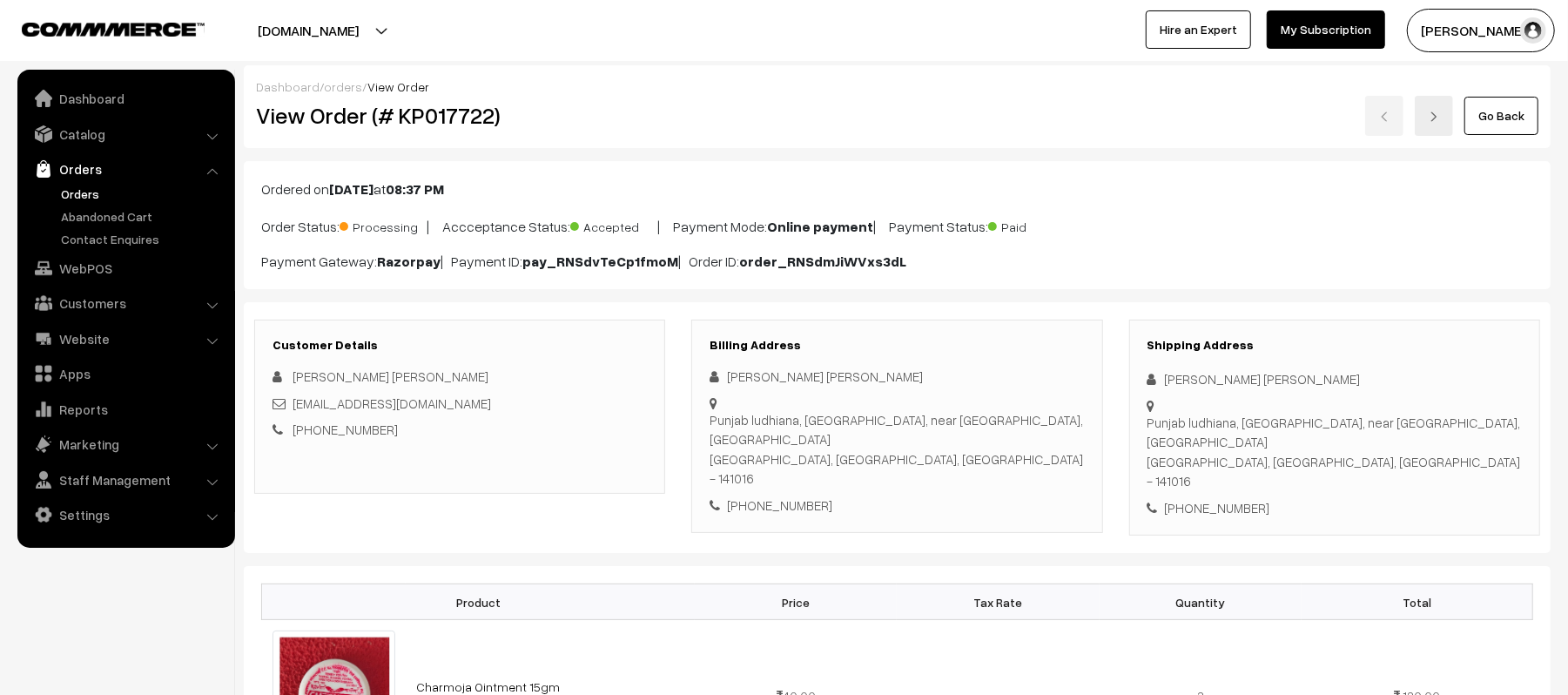
drag, startPoint x: 1167, startPoint y: 410, endPoint x: 1425, endPoint y: 429, distance: 258.7
click at [1425, 429] on div "Punjab ludhiana, [GEOGRAPHIC_DATA], near [GEOGRAPHIC_DATA], [GEOGRAPHIC_DATA] […" at bounding box center [1335, 451] width 374 height 79
copy div "Punjab ludhiana, [GEOGRAPHIC_DATA], near [GEOGRAPHIC_DATA], [GEOGRAPHIC_DATA] […"
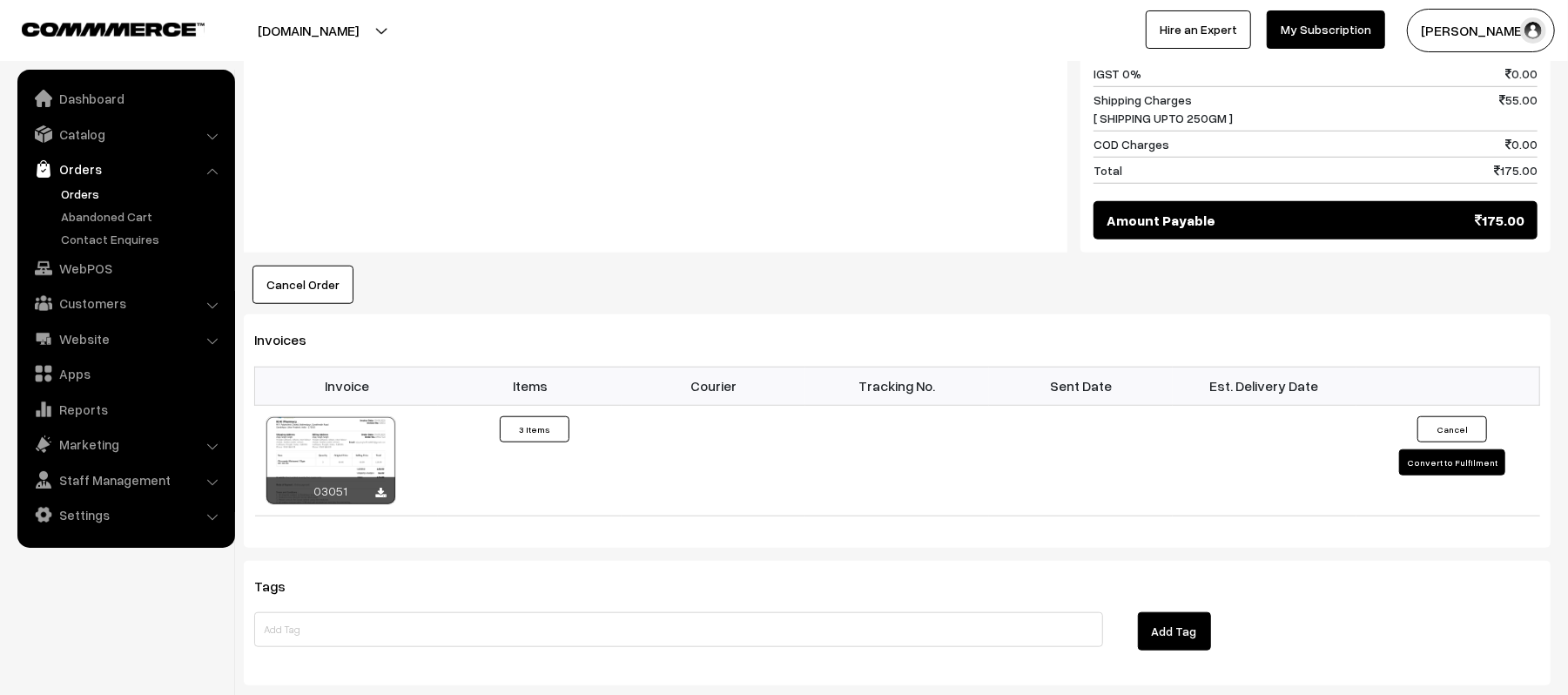
scroll to position [928, 0]
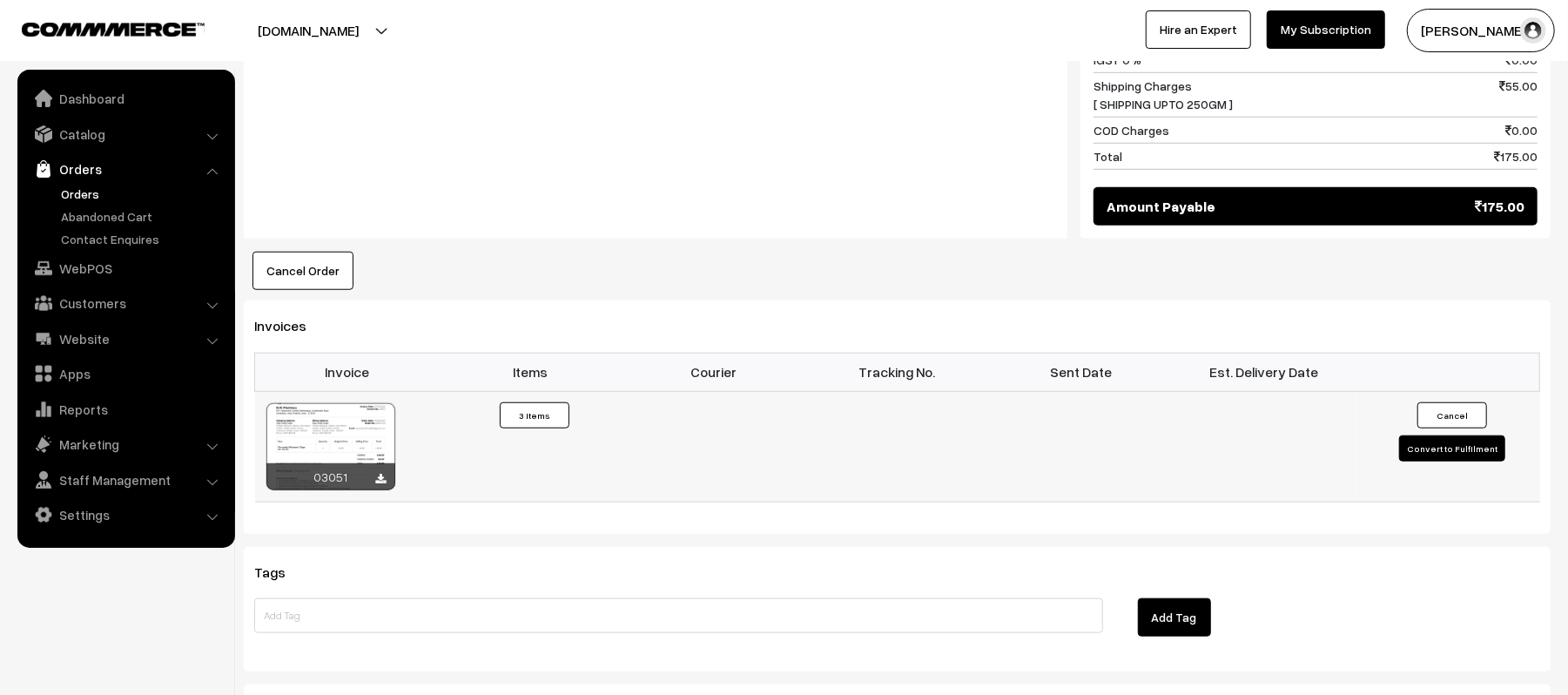
click at [1468, 436] on button "Convert to Fulfilment" at bounding box center [1452, 449] width 107 height 26
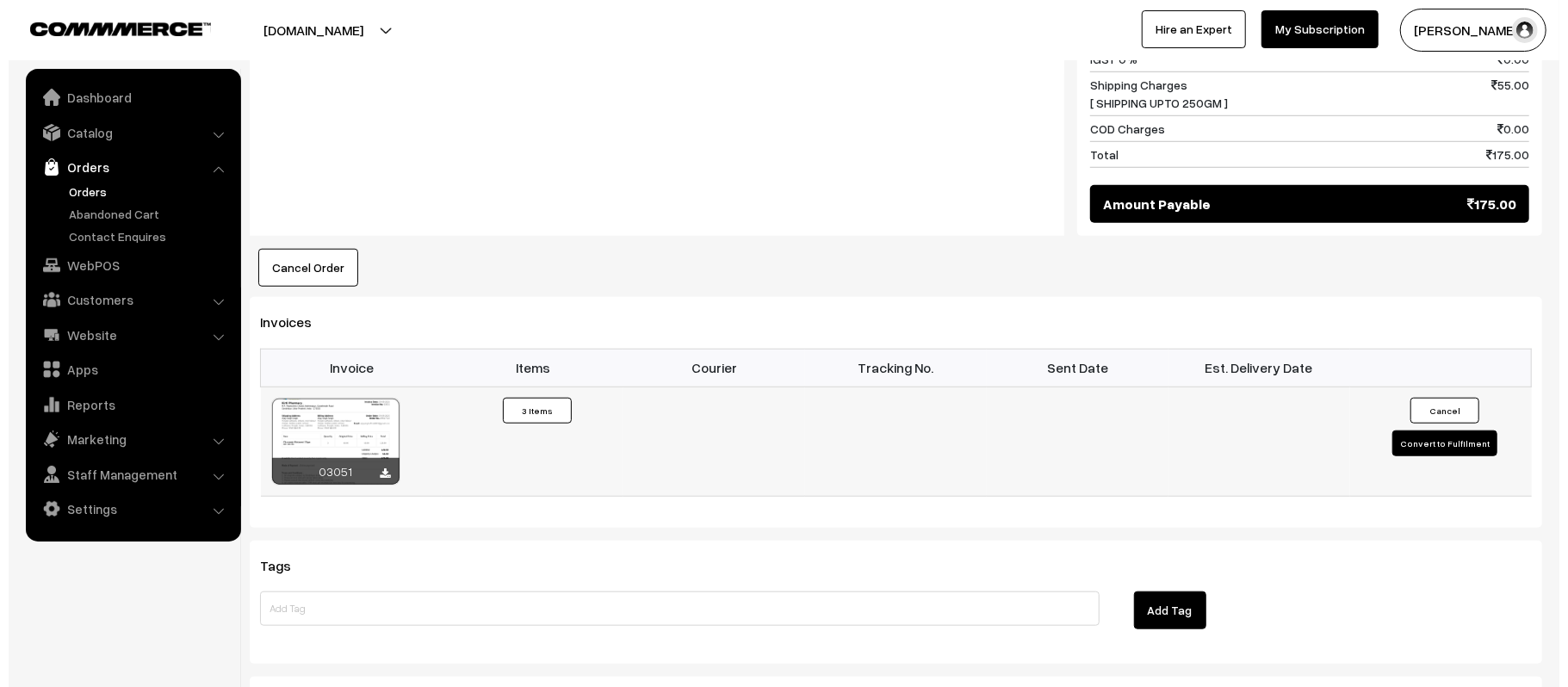
scroll to position [920, 0]
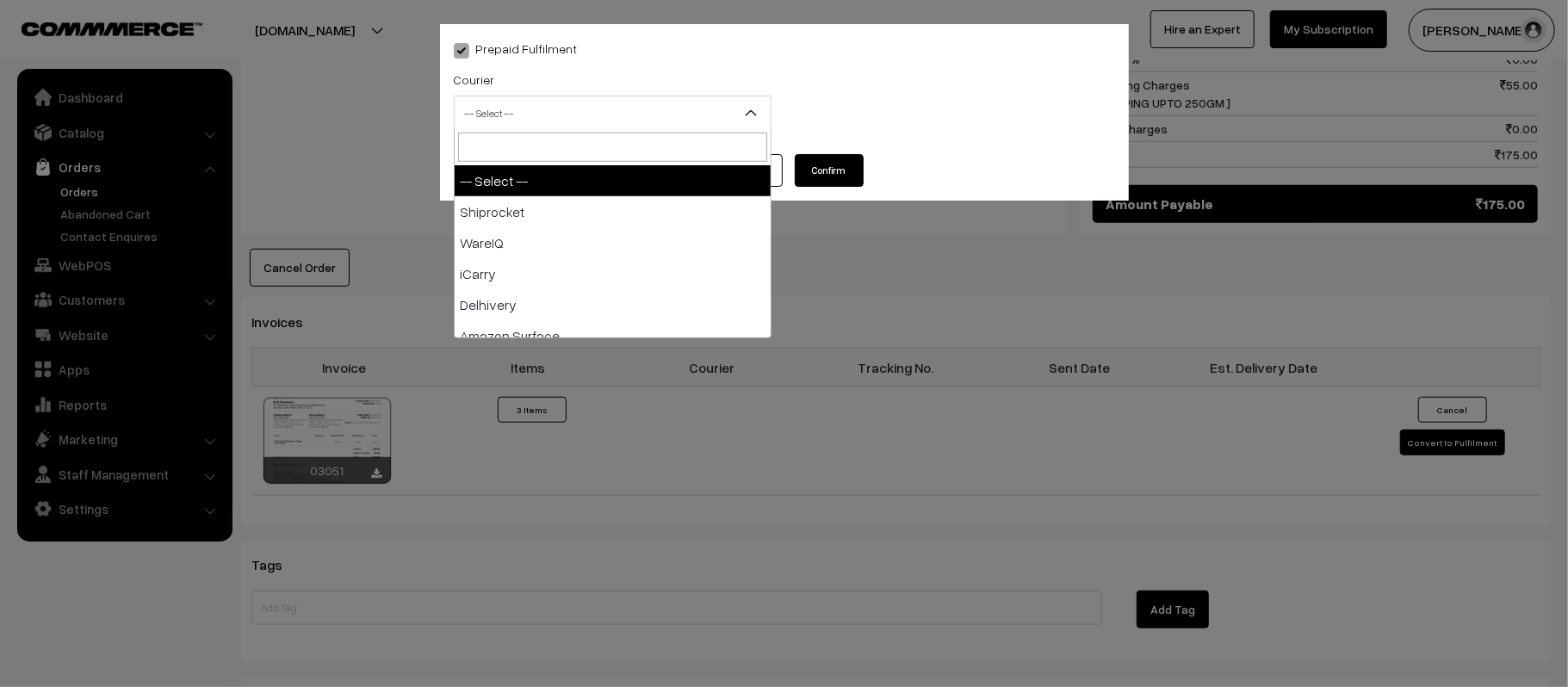
click at [639, 112] on span "-- Select --" at bounding box center [612, 113] width 316 height 30
type input "E-"
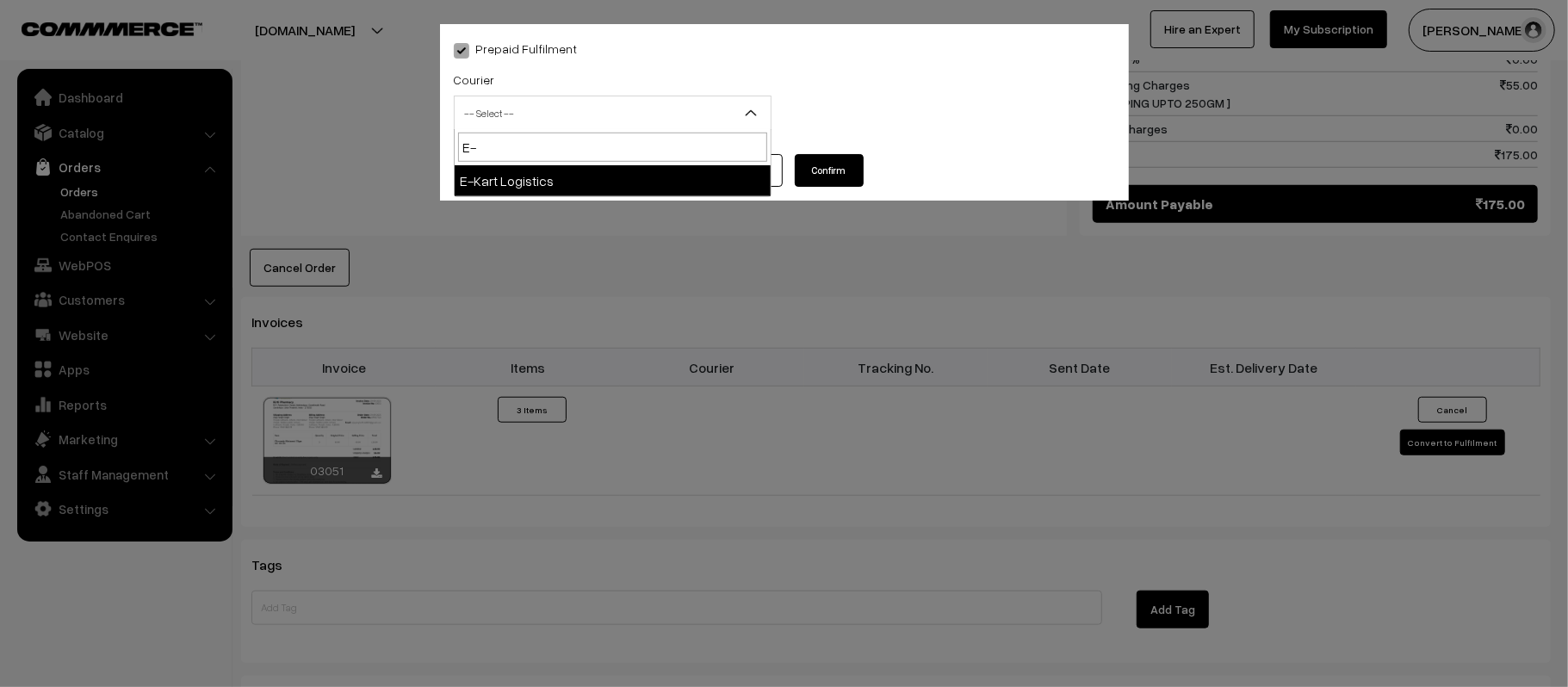
select select "6"
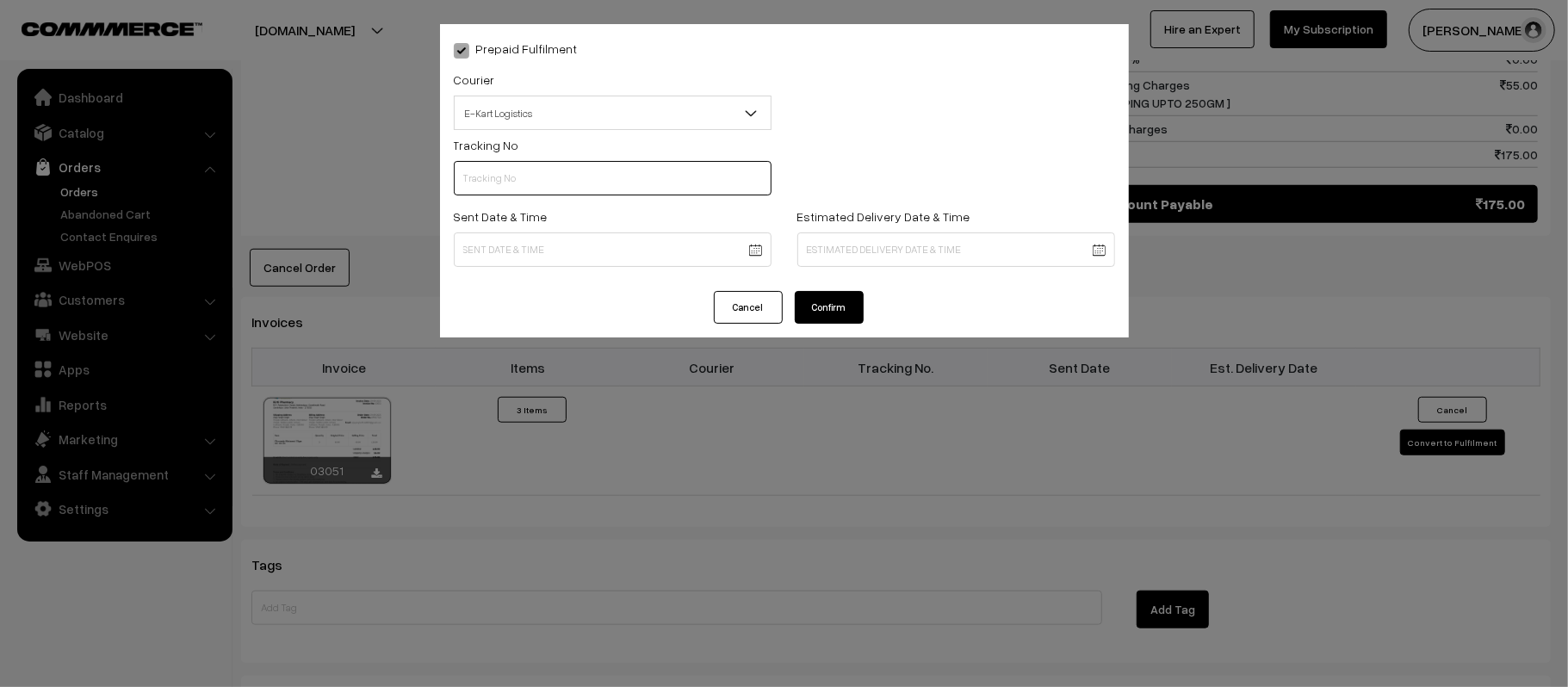
scroll to position [1, 0]
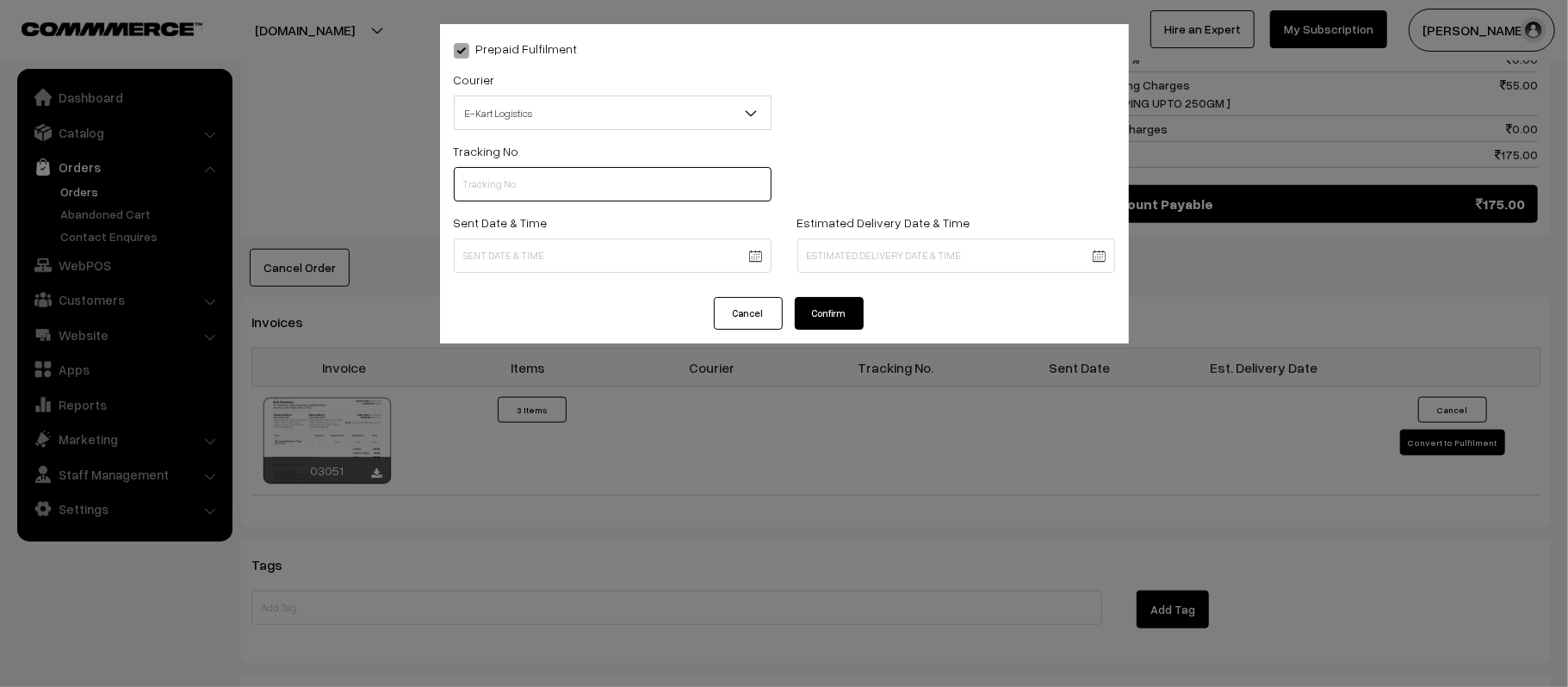
paste input "ICYP0004264648"
type input "ICYP0004264648"
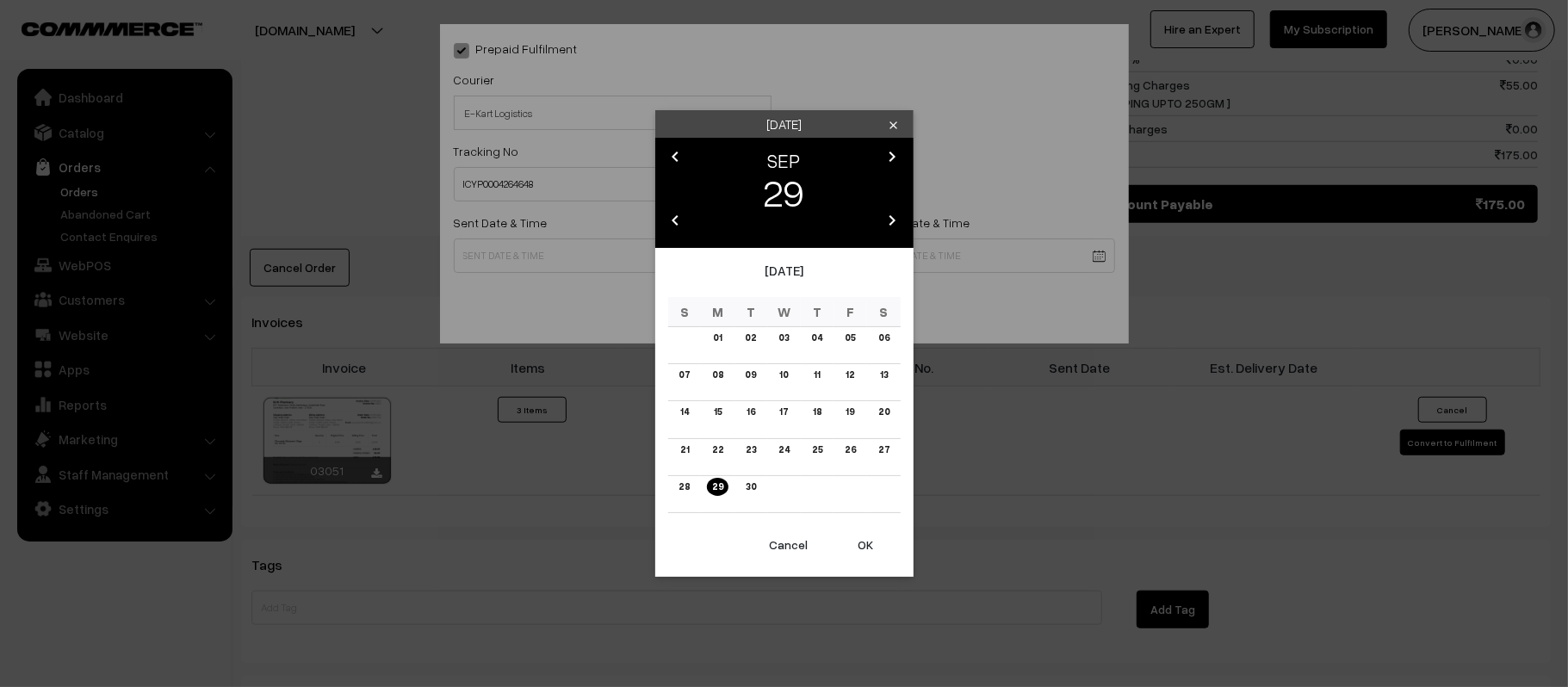
click at [607, 266] on body "Thank you for showing interest. Our team will call you shortly. Close kirtiphar…" at bounding box center [784, 76] width 1568 height 1991
click at [751, 482] on link "30" at bounding box center [751, 487] width 21 height 18
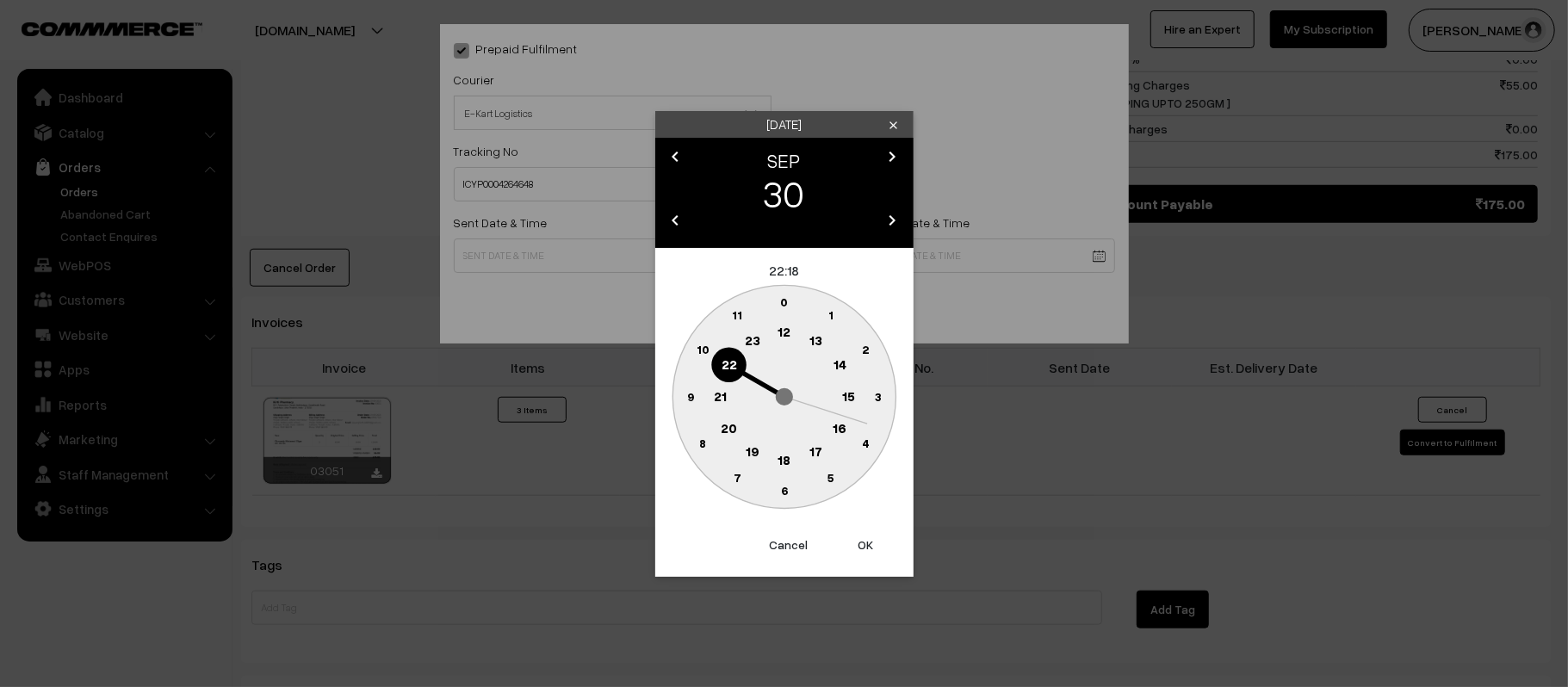
click at [786, 332] on text "12" at bounding box center [784, 331] width 13 height 16
click at [682, 393] on circle at bounding box center [690, 396] width 36 height 36
type input "30-09-2025 12:45"
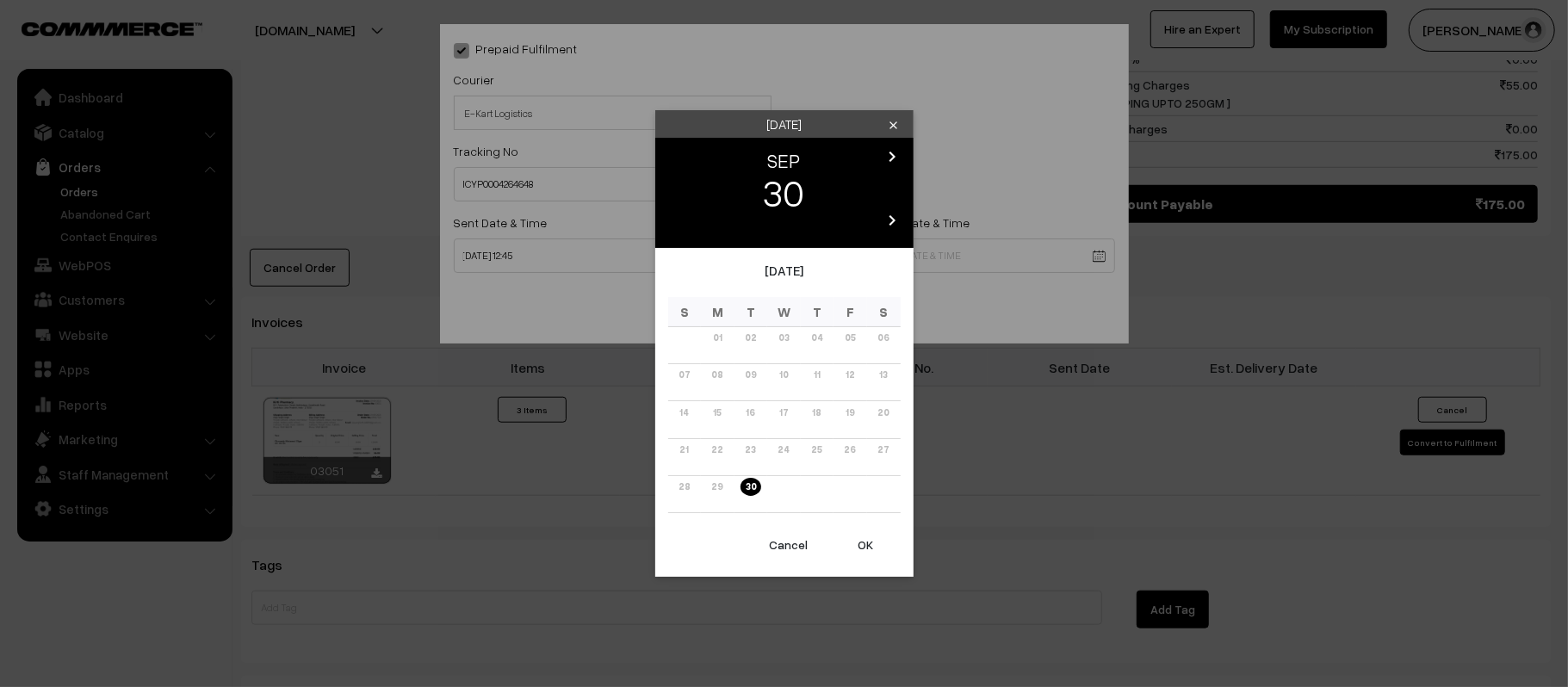
click at [913, 259] on body "Thank you for showing interest. Our team will call you shortly. Close kirtiphar…" at bounding box center [784, 76] width 1568 height 1991
click at [883, 153] on icon "chevron_right" at bounding box center [893, 157] width 21 height 21
click at [711, 373] on link "06" at bounding box center [717, 375] width 21 height 18
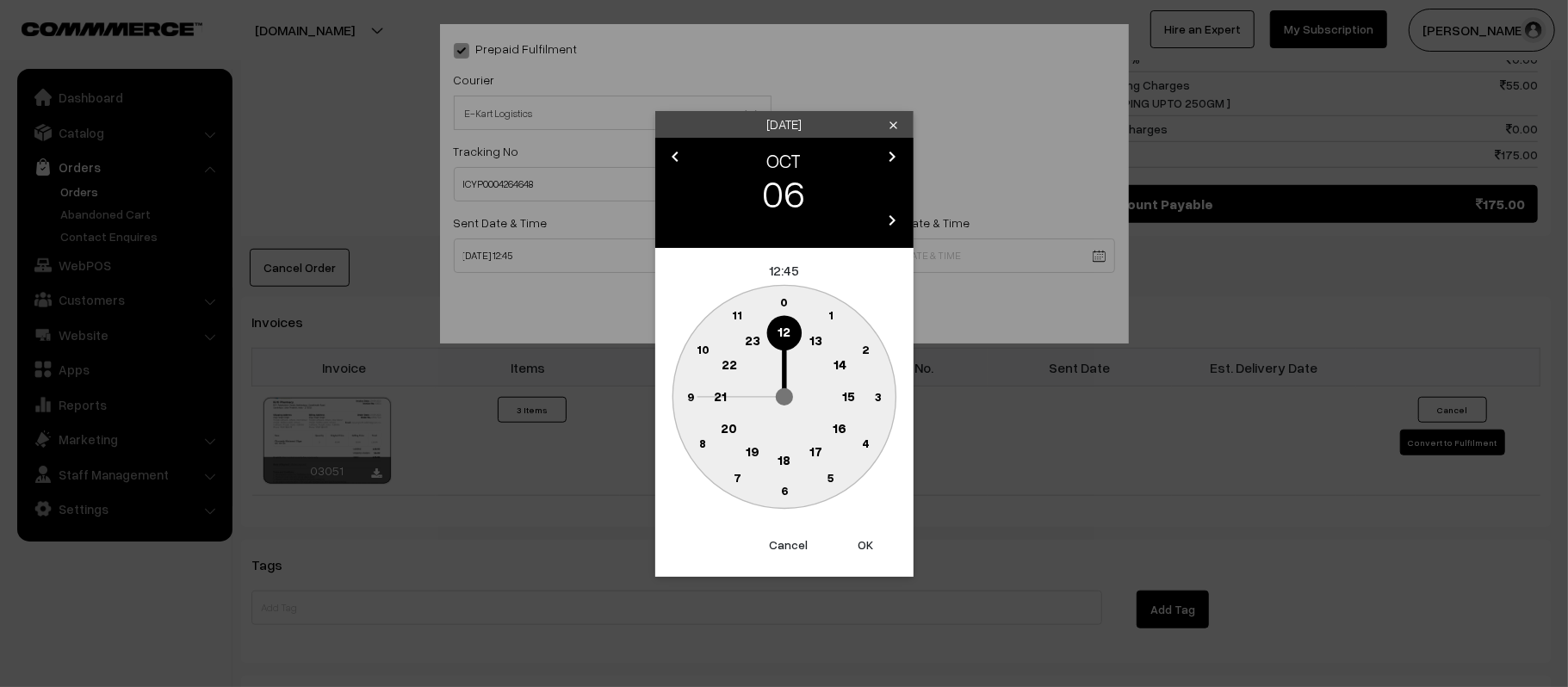
click at [721, 400] on text "21" at bounding box center [720, 395] width 13 height 16
click at [786, 487] on text "30" at bounding box center [784, 490] width 15 height 15
type input "06-10-2025 21:30"
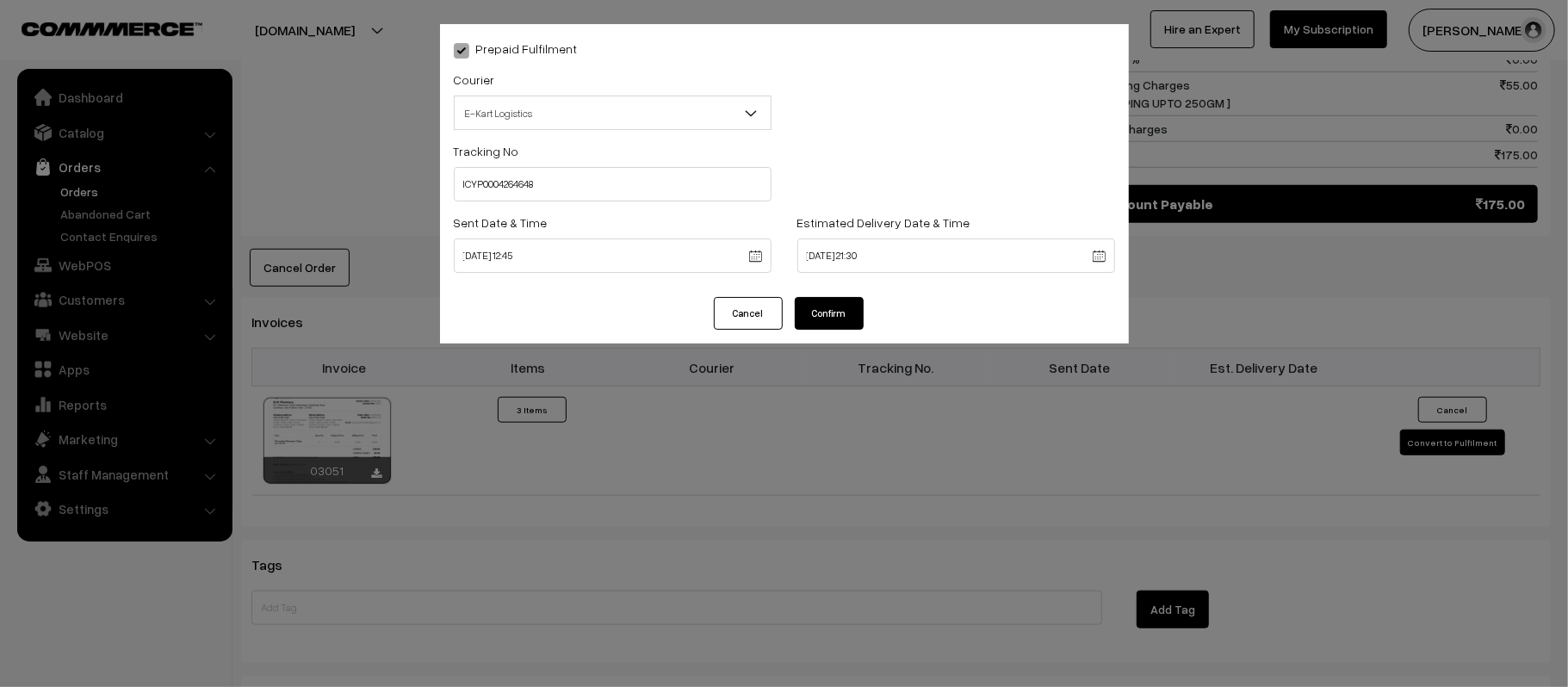
click at [817, 303] on button "Confirm" at bounding box center [828, 313] width 69 height 33
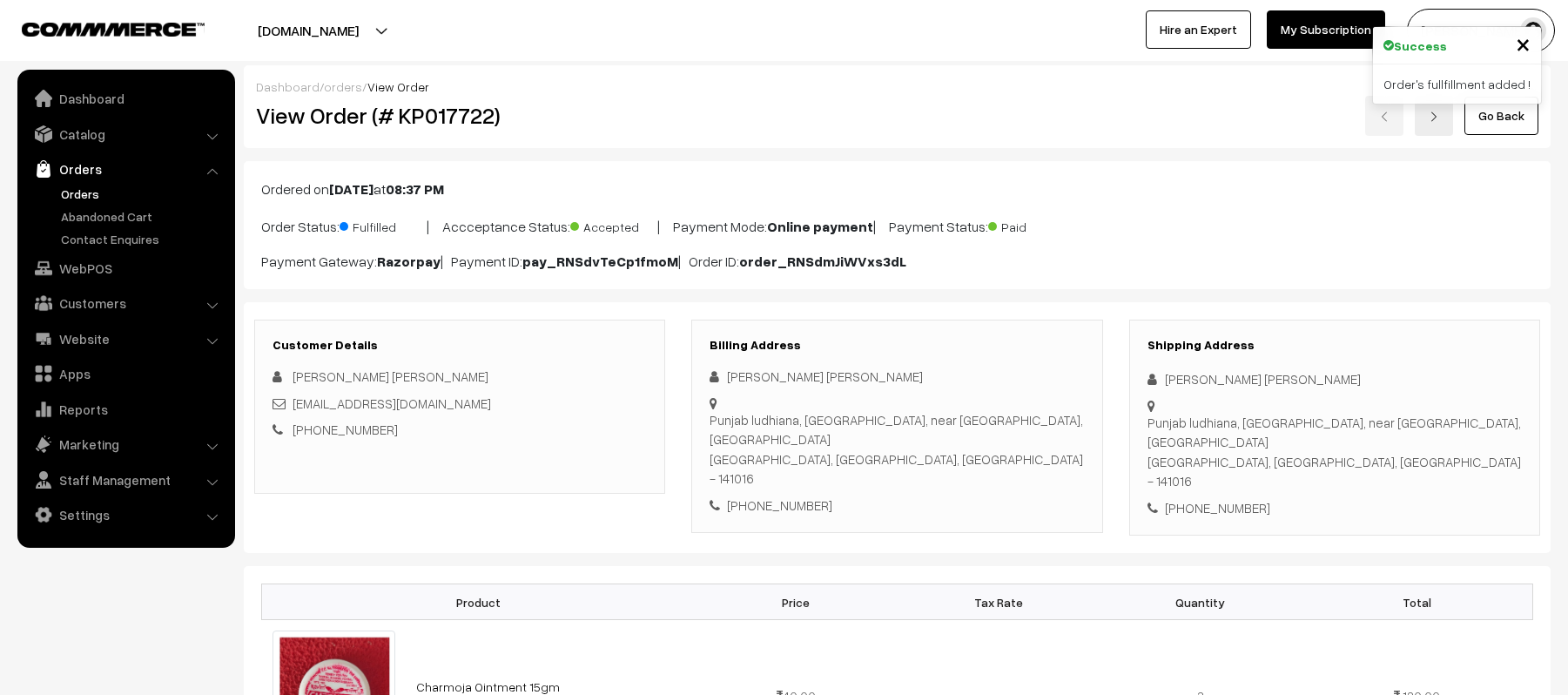
scroll to position [928, 0]
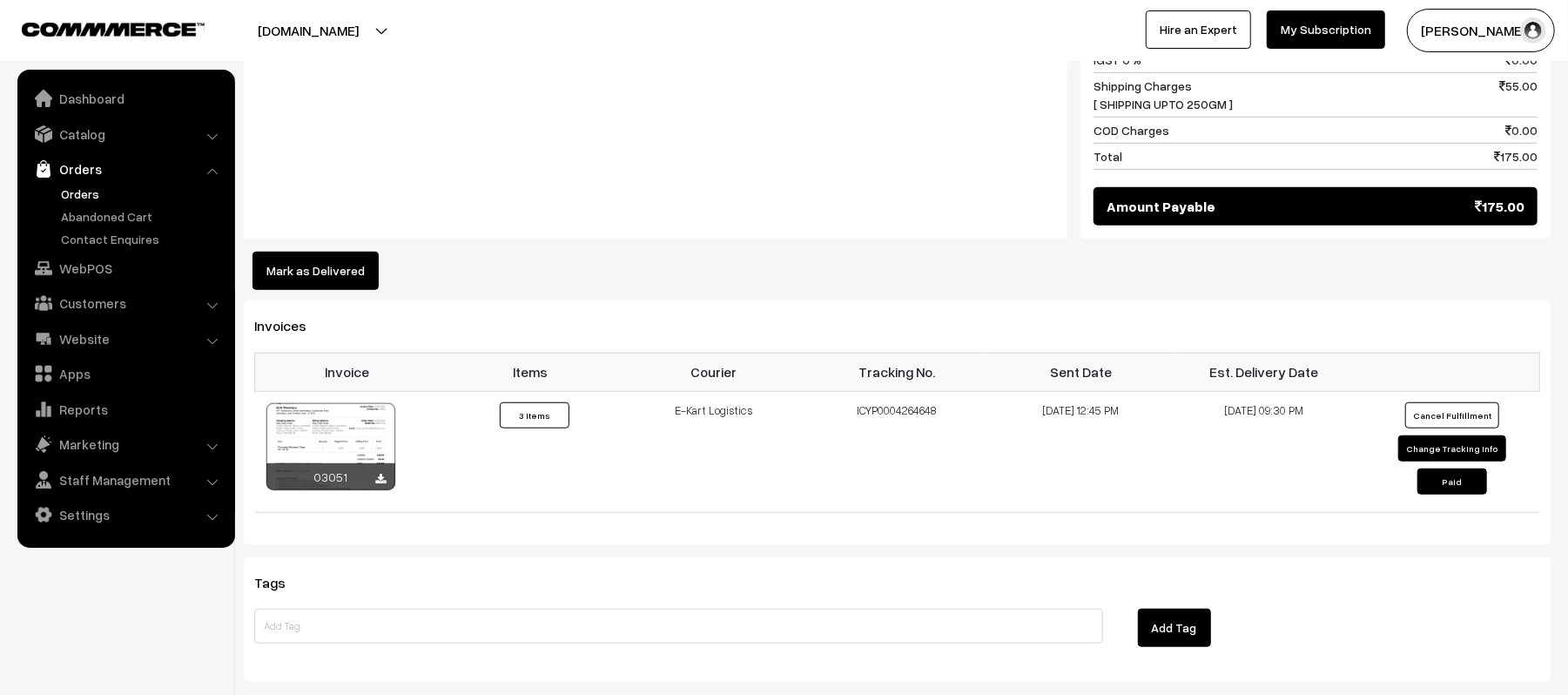
click at [70, 190] on link "Orders" at bounding box center [143, 194] width 172 height 19
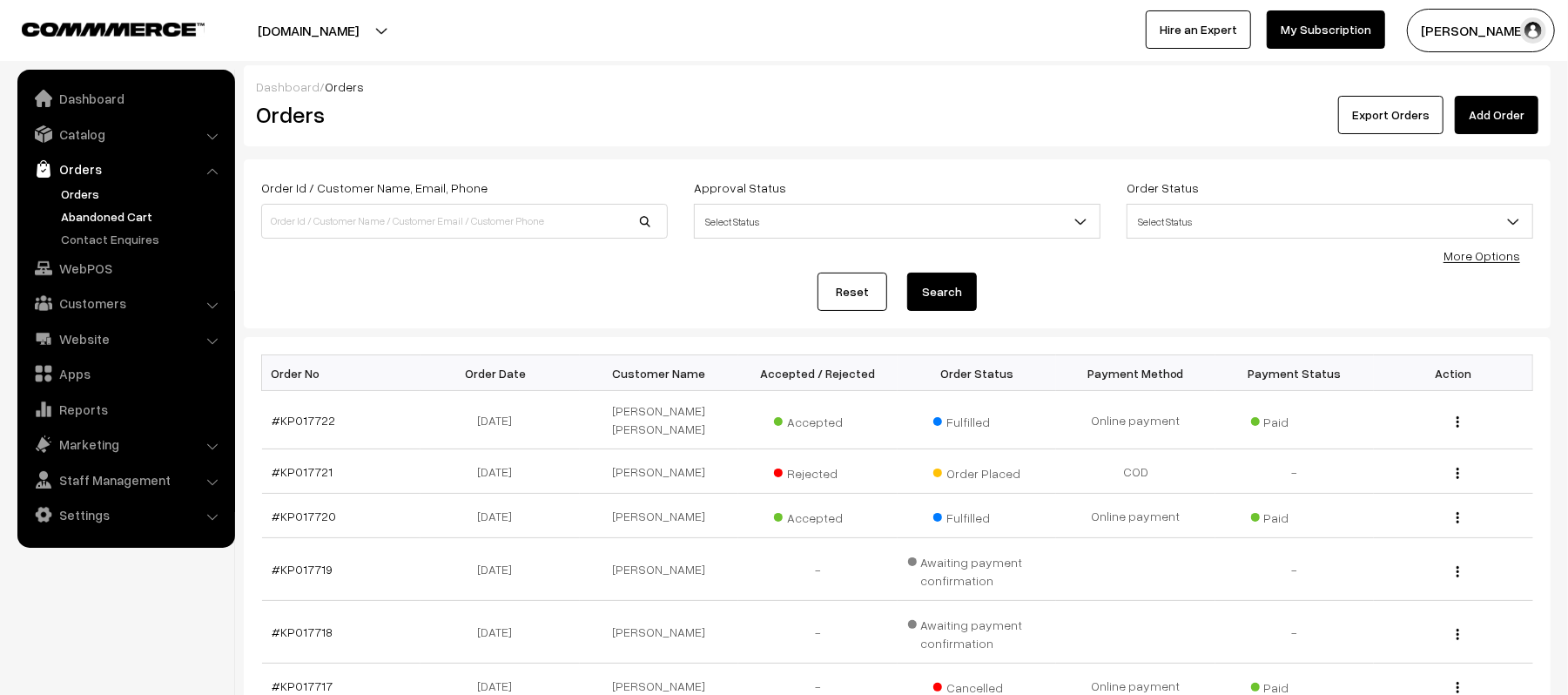
click at [82, 212] on link "Abandoned Cart" at bounding box center [143, 217] width 172 height 19
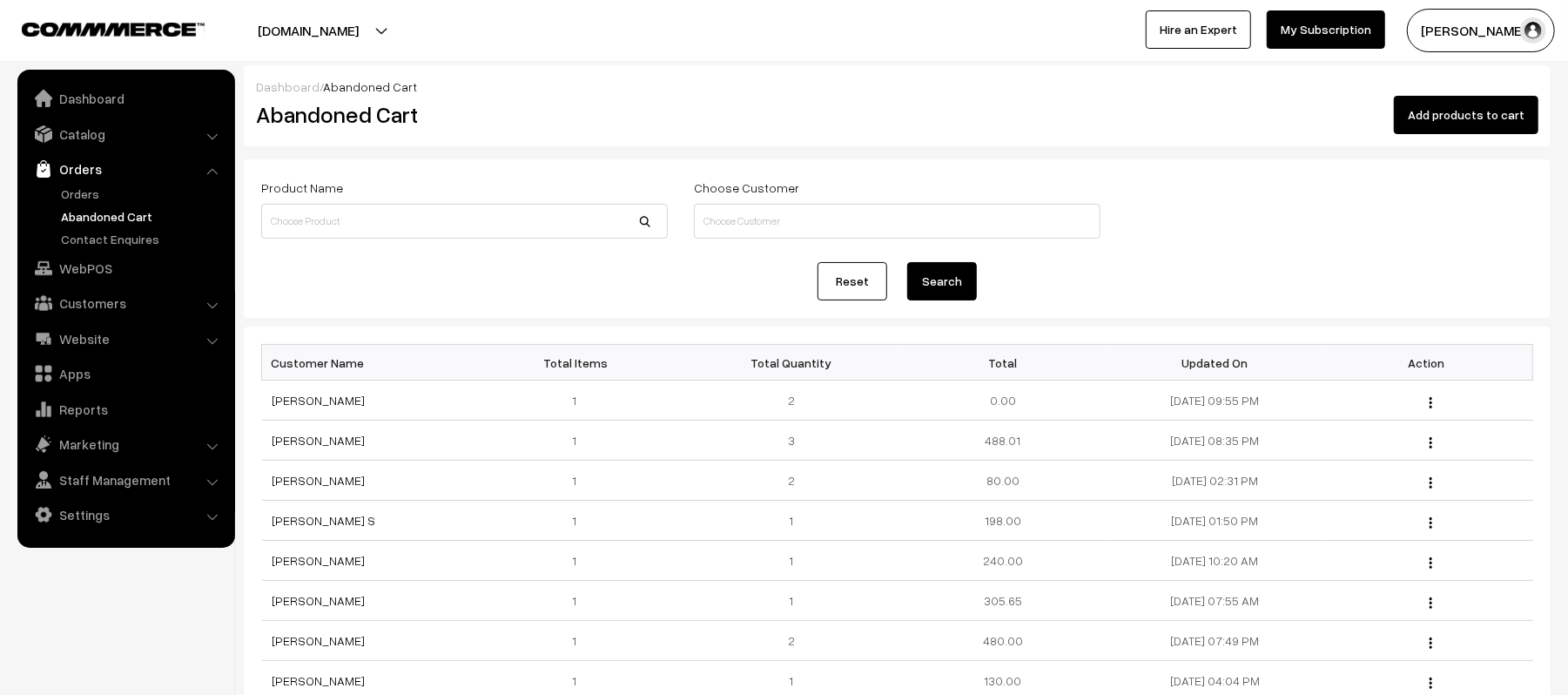
click at [381, 269] on div "Reset Search" at bounding box center [897, 281] width 1272 height 38
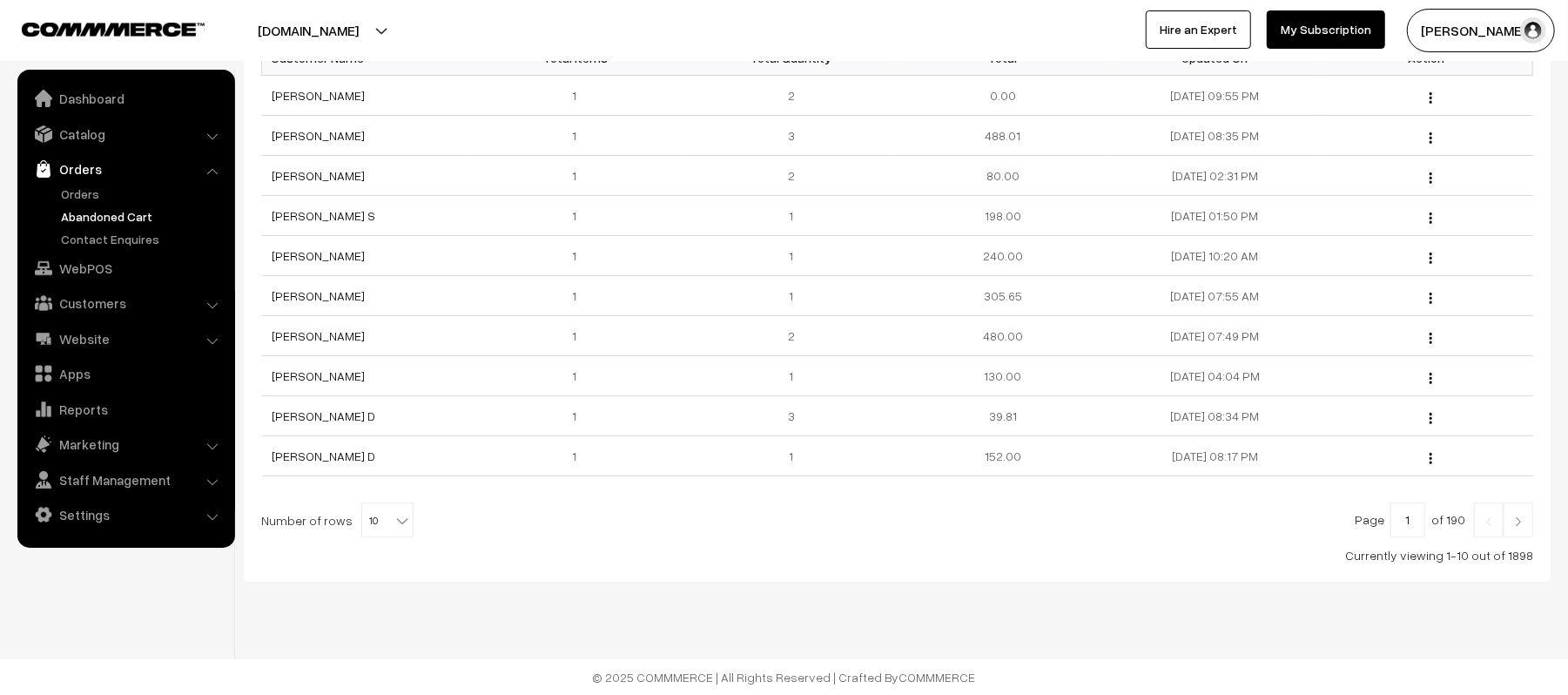
scroll to position [311, 0]
click at [321, 336] on link "[PERSON_NAME]" at bounding box center [319, 335] width 94 height 15
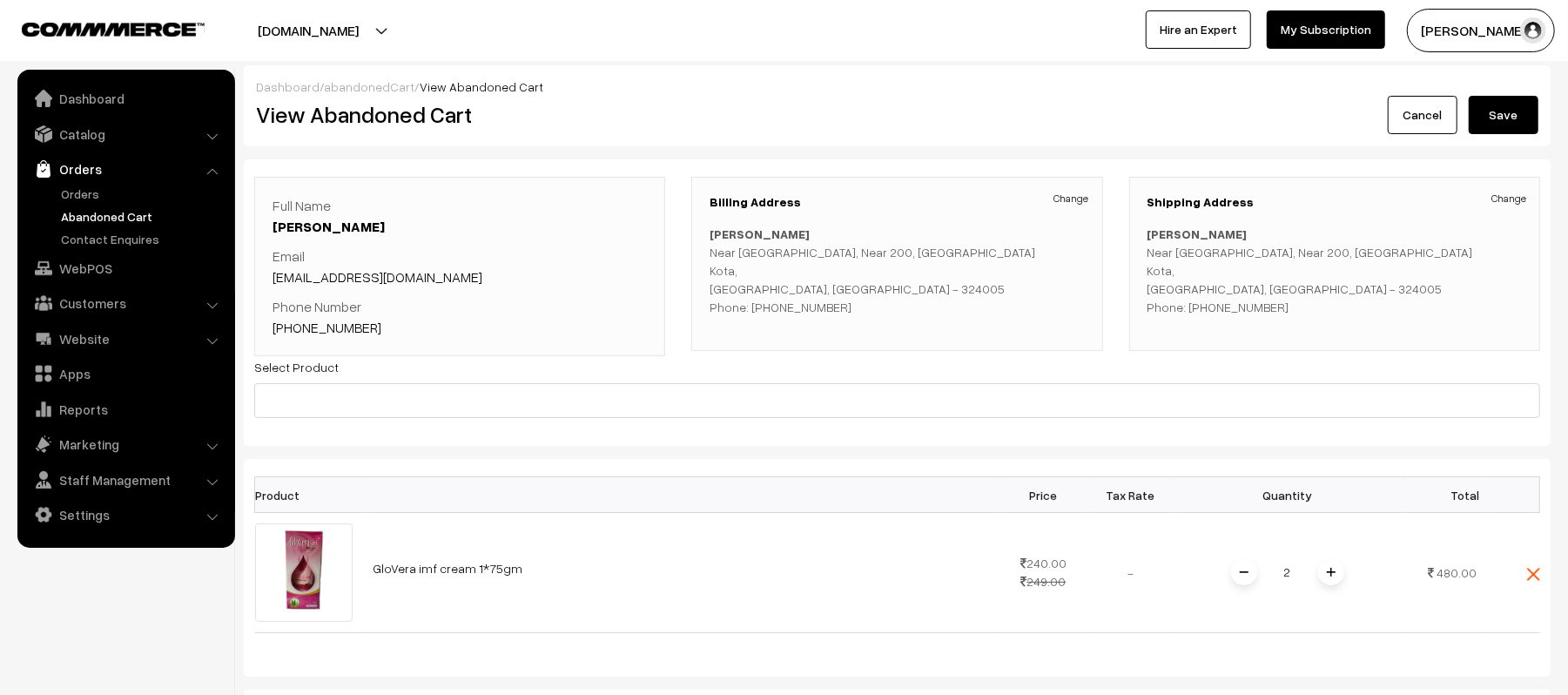
click at [357, 331] on link "[PHONE_NUMBER]" at bounding box center [326, 327] width 108 height 18
